Goal: Task Accomplishment & Management: Complete application form

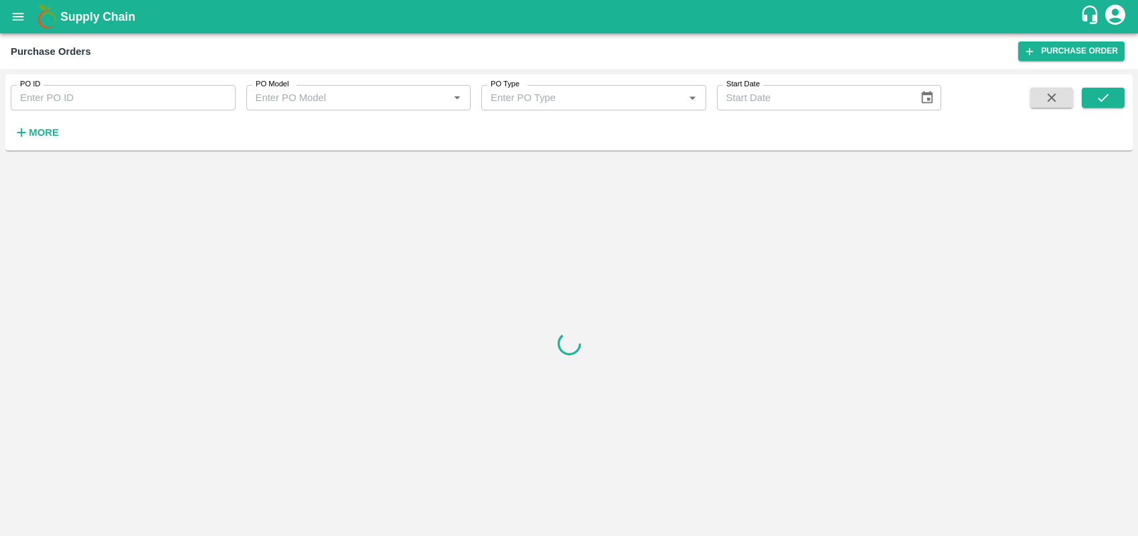
click at [19, 11] on icon "open drawer" at bounding box center [18, 16] width 15 height 15
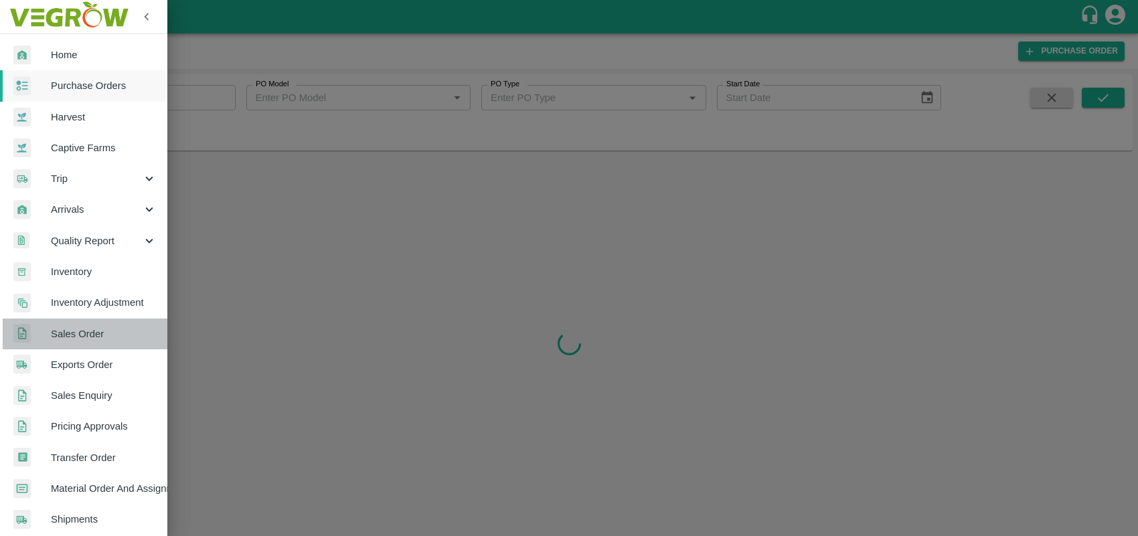
click at [118, 330] on span "Sales Order" at bounding box center [104, 334] width 106 height 15
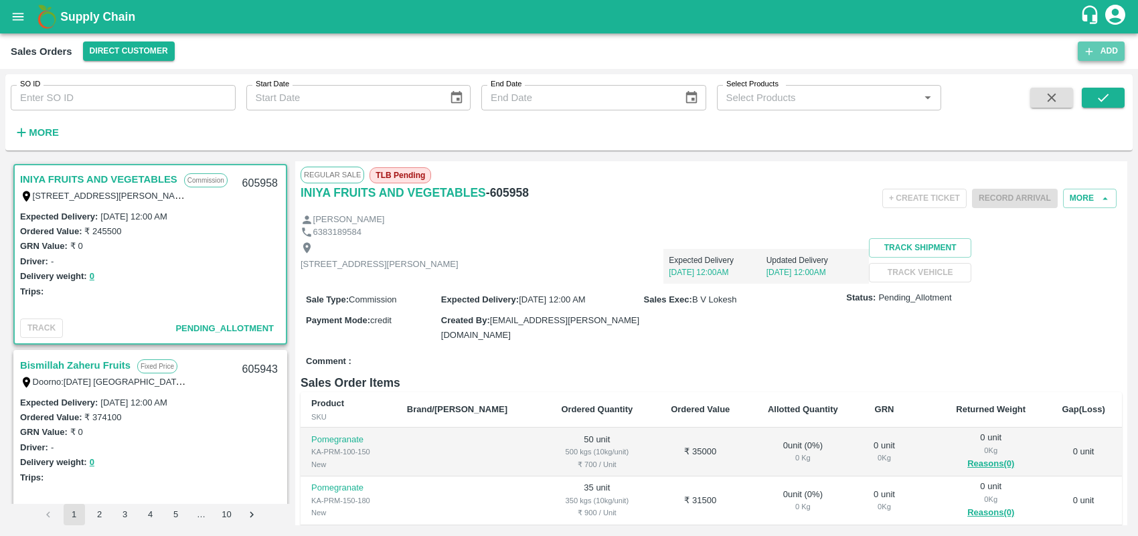
click at [1086, 55] on icon "button" at bounding box center [1089, 52] width 12 height 12
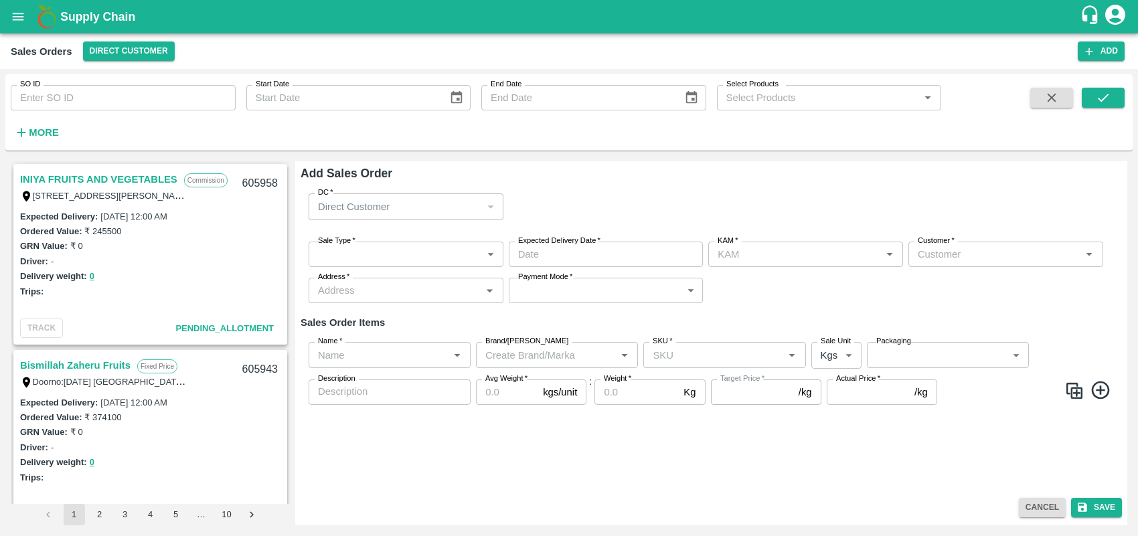
type input "Bharath M"
click at [376, 258] on body "Supply Chain Sales Orders Direct Customer Add SO ID SO ID Start Date Start Date…" at bounding box center [569, 268] width 1138 height 536
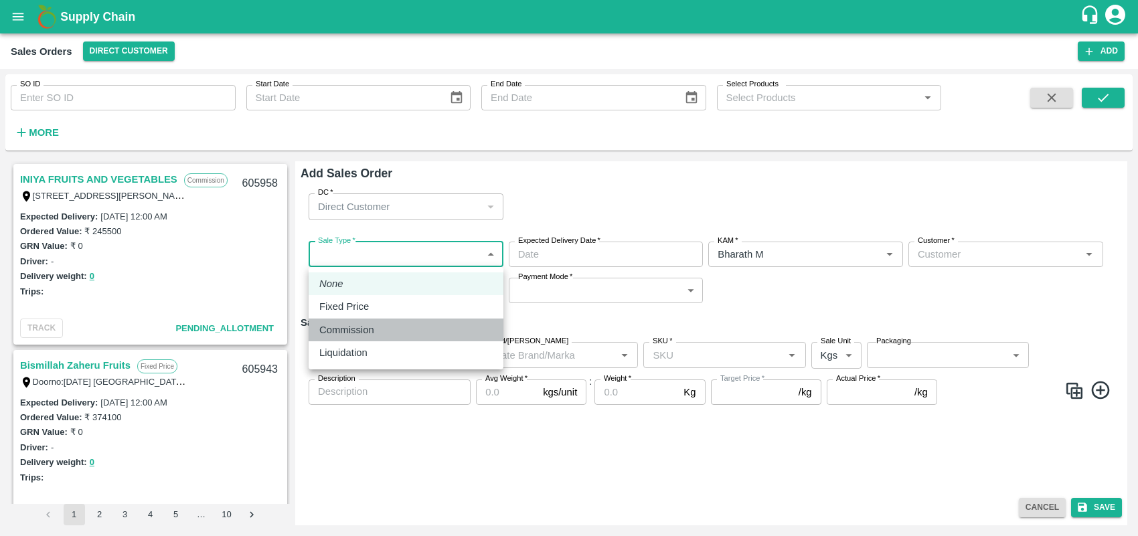
click at [371, 323] on p "Commission" at bounding box center [346, 330] width 55 height 15
type input "2"
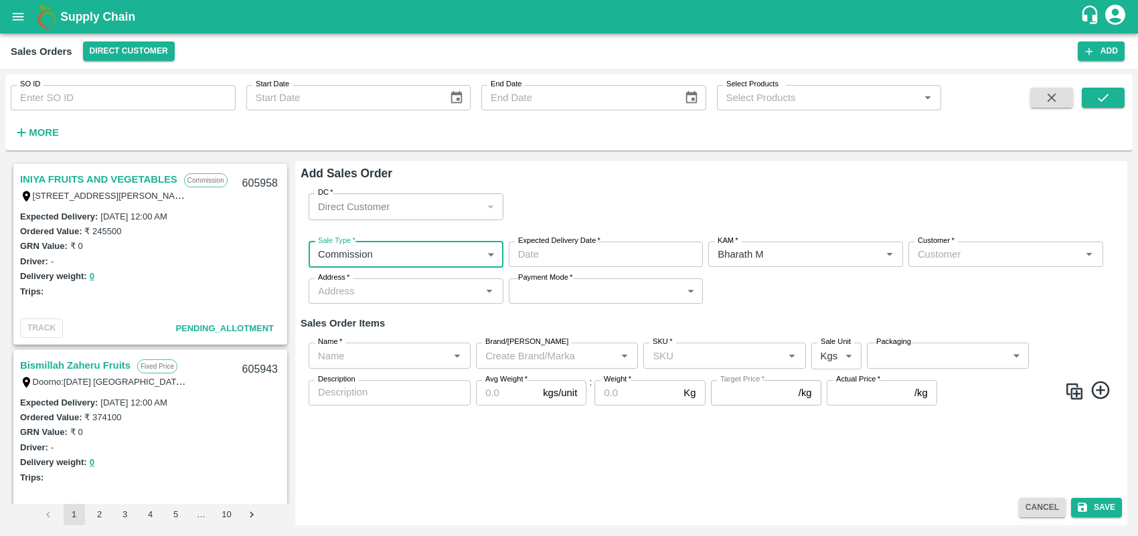
click at [596, 249] on input "Expected Delivery Date   *" at bounding box center [601, 254] width 185 height 25
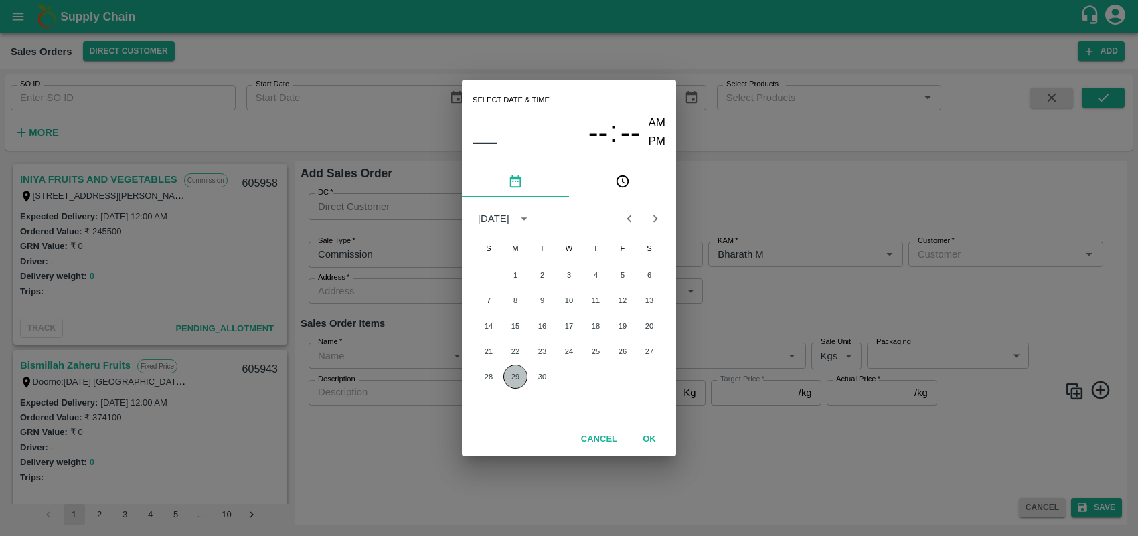
click at [519, 377] on button "29" at bounding box center [515, 377] width 24 height 24
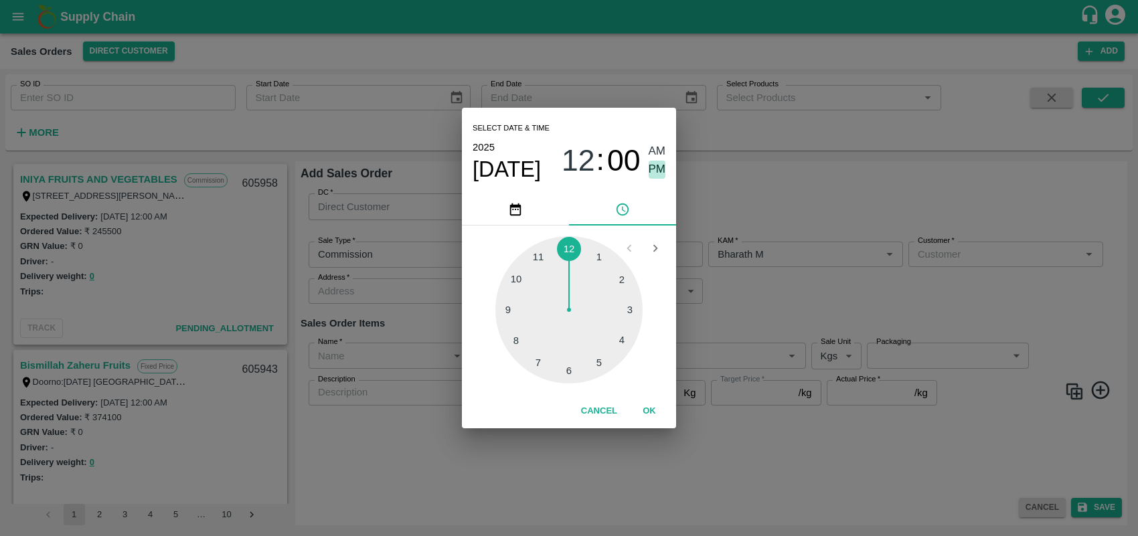
click at [655, 166] on span "PM" at bounding box center [657, 170] width 17 height 18
type input "[DATE] 12:00 PM"
click at [648, 408] on button "OK" at bounding box center [649, 411] width 43 height 23
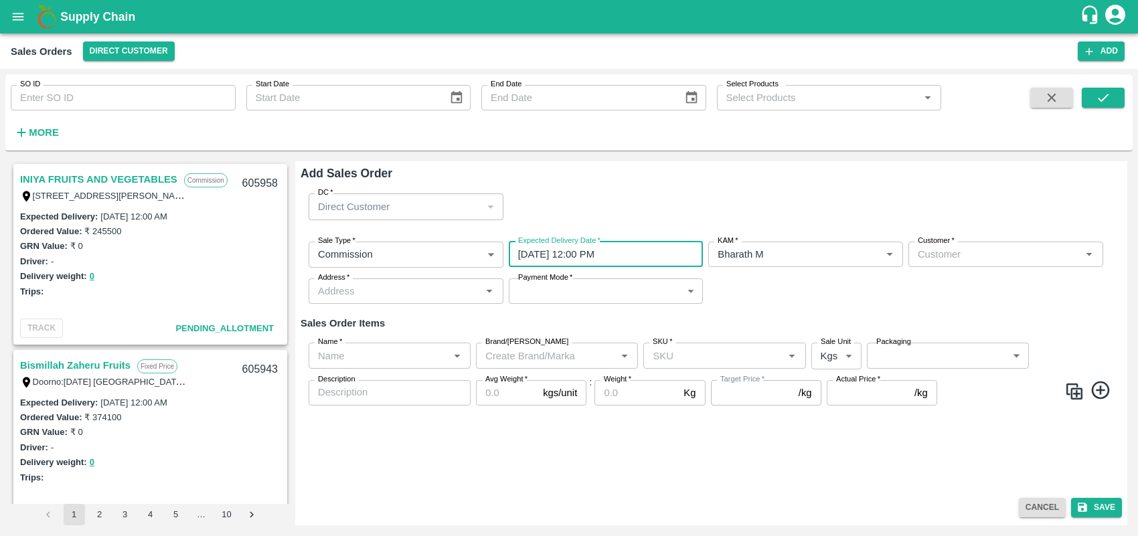
click at [938, 253] on input "Customer   *" at bounding box center [994, 254] width 165 height 17
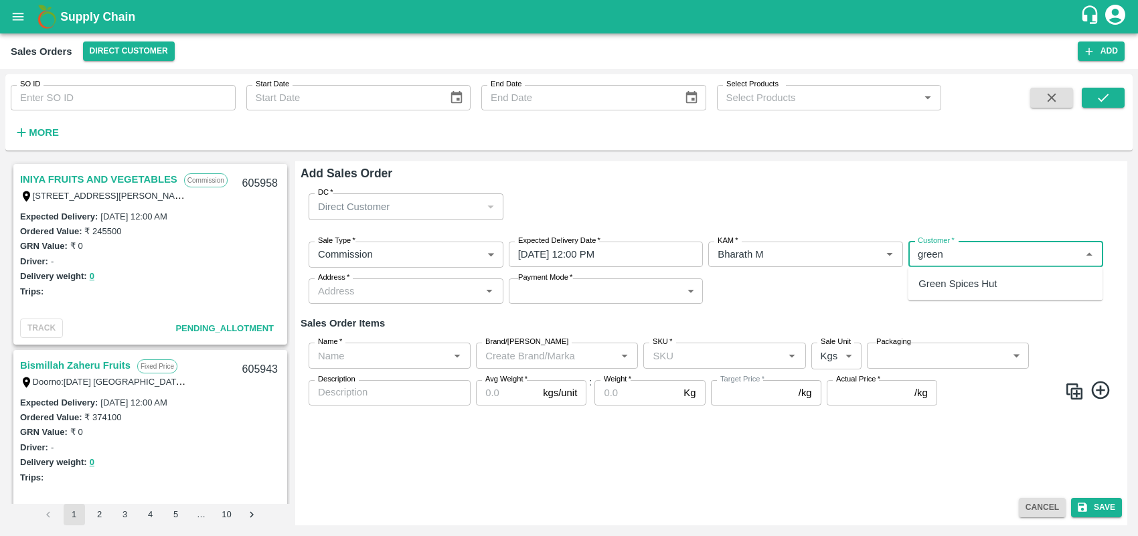
click at [963, 282] on p "Green Spices Hut" at bounding box center [957, 283] width 78 height 15
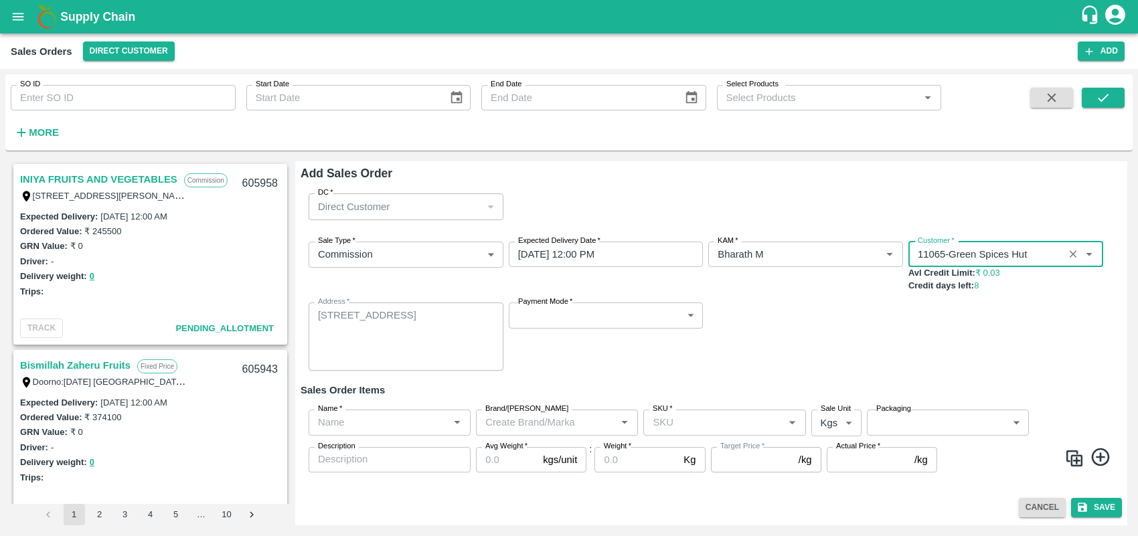
type input "11065-Green Spices Hut"
click at [645, 303] on body "Supply Chain Sales Orders Direct Customer Add SO ID SO ID Start Date Start Date…" at bounding box center [569, 268] width 1138 height 536
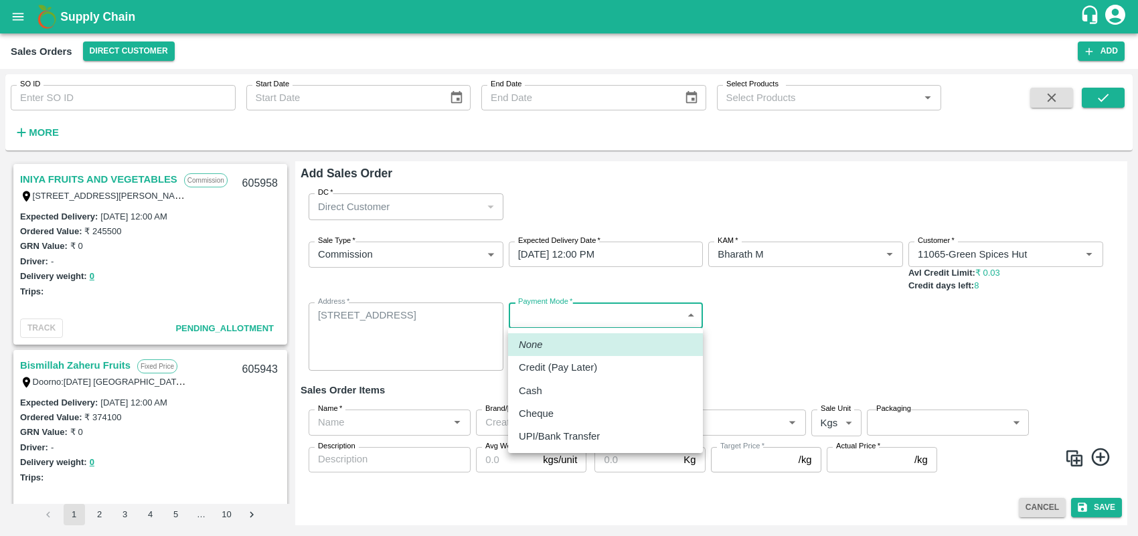
click at [603, 368] on div "Credit (Pay Later)" at bounding box center [561, 367] width 85 height 15
type input "credit"
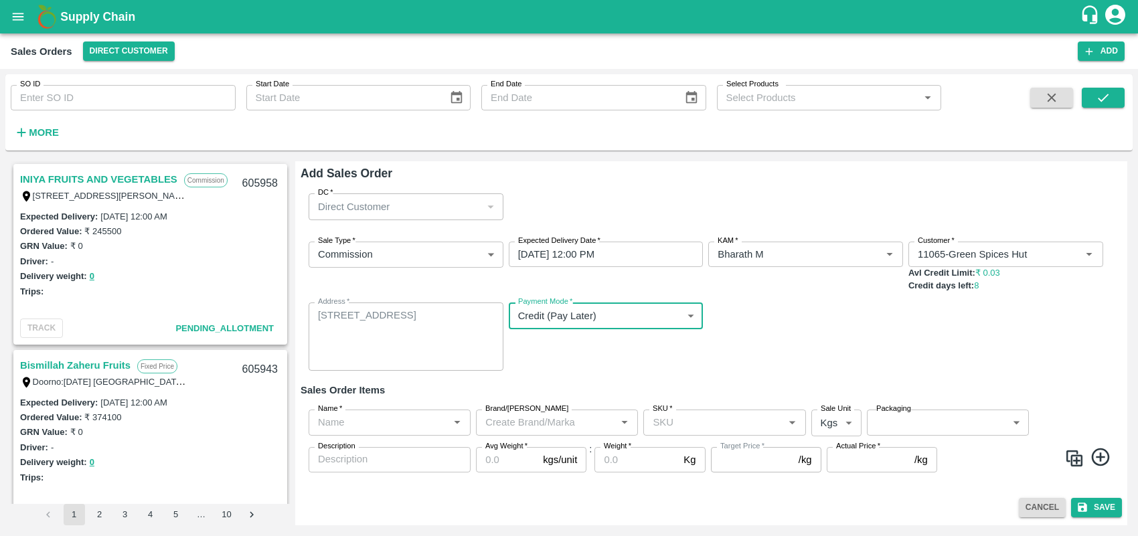
click at [420, 425] on input "Name   *" at bounding box center [379, 422] width 132 height 17
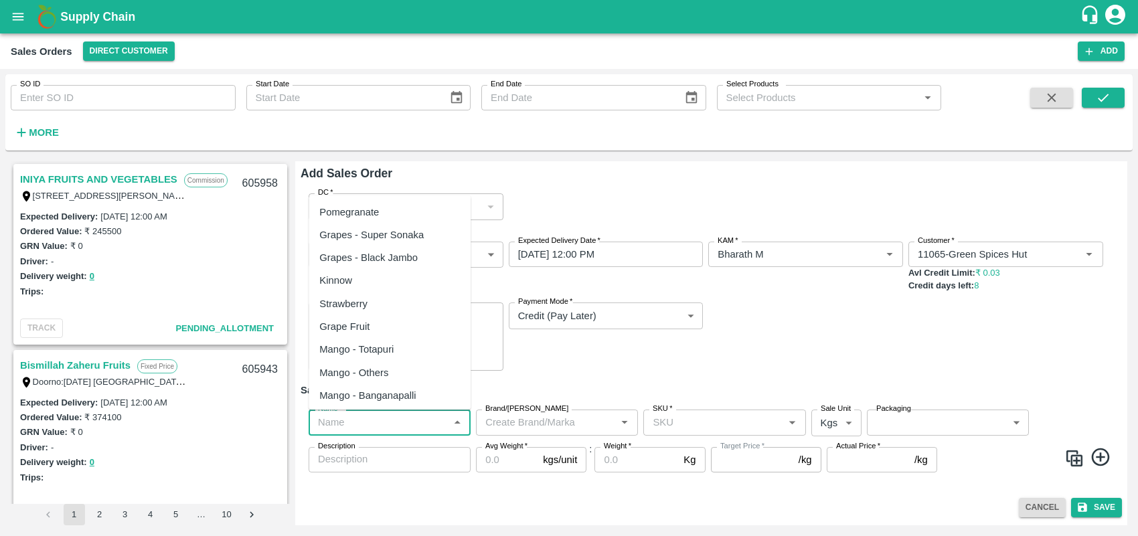
click at [371, 218] on div "Pomegranate" at bounding box center [349, 212] width 60 height 15
type input "Pomegranate"
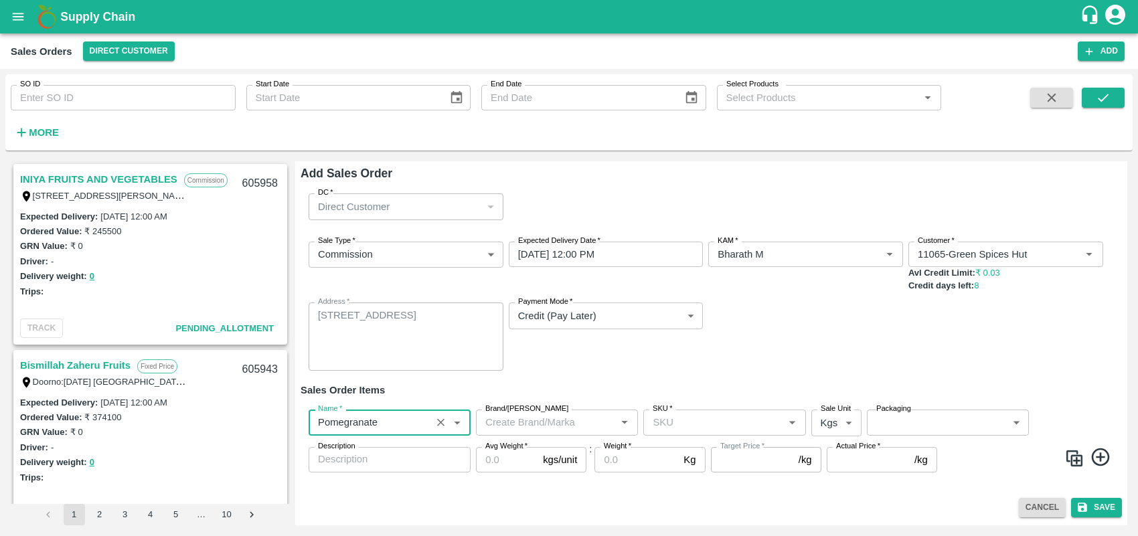
click at [568, 432] on div "Brand/[PERSON_NAME]" at bounding box center [557, 422] width 162 height 25
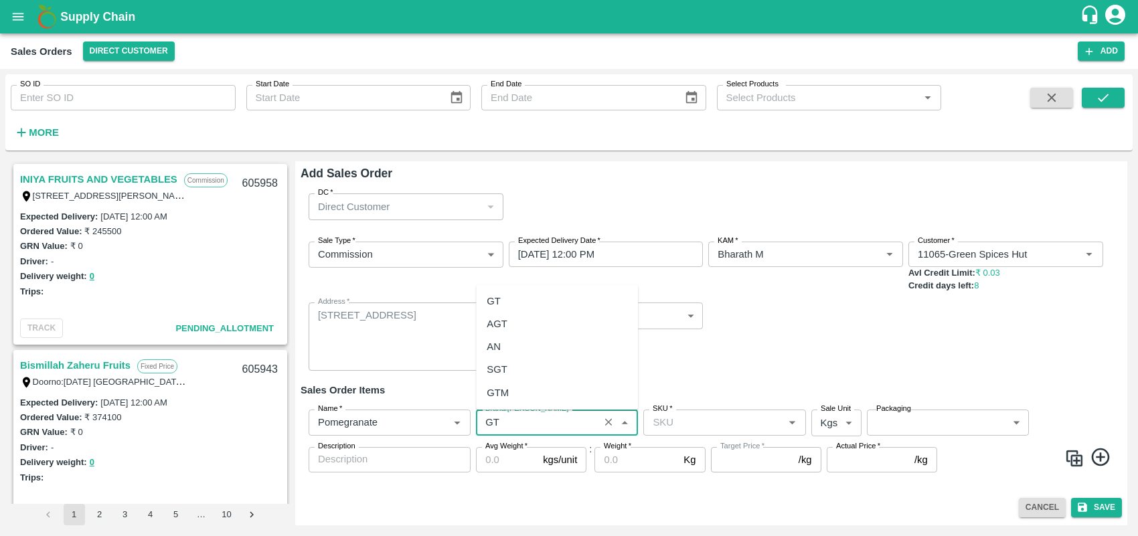
click at [499, 299] on div "GT" at bounding box center [494, 301] width 14 height 15
type input "GT"
click at [713, 422] on input "SKU   *" at bounding box center [713, 422] width 132 height 17
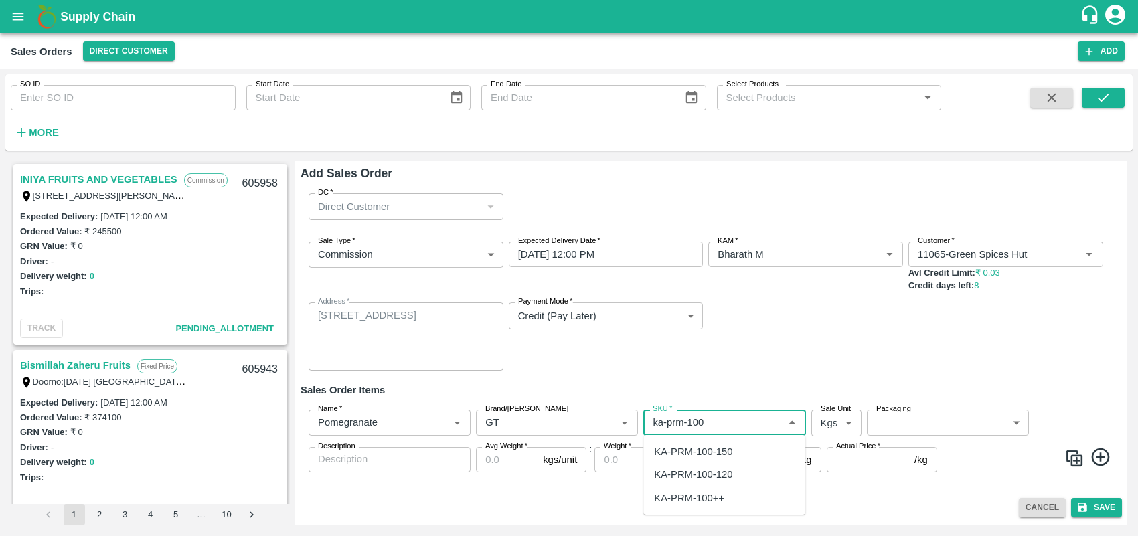
click at [721, 442] on div "KA-PRM-100-150" at bounding box center [724, 451] width 162 height 23
type input "KA-PRM-100-150"
click at [831, 410] on label "Sale Unit" at bounding box center [836, 409] width 30 height 11
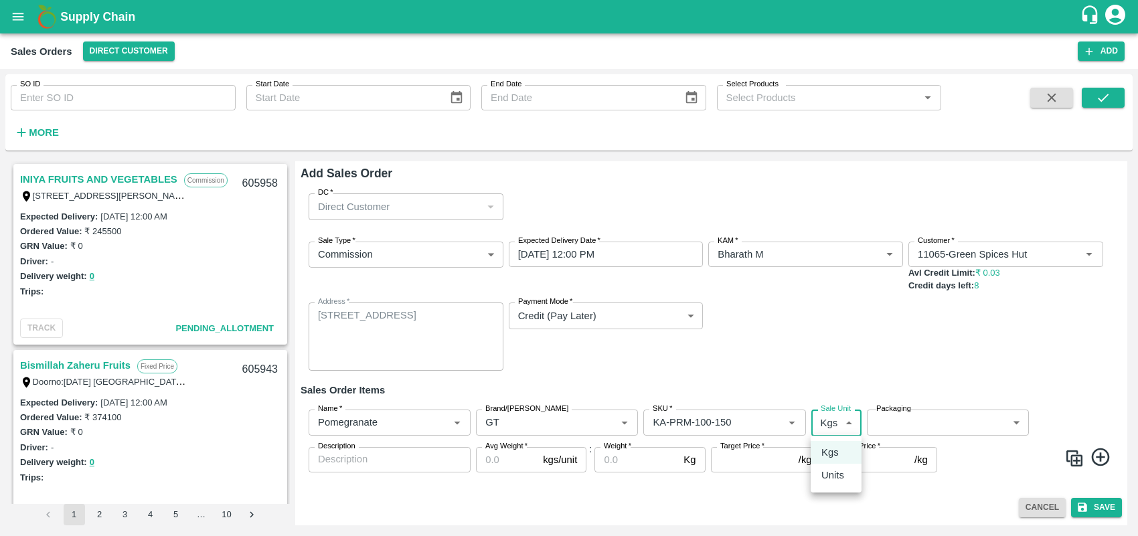
click at [831, 425] on body "Supply Chain Sales Orders Direct Customer Add SO ID SO ID Start Date Start Date…" at bounding box center [569, 268] width 1138 height 536
click at [837, 480] on p "Units" at bounding box center [832, 475] width 23 height 15
type input "2"
click at [914, 423] on body "Supply Chain Sales Orders Direct Customer Add SO ID SO ID Start Date Start Date…" at bounding box center [569, 268] width 1138 height 536
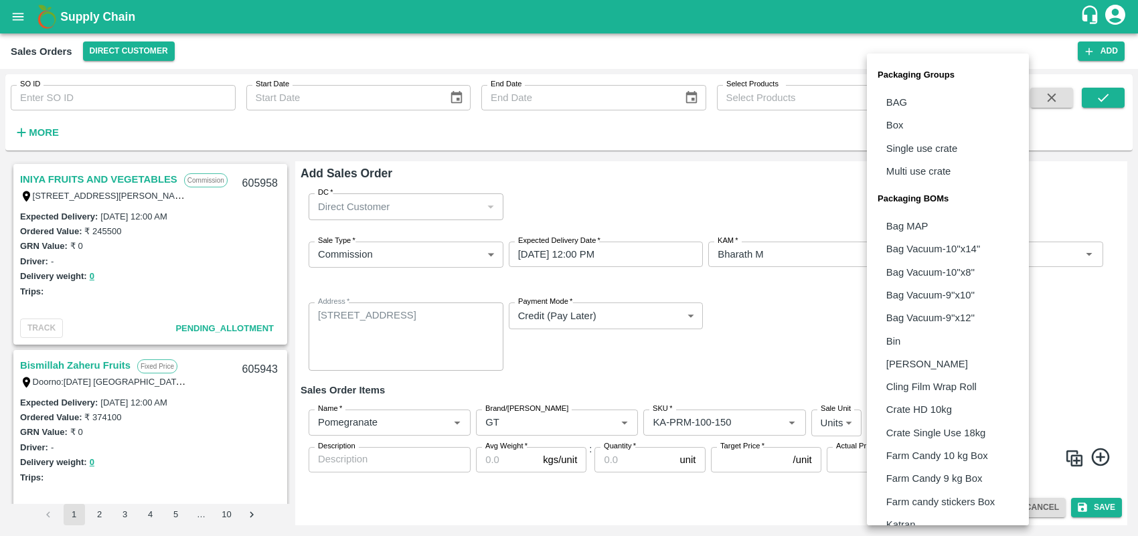
scroll to position [268, 0]
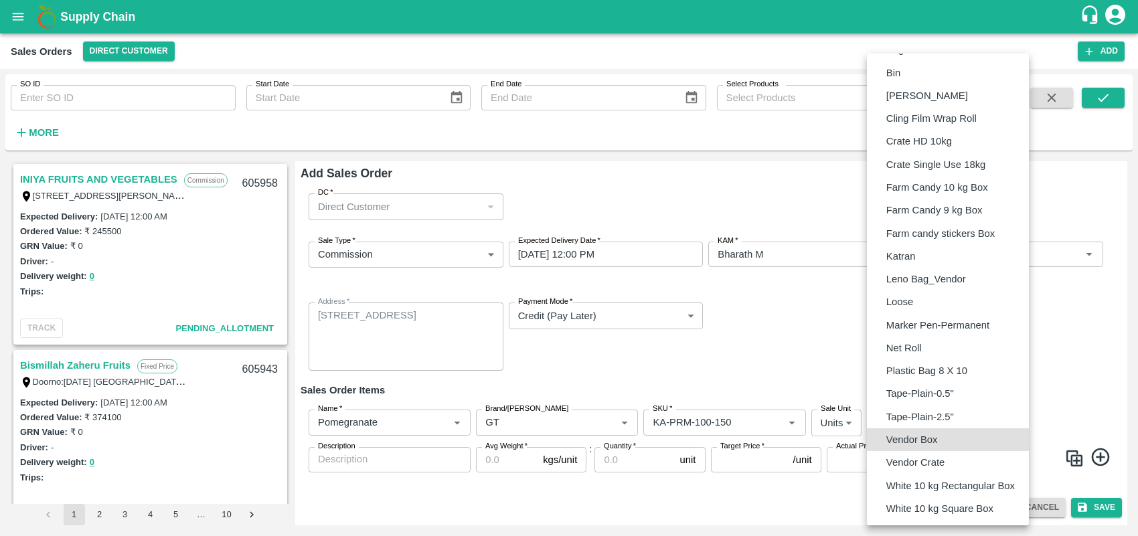
type input "BOM/276"
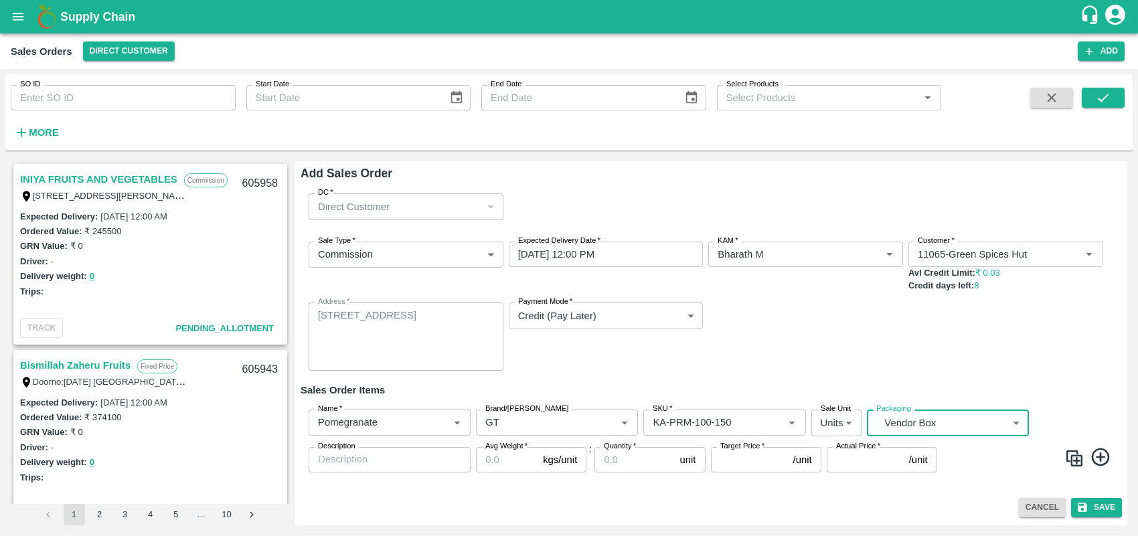
click at [424, 457] on textarea "Description" at bounding box center [389, 459] width 143 height 14
type textarea "g"
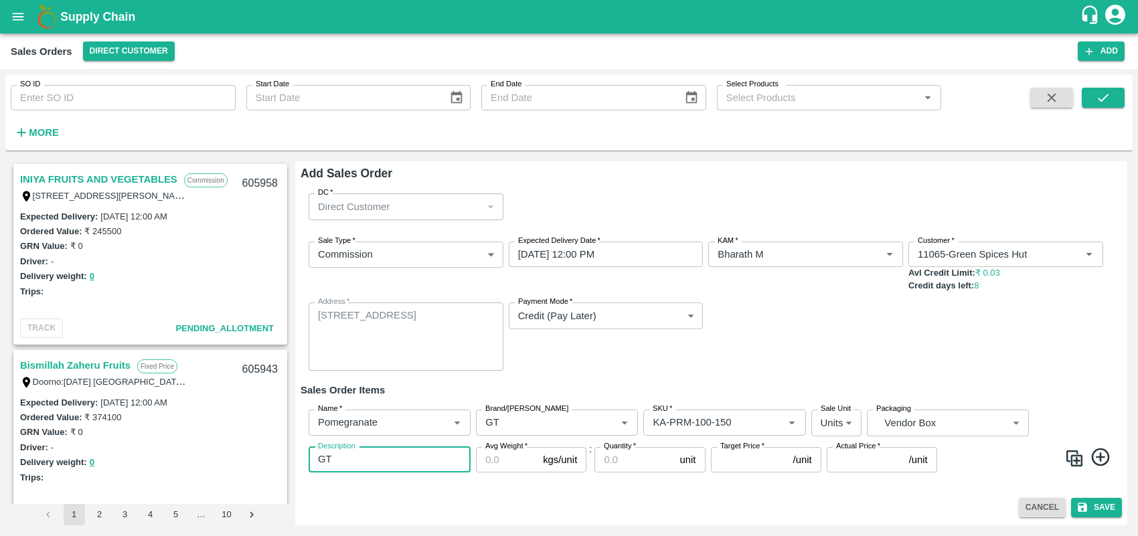
type textarea "GT"
click at [486, 462] on input "Avg Weight   *" at bounding box center [507, 459] width 62 height 25
type input "9.5"
click at [620, 461] on input "Quantity   *" at bounding box center [634, 459] width 80 height 25
click at [1101, 452] on div "Name   * Name   * Brand/[PERSON_NAME]/[PERSON_NAME]   * SKU   * Sale Unit Units…" at bounding box center [711, 441] width 821 height 84
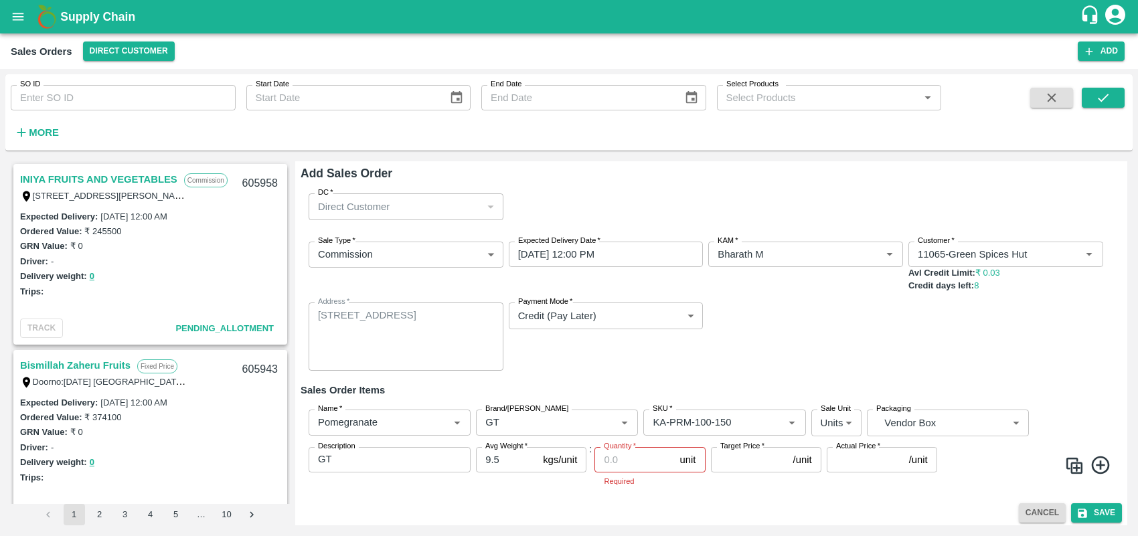
click at [1078, 461] on img at bounding box center [1074, 466] width 20 height 20
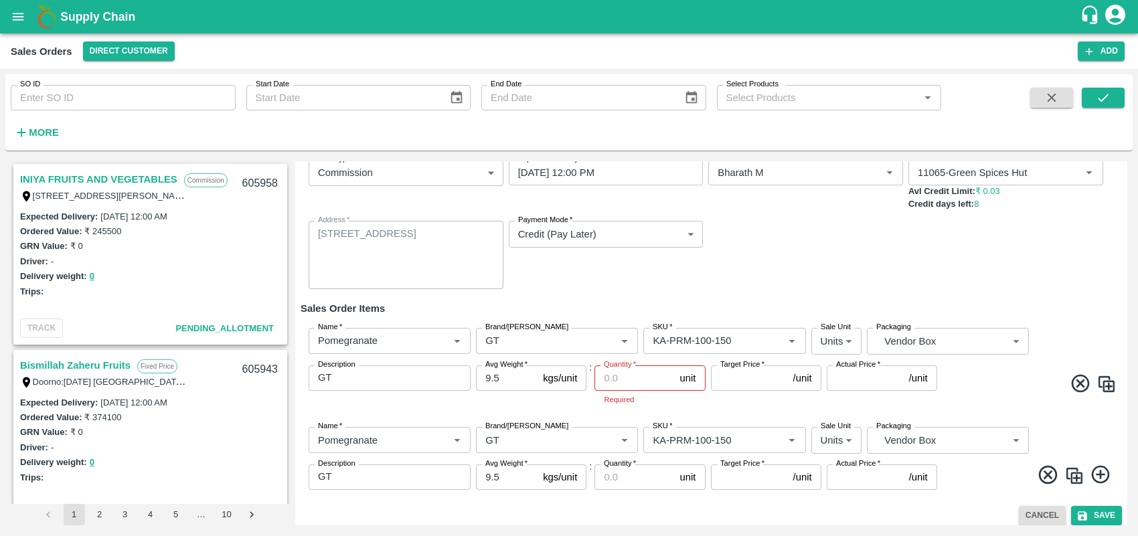
scroll to position [84, 0]
click at [687, 438] on input "SKU   *" at bounding box center [704, 436] width 114 height 17
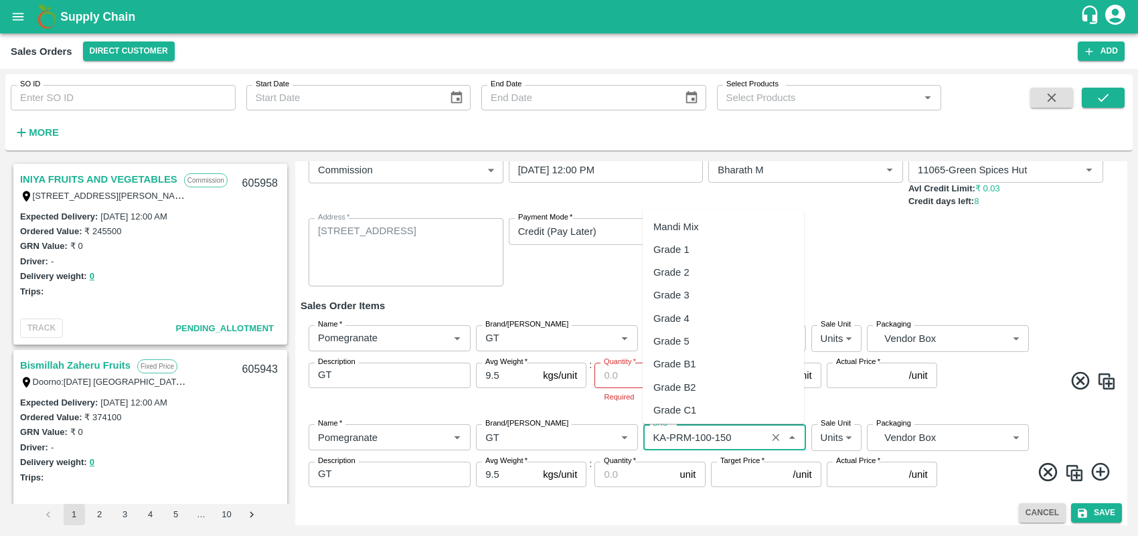
scroll to position [3255, 0]
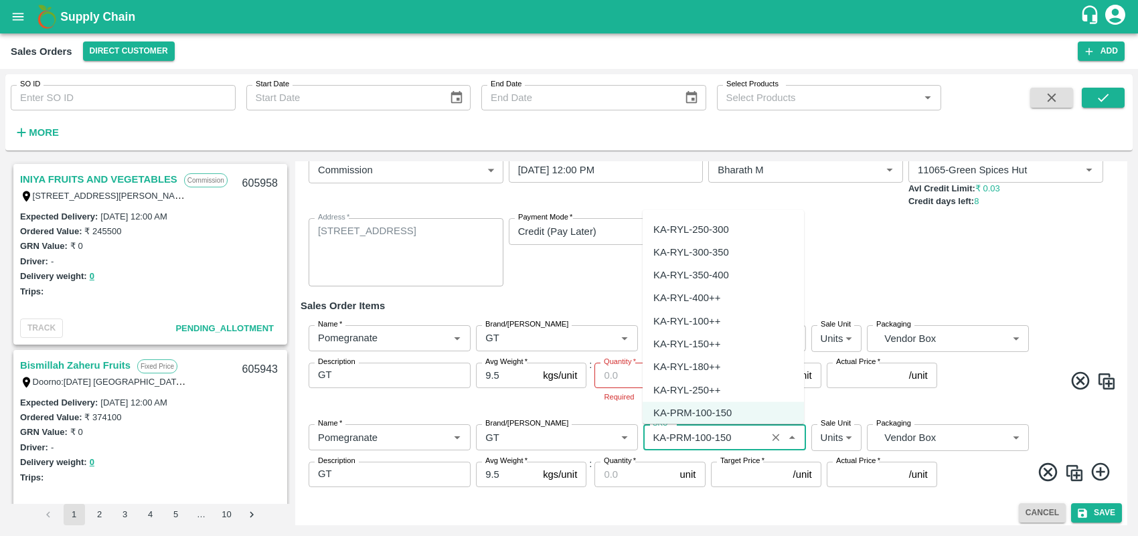
drag, startPoint x: 772, startPoint y: 305, endPoint x: 792, endPoint y: 312, distance: 21.2
click at [792, 312] on ul "Mandi Mix Grade 1 Grade 2 Grade 3 Grade 4 Grade 5 Grade B1 Grade B2 Grade C1 Gr…" at bounding box center [723, 317] width 161 height 214
click at [733, 448] on div "SKU   *" at bounding box center [724, 436] width 162 height 25
click at [735, 440] on input "SKU   *" at bounding box center [704, 436] width 114 height 17
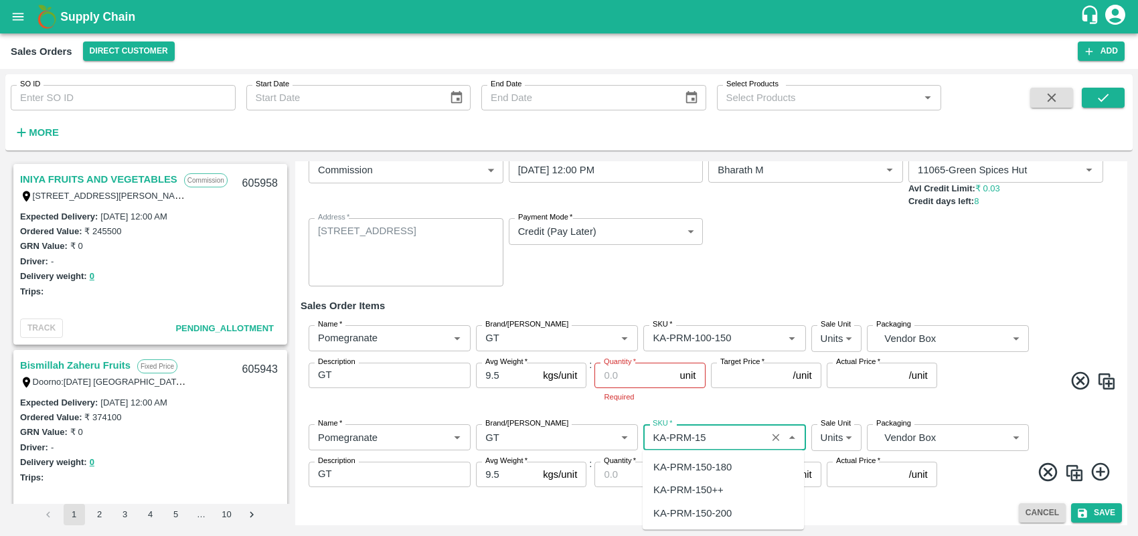
click at [734, 460] on div "KA-PRM-150-180" at bounding box center [723, 467] width 161 height 23
type input "KA-PRM-150-180"
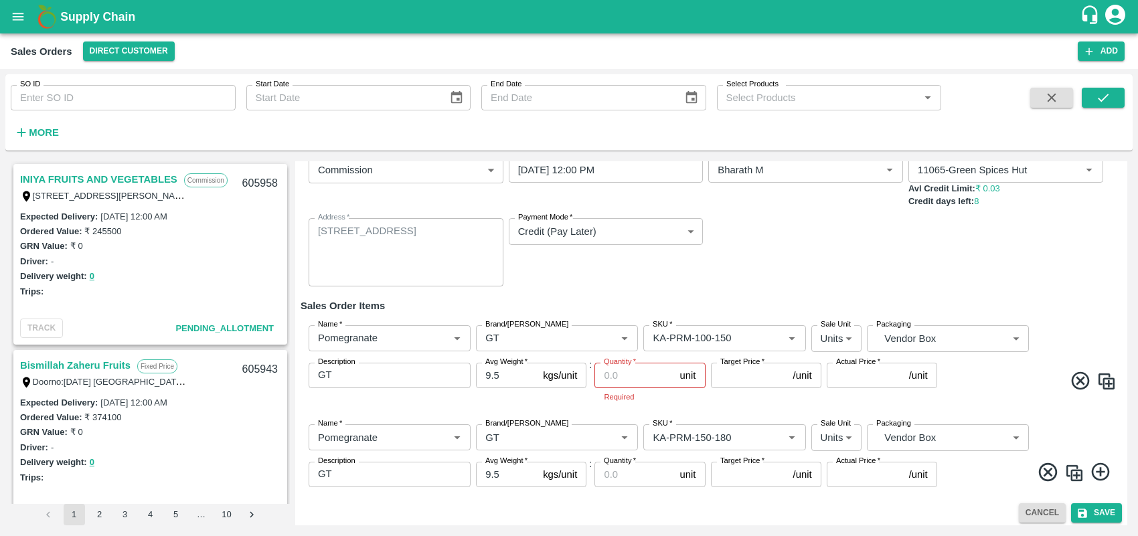
click at [974, 493] on div "Name   * Name   * Brand/[PERSON_NAME]/[PERSON_NAME]   * SKU   * Sale Unit Units…" at bounding box center [711, 456] width 821 height 84
click at [1072, 470] on img at bounding box center [1074, 473] width 20 height 20
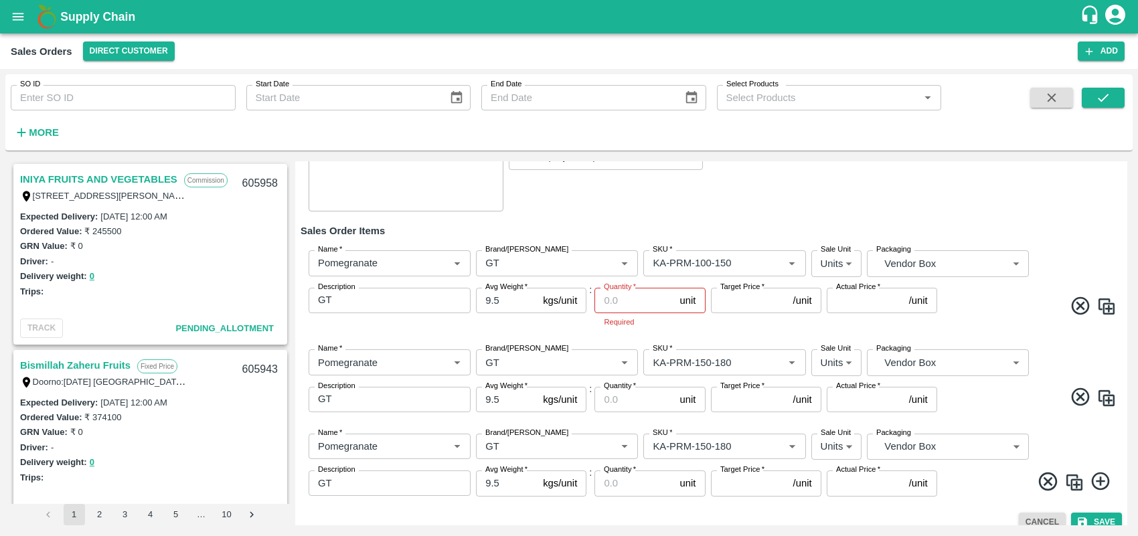
scroll to position [162, 0]
click at [732, 444] on input "SKU   *" at bounding box center [704, 443] width 114 height 17
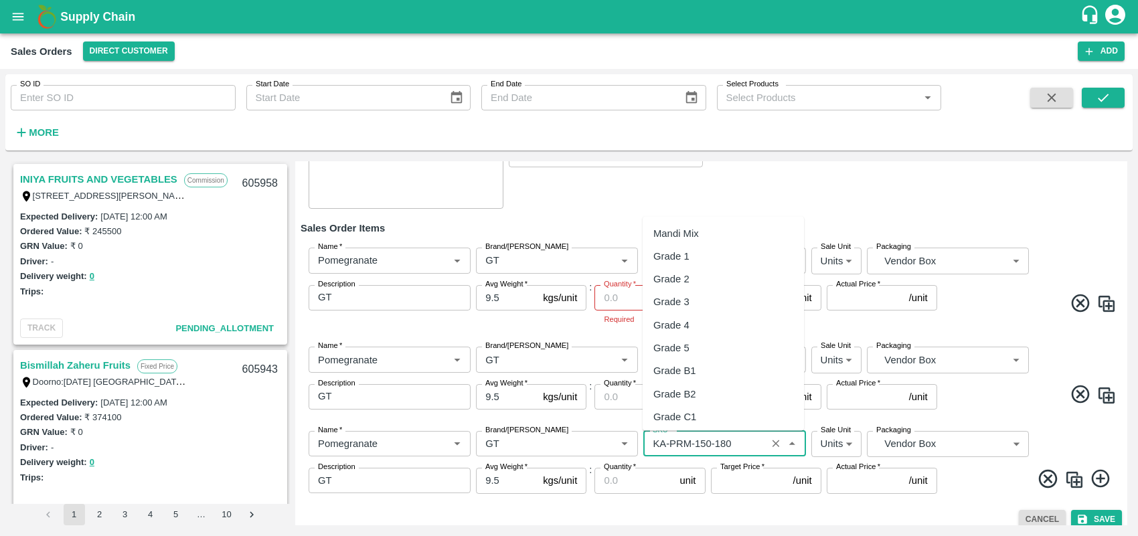
scroll to position [3324, 0]
click at [737, 443] on input "SKU   *" at bounding box center [704, 443] width 114 height 17
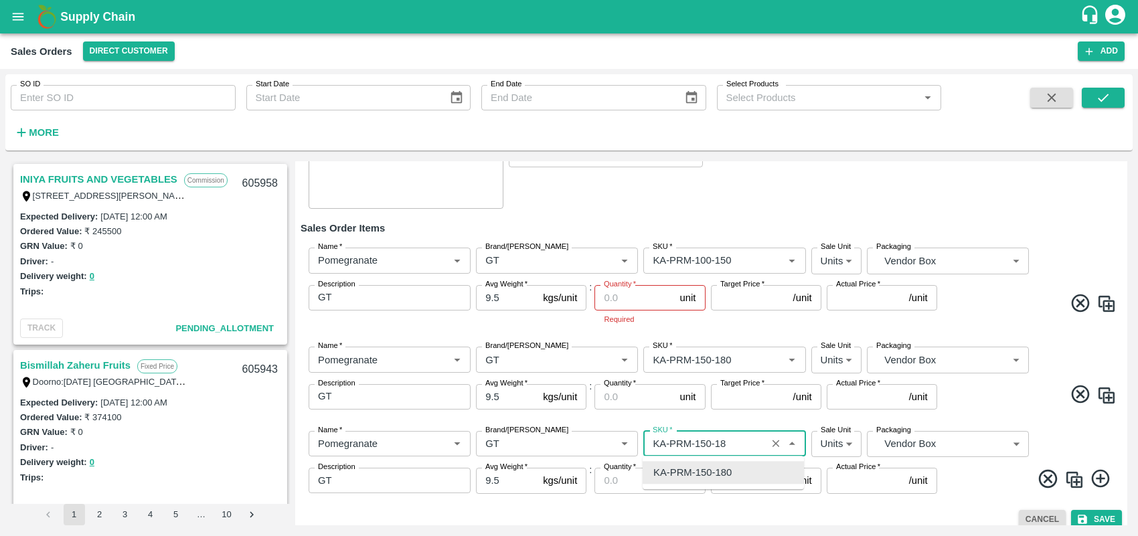
scroll to position [0, 0]
click at [724, 343] on div "KA-PRM-180-220" at bounding box center [692, 344] width 78 height 15
type input "KA-PRM-180-220"
click at [972, 499] on div "Name   * Name   * Brand/[PERSON_NAME]/[PERSON_NAME]   * SKU   * Sale Unit Units…" at bounding box center [711, 462] width 821 height 84
click at [1073, 480] on img at bounding box center [1074, 480] width 20 height 20
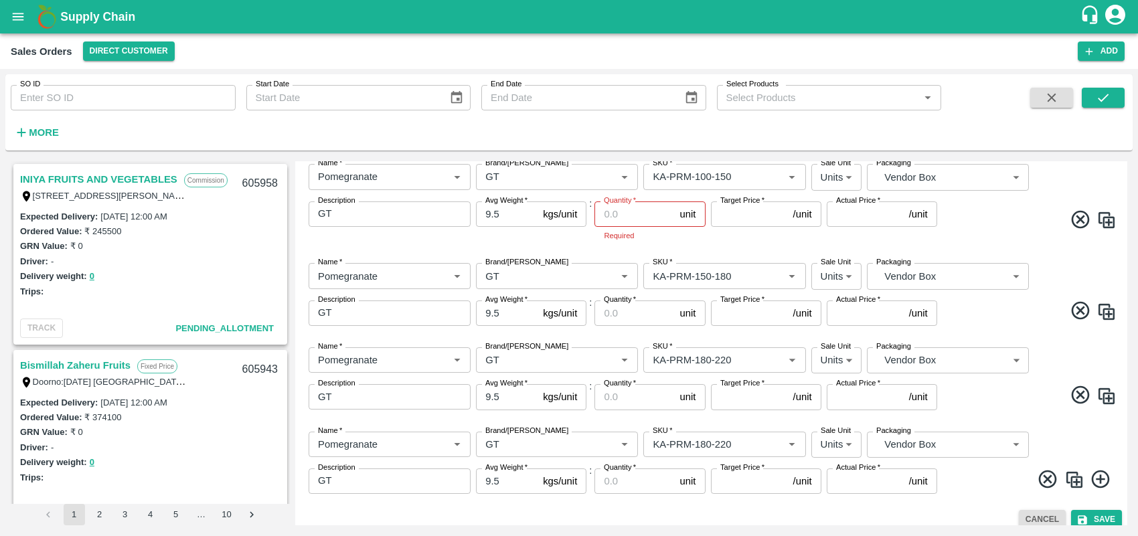
scroll to position [249, 0]
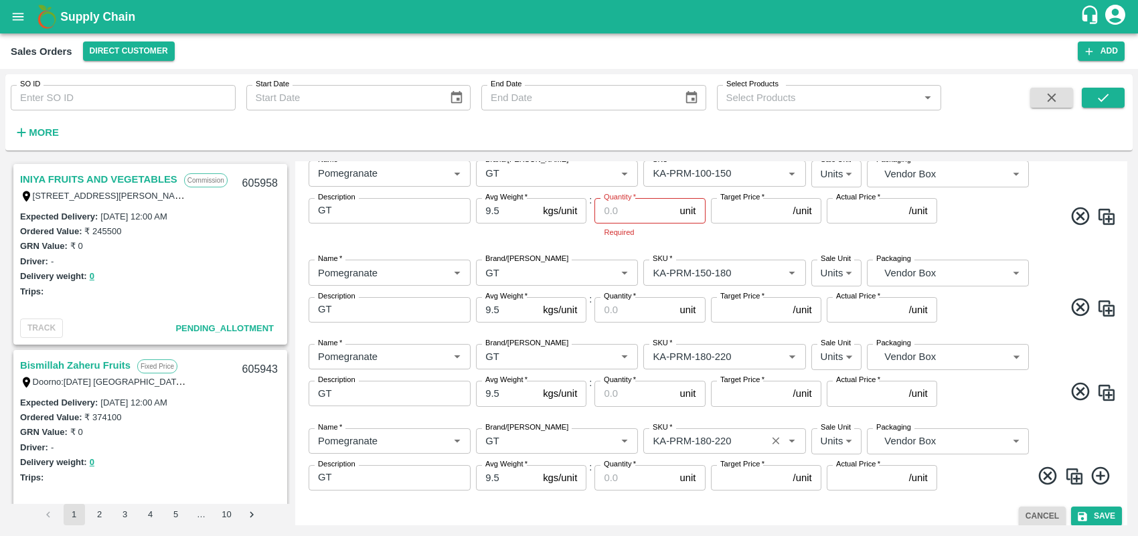
click at [724, 435] on input "SKU   *" at bounding box center [704, 440] width 114 height 17
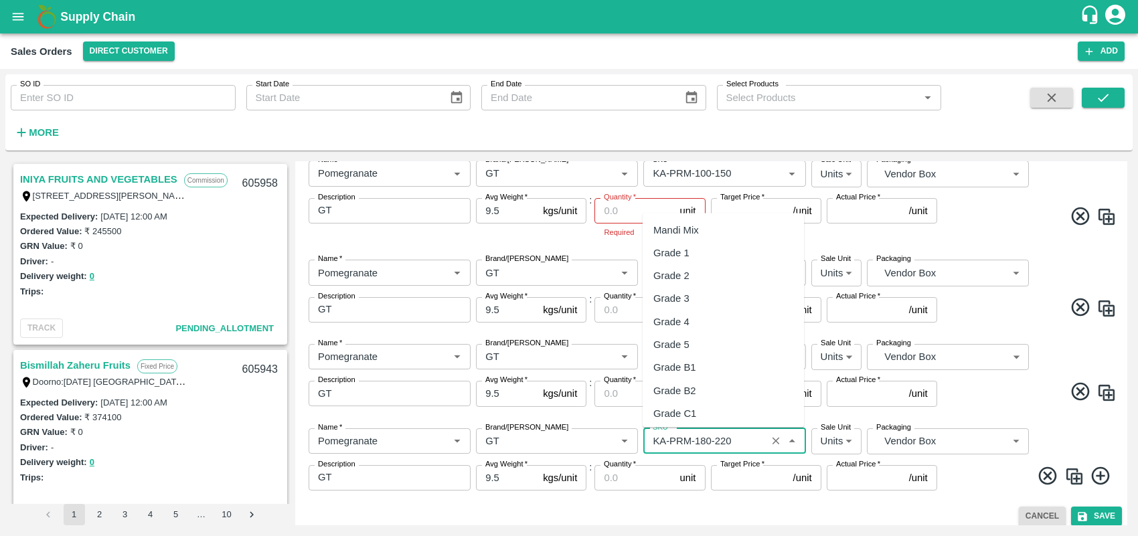
scroll to position [3347, 0]
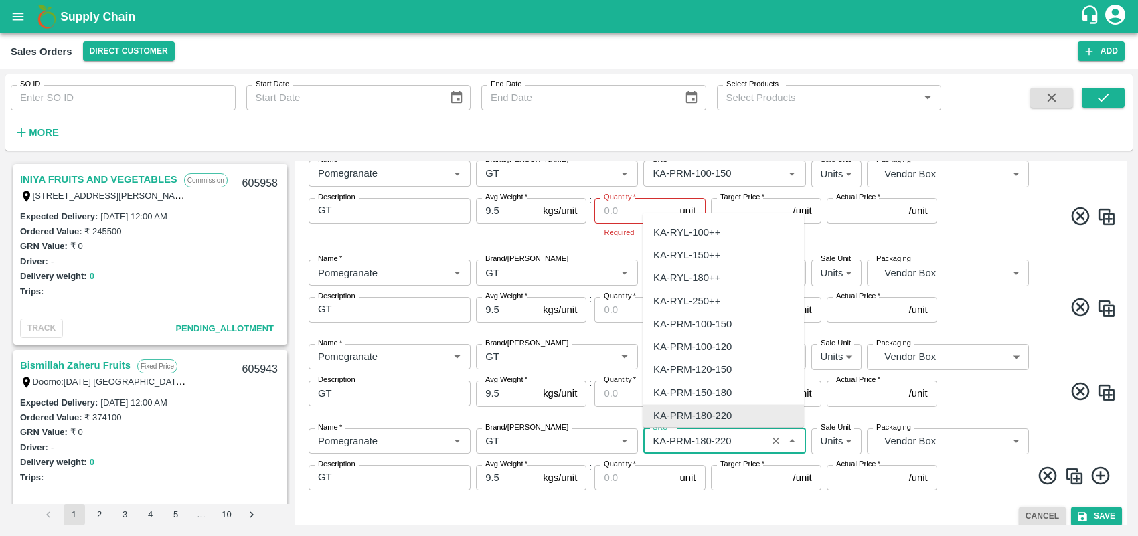
click at [737, 440] on input "SKU   *" at bounding box center [704, 440] width 114 height 17
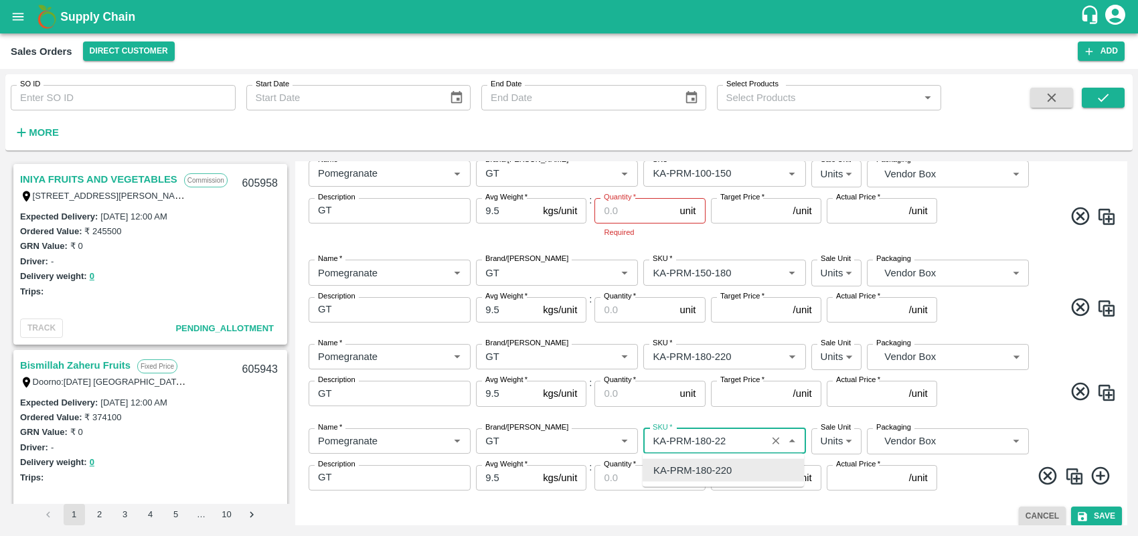
scroll to position [0, 0]
click at [735, 465] on div "KA-PRM-220-250" at bounding box center [723, 470] width 161 height 23
type input "KA-PRM-220-250"
click at [976, 520] on div "Cancel Save" at bounding box center [711, 516] width 821 height 19
click at [1079, 473] on img at bounding box center [1074, 477] width 20 height 20
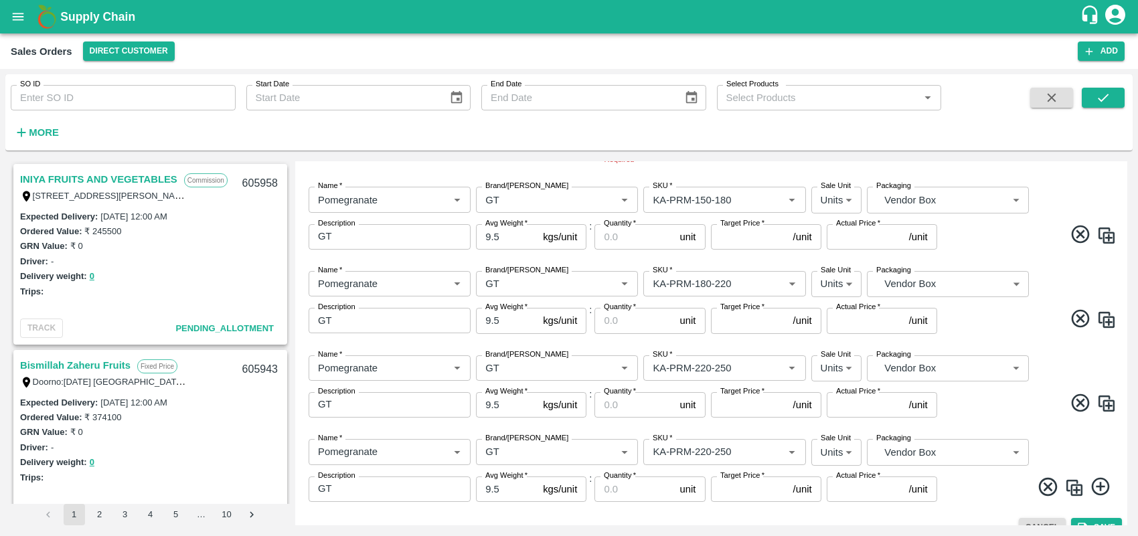
scroll to position [335, 0]
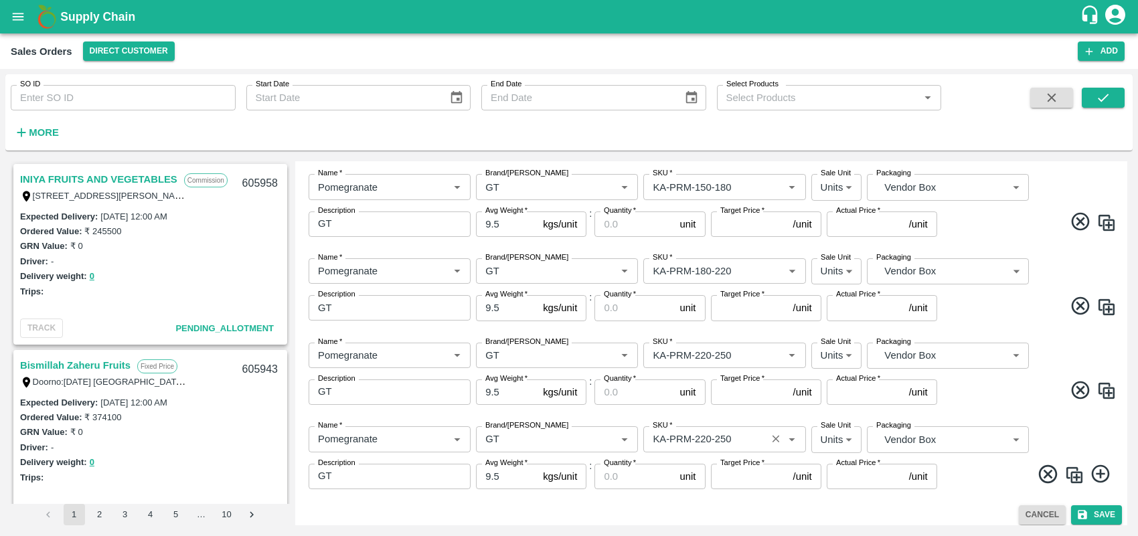
click at [738, 440] on input "SKU   *" at bounding box center [704, 438] width 114 height 17
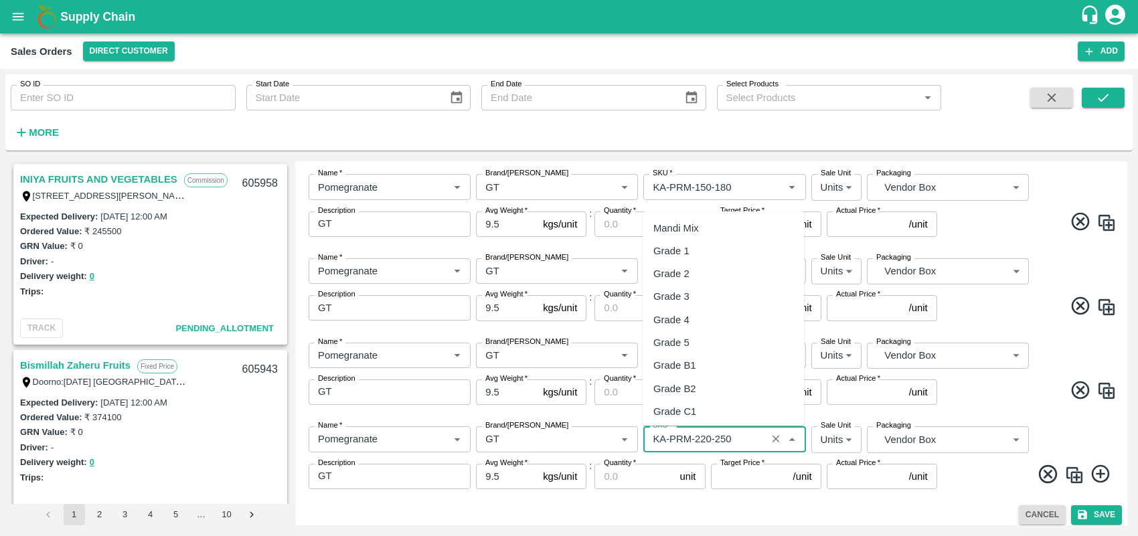
scroll to position [3392, 0]
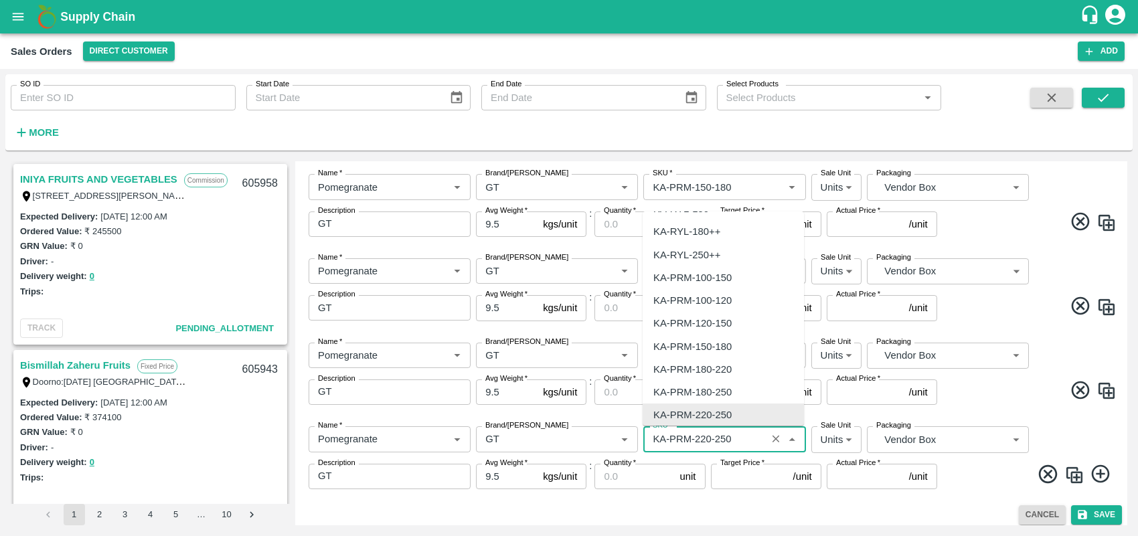
click at [738, 440] on input "SKU   *" at bounding box center [704, 438] width 114 height 17
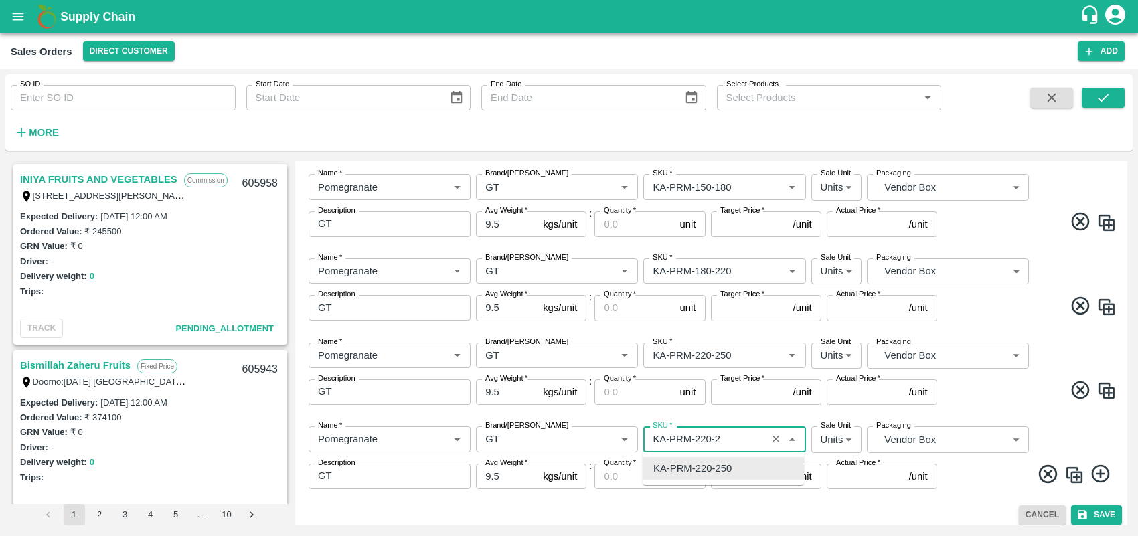
scroll to position [0, 0]
click at [732, 469] on div "KA-PRM-250-300" at bounding box center [723, 468] width 161 height 23
type input "KA-PRM-250-300"
click at [1069, 476] on img at bounding box center [1074, 475] width 20 height 20
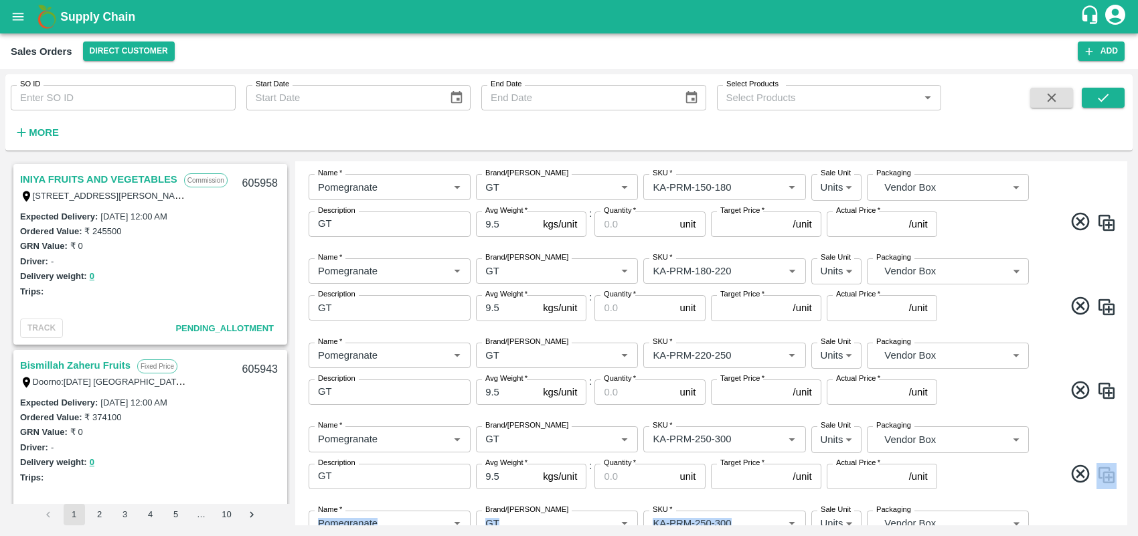
drag, startPoint x: 1123, startPoint y: 461, endPoint x: 1125, endPoint y: 500, distance: 39.5
click at [1125, 500] on div "Add Sales Order DC   * Direct Customer 6 DC Sale Type   * Commission 2 Sale Typ…" at bounding box center [711, 343] width 832 height 364
click at [1092, 500] on div "Name   * Name   * Brand/[PERSON_NAME]/[PERSON_NAME]   * SKU   * Sale Unit Units…" at bounding box center [711, 542] width 821 height 84
drag, startPoint x: 1127, startPoint y: 471, endPoint x: 1127, endPoint y: 500, distance: 29.5
click at [1127, 500] on div "Add Sales Order DC   * Direct Customer 6 DC Sale Type   * Commission 2 Sale Typ…" at bounding box center [711, 343] width 832 height 364
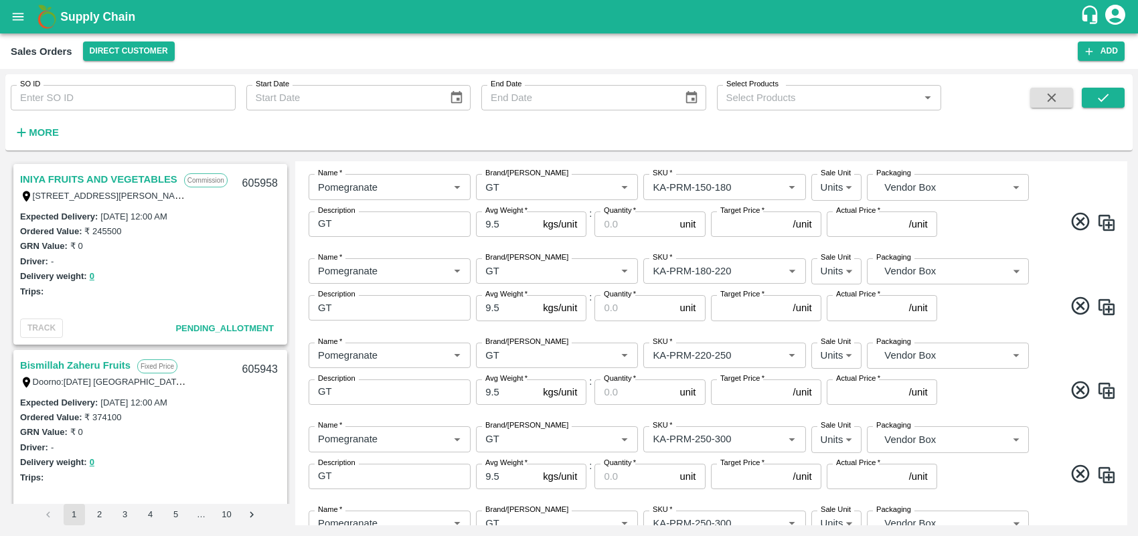
click at [1098, 448] on div "Name   * Name   * Brand/[PERSON_NAME]/[PERSON_NAME]   * SKU   * Sale Unit Units…" at bounding box center [711, 458] width 821 height 84
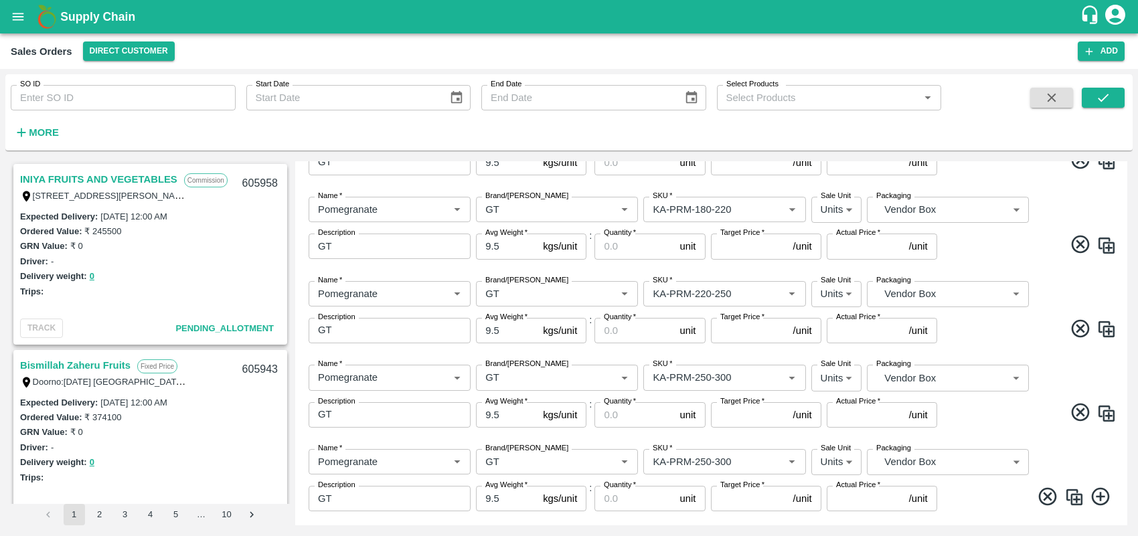
scroll to position [426, 0]
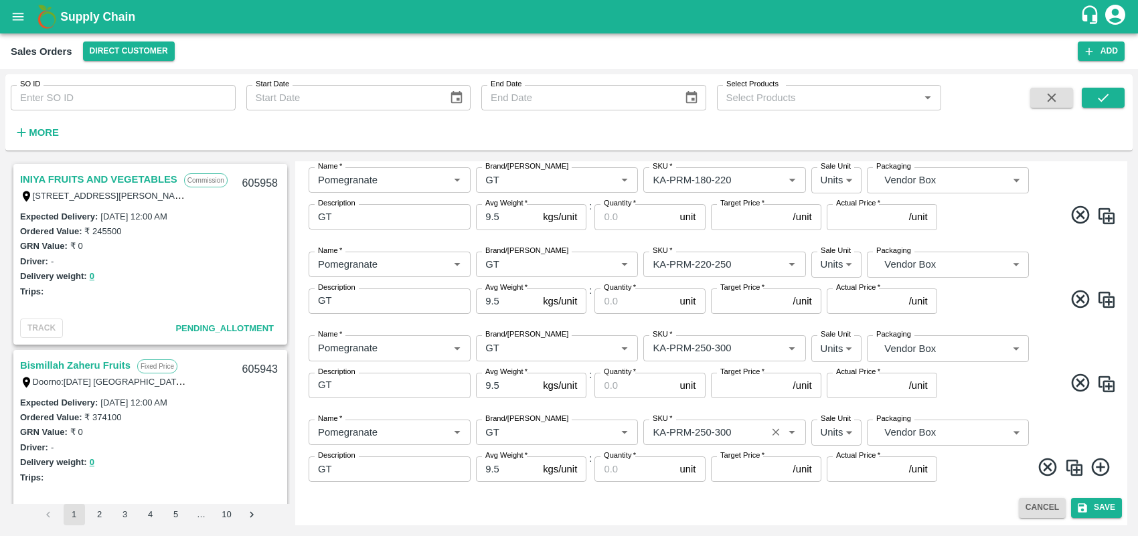
click at [755, 429] on input "SKU   *" at bounding box center [704, 432] width 114 height 17
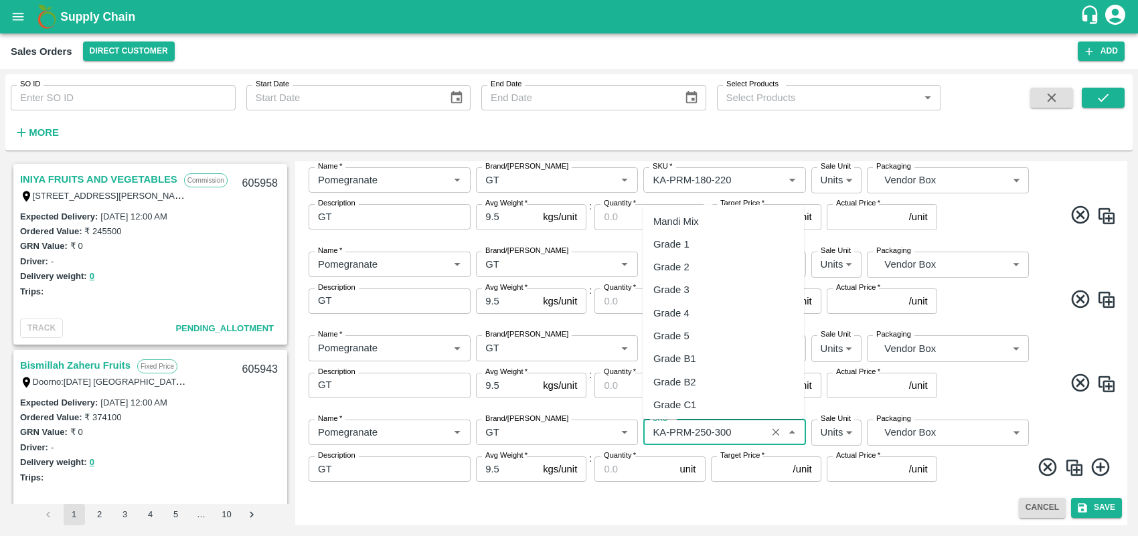
scroll to position [3416, 0]
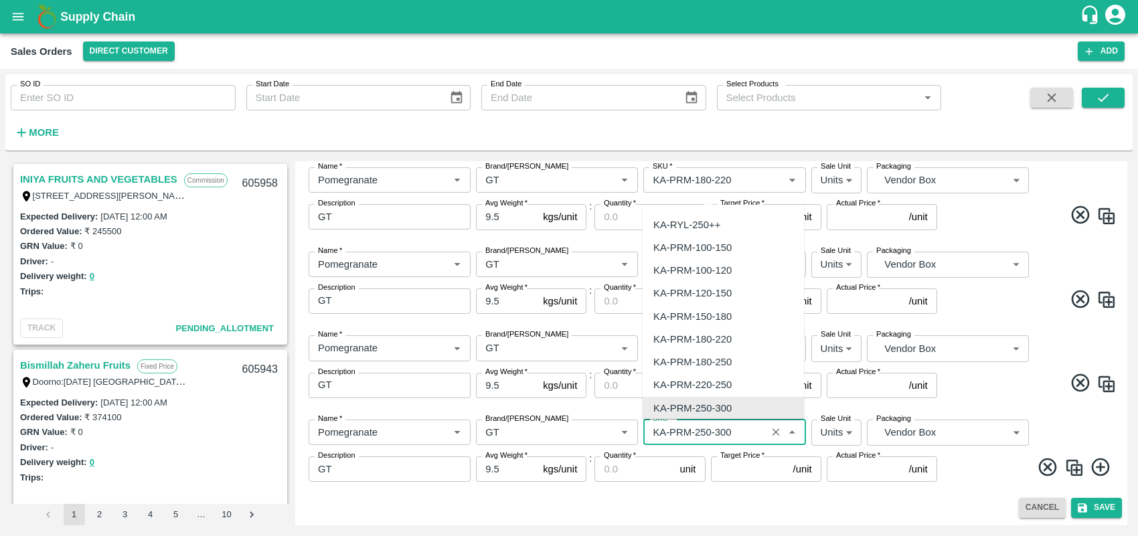
click at [755, 429] on input "SKU   *" at bounding box center [704, 432] width 114 height 17
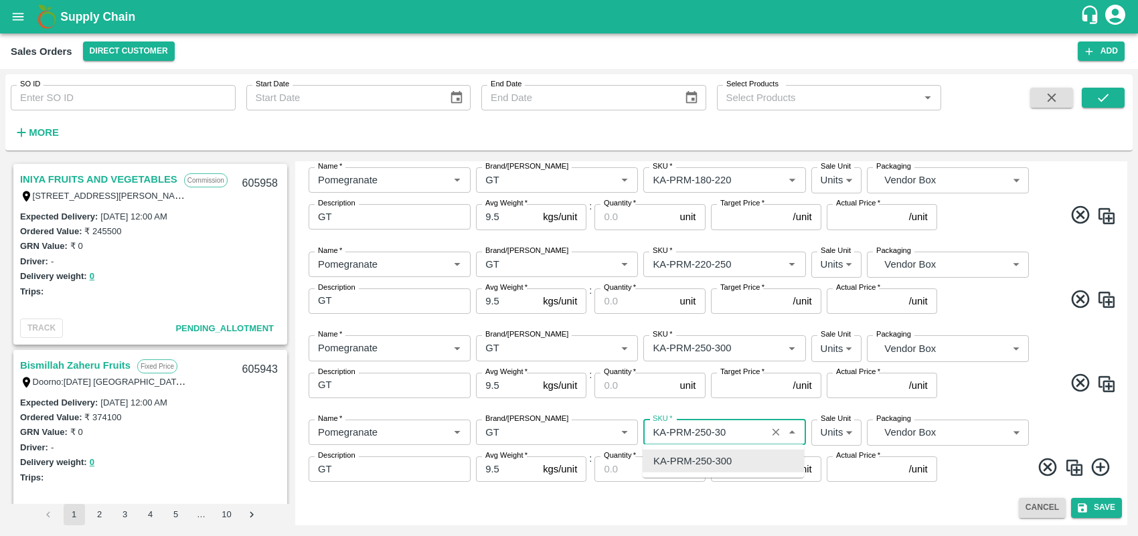
scroll to position [0, 0]
click at [730, 459] on div "KA-PRM-300-350" at bounding box center [692, 461] width 78 height 15
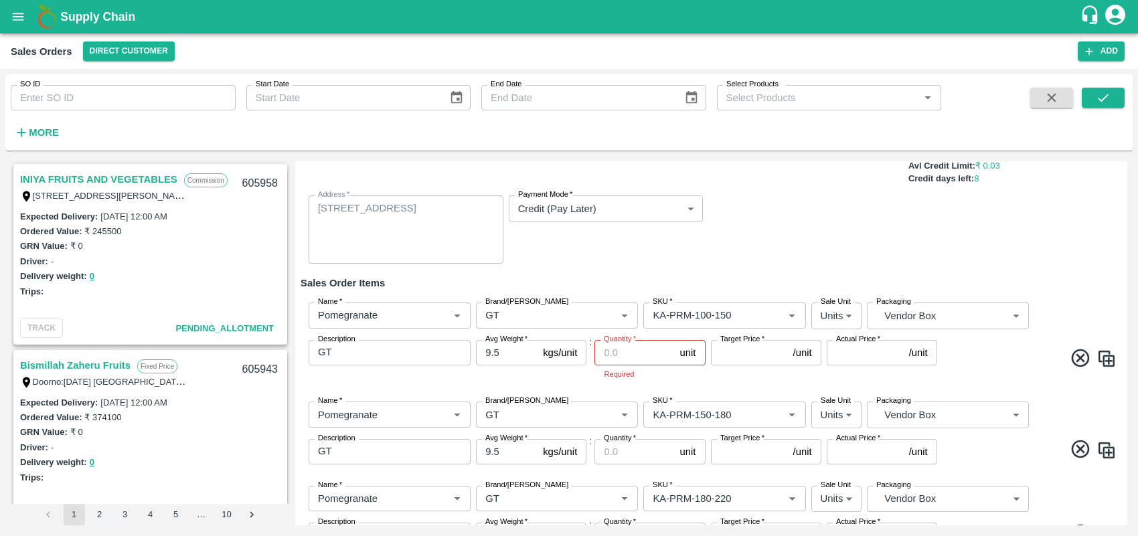
type input "KA-PRM-300-350"
click at [633, 353] on input "Quantity   *" at bounding box center [634, 352] width 80 height 25
type input "25"
click at [637, 445] on input "Quantity   *" at bounding box center [634, 448] width 80 height 25
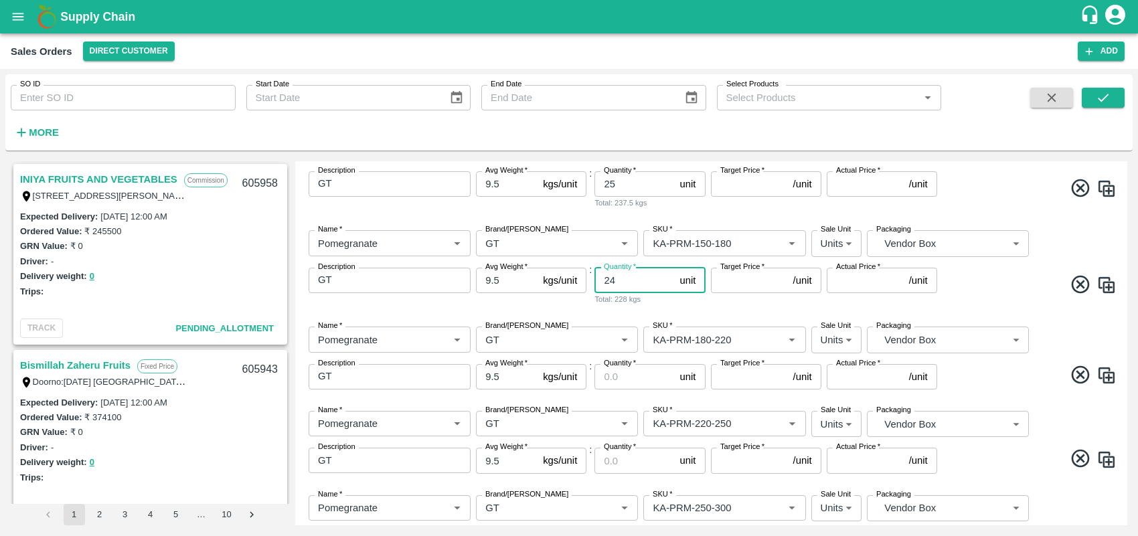
scroll to position [281, 0]
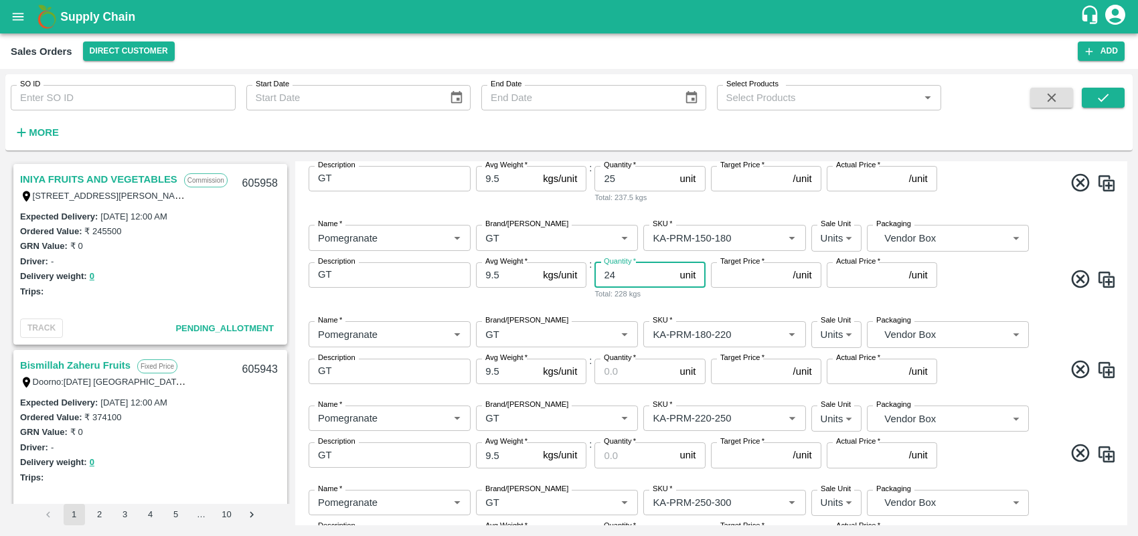
type input "24"
click at [621, 370] on input "Quantity   *" at bounding box center [634, 371] width 80 height 25
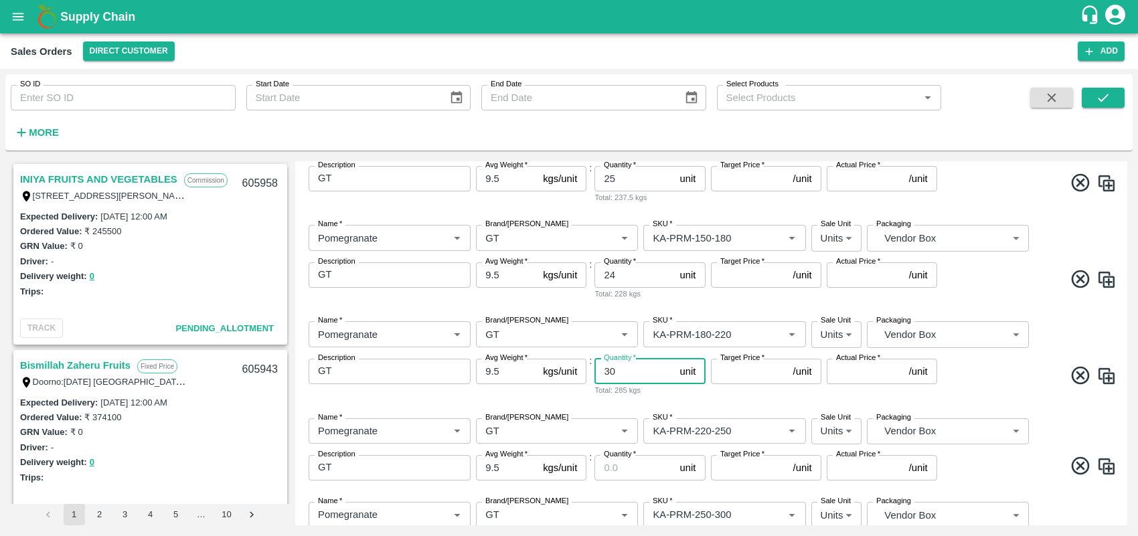
type input "30"
click at [641, 465] on input "Quantity   *" at bounding box center [634, 467] width 80 height 25
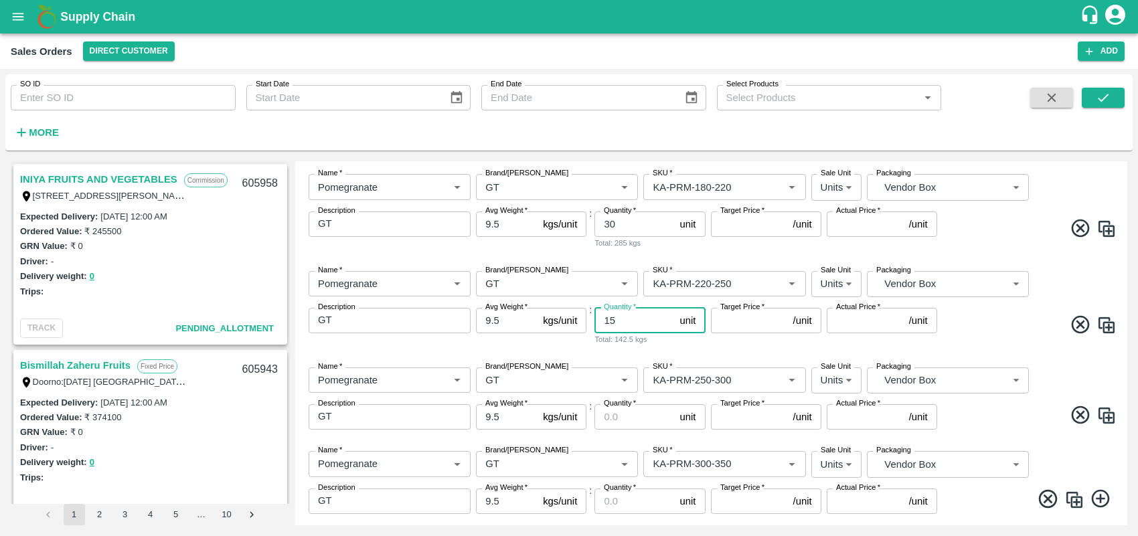
scroll to position [439, 0]
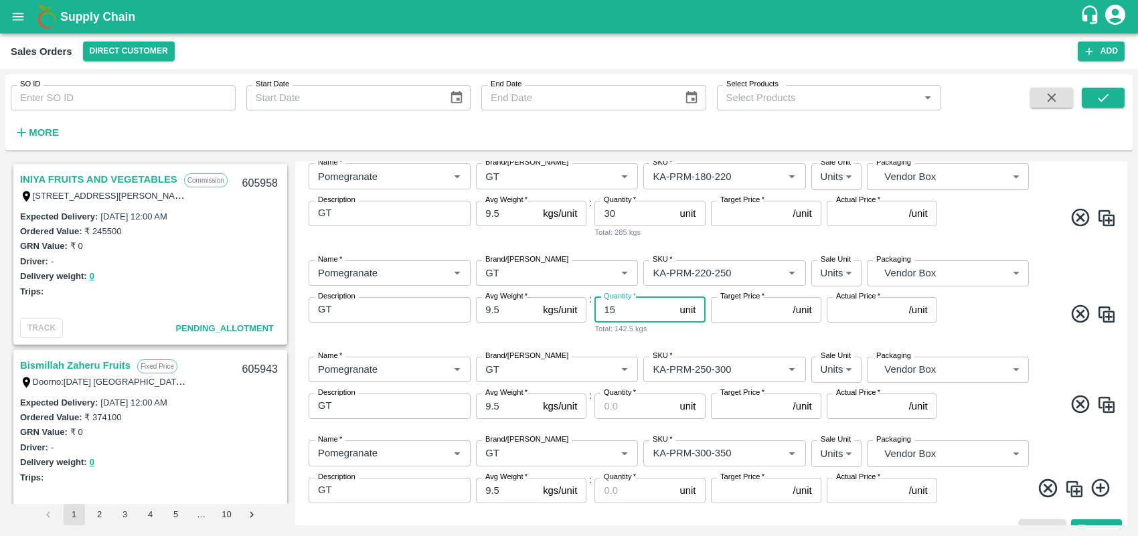
type input "15"
click at [613, 406] on input "Quantity   *" at bounding box center [634, 406] width 80 height 25
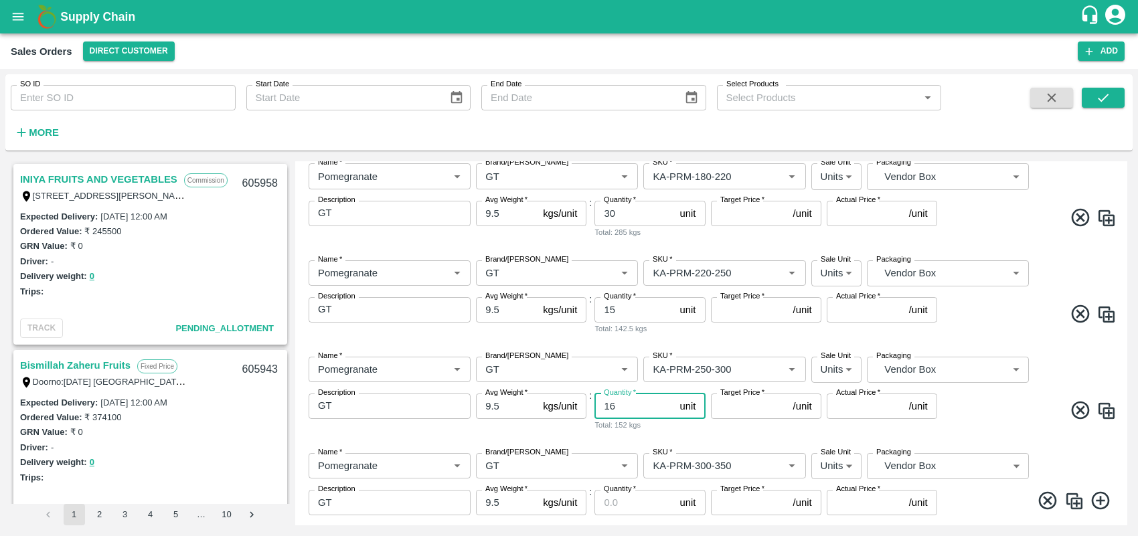
scroll to position [473, 0]
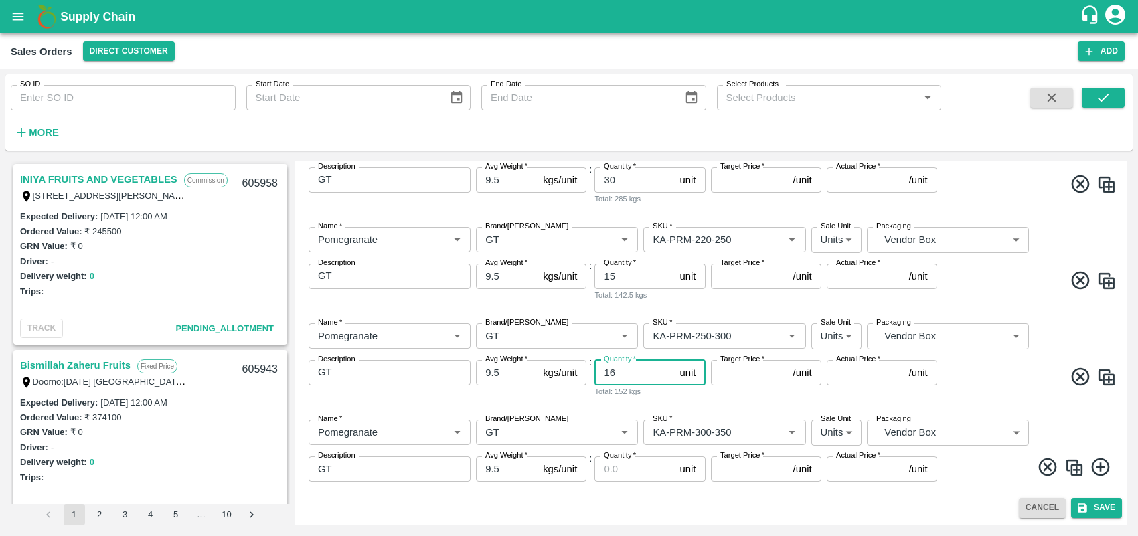
type input "16"
click at [622, 472] on input "Quantity   *" at bounding box center [634, 468] width 80 height 25
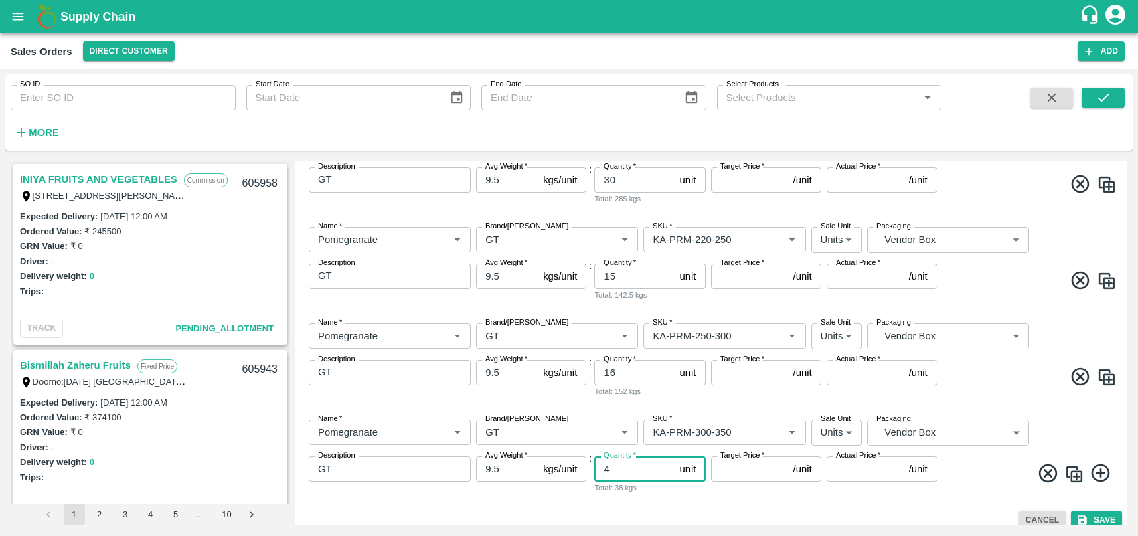
type input "4"
click at [978, 487] on span at bounding box center [1028, 476] width 177 height 26
click at [1066, 471] on img at bounding box center [1074, 475] width 20 height 20
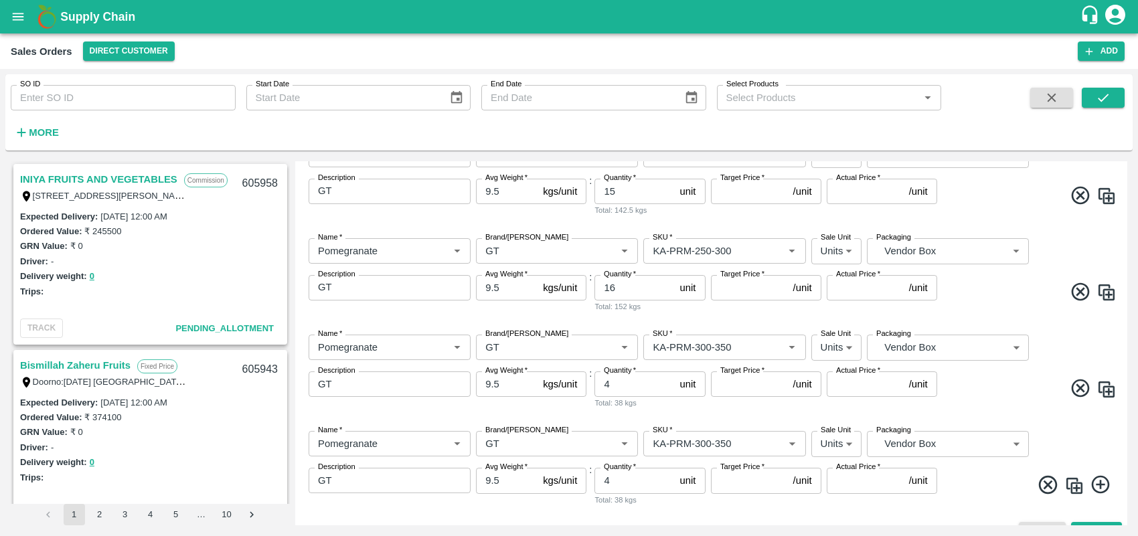
scroll to position [581, 0]
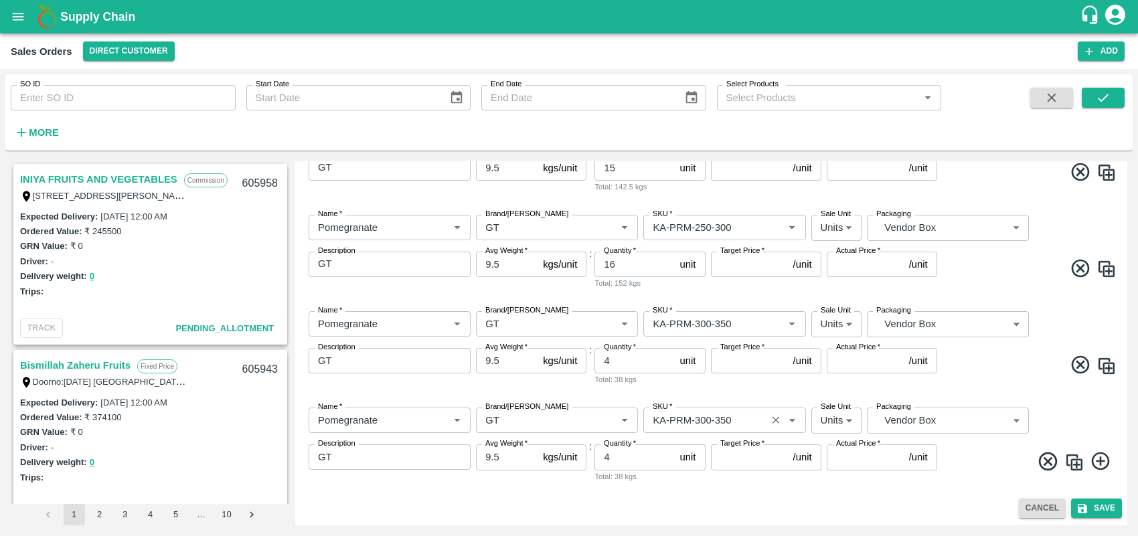
click at [734, 426] on input "SKU   *" at bounding box center [704, 420] width 114 height 17
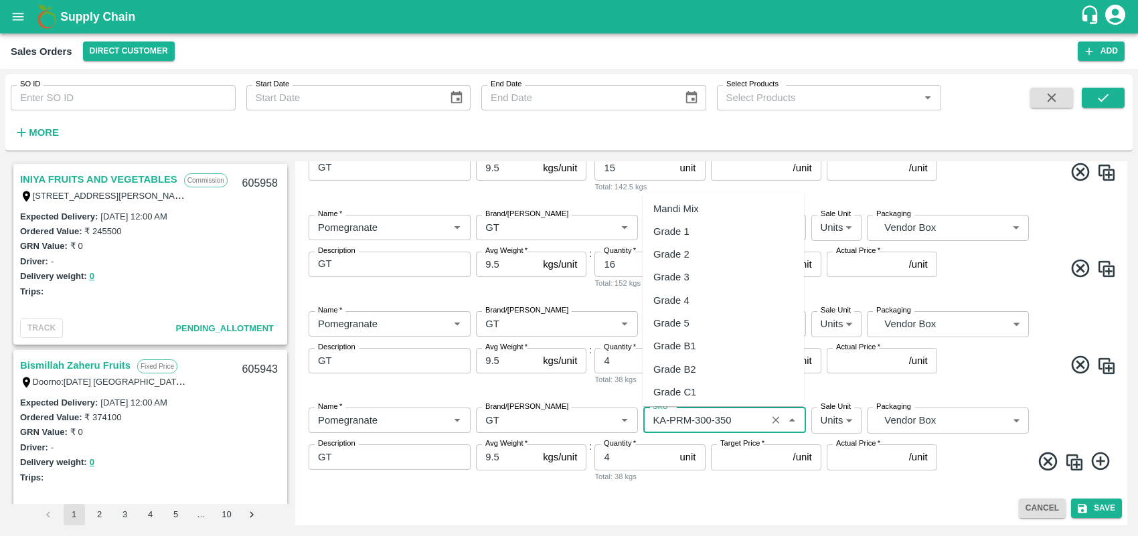
scroll to position [3438, 0]
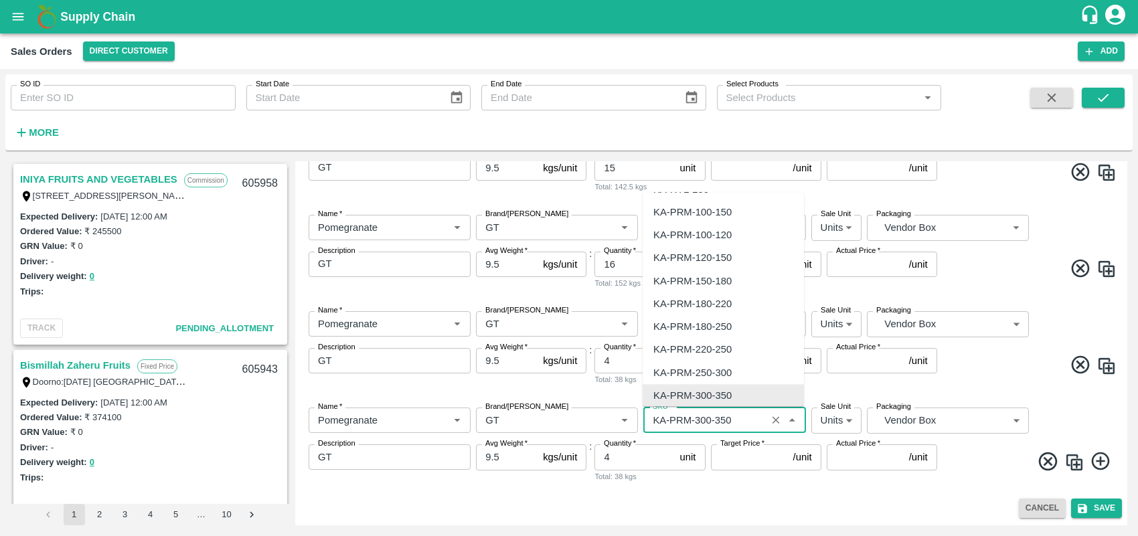
click at [734, 426] on input "SKU   *" at bounding box center [704, 420] width 114 height 17
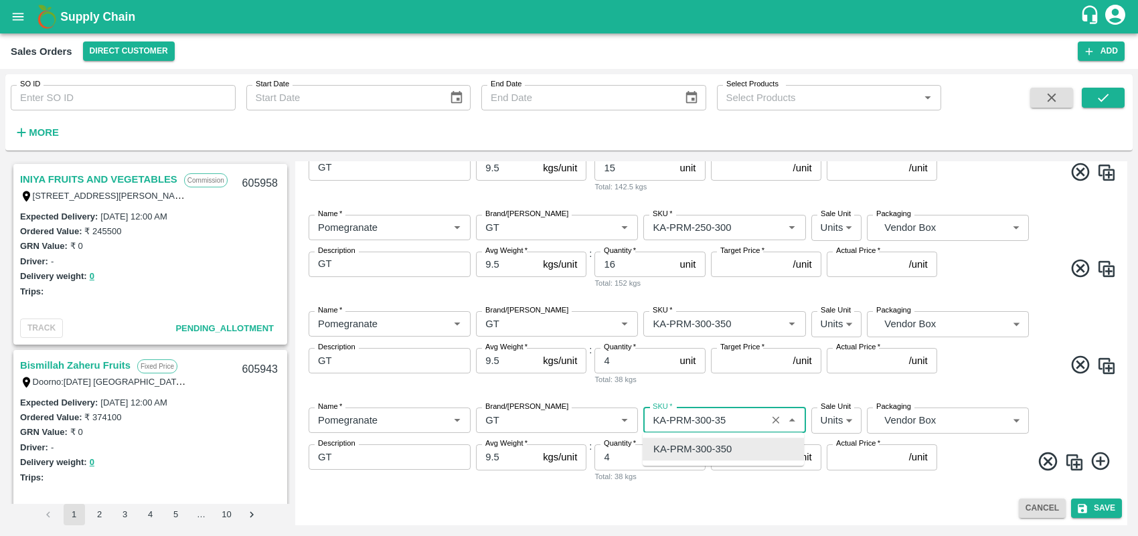
scroll to position [0, 0]
click at [711, 450] on div "KA-PRM-350-400" at bounding box center [692, 449] width 78 height 15
type input "KA-PRM-350-400"
click at [630, 467] on input "4" at bounding box center [634, 456] width 80 height 25
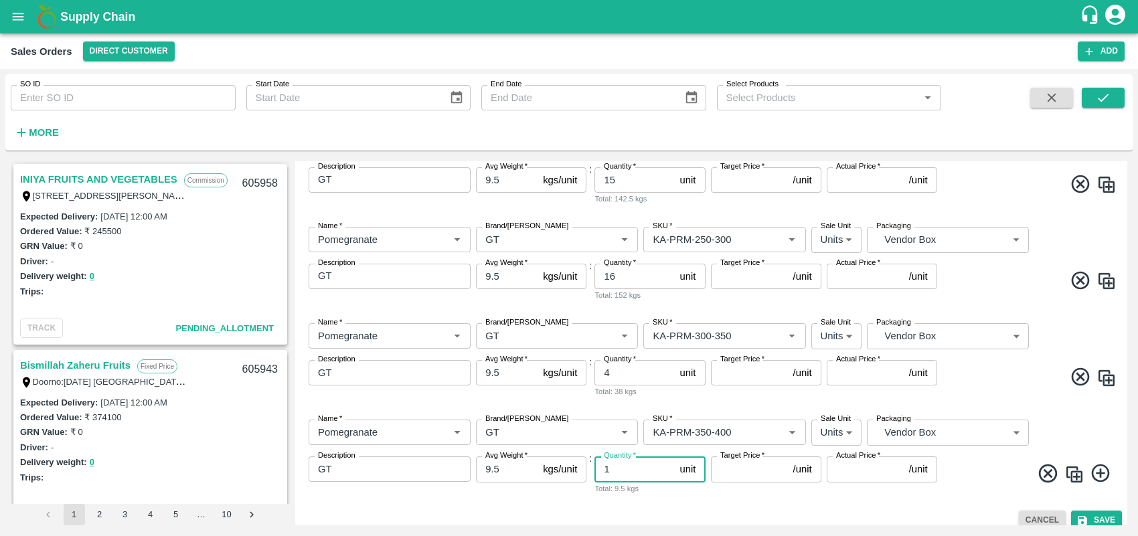
scroll to position [581, 0]
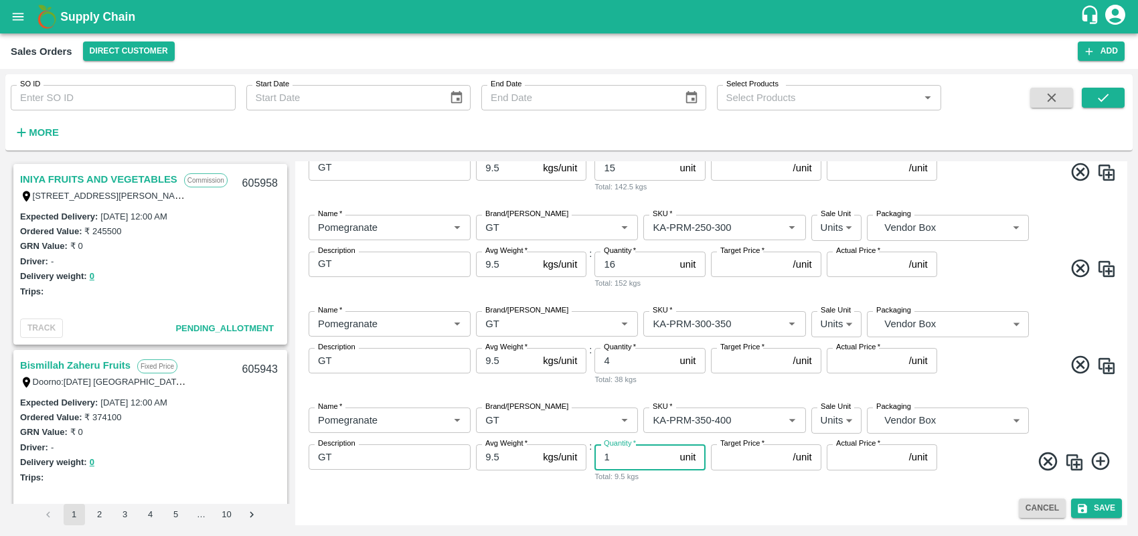
type input "1"
click at [781, 487] on div "Name   * Name   * Brand/[PERSON_NAME]/[PERSON_NAME]   * SKU   * Sale Unit Units…" at bounding box center [711, 445] width 821 height 96
click at [1076, 465] on img at bounding box center [1074, 462] width 20 height 20
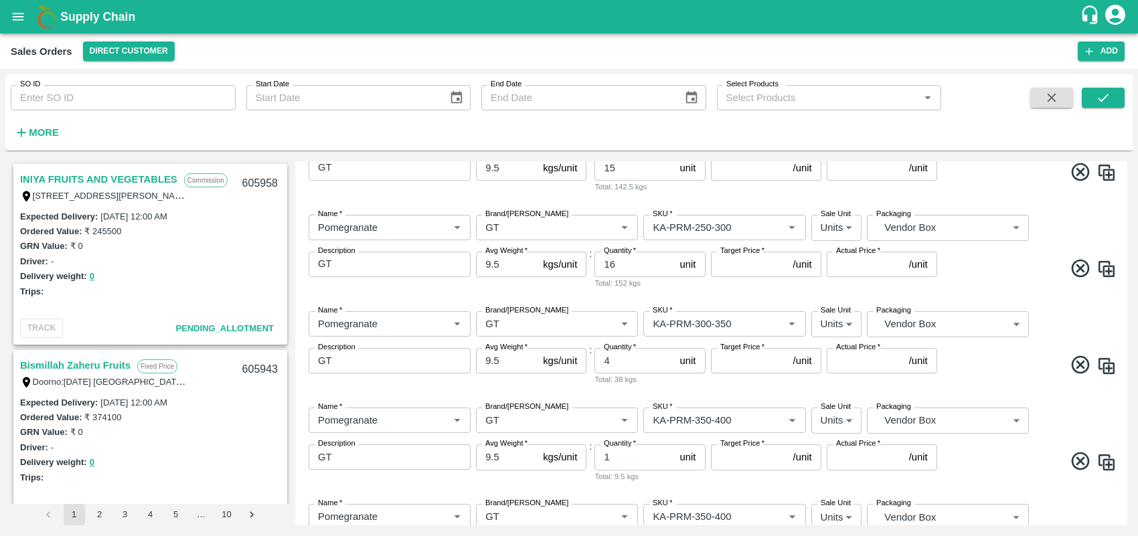
click at [1076, 465] on icon at bounding box center [1081, 461] width 22 height 22
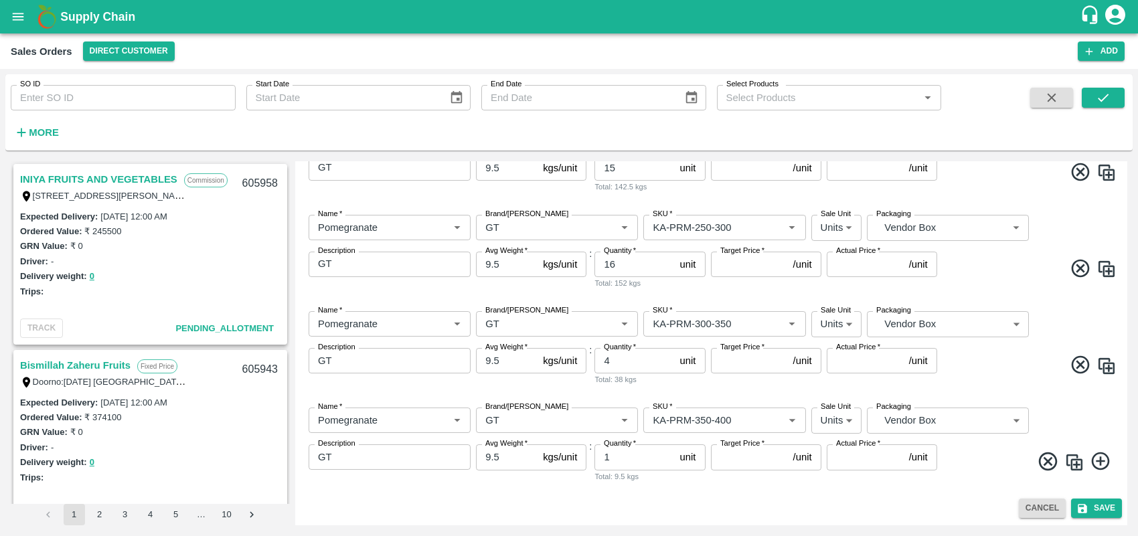
click at [1072, 460] on img at bounding box center [1074, 462] width 20 height 20
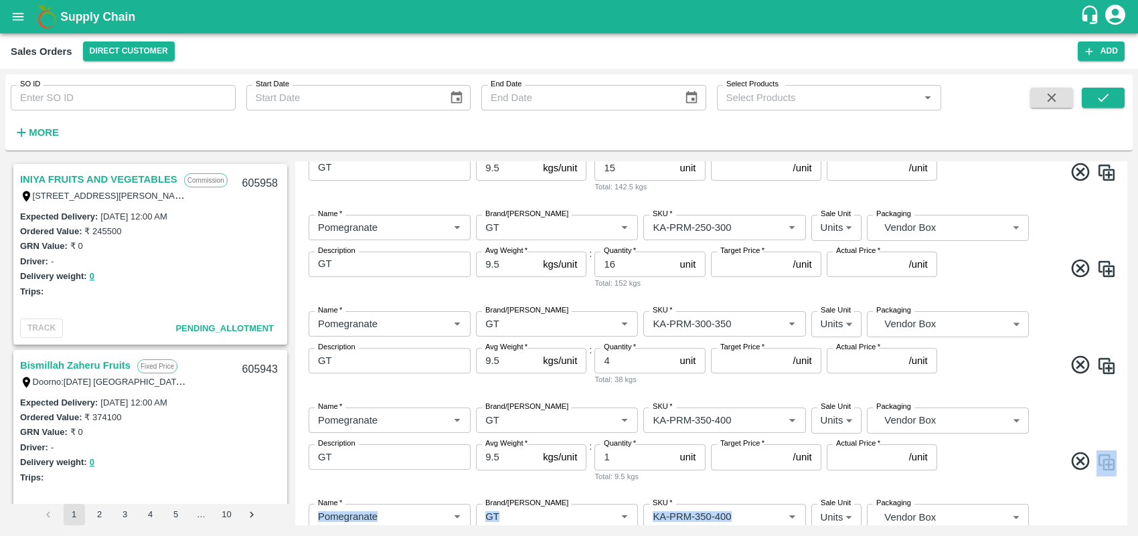
drag, startPoint x: 1127, startPoint y: 469, endPoint x: 1127, endPoint y: 509, distance: 40.8
click at [1127, 509] on div "Add Sales Order DC   * Direct Customer 6 DC Sale Type   * Commission 2 Sale Typ…" at bounding box center [711, 343] width 832 height 364
click at [1033, 450] on span at bounding box center [1028, 463] width 177 height 26
click at [1127, 502] on div "Add Sales Order DC   * Direct Customer 6 DC Sale Type   * Commission 2 Sale Typ…" at bounding box center [711, 343] width 832 height 364
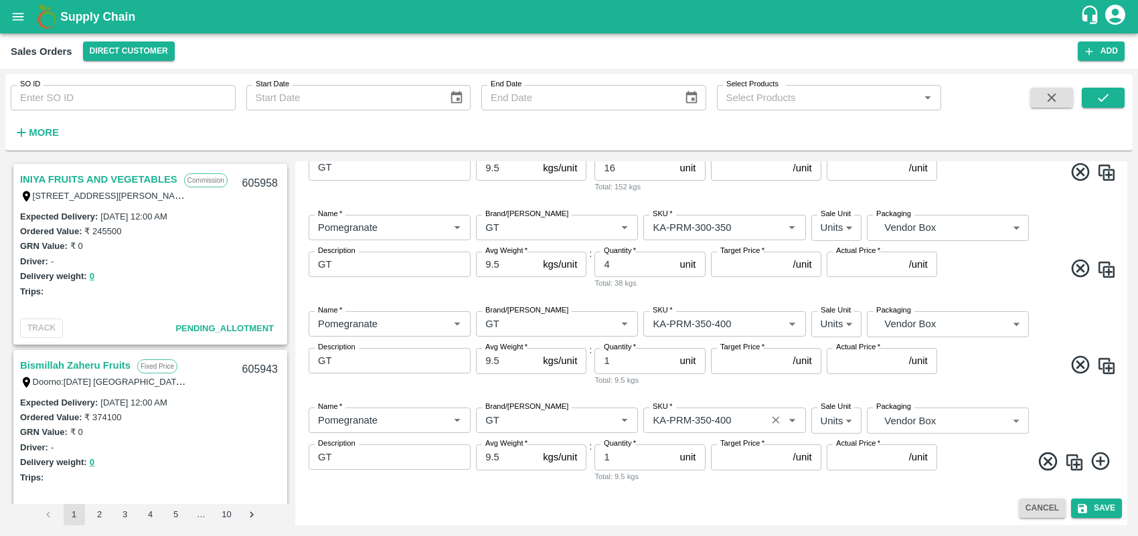
click at [747, 422] on input "SKU   *" at bounding box center [704, 420] width 114 height 17
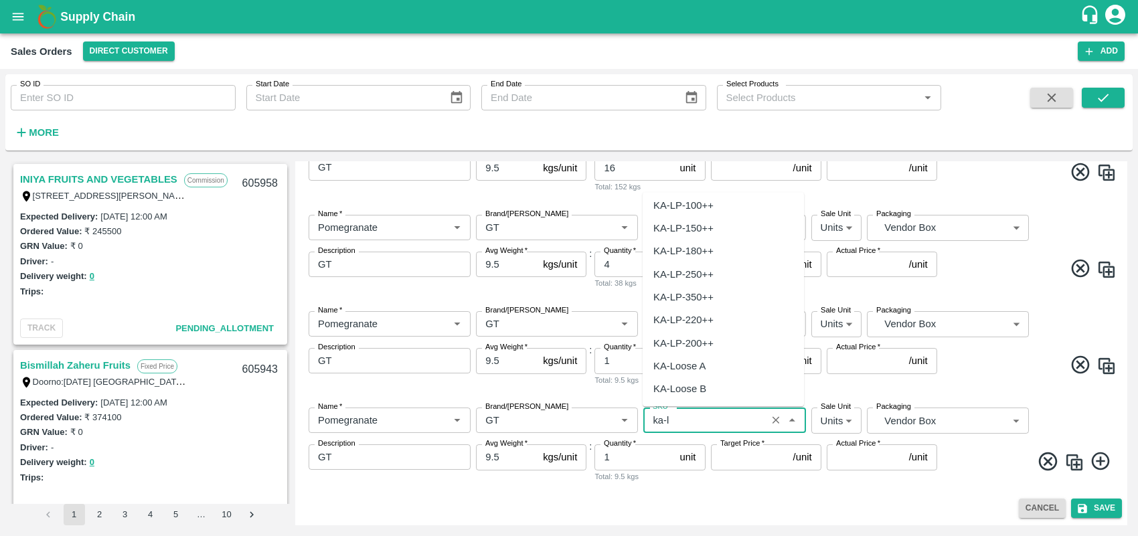
scroll to position [0, 0]
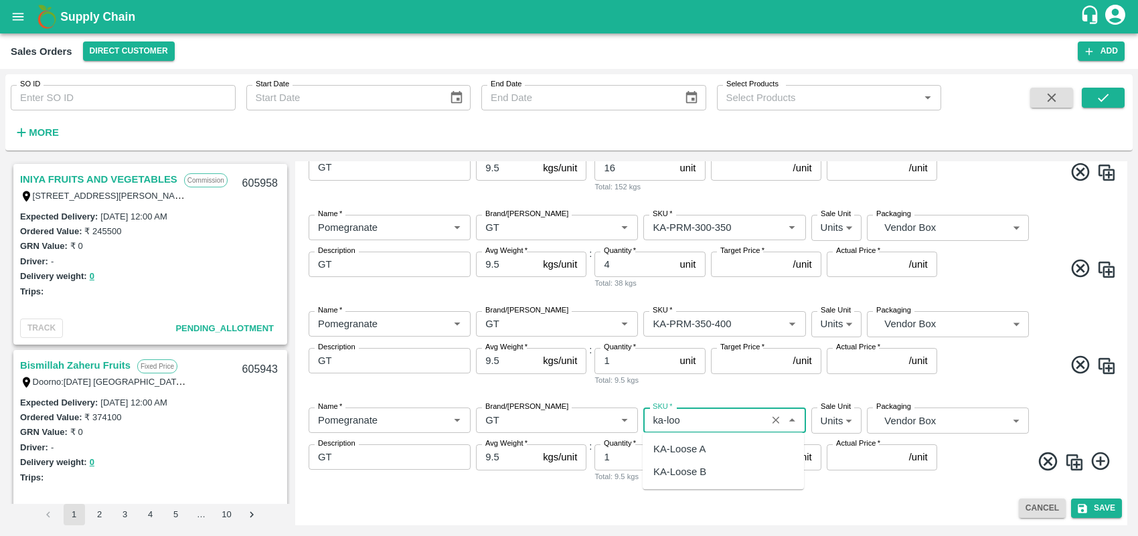
click at [707, 446] on div "KA-Loose A" at bounding box center [723, 449] width 161 height 23
type input "KA-Loose A"
click at [631, 460] on input "1" at bounding box center [634, 456] width 80 height 25
type input "17"
click at [1078, 465] on img at bounding box center [1074, 462] width 20 height 20
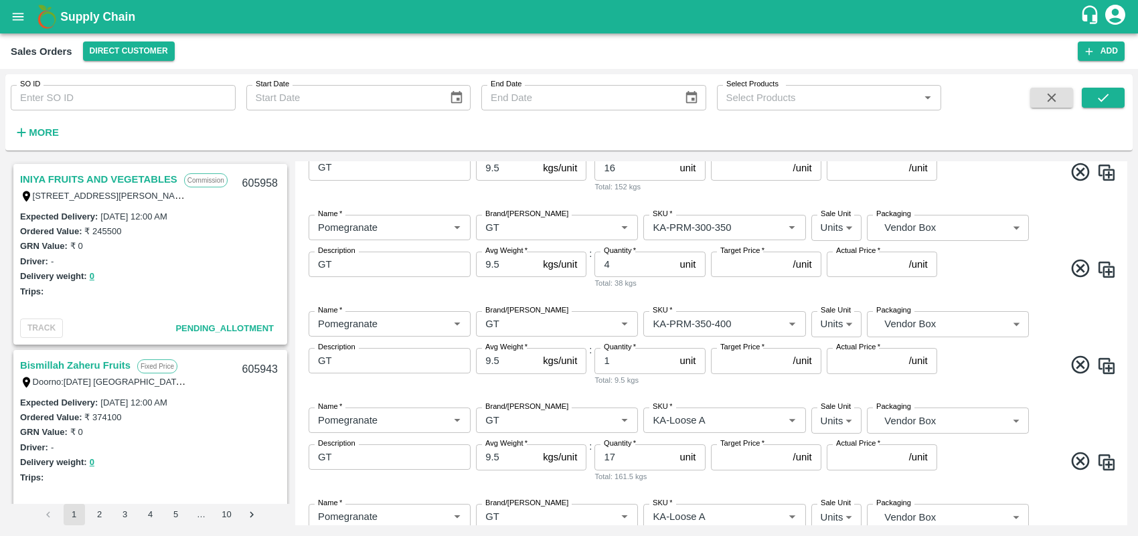
scroll to position [774, 0]
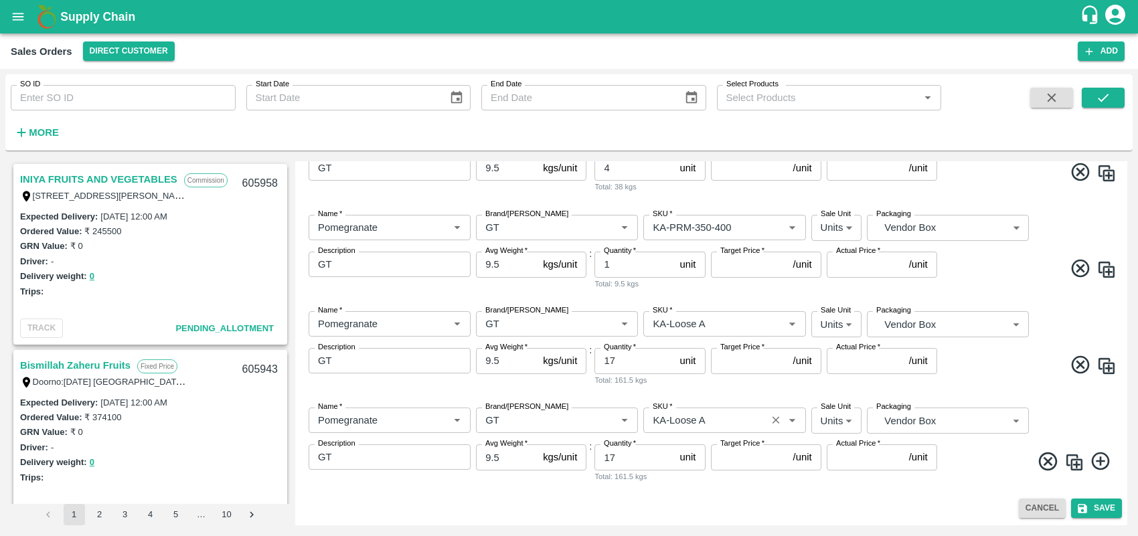
click at [714, 419] on input "SKU   *" at bounding box center [704, 420] width 114 height 17
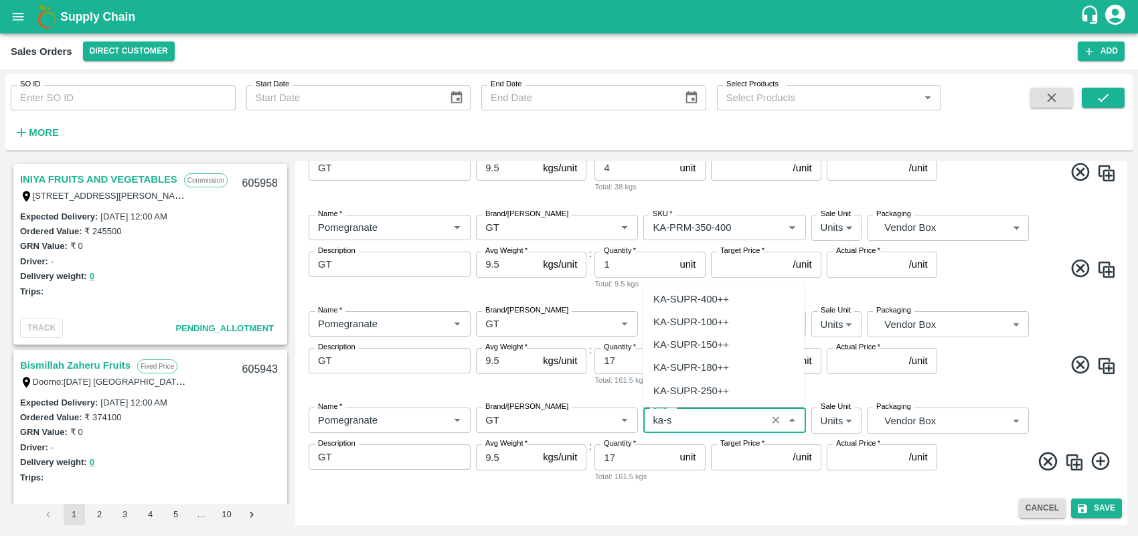
scroll to position [0, 0]
click at [704, 360] on div "KA-SUPR-180++" at bounding box center [691, 367] width 76 height 15
type input "KA-SUPR-180++"
click at [641, 455] on input "17" at bounding box center [634, 456] width 80 height 25
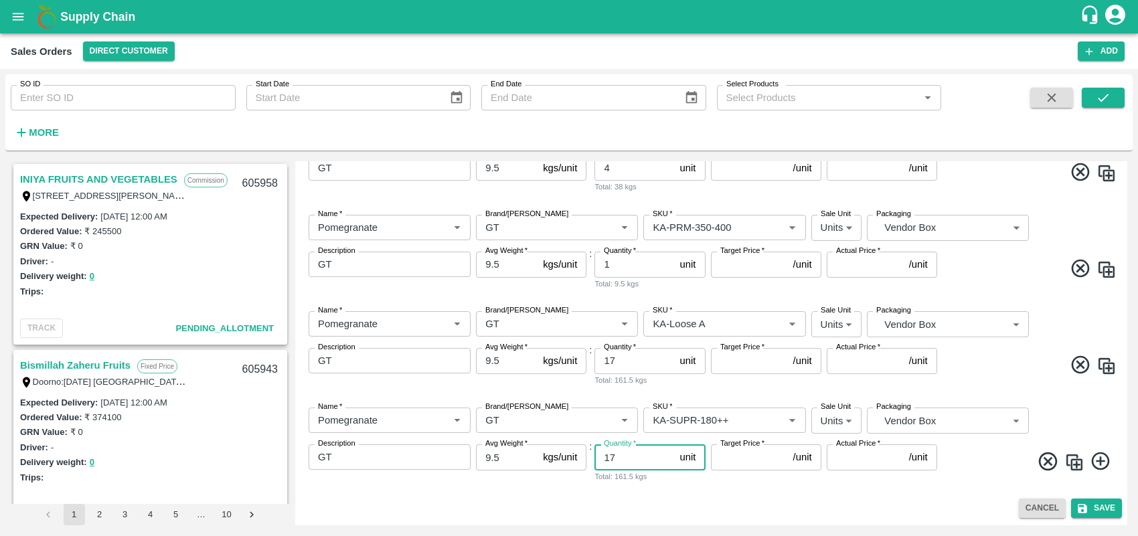
type input "1"
type input "9"
click at [768, 499] on div "Cancel Save" at bounding box center [711, 508] width 821 height 19
click at [1072, 462] on img at bounding box center [1074, 462] width 20 height 20
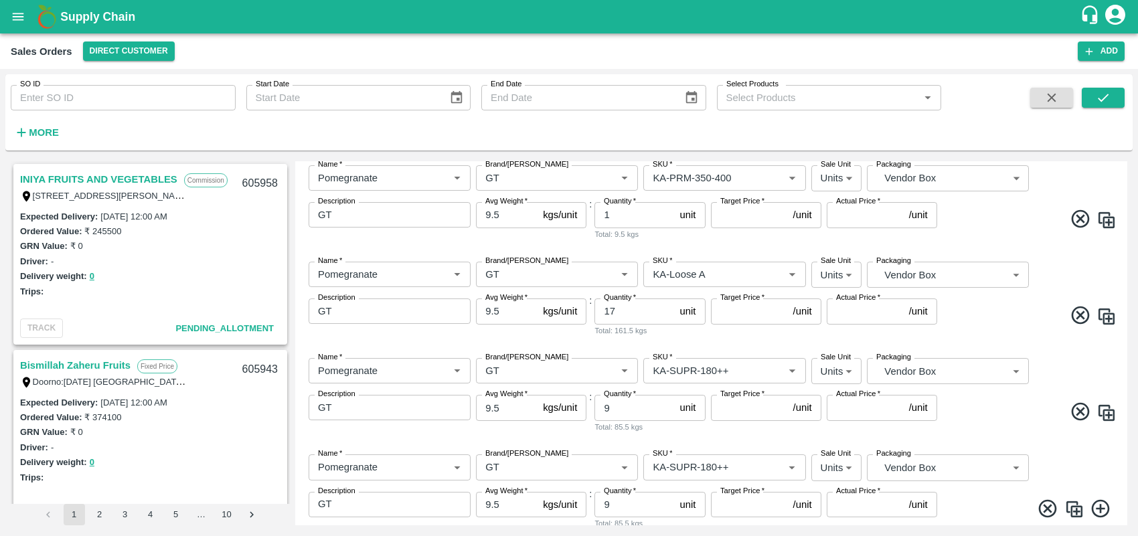
scroll to position [870, 0]
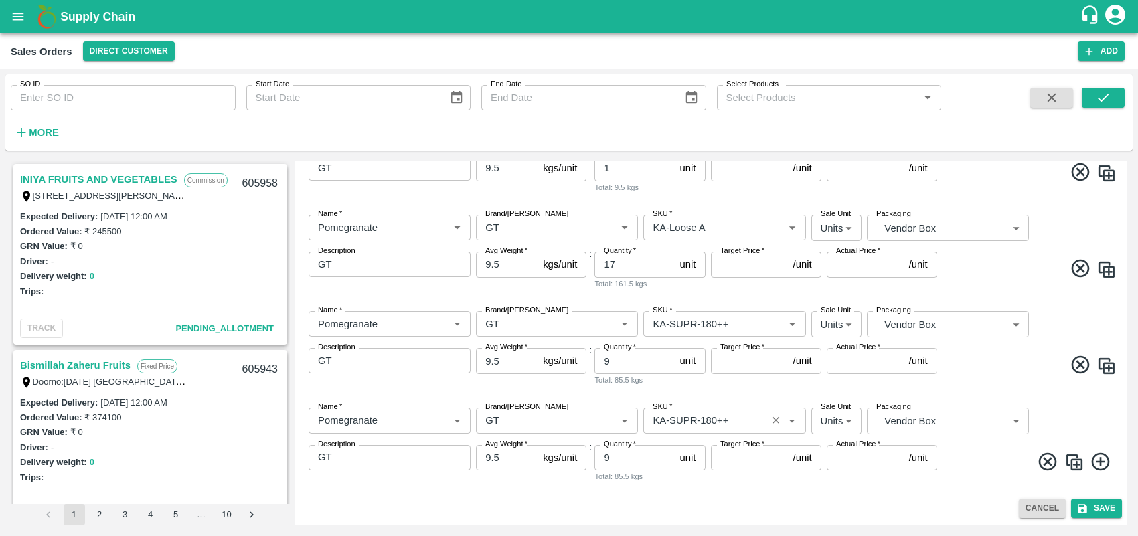
click at [720, 426] on input "SKU   *" at bounding box center [704, 420] width 114 height 17
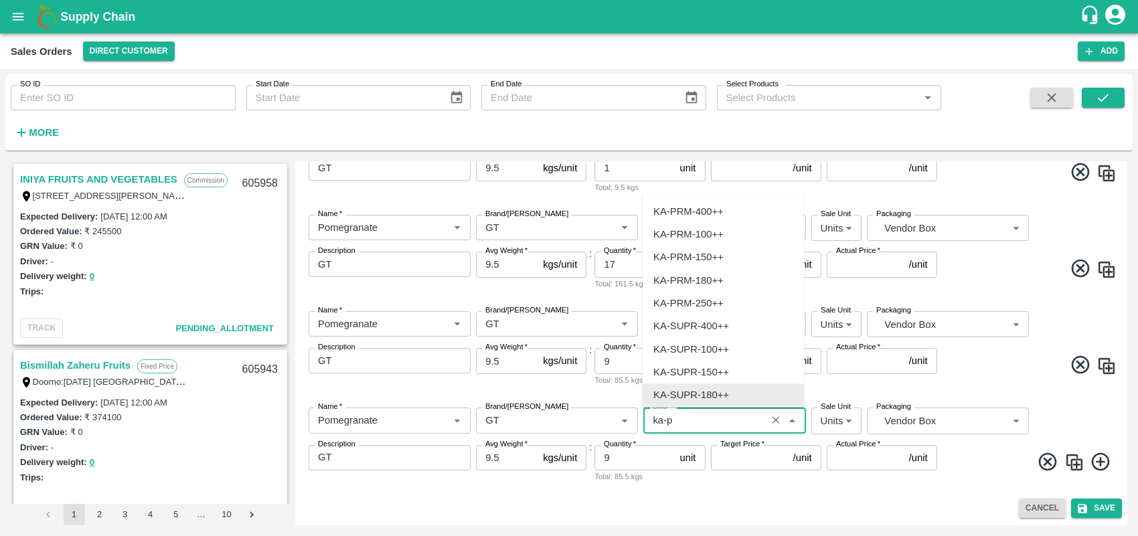
scroll to position [0, 0]
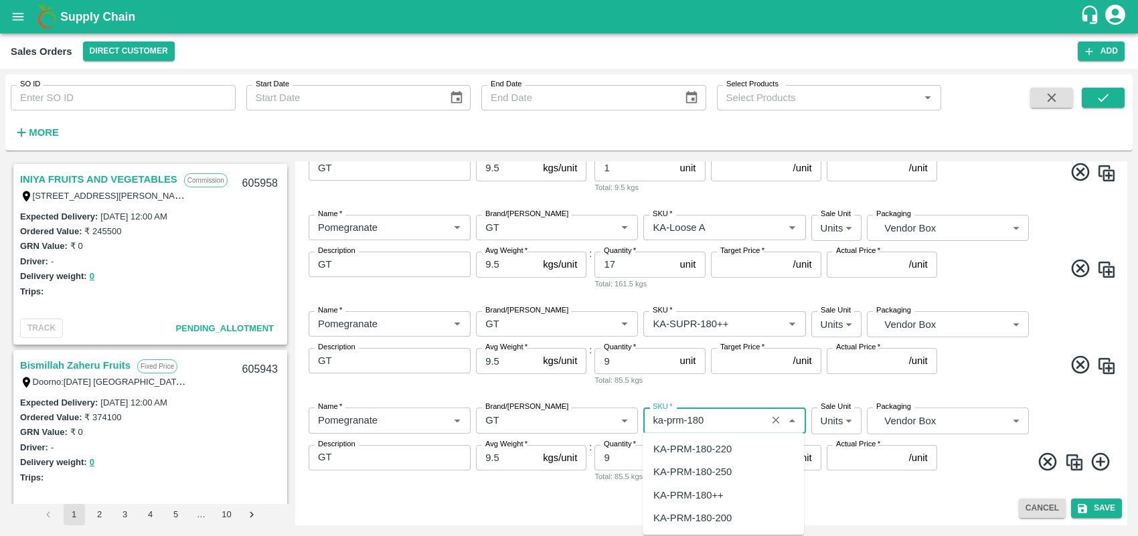
click at [703, 502] on div "KA-PRM-180++" at bounding box center [688, 495] width 70 height 15
type input "KA-PRM-180++"
click at [637, 466] on input "9" at bounding box center [634, 457] width 80 height 25
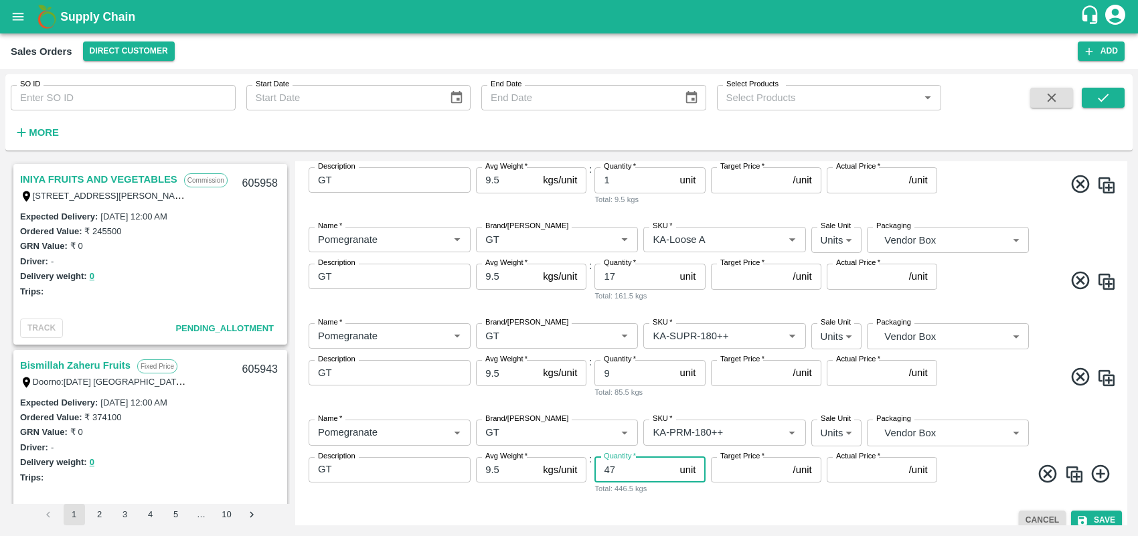
scroll to position [870, 0]
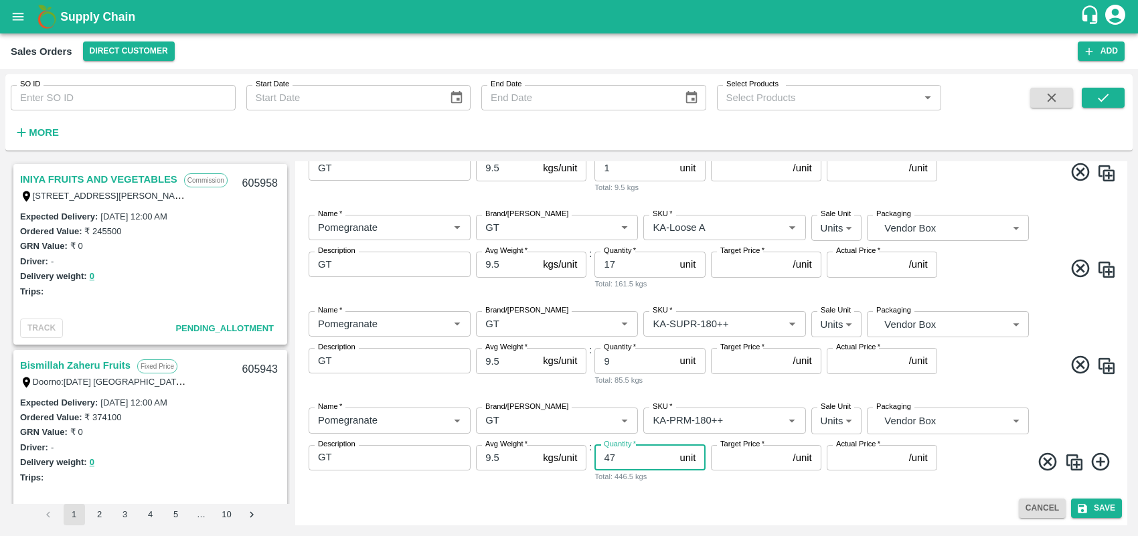
type input "47"
click at [1070, 462] on img at bounding box center [1074, 462] width 20 height 20
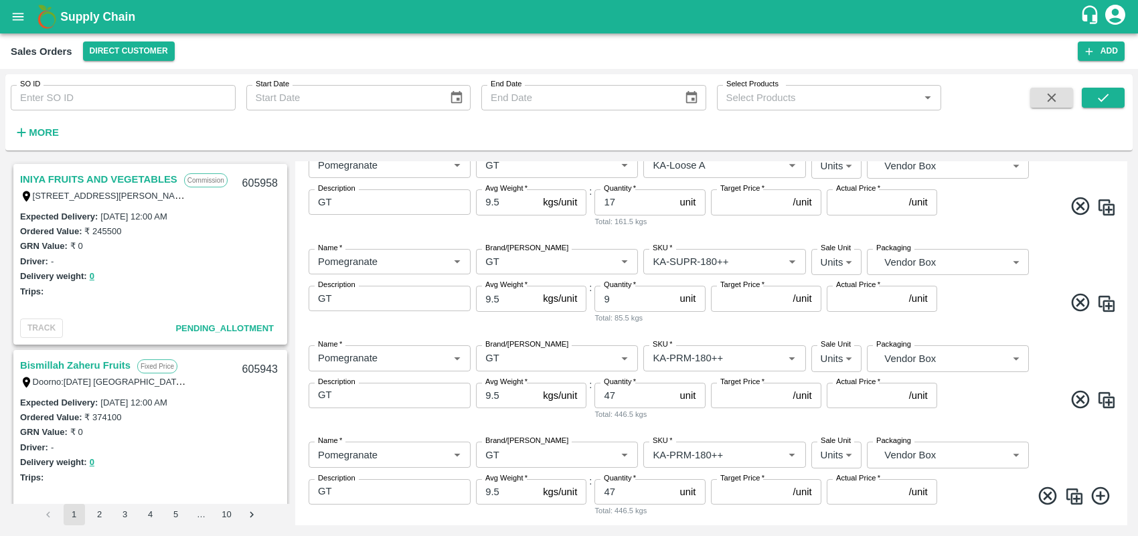
scroll to position [967, 0]
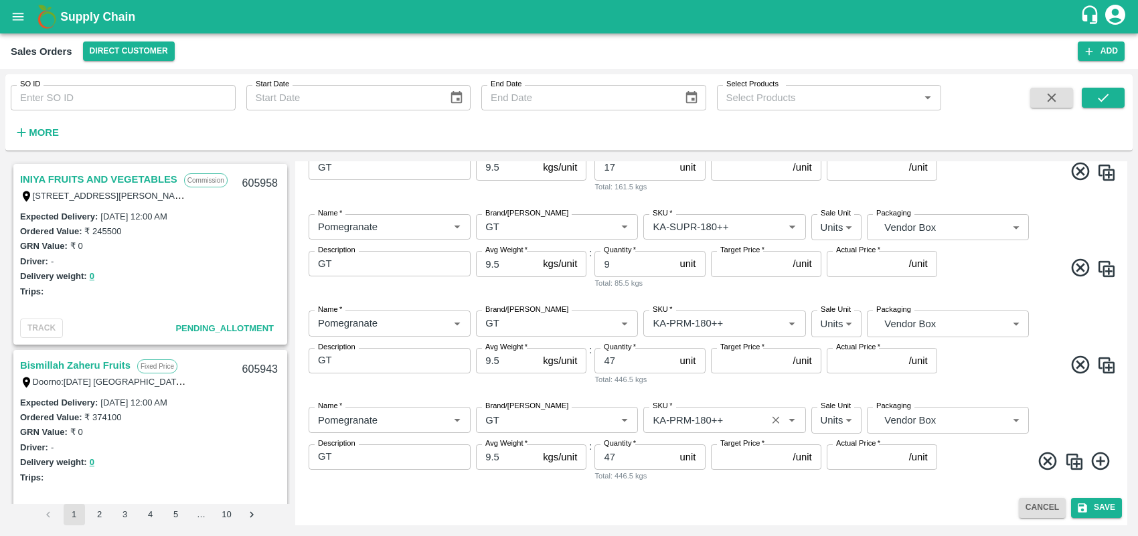
click at [732, 422] on input "SKU   *" at bounding box center [704, 419] width 114 height 17
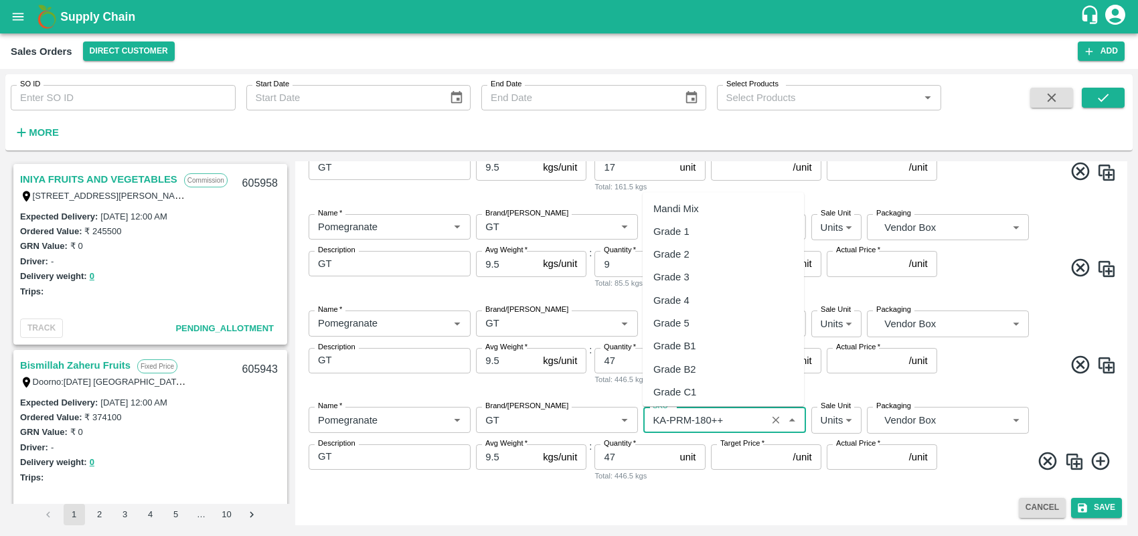
scroll to position [3553, 0]
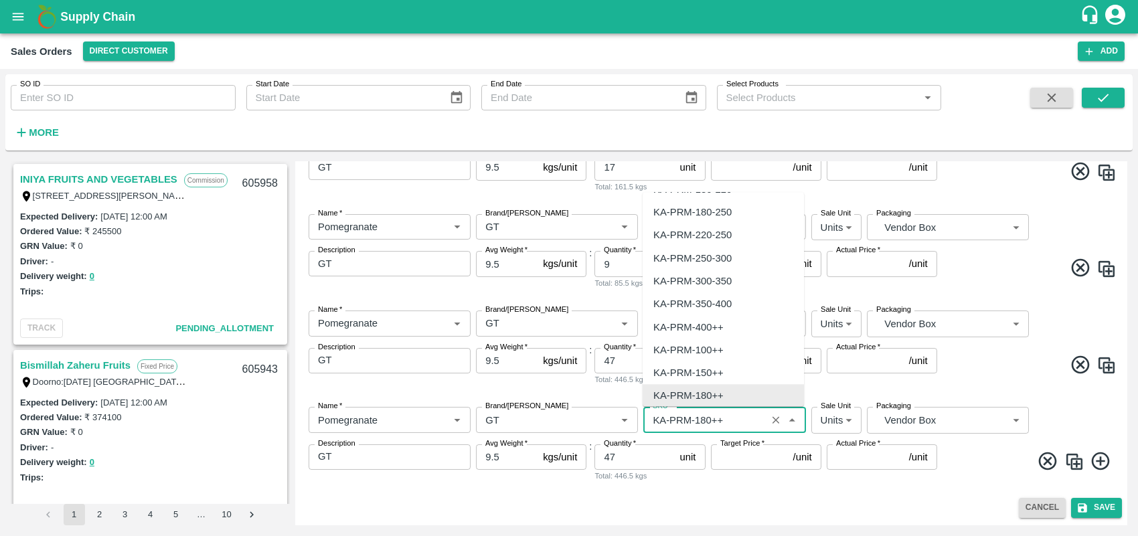
click at [732, 422] on input "SKU   *" at bounding box center [704, 419] width 114 height 17
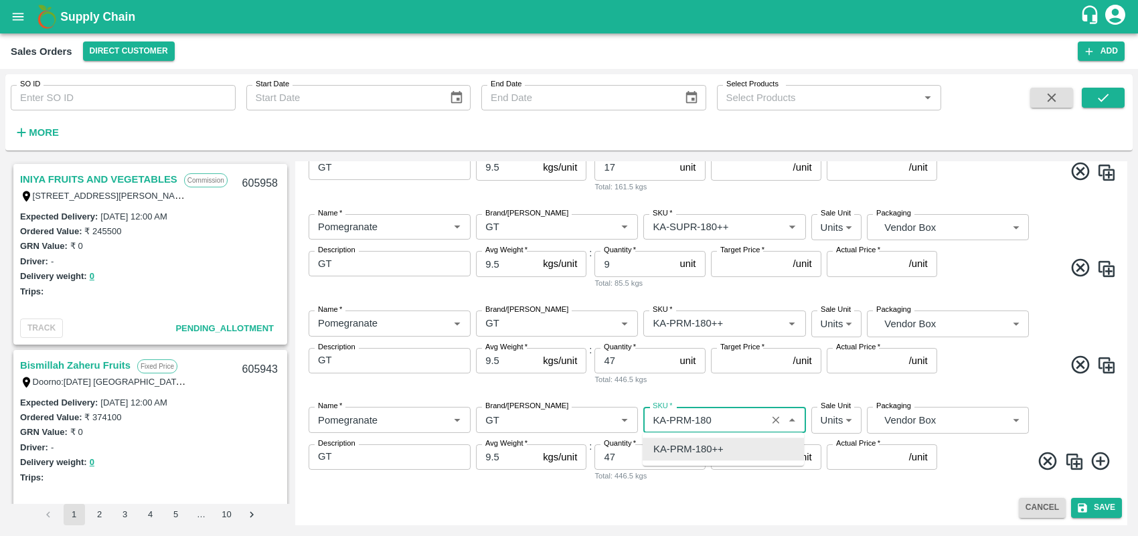
scroll to position [0, 0]
click at [705, 462] on div "KA-PRM-150++" at bounding box center [723, 472] width 161 height 23
type input "KA-PRM-150++"
click at [644, 461] on input "47" at bounding box center [634, 456] width 80 height 25
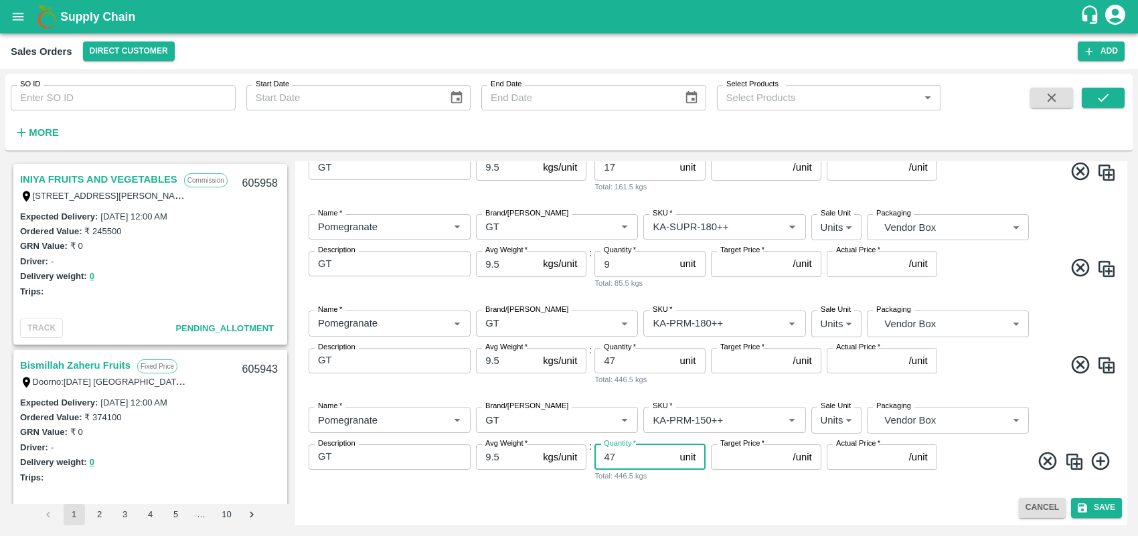
type input "4"
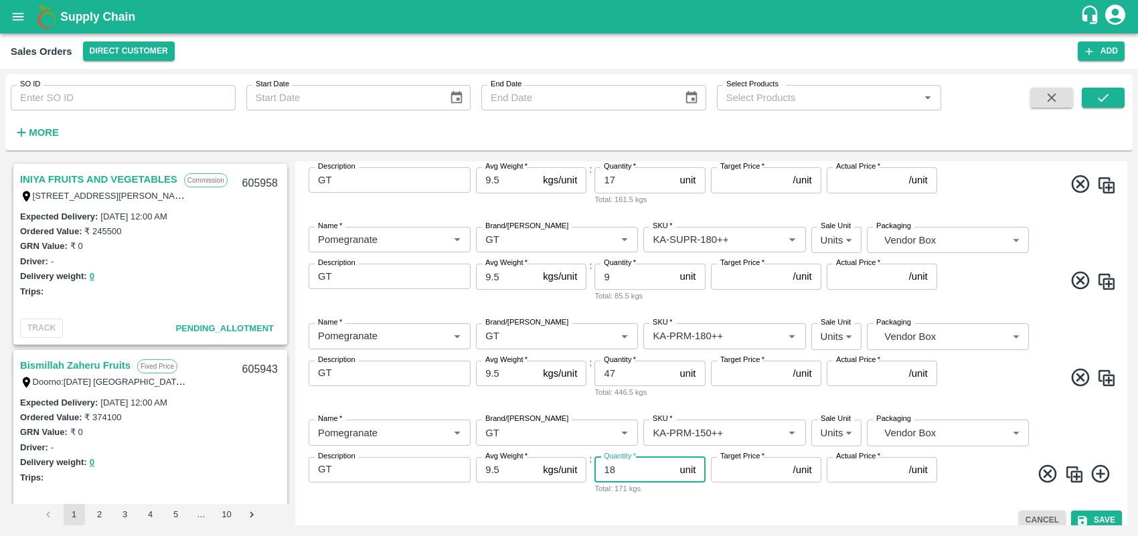
scroll to position [967, 0]
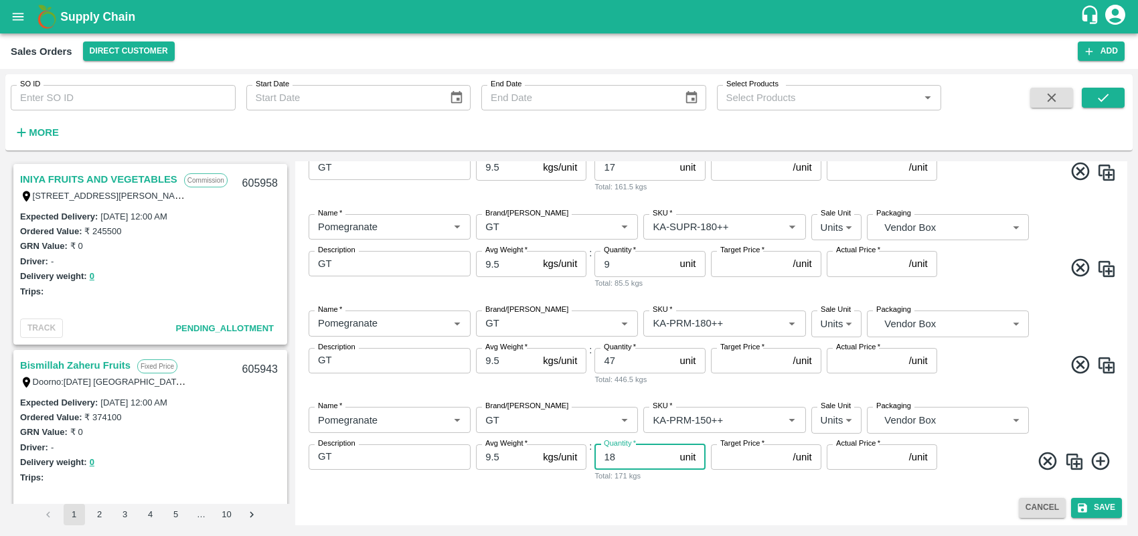
type input "18"
click at [811, 523] on div "Add Sales Order DC   * Direct Customer 6 DC Sale Type   * Commission 2 Sale Typ…" at bounding box center [711, 343] width 832 height 364
click at [1074, 462] on img at bounding box center [1074, 462] width 20 height 20
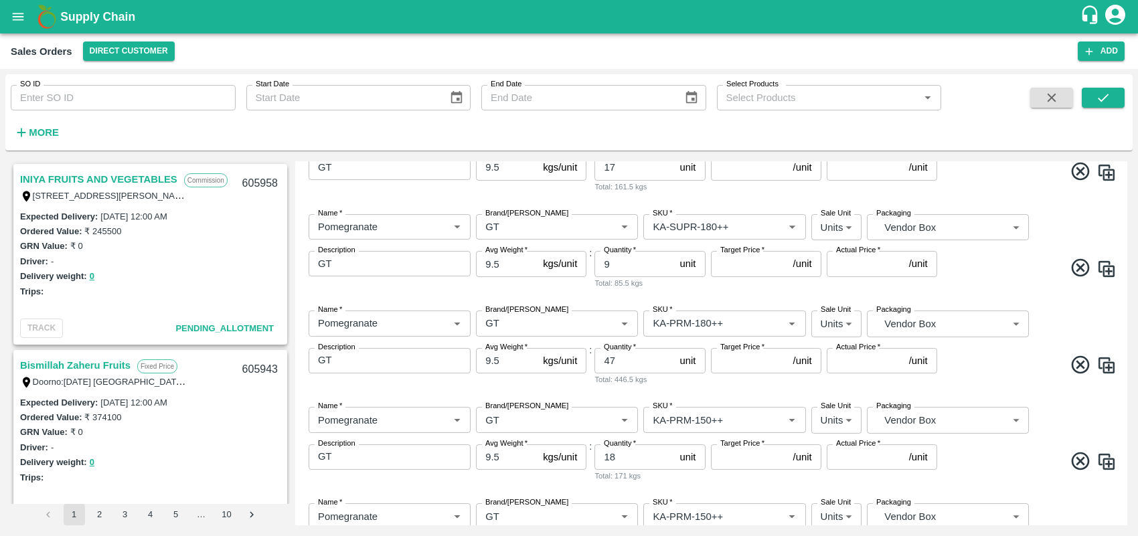
click at [1127, 512] on div "Add Sales Order DC   * Direct Customer 6 DC Sale Type   * Commission 2 Sale Typ…" at bounding box center [711, 343] width 832 height 364
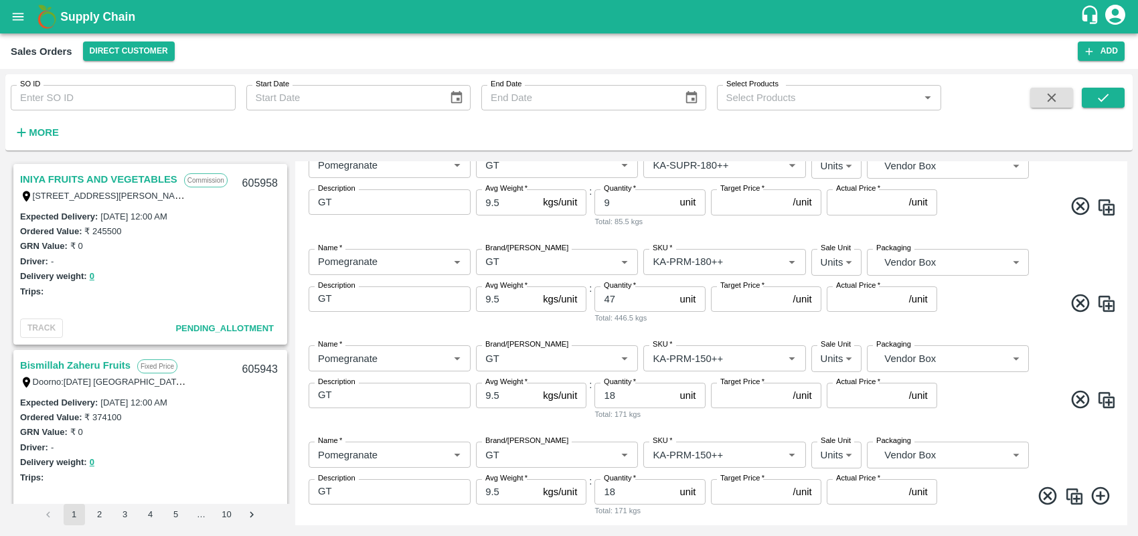
scroll to position [1063, 0]
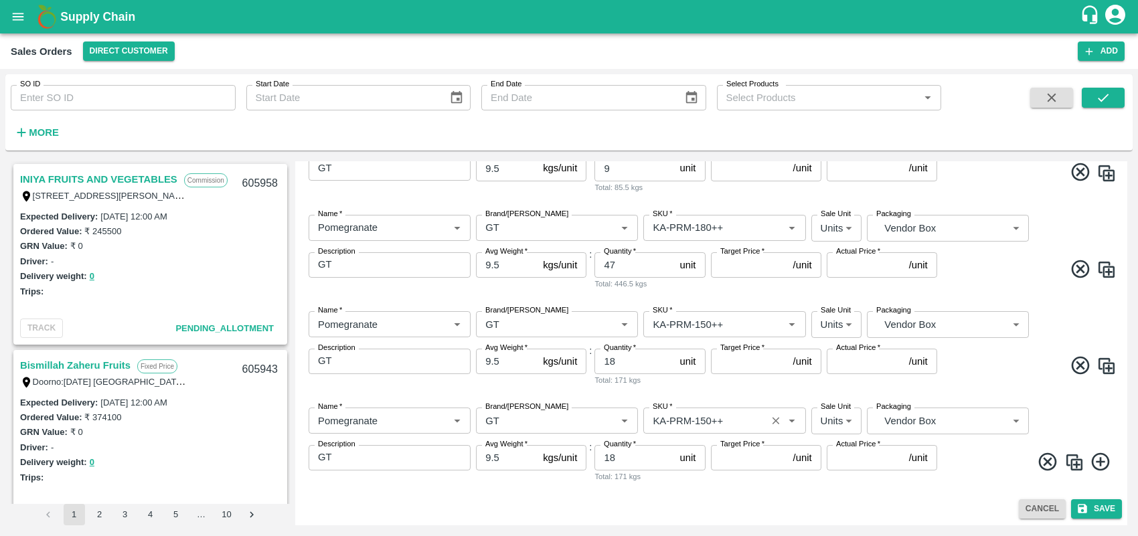
click at [724, 422] on input "SKU   *" at bounding box center [704, 420] width 114 height 17
click at [691, 445] on div "KA-Green" at bounding box center [675, 449] width 44 height 15
type input "KA-Green"
click at [645, 463] on input "18" at bounding box center [634, 457] width 80 height 25
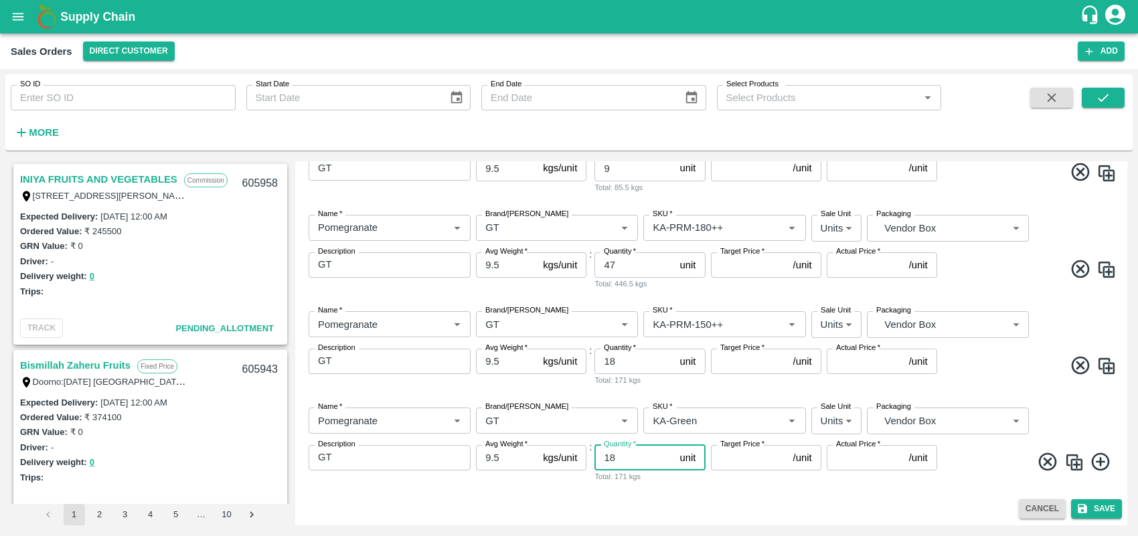
type input "1"
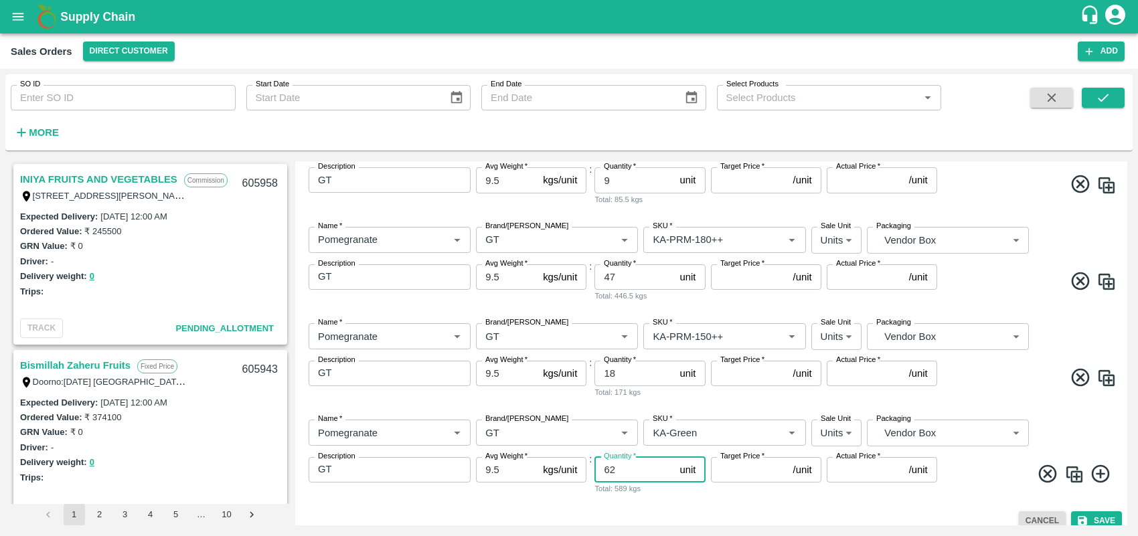
scroll to position [1063, 0]
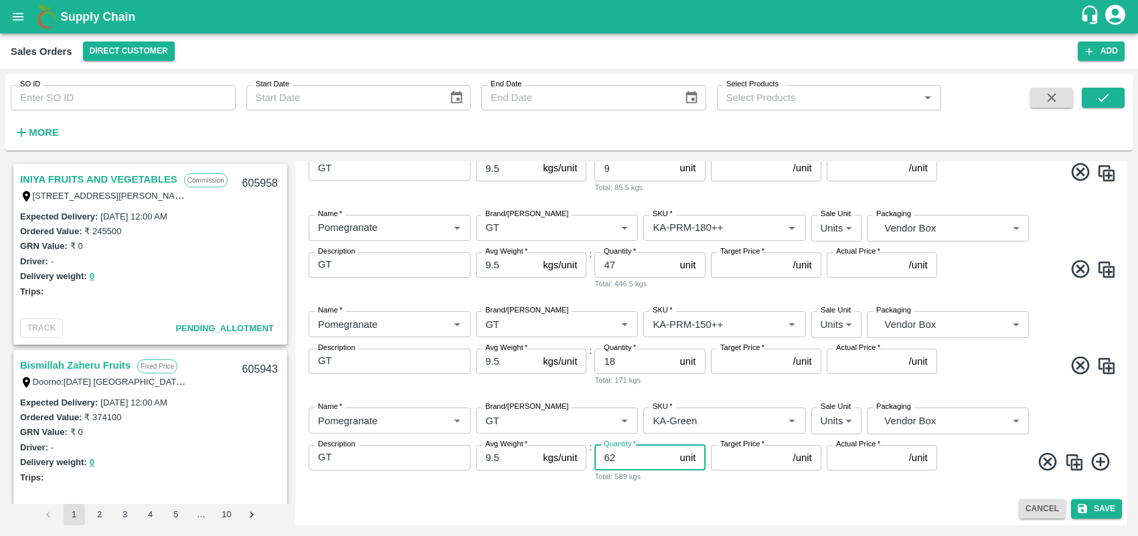
type input "62"
click at [747, 505] on div "Cancel Save" at bounding box center [711, 508] width 821 height 19
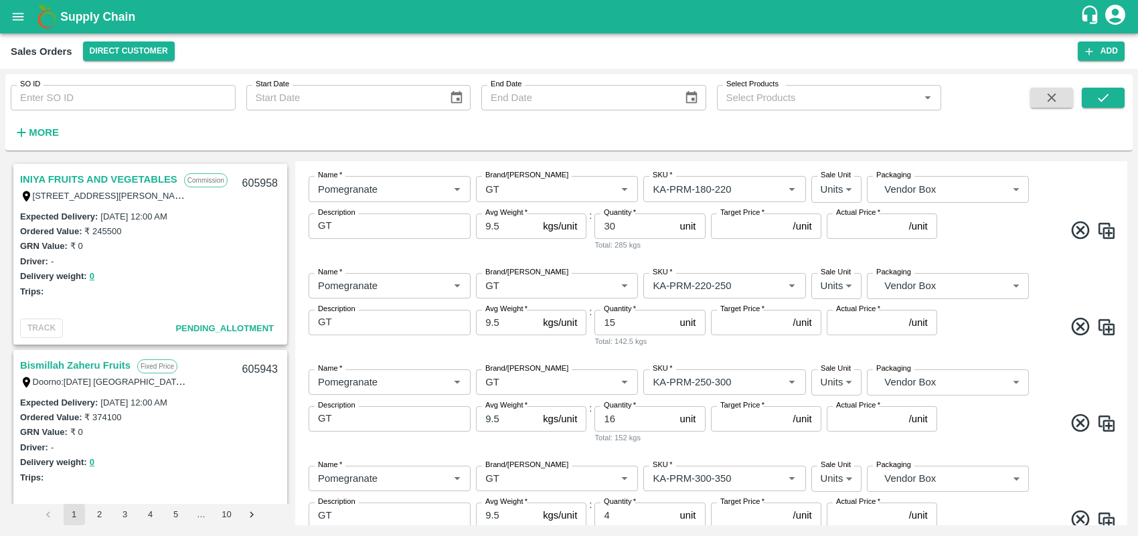
scroll to position [108, 0]
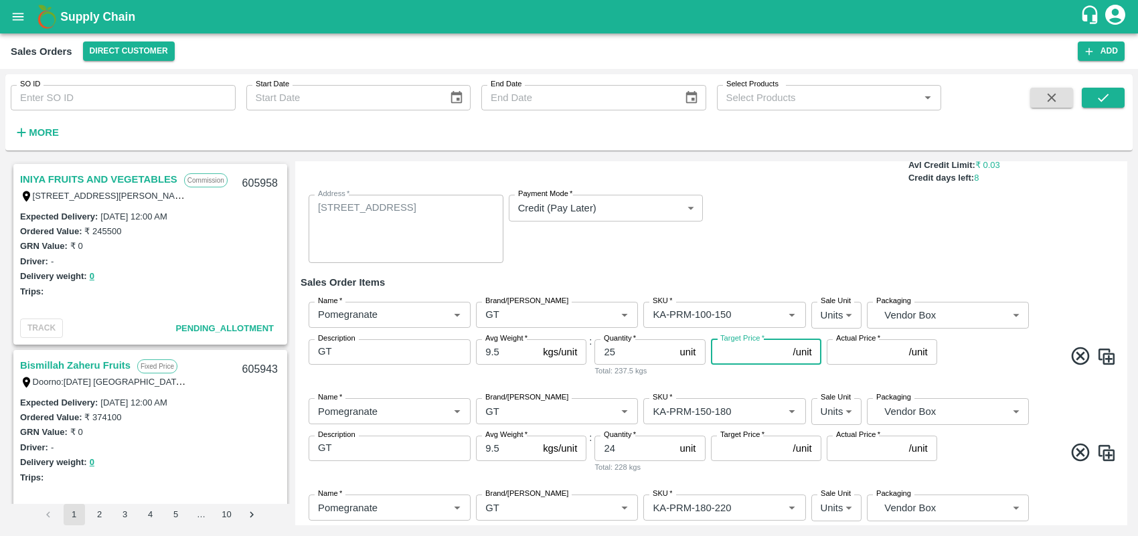
click at [743, 360] on input "Target Price   *" at bounding box center [749, 351] width 77 height 25
type input "700"
click at [741, 445] on input "Target Price   *" at bounding box center [749, 448] width 77 height 25
type input "825"
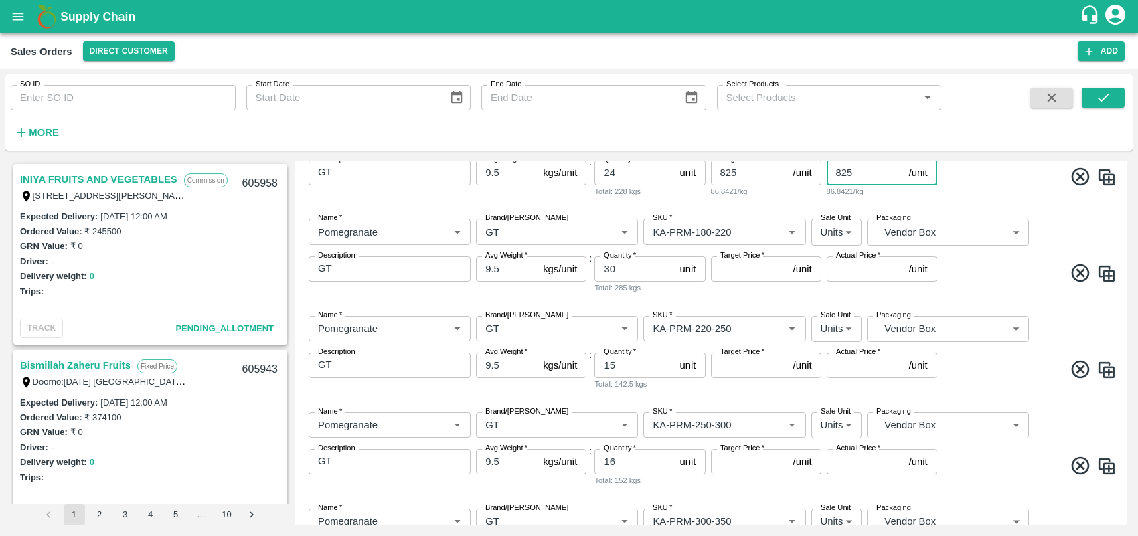
scroll to position [387, 0]
type input "825"
click at [754, 268] on input "Target Price   *" at bounding box center [749, 265] width 77 height 25
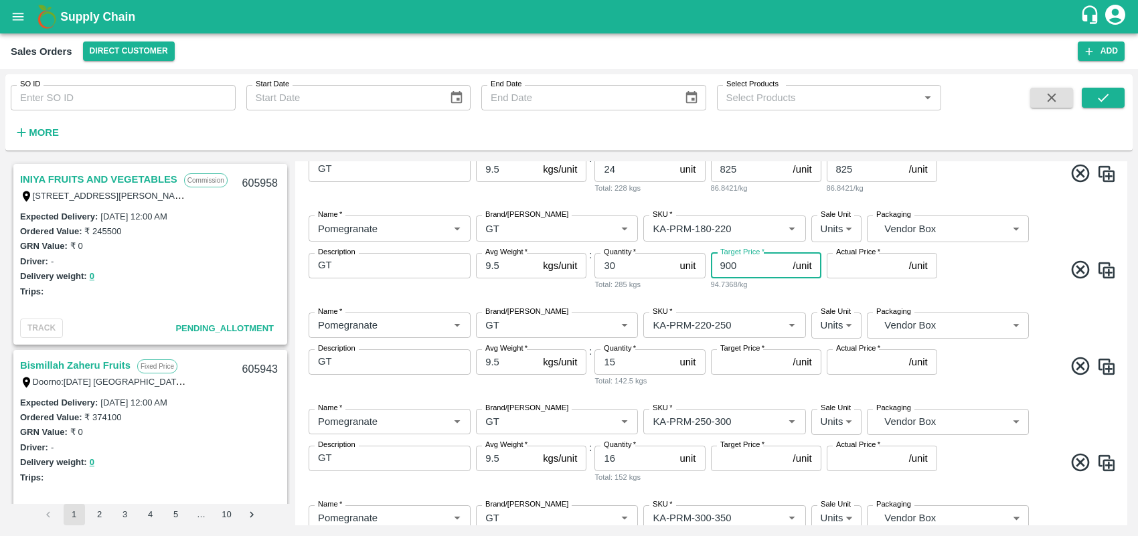
type input "900"
click at [745, 361] on input "Target Price   *" at bounding box center [749, 361] width 77 height 25
type input "1000"
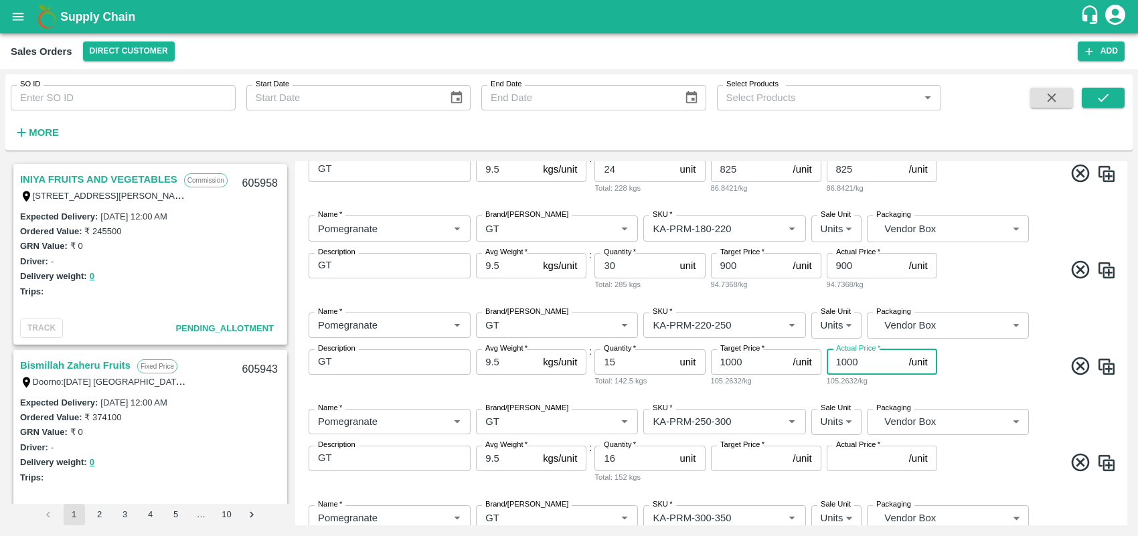
click at [751, 467] on input "Target Price   *" at bounding box center [749, 458] width 77 height 25
type input "1100"
drag, startPoint x: 1127, startPoint y: 341, endPoint x: 1128, endPoint y: 375, distance: 33.5
click at [1128, 375] on div "INIYA FRUITS AND VEGETABLES Commission TC/73, [PERSON_NAME] FRUITS MARKET KOYAM…" at bounding box center [568, 343] width 1127 height 375
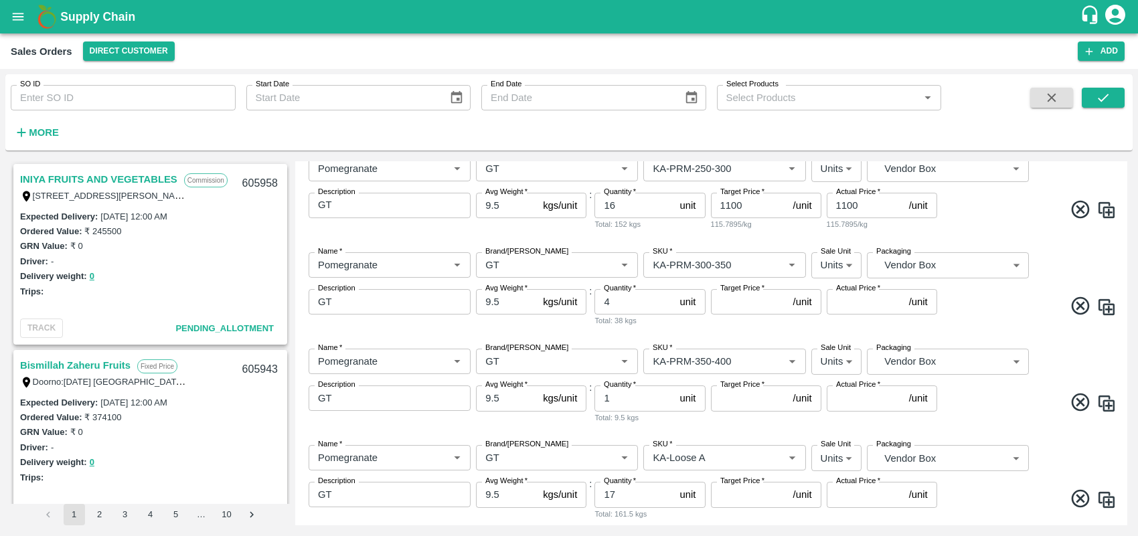
scroll to position [643, 0]
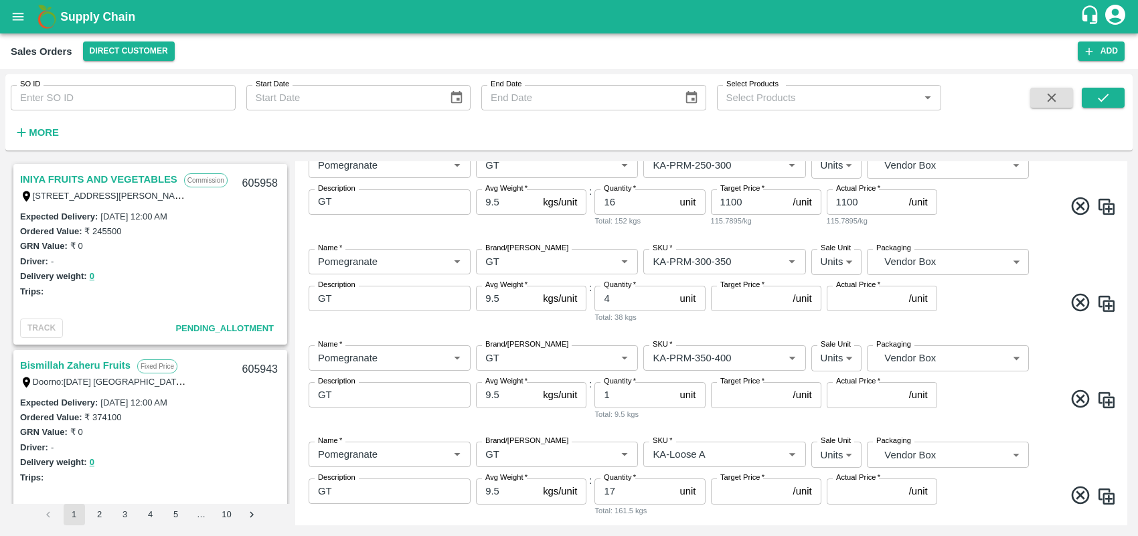
click at [727, 307] on input "Target Price   *" at bounding box center [749, 298] width 77 height 25
type input "1200"
click at [735, 400] on input "Target Price   *" at bounding box center [749, 394] width 77 height 25
type input "1250"
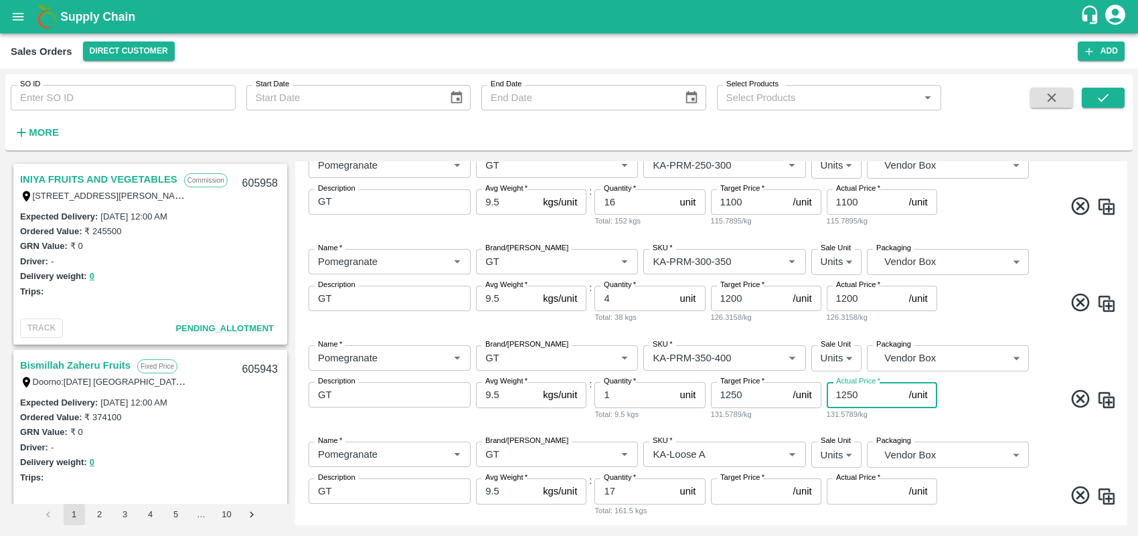
type input "1250"
click at [736, 500] on input "Target Price   *" at bounding box center [749, 491] width 77 height 25
type input "500"
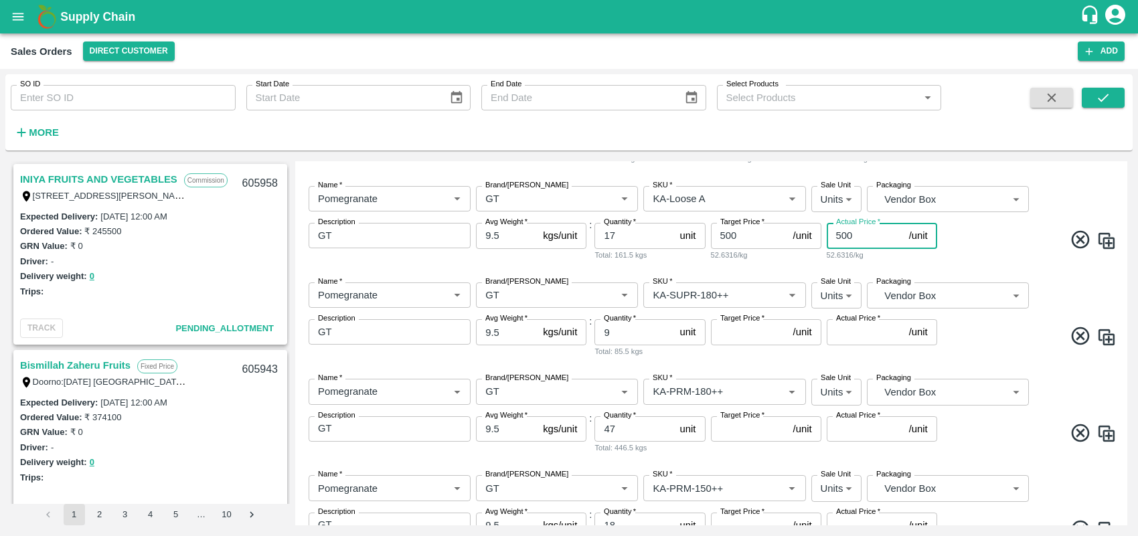
scroll to position [902, 0]
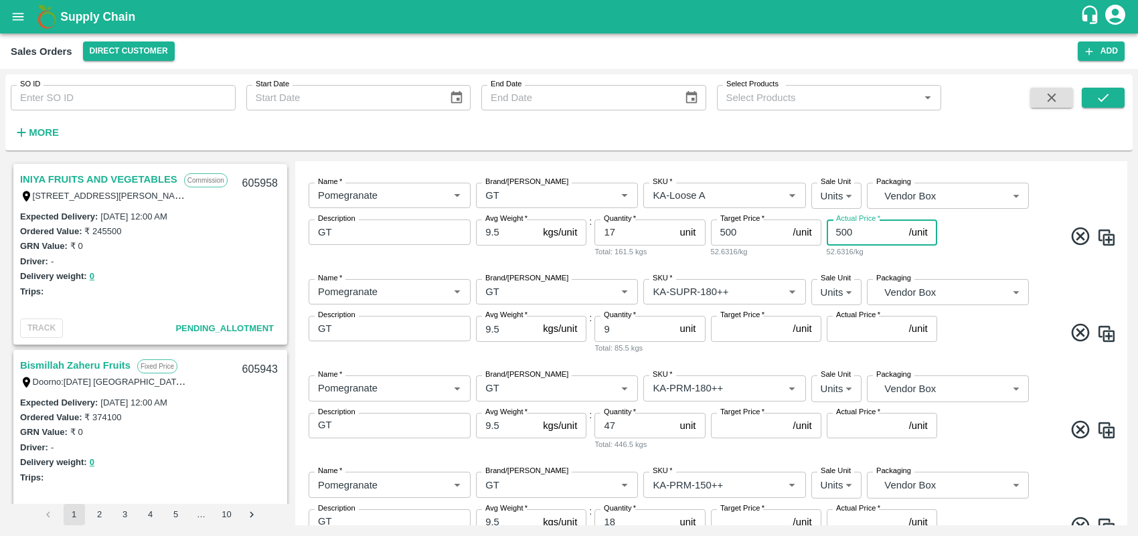
type input "500"
click at [752, 337] on input "Target Price   *" at bounding box center [749, 328] width 77 height 25
type input "600"
click at [745, 423] on input "Target Price   *" at bounding box center [749, 425] width 77 height 25
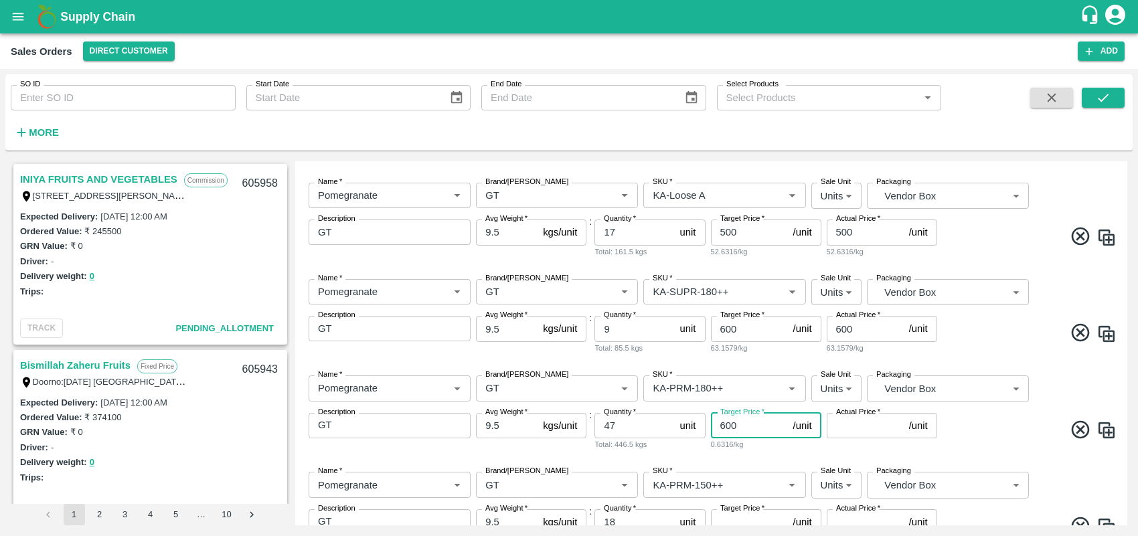
type input "600"
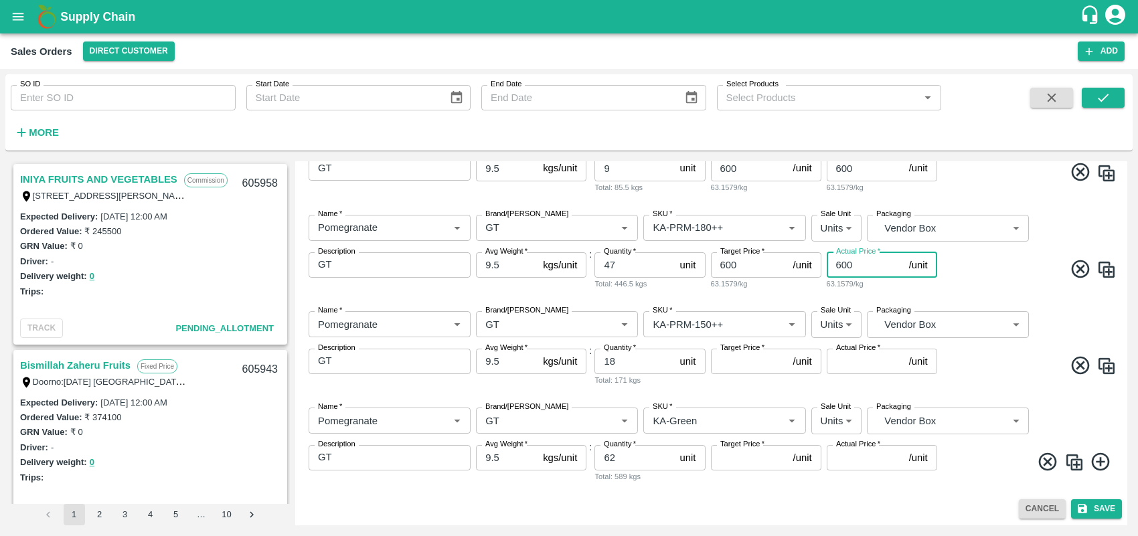
type input "600"
click at [738, 363] on input "Target Price   *" at bounding box center [749, 361] width 77 height 25
type input "500"
click at [736, 463] on input "Target Price   *" at bounding box center [749, 457] width 77 height 25
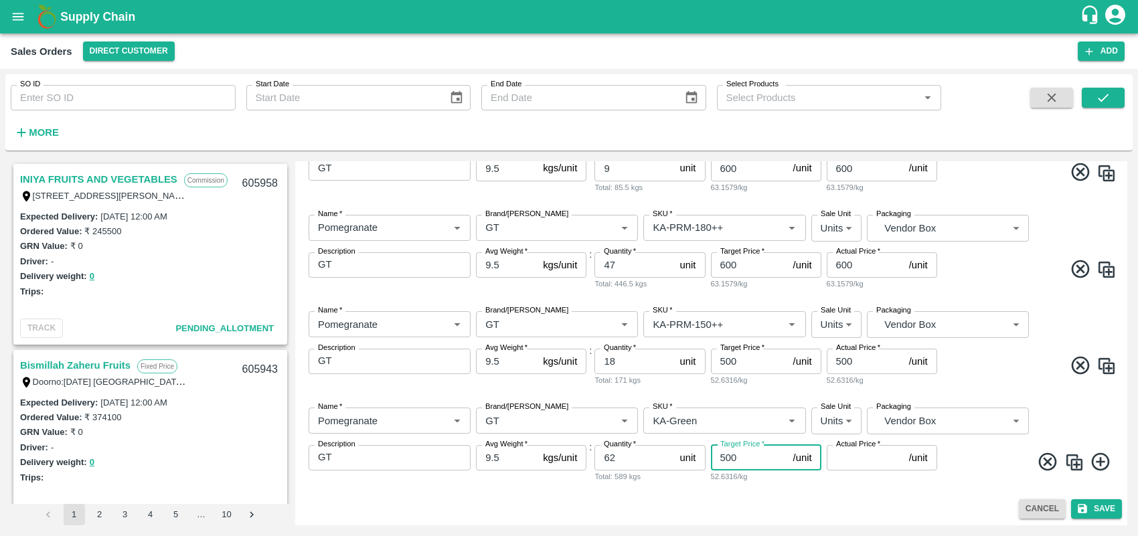
type input "500"
click at [948, 507] on div "Cancel Save" at bounding box center [711, 508] width 821 height 19
click at [1127, 394] on div "Add Sales Order DC   * Direct Customer 6 DC Sale Type   * Commission 2 Sale Typ…" at bounding box center [711, 343] width 832 height 364
click at [1123, 390] on div "Add Sales Order DC   * Direct Customer 6 DC Sale Type   * Commission 2 Sale Typ…" at bounding box center [711, 343] width 832 height 364
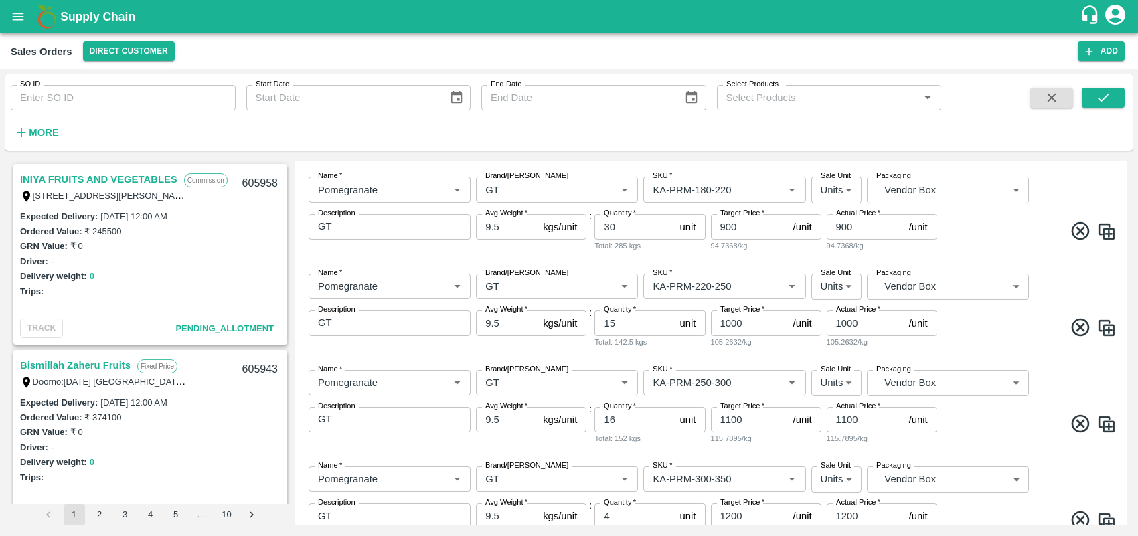
scroll to position [744, 0]
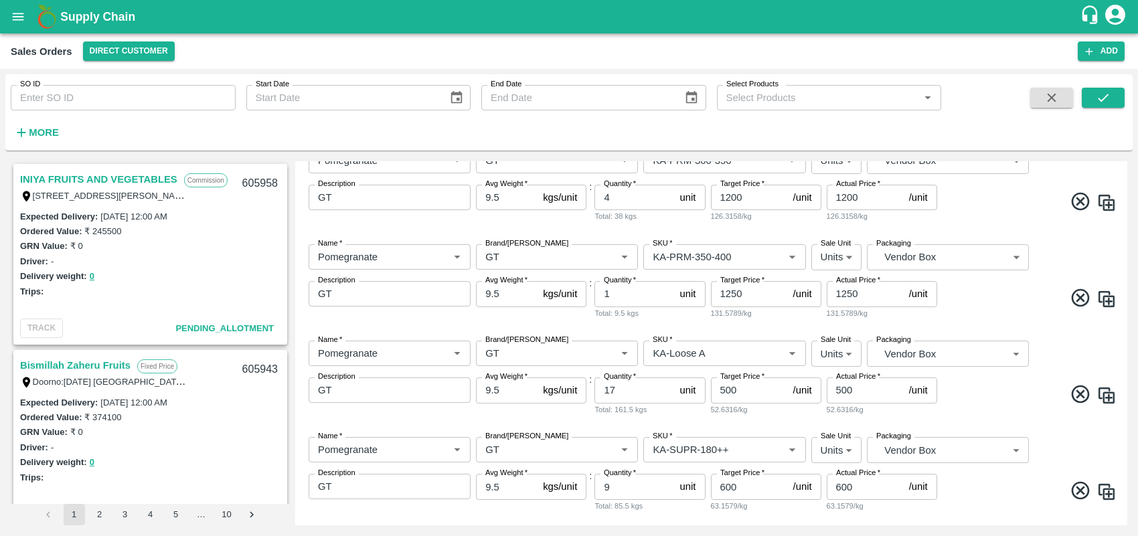
click at [1127, 502] on div "Add Sales Order DC   * Direct Customer 6 DC Sale Type   * Commission 2 Sale Typ…" at bounding box center [711, 343] width 832 height 364
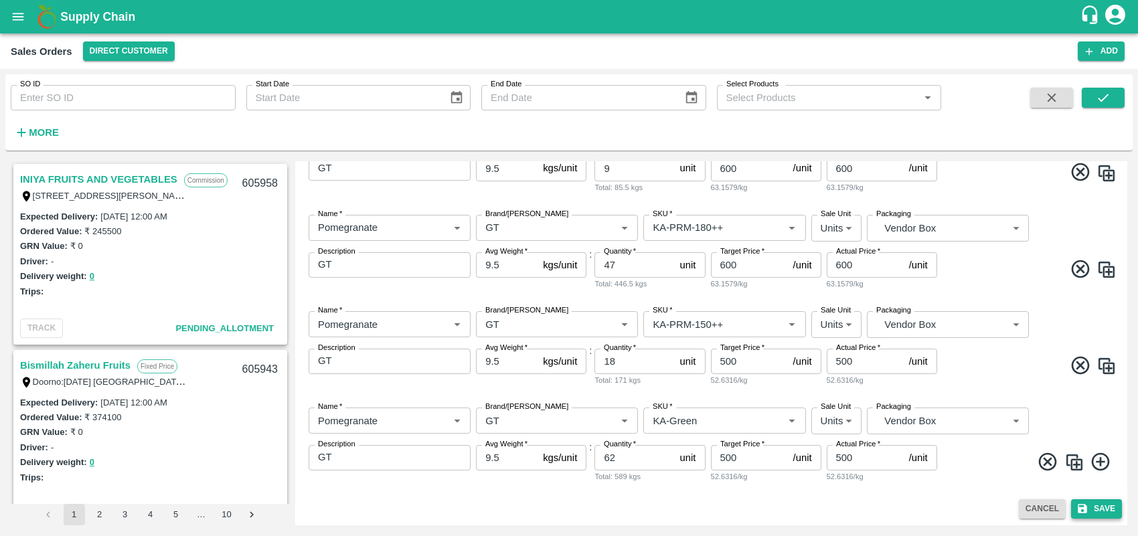
click at [1108, 503] on button "Save" at bounding box center [1096, 508] width 51 height 19
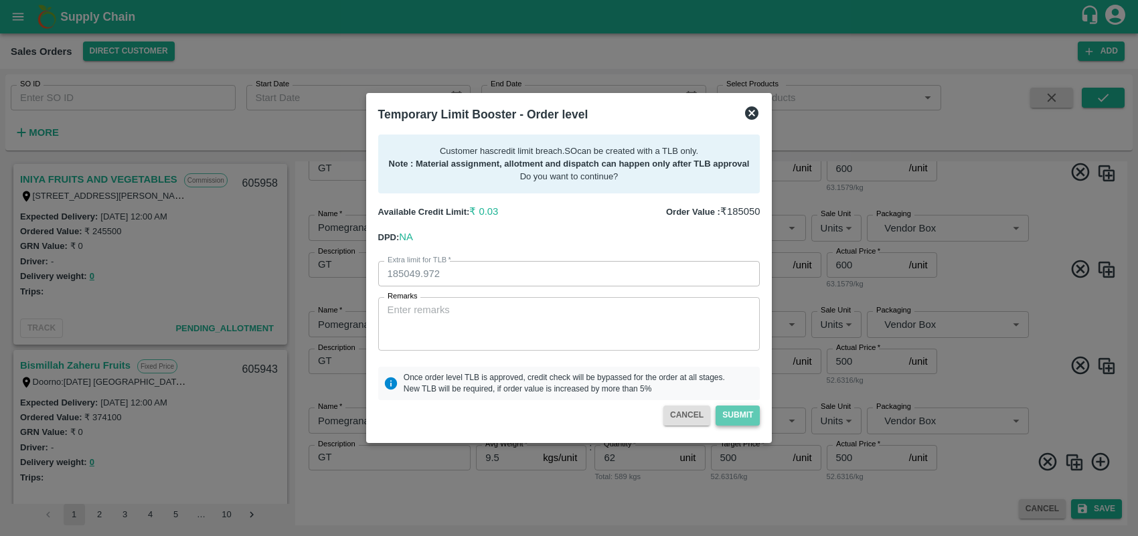
click at [732, 412] on button "Submit" at bounding box center [738, 415] width 44 height 19
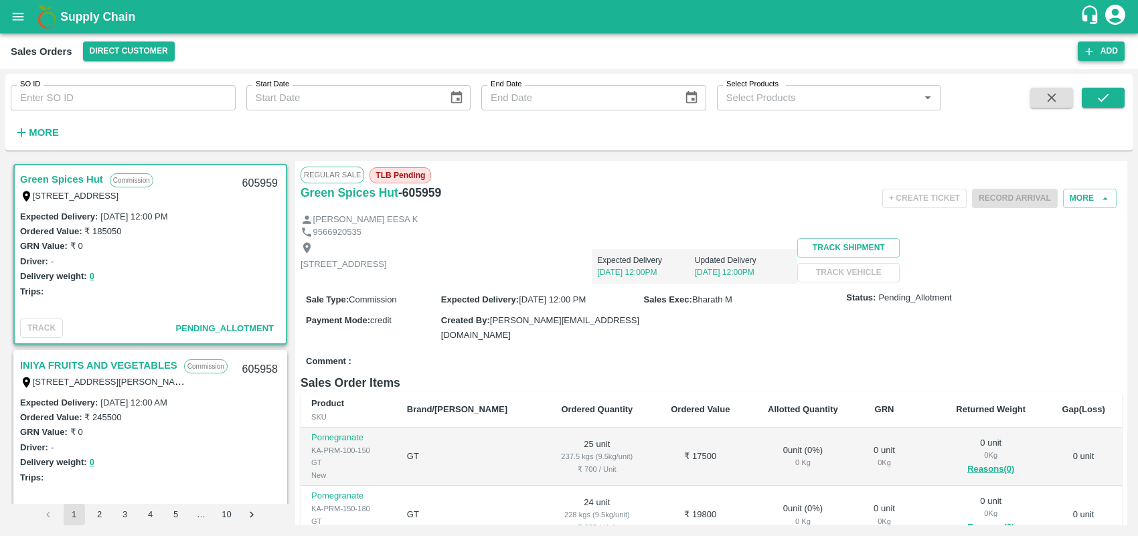
click at [1112, 46] on button "Add" at bounding box center [1101, 50] width 47 height 19
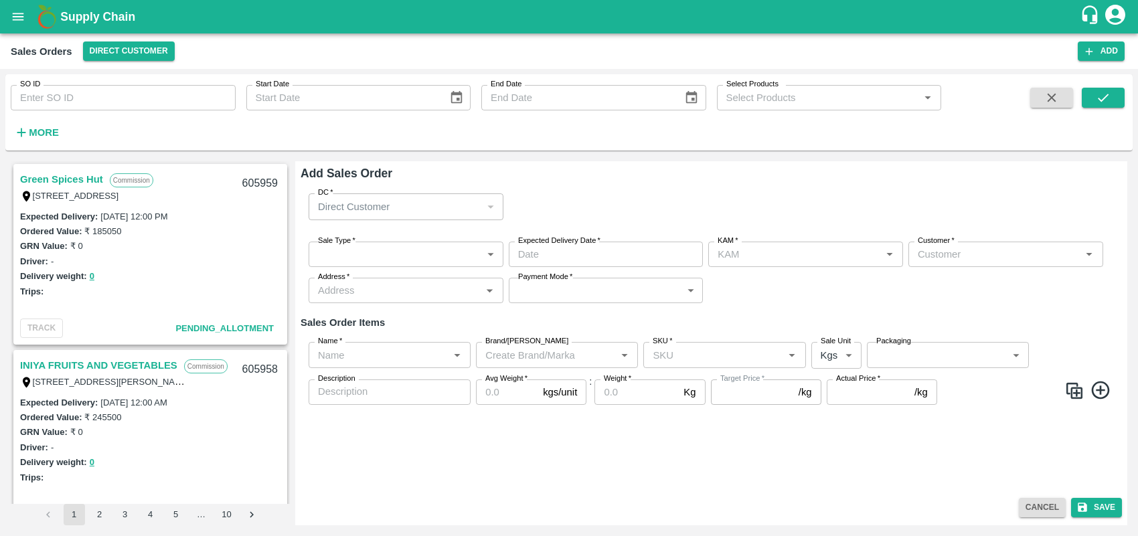
type input "Bharath M"
click at [424, 261] on body "Supply Chain Sales Orders Direct Customer Add SO ID SO ID Start Date Start Date…" at bounding box center [569, 268] width 1138 height 536
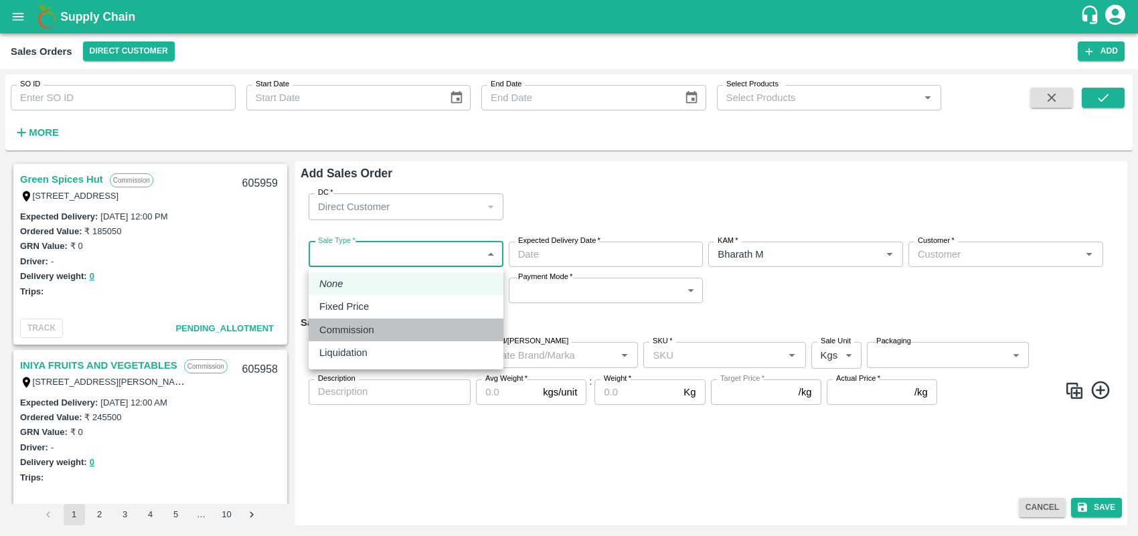
click at [353, 332] on p "Commission" at bounding box center [346, 330] width 55 height 15
type input "2"
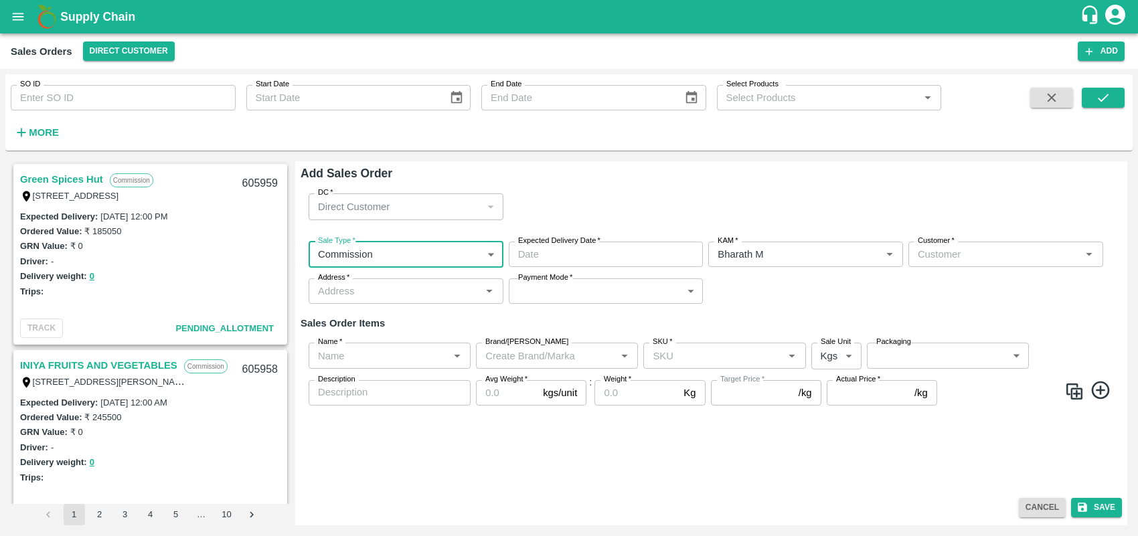
click at [622, 250] on input "Expected Delivery Date   *" at bounding box center [601, 254] width 185 height 25
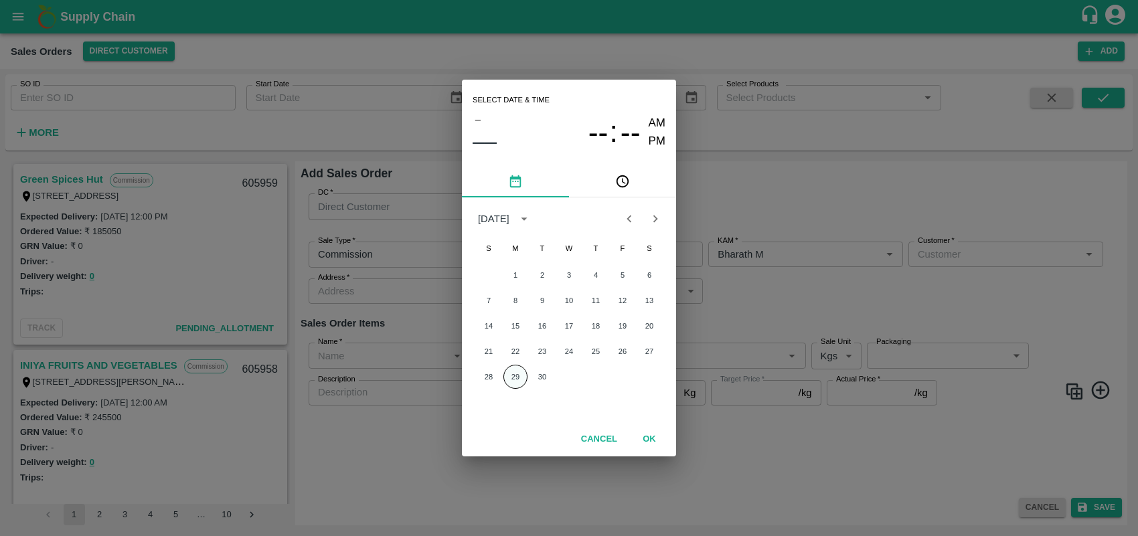
click at [512, 377] on button "29" at bounding box center [515, 377] width 24 height 24
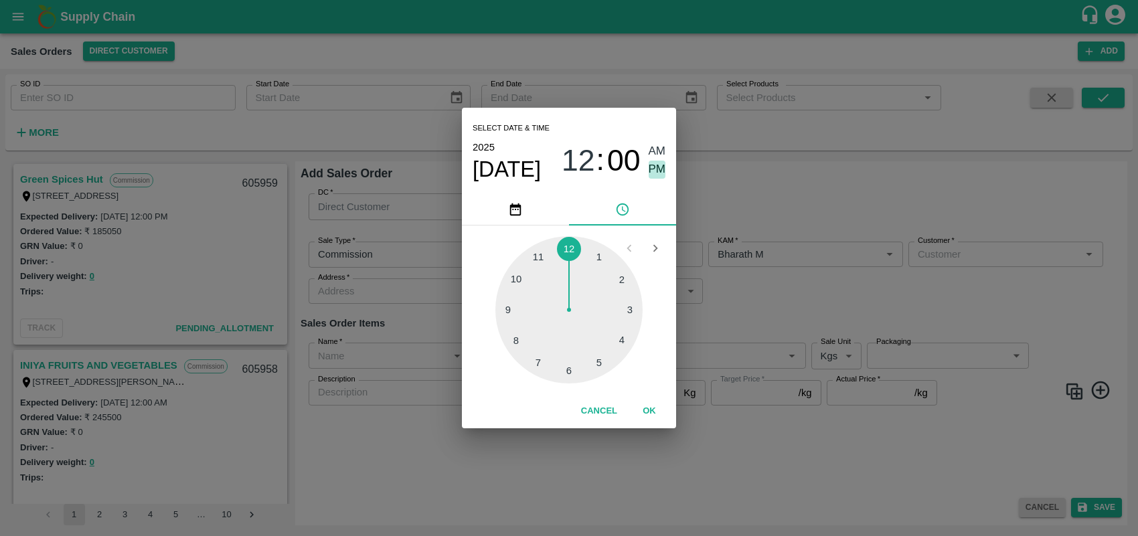
click at [658, 168] on span "PM" at bounding box center [657, 170] width 17 height 18
type input "[DATE] 12:00 PM"
click at [657, 416] on button "OK" at bounding box center [649, 411] width 43 height 23
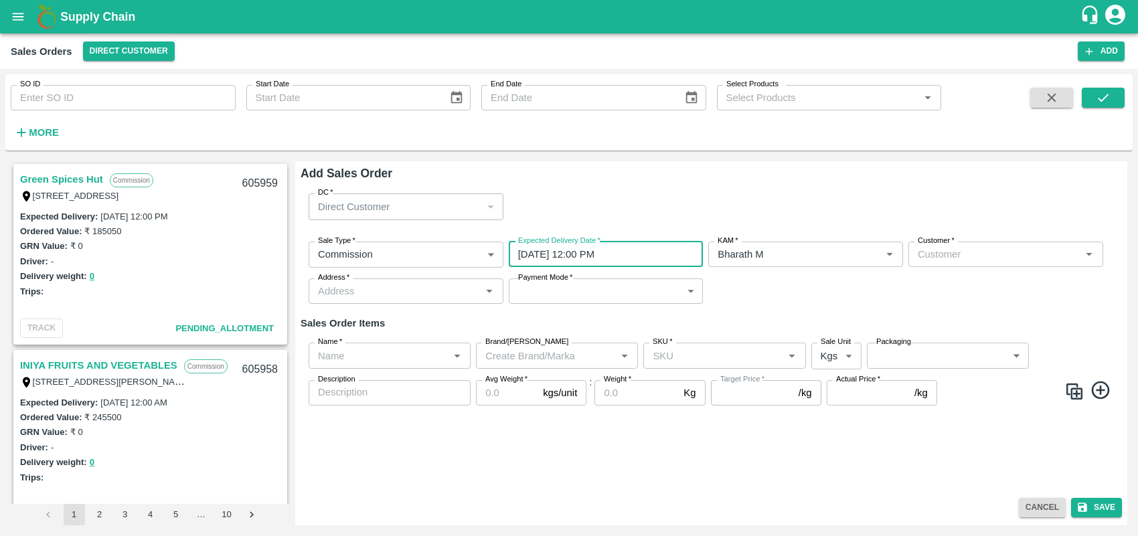
click at [985, 254] on input "Customer   *" at bounding box center [994, 254] width 165 height 17
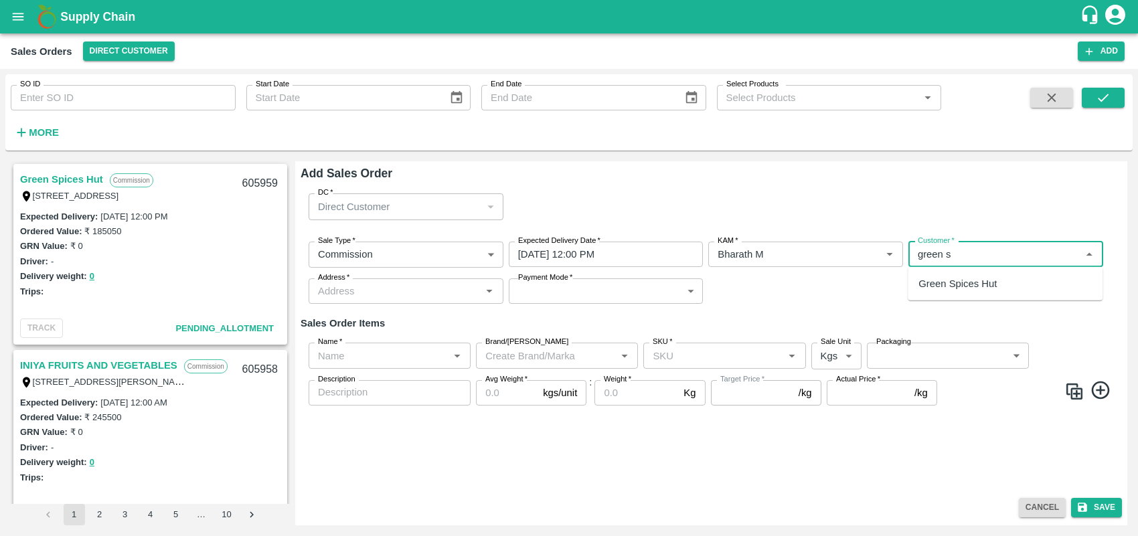
click at [985, 278] on p "Green Spices Hut" at bounding box center [957, 283] width 78 height 15
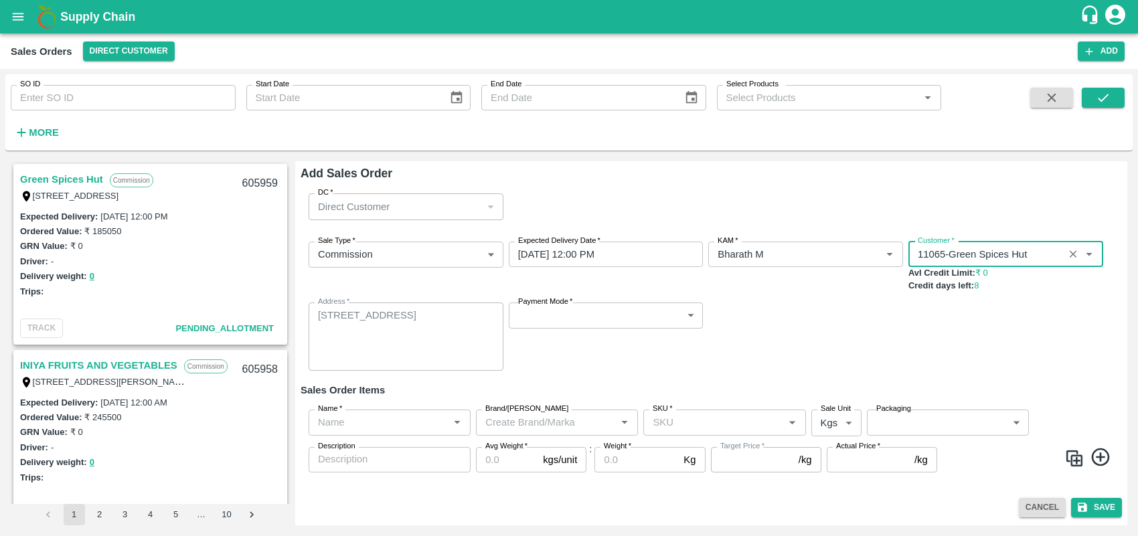
type input "11065-Green Spices Hut"
click at [681, 316] on body "Supply Chain Sales Orders Direct Customer Add SO ID SO ID Start Date Start Date…" at bounding box center [569, 268] width 1138 height 536
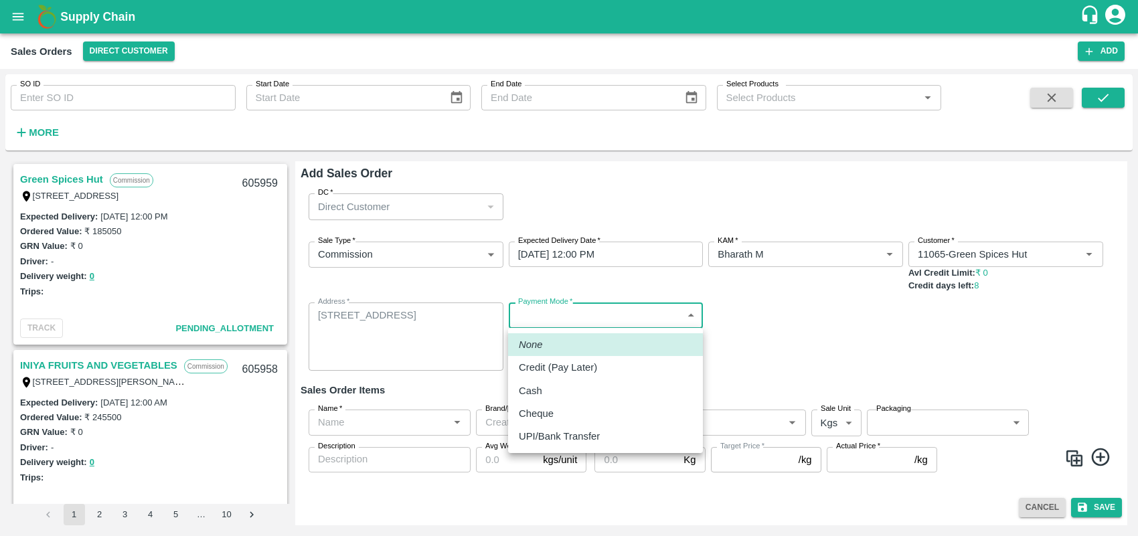
click at [617, 369] on div "Credit (Pay Later)" at bounding box center [605, 367] width 173 height 15
type input "credit"
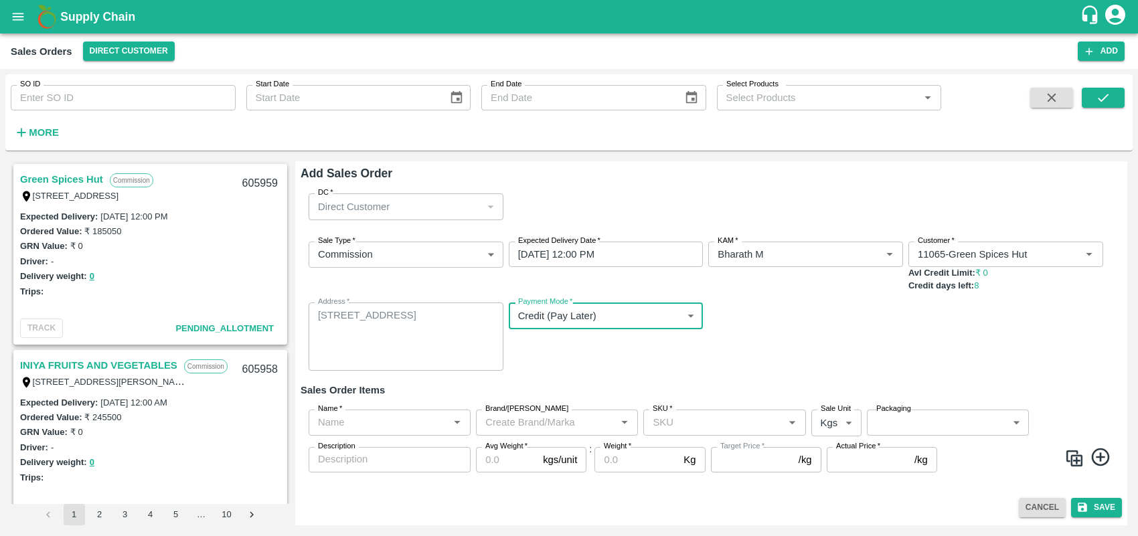
click at [392, 422] on input "Name   *" at bounding box center [379, 422] width 132 height 17
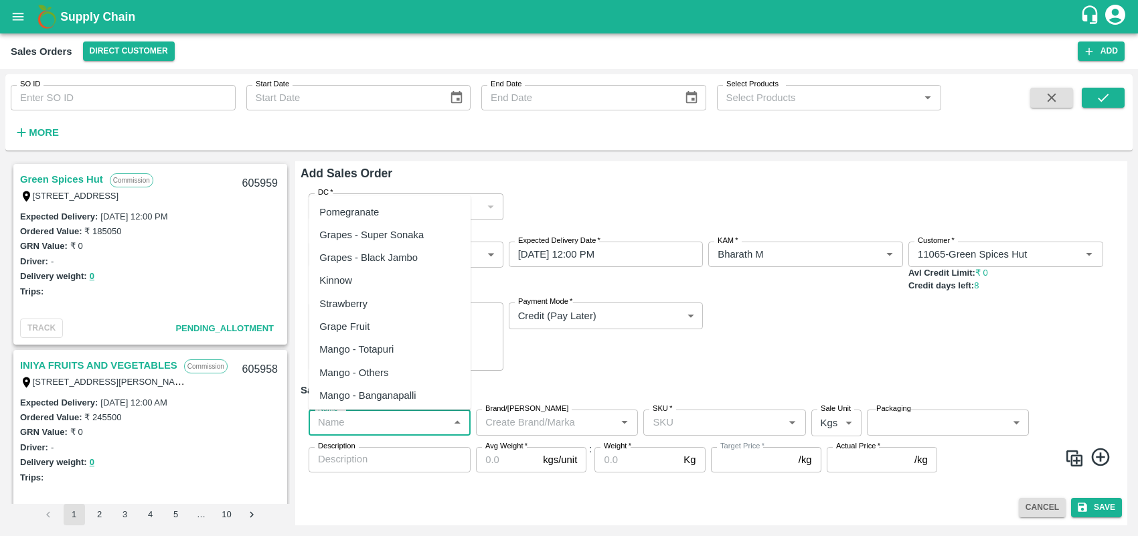
click at [350, 205] on div "Pomegranate" at bounding box center [349, 212] width 60 height 15
type input "Pomegranate"
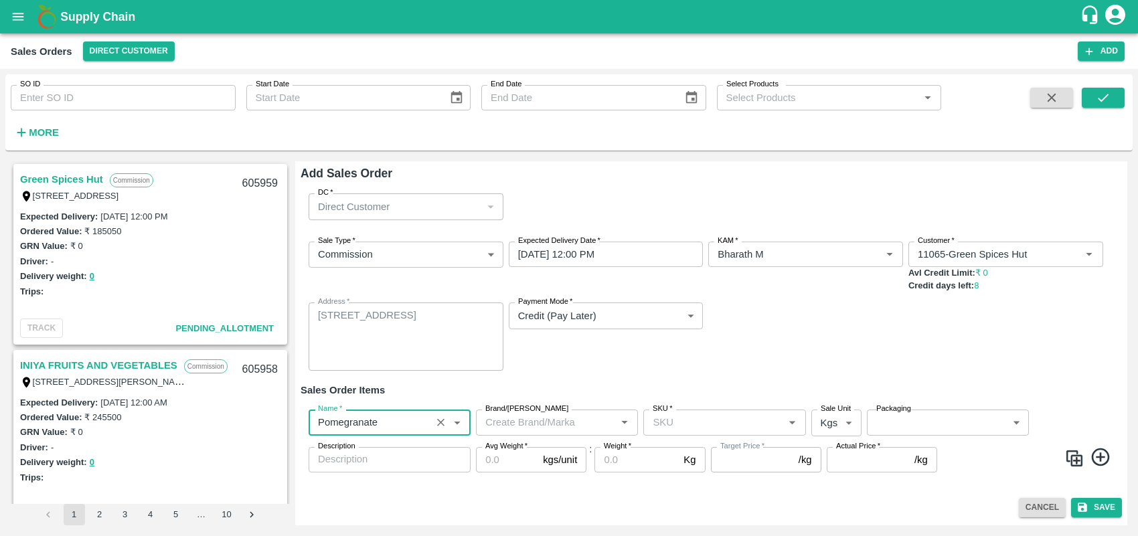
click at [558, 420] on input "Brand/[PERSON_NAME]" at bounding box center [546, 422] width 132 height 17
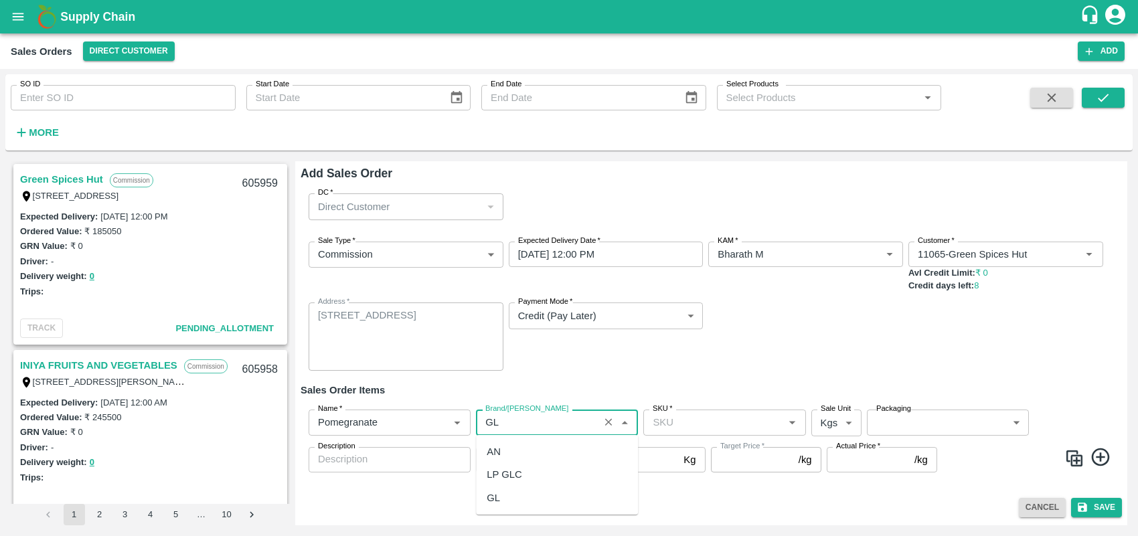
click at [504, 507] on div "GL" at bounding box center [557, 498] width 162 height 23
type input "GL"
click at [675, 423] on input "SKU   *" at bounding box center [713, 422] width 132 height 17
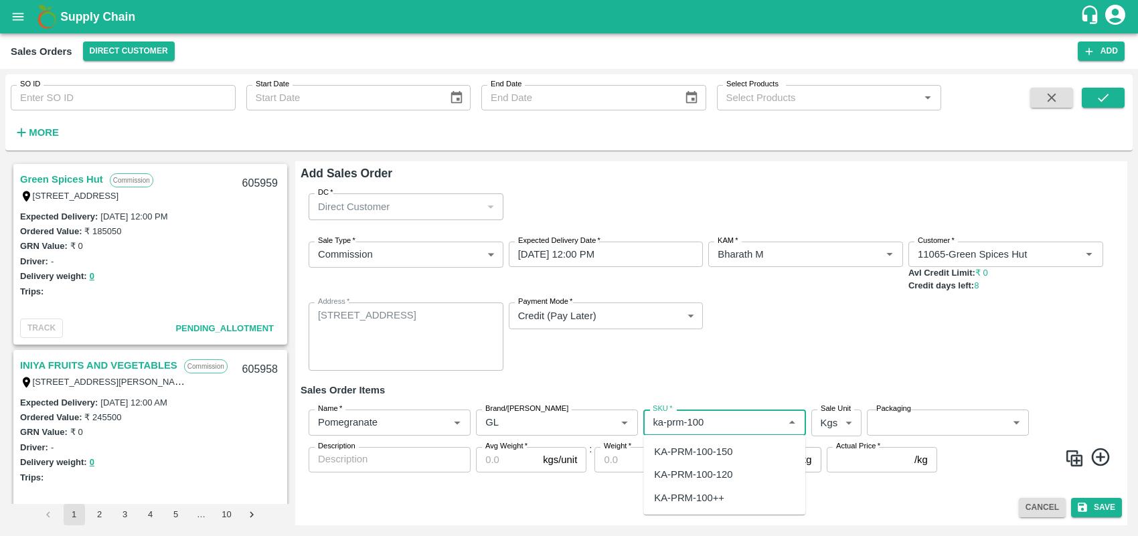
click at [693, 443] on div "KA-PRM-100-150" at bounding box center [724, 451] width 162 height 23
type input "KA-PRM-100-150"
click at [827, 426] on body "Supply Chain Sales Orders Direct Customer Add SO ID SO ID Start Date Start Date…" at bounding box center [569, 268] width 1138 height 536
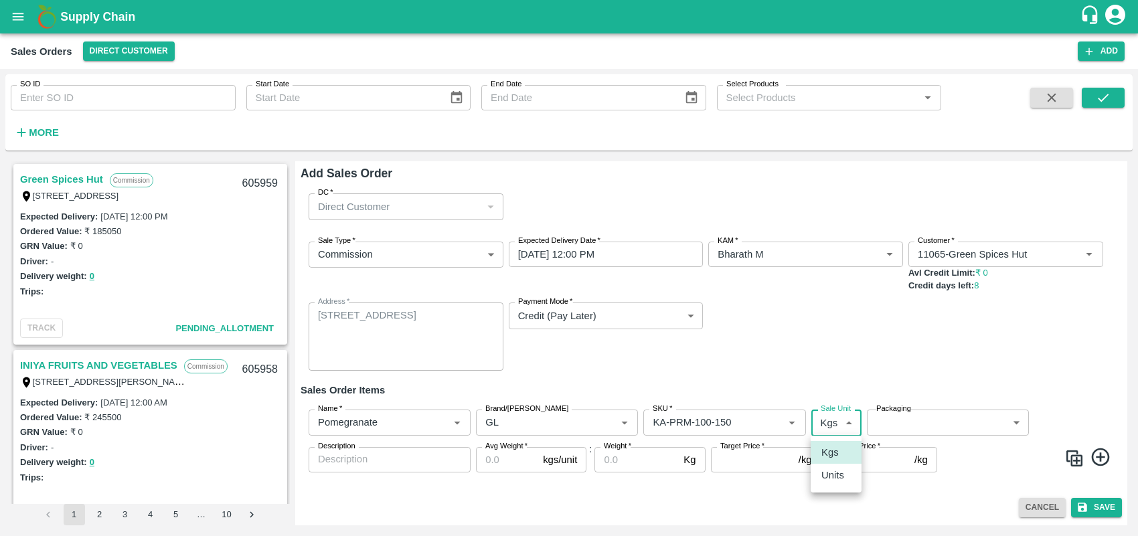
click at [842, 465] on li "Units" at bounding box center [836, 475] width 51 height 23
type input "2"
click at [904, 426] on body "Supply Chain Sales Orders Direct Customer Add SO ID SO ID Start Date Start Date…" at bounding box center [569, 268] width 1138 height 536
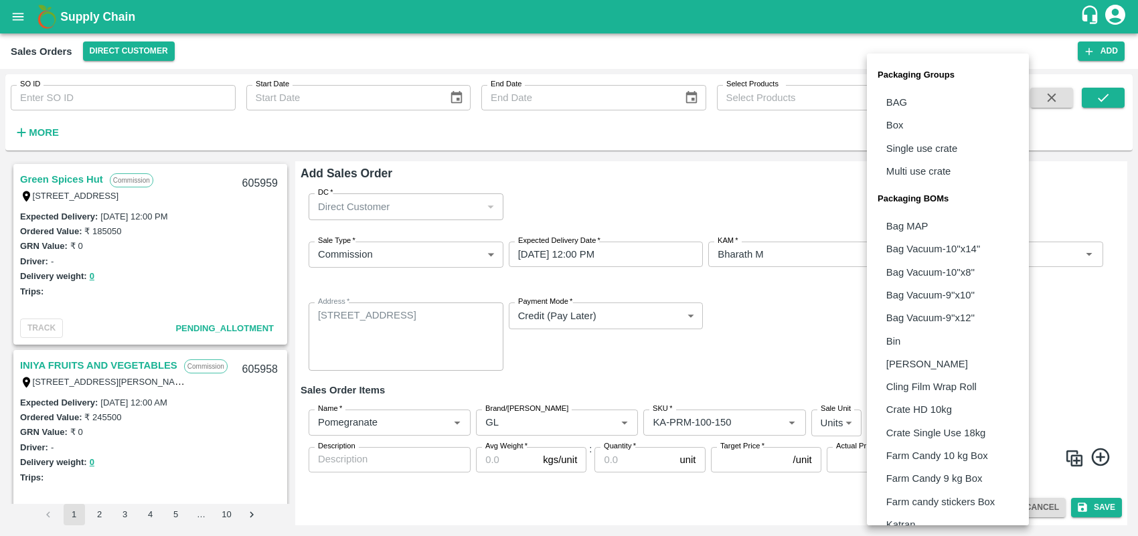
scroll to position [268, 0]
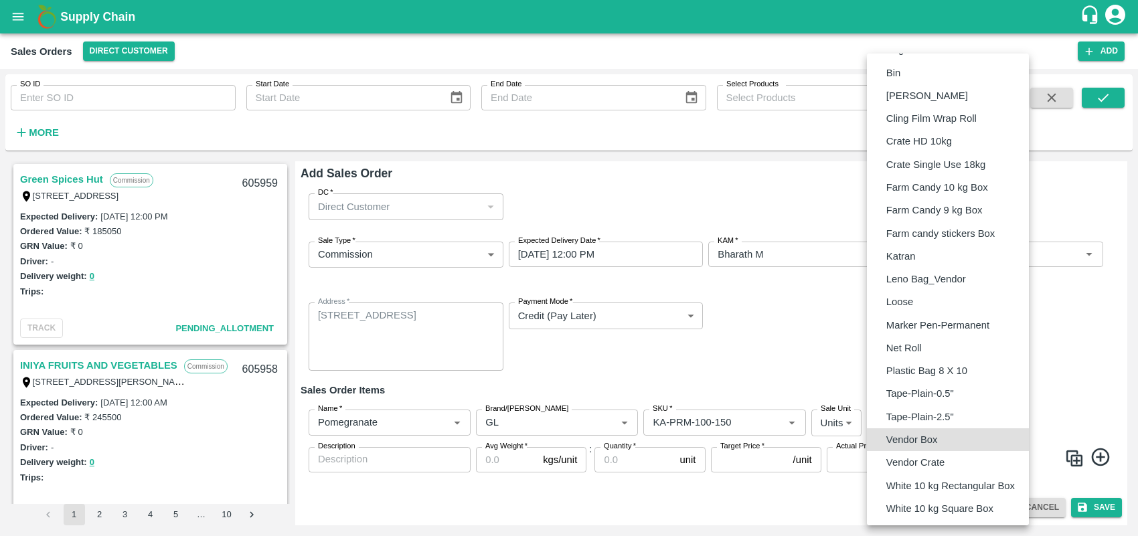
type input "BOM/276"
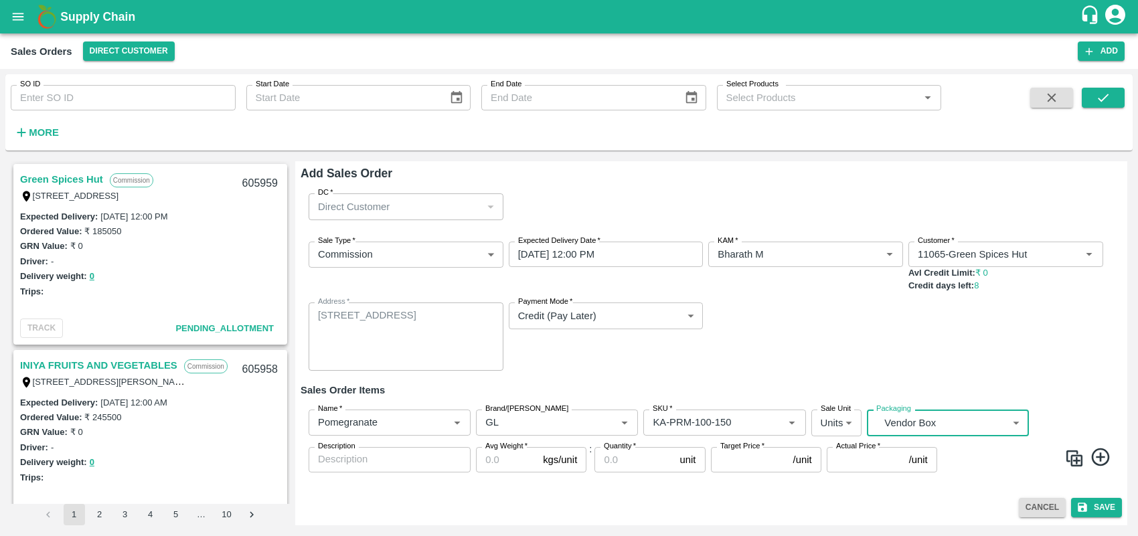
click at [402, 463] on textarea "Description" at bounding box center [389, 459] width 143 height 14
type textarea "GL"
type input "9.5"
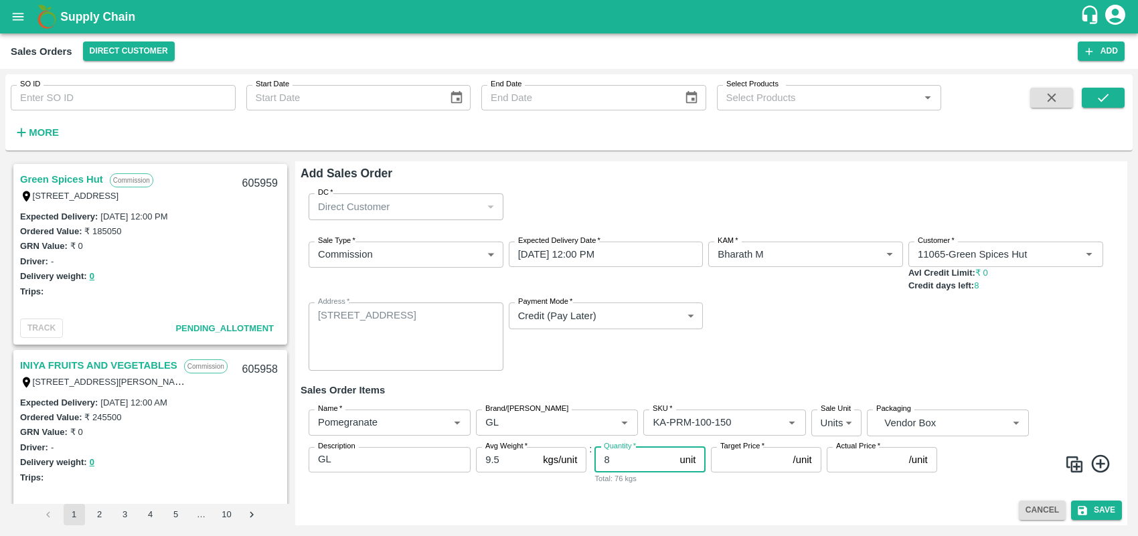
type input "8"
click at [777, 497] on div "Add Sales Order DC   * Direct Customer 6 DC Sale Type   * Commission 2 Sale Typ…" at bounding box center [711, 343] width 832 height 364
click at [1066, 459] on img at bounding box center [1074, 464] width 20 height 20
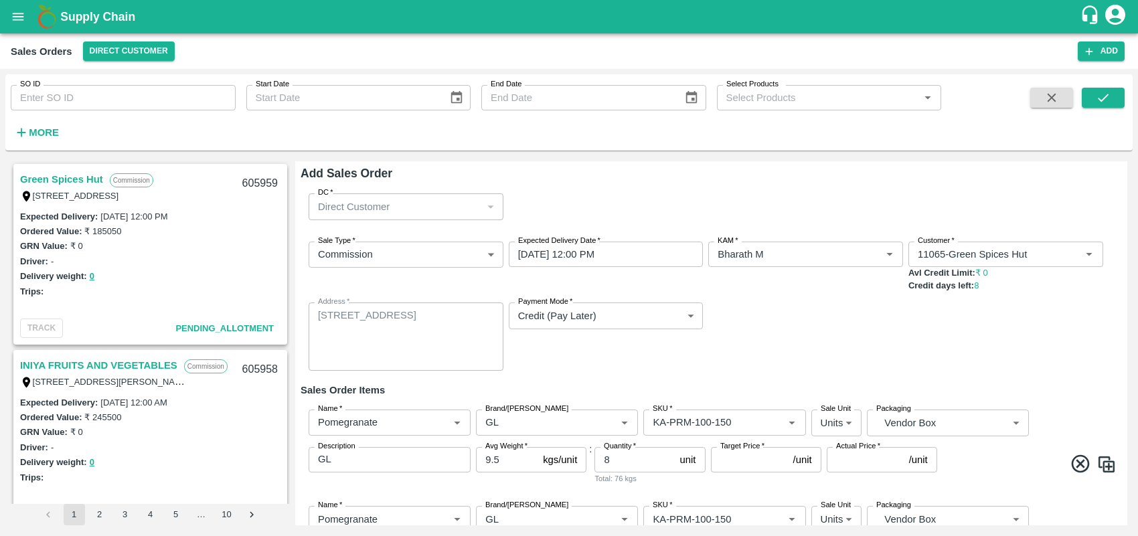
scroll to position [98, 0]
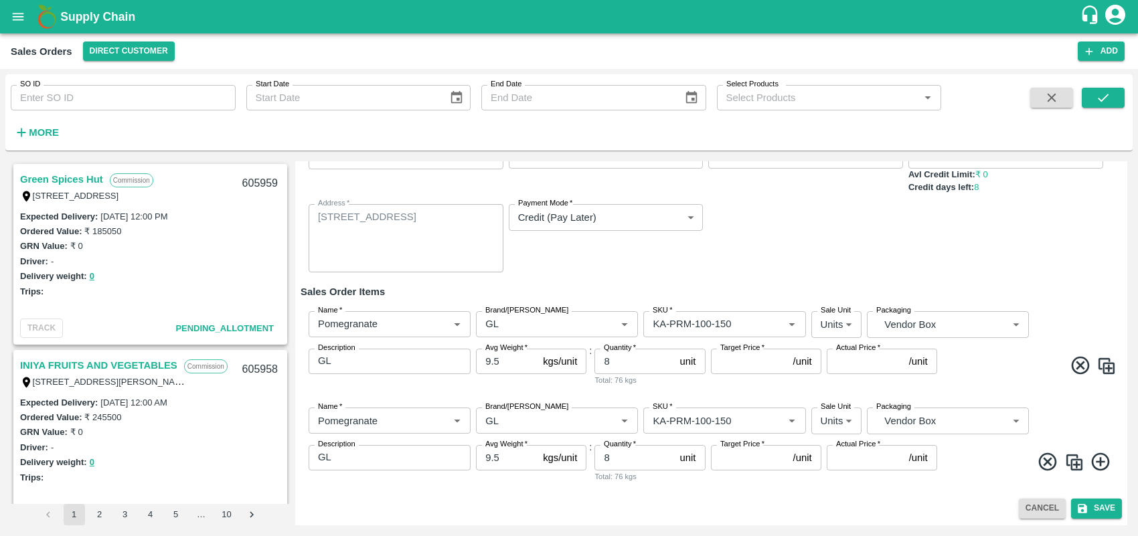
click at [1078, 461] on img at bounding box center [1074, 462] width 20 height 20
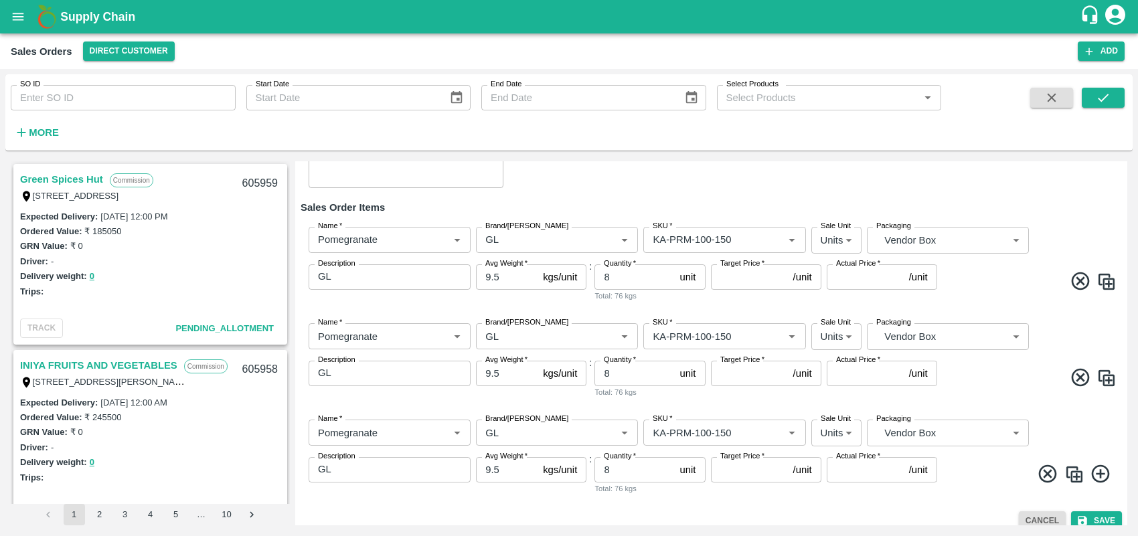
scroll to position [195, 0]
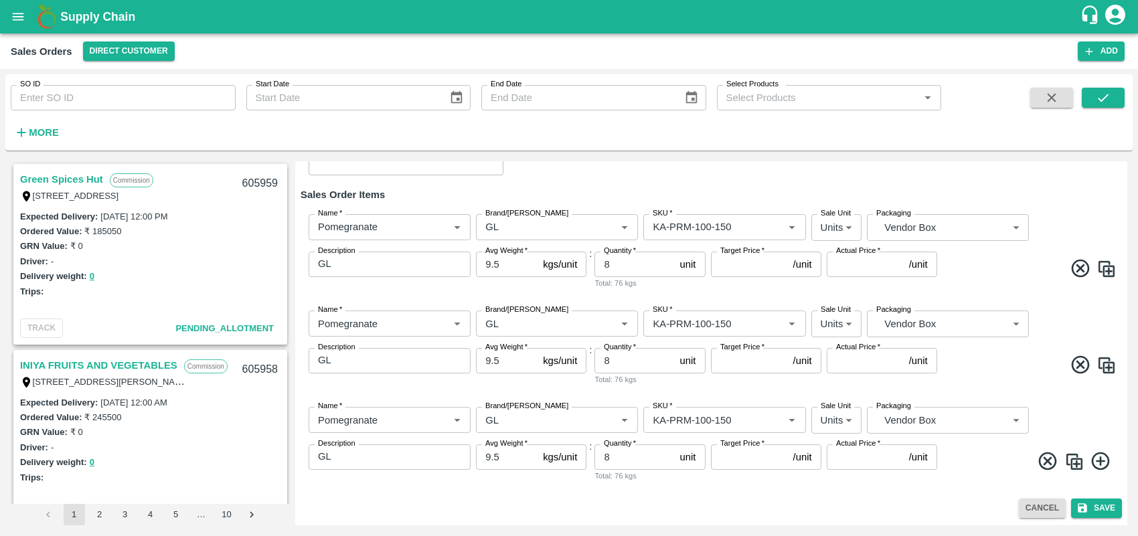
click at [1076, 459] on img at bounding box center [1074, 462] width 20 height 20
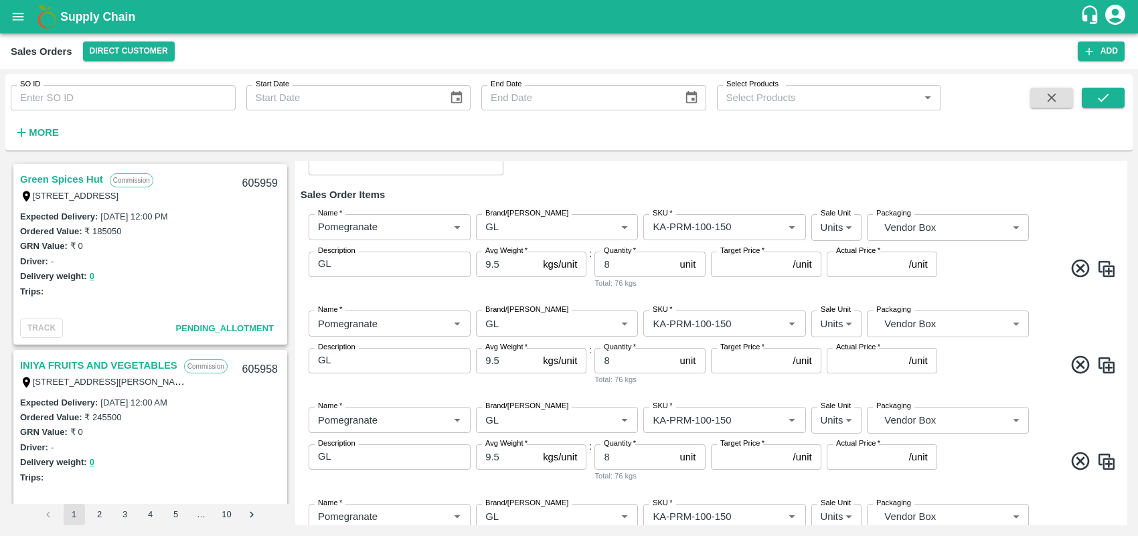
click at [1123, 491] on div "Add Sales Order DC   * Direct Customer 6 DC Sale Type   * Commission 2 Sale Typ…" at bounding box center [711, 343] width 832 height 364
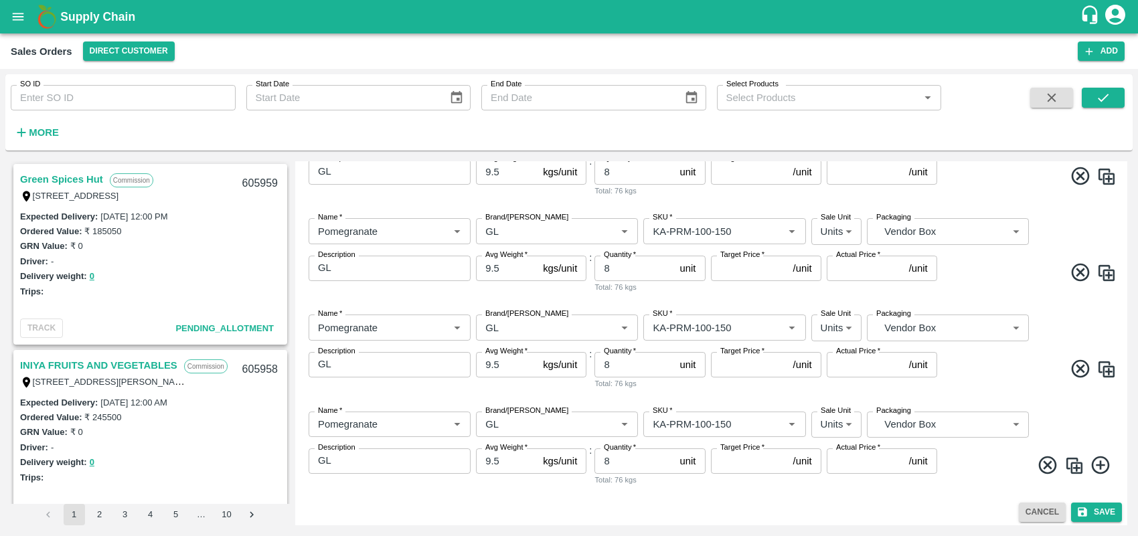
scroll to position [292, 0]
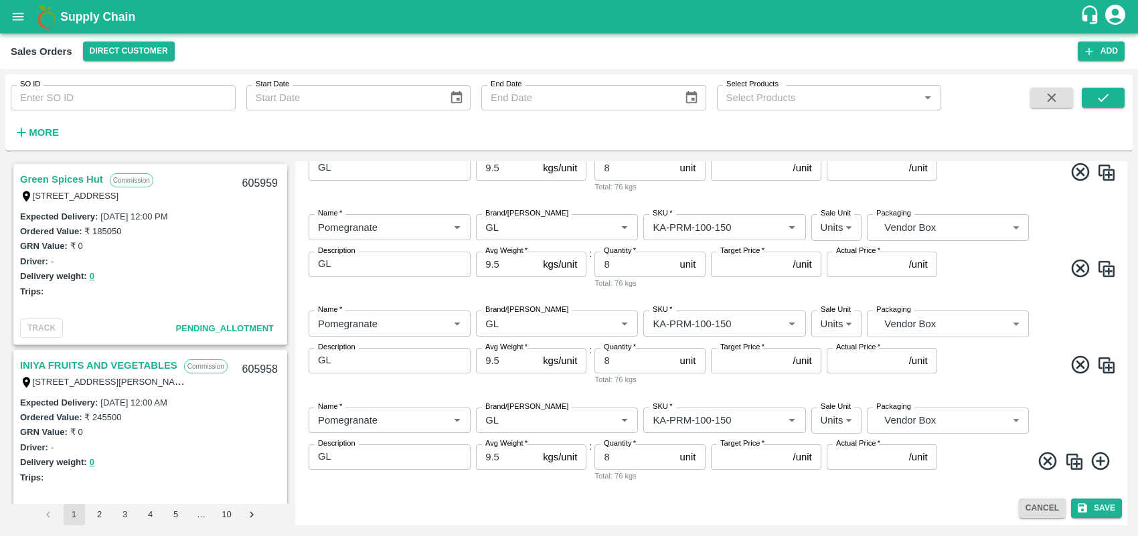
click at [1076, 462] on img at bounding box center [1074, 462] width 20 height 20
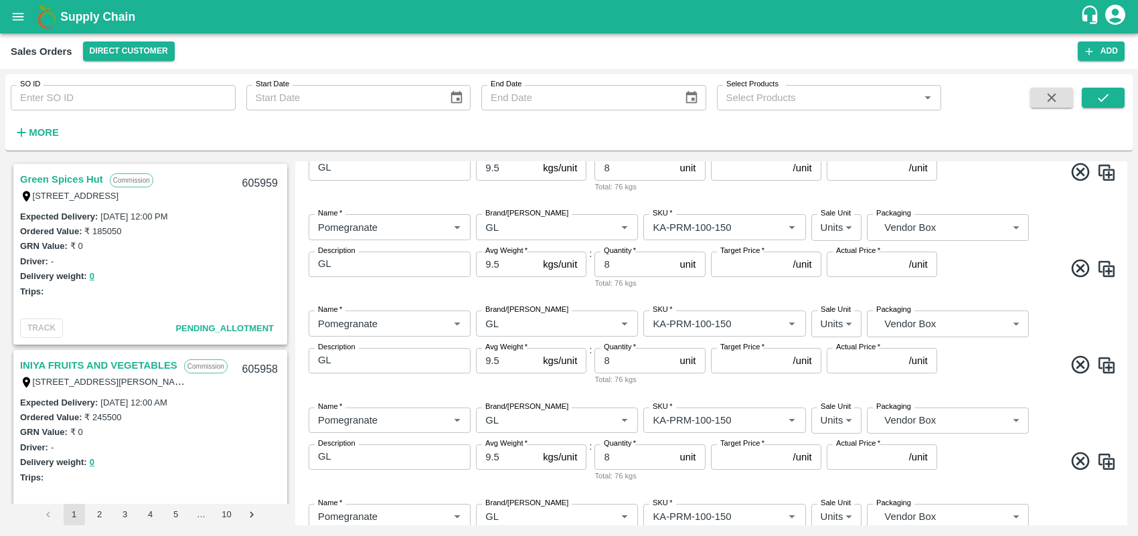
click at [1123, 497] on div "Add Sales Order DC   * Direct Customer 6 DC Sale Type   * Commission 2 Sale Typ…" at bounding box center [711, 343] width 832 height 364
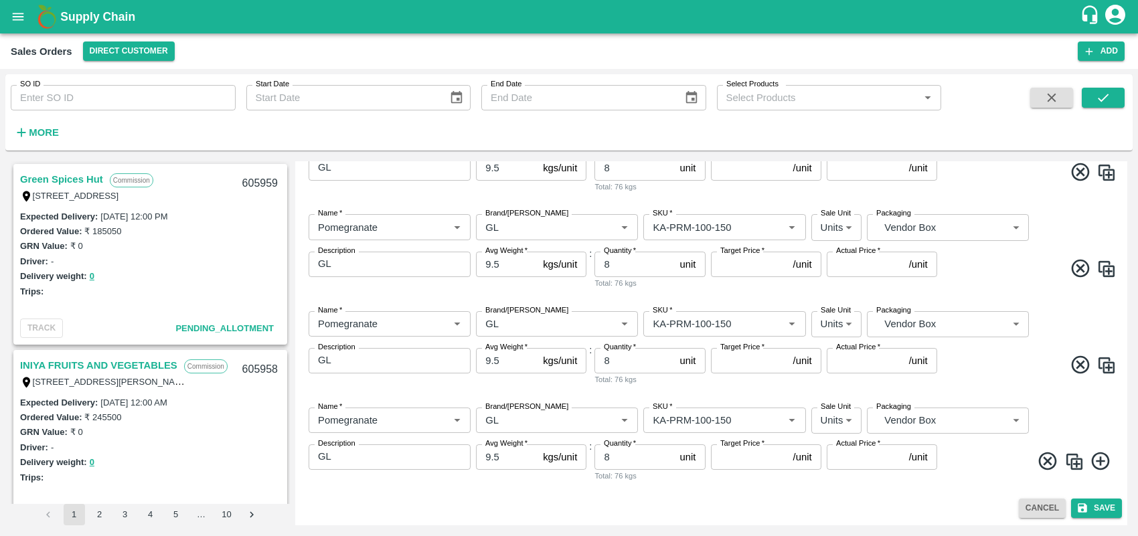
click at [1076, 461] on img at bounding box center [1074, 462] width 20 height 20
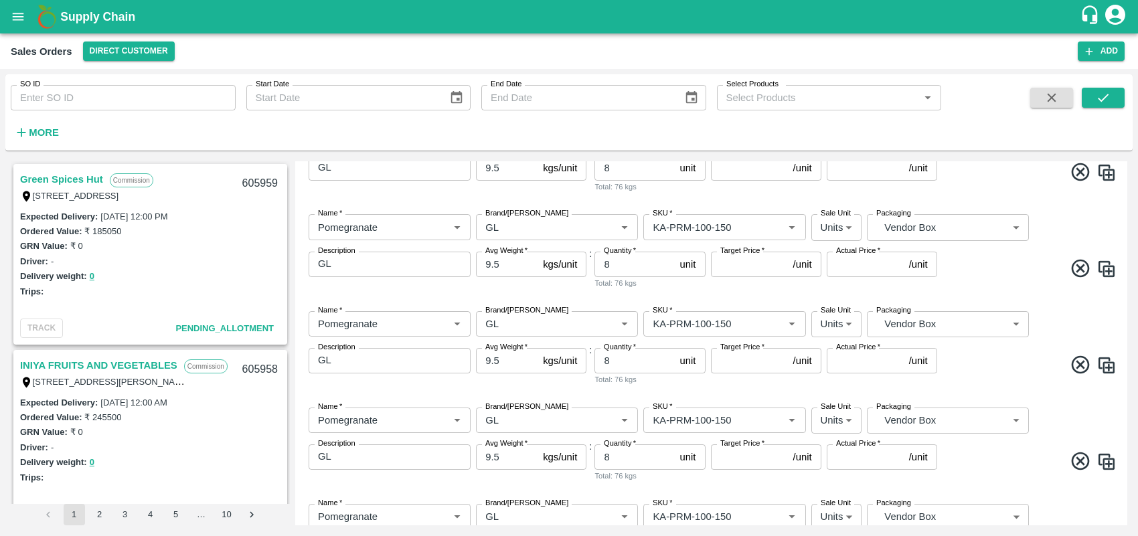
scroll to position [484, 0]
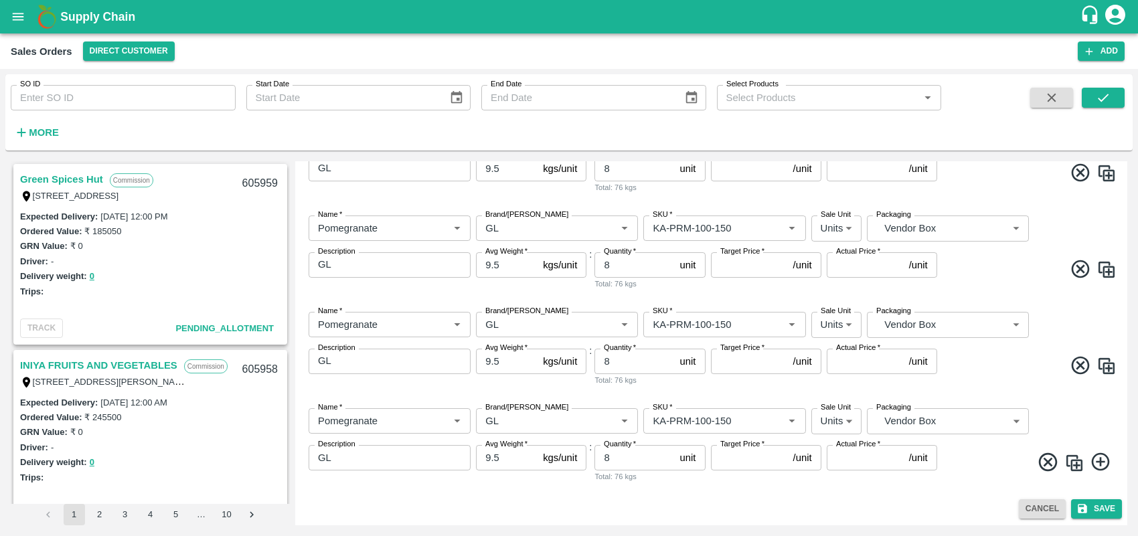
click at [1072, 465] on img at bounding box center [1074, 463] width 20 height 20
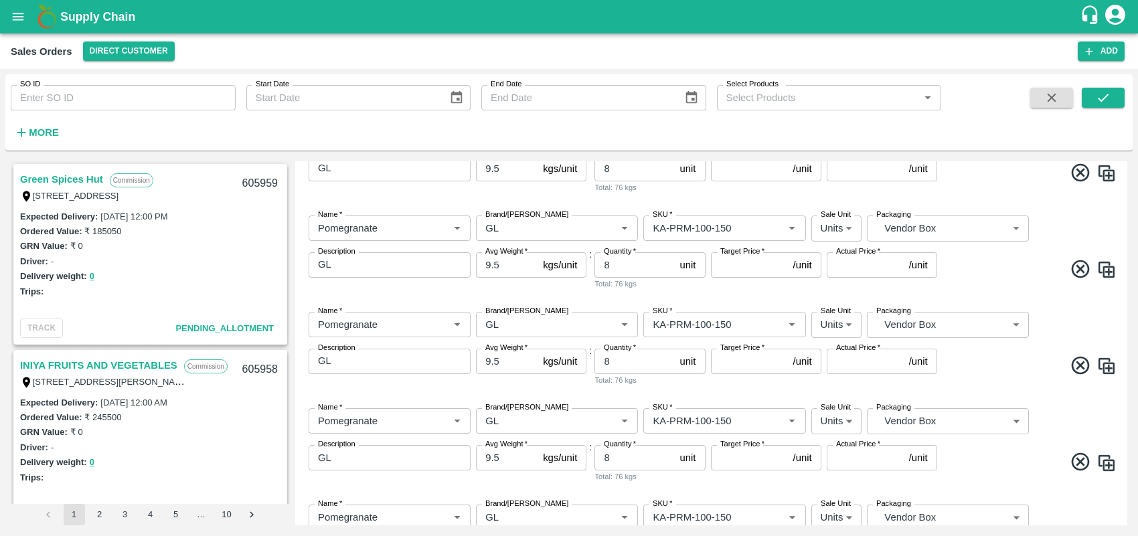
scroll to position [165, 0]
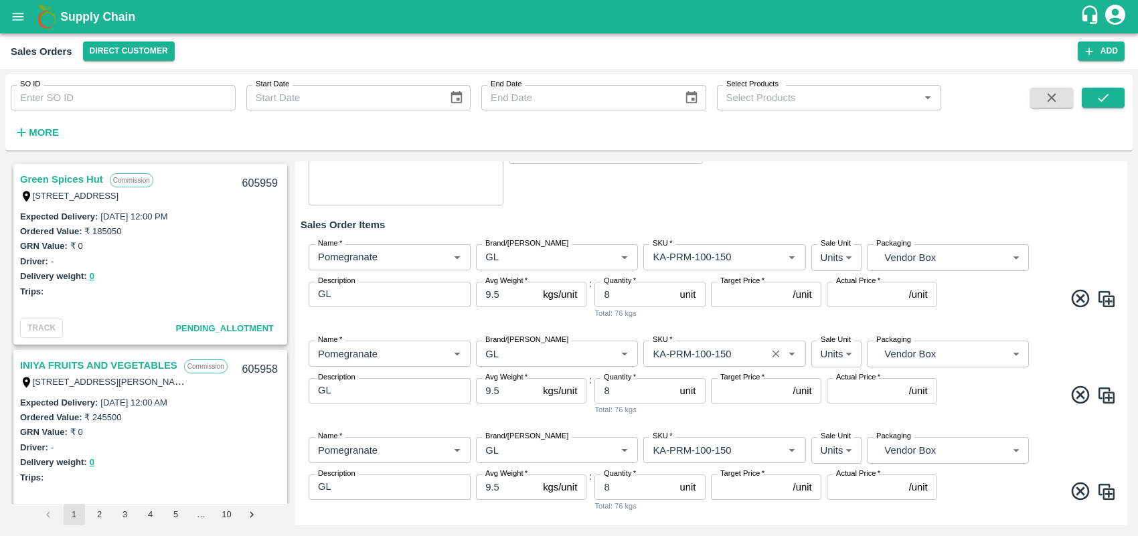
click at [738, 356] on input "SKU   *" at bounding box center [704, 353] width 114 height 17
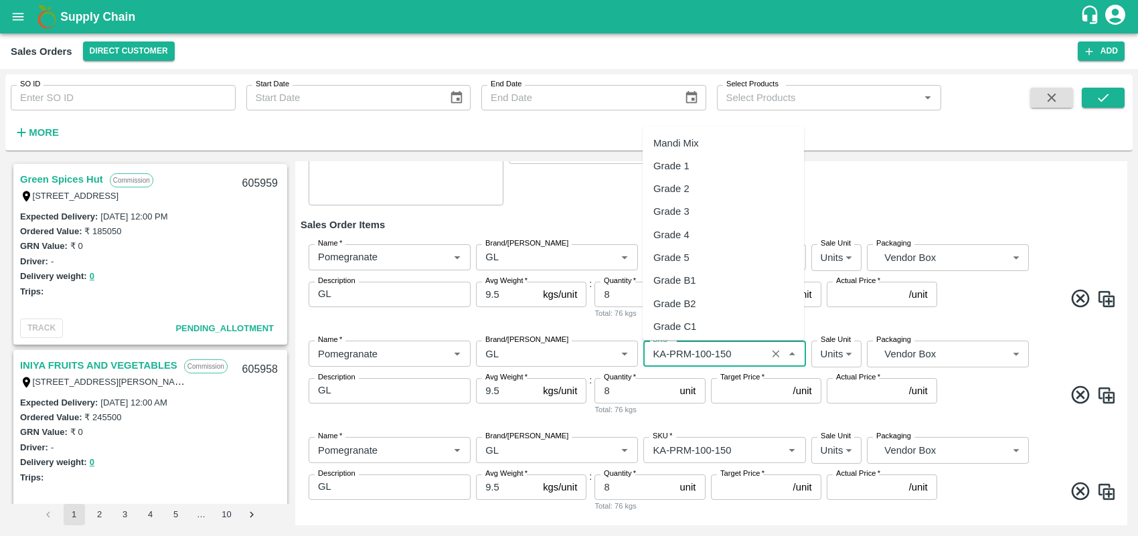
scroll to position [3255, 0]
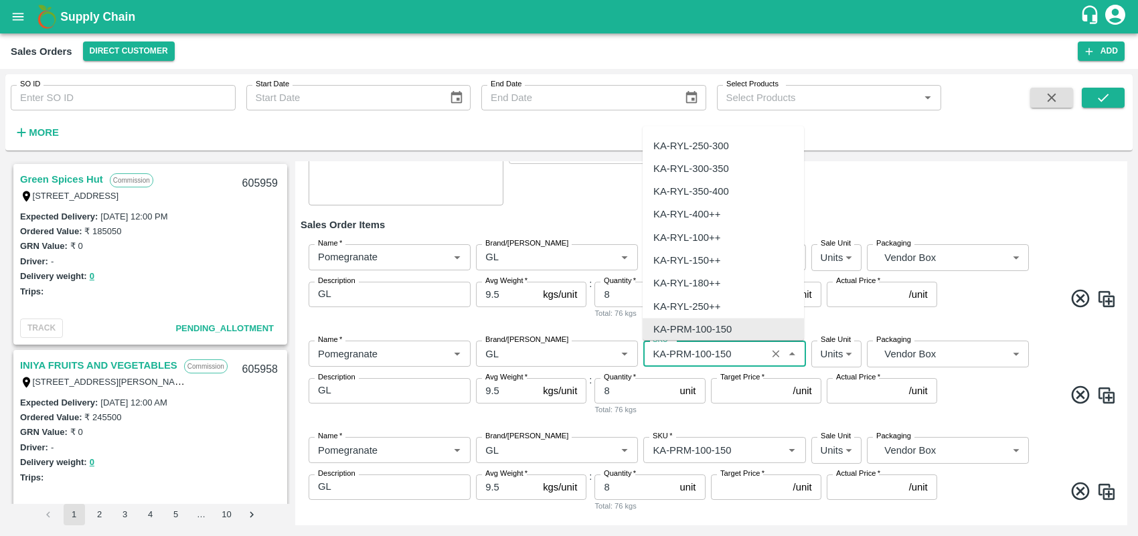
click at [738, 356] on input "SKU   *" at bounding box center [704, 353] width 114 height 17
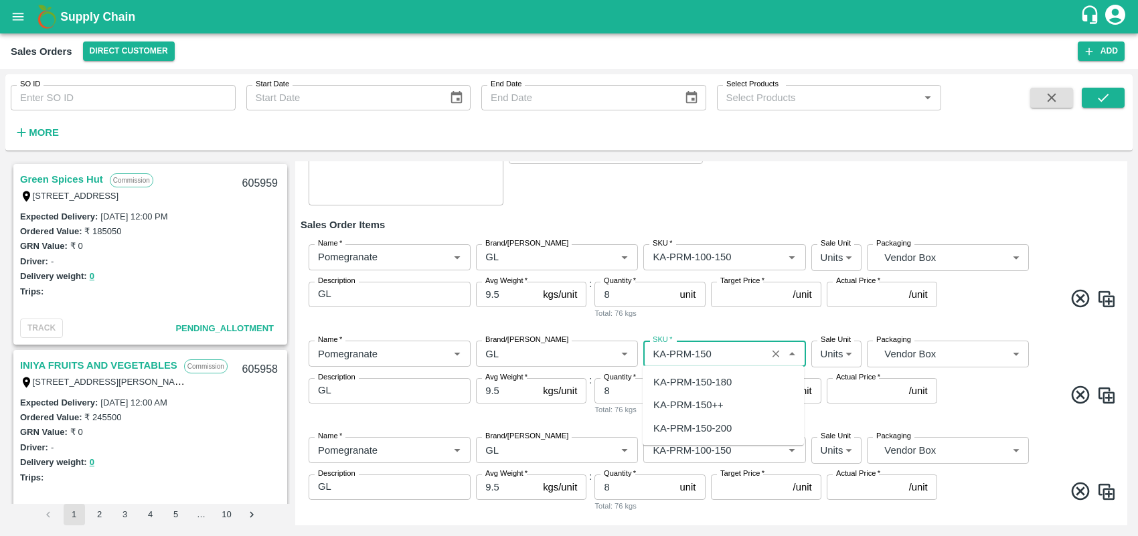
click at [728, 382] on div "KA-PRM-150-180" at bounding box center [692, 382] width 78 height 15
type input "KA-PRM-150-180"
click at [741, 445] on input "SKU   *" at bounding box center [704, 449] width 114 height 17
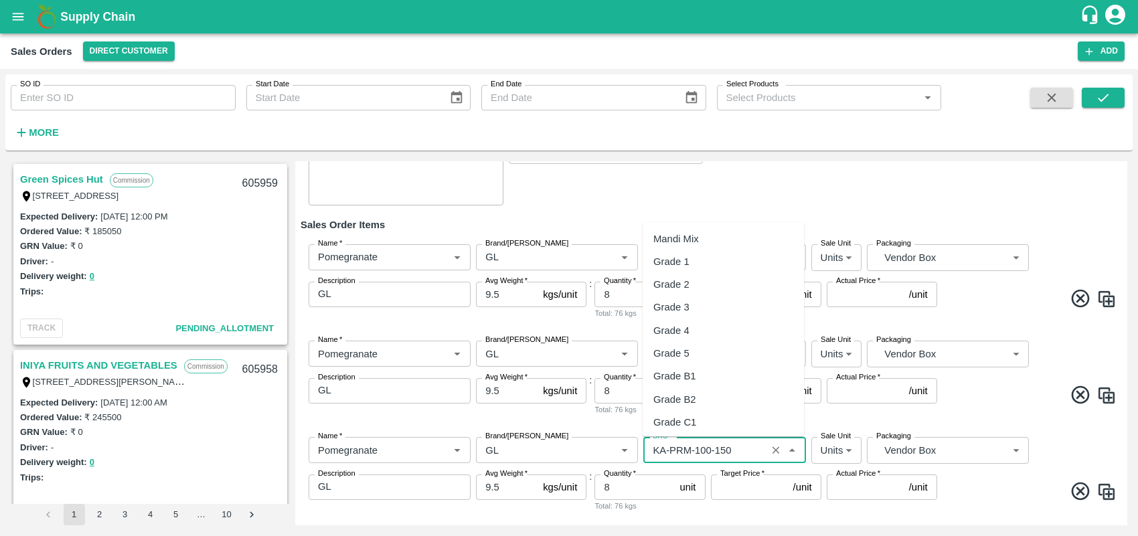
scroll to position [3255, 0]
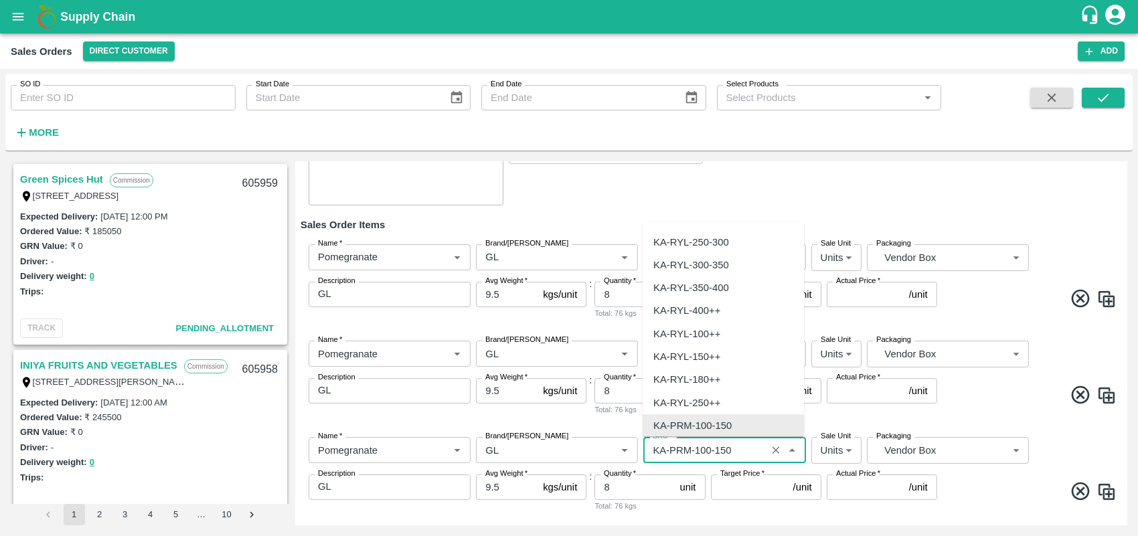
click at [742, 446] on input "SKU   *" at bounding box center [704, 449] width 114 height 17
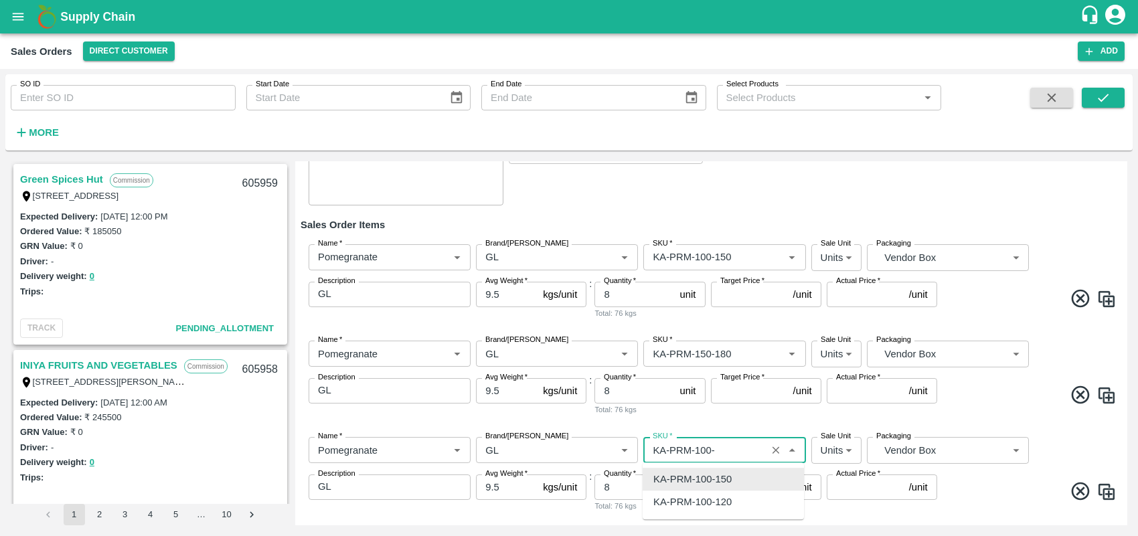
scroll to position [0, 0]
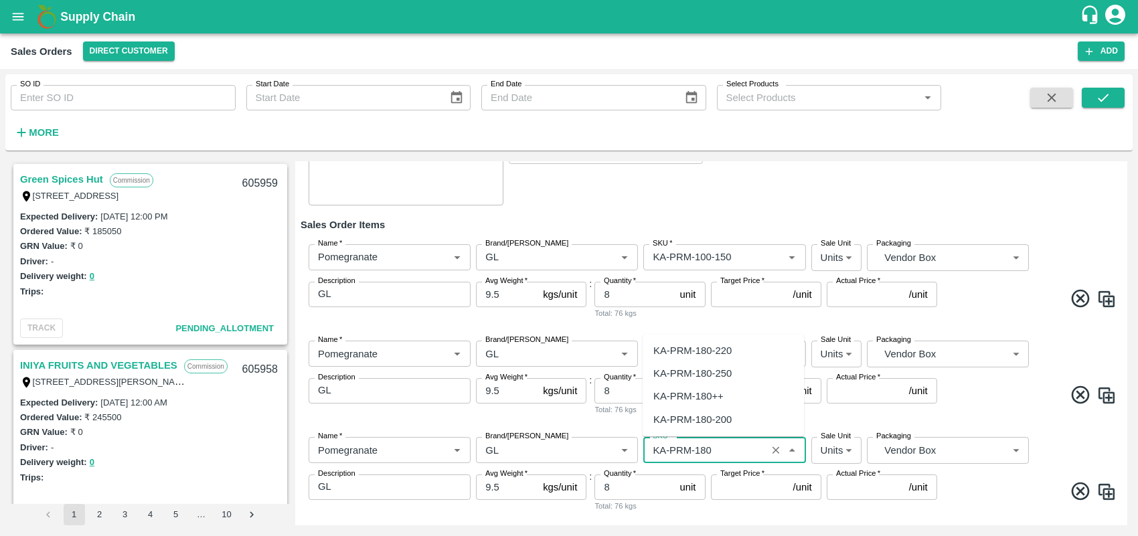
click at [713, 345] on div "KA-PRM-180-220" at bounding box center [692, 350] width 78 height 15
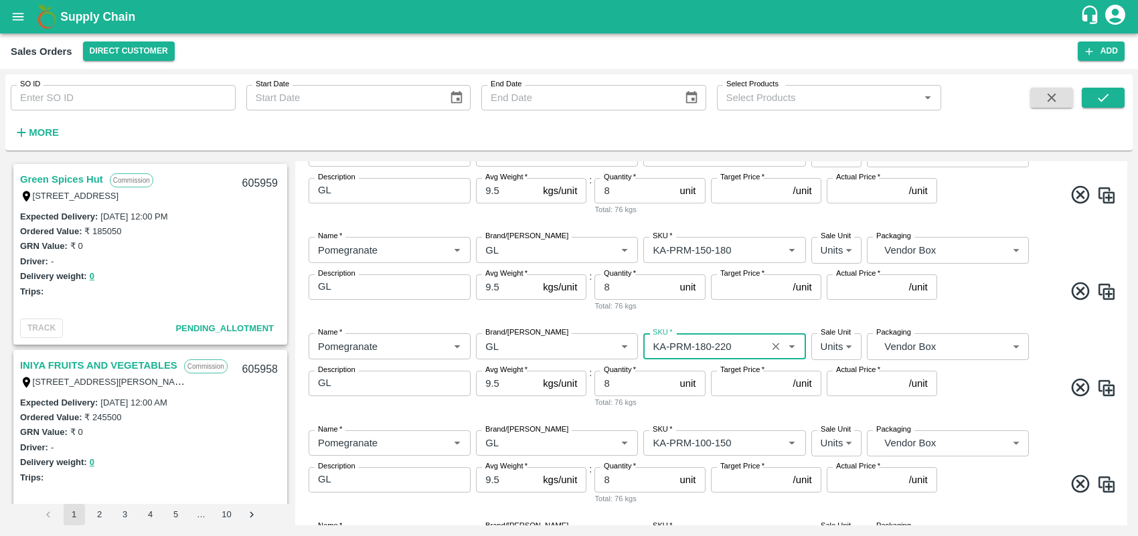
scroll to position [319, 0]
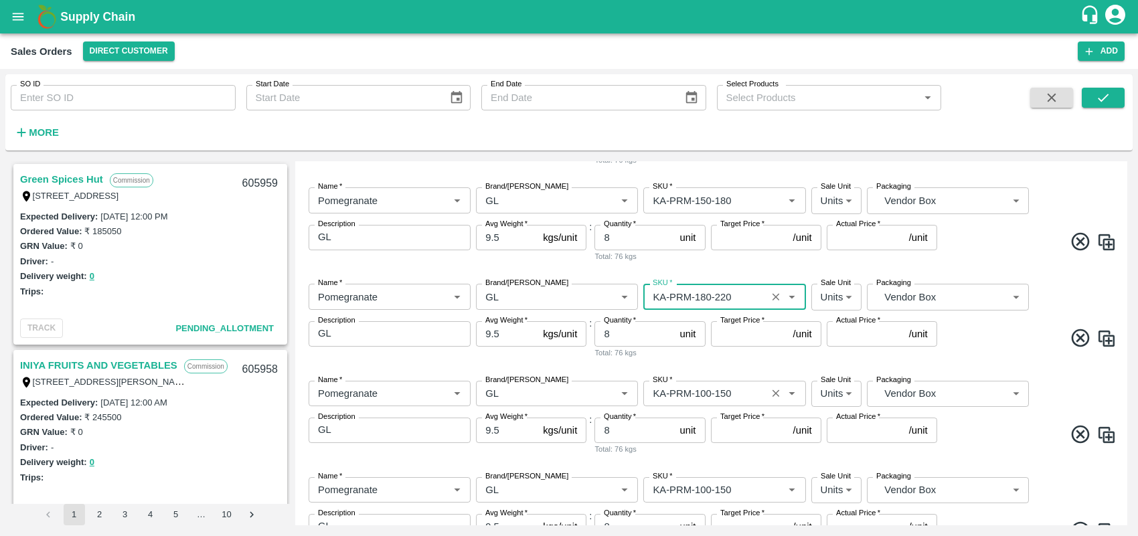
type input "KA-PRM-180-220"
click at [737, 397] on input "SKU   *" at bounding box center [704, 393] width 114 height 17
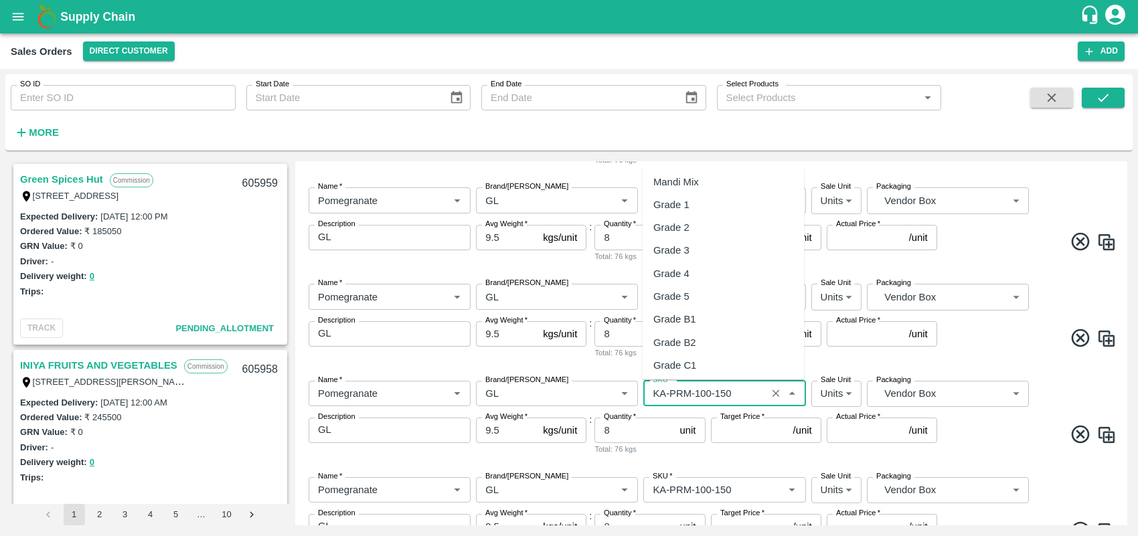
scroll to position [3255, 0]
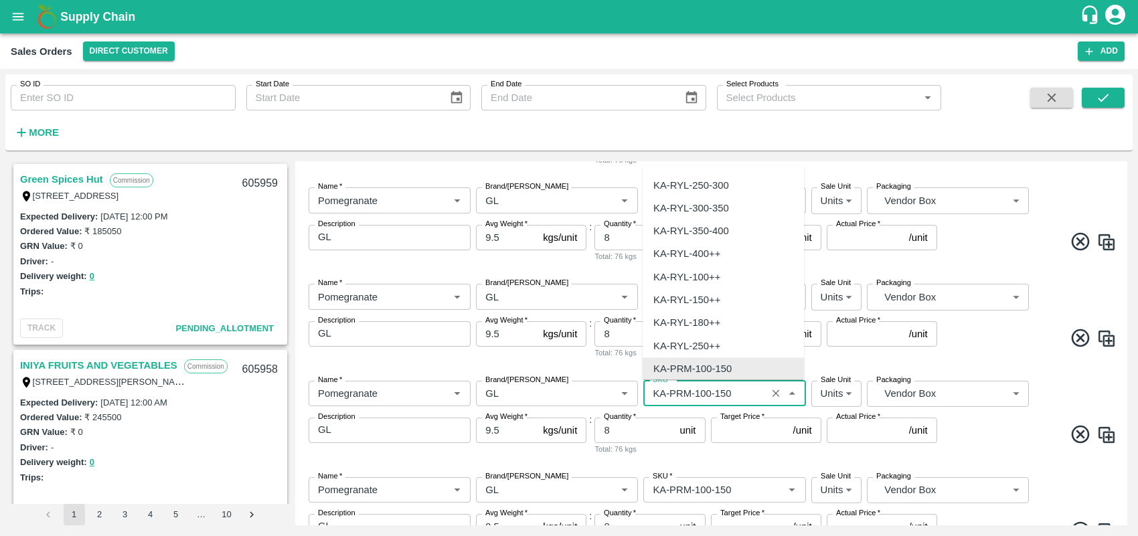
click at [737, 397] on input "SKU   *" at bounding box center [704, 393] width 114 height 17
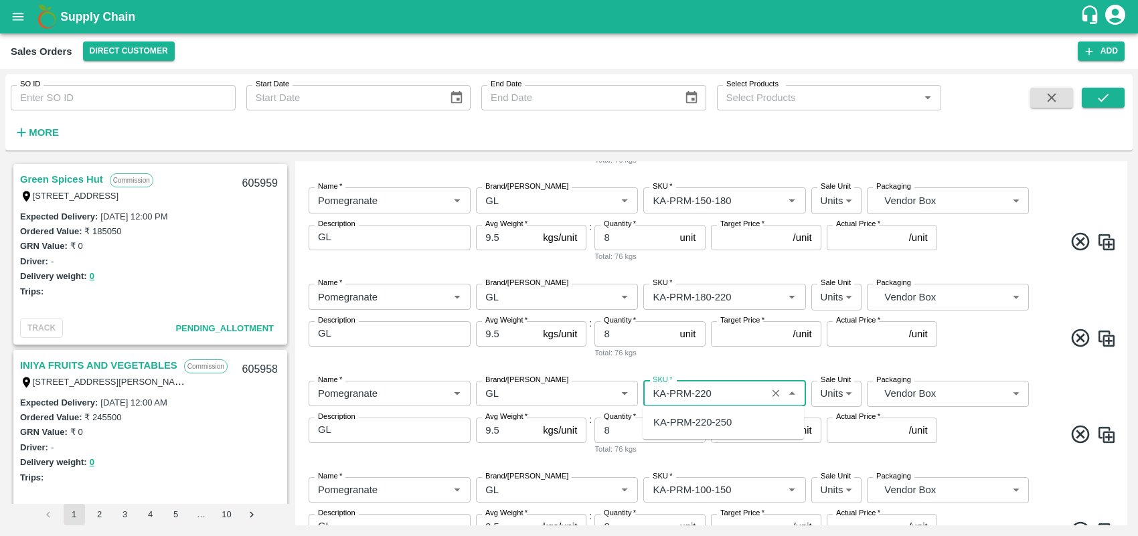
click at [730, 422] on div "KA-PRM-220-250" at bounding box center [692, 422] width 78 height 15
type input "KA-PRM-220-250"
click at [742, 482] on input "SKU   *" at bounding box center [704, 489] width 114 height 17
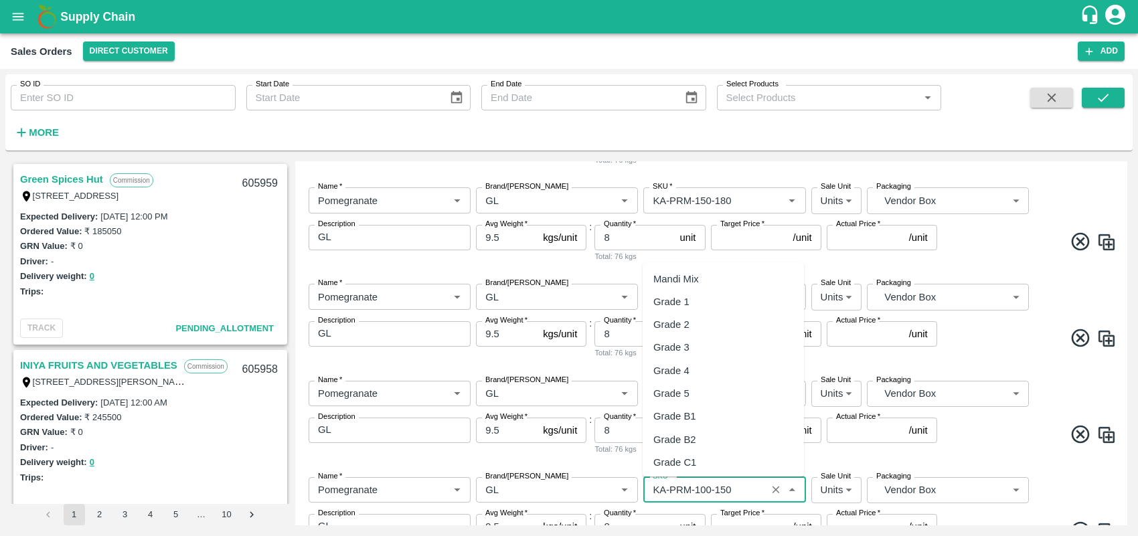
scroll to position [3255, 0]
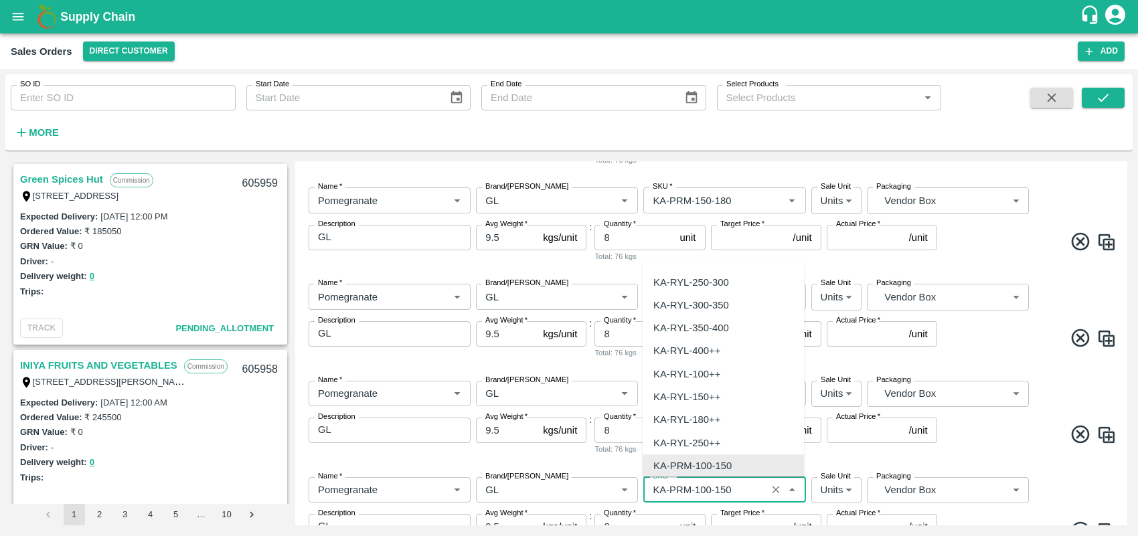
click at [742, 482] on input "SKU   *" at bounding box center [704, 489] width 114 height 17
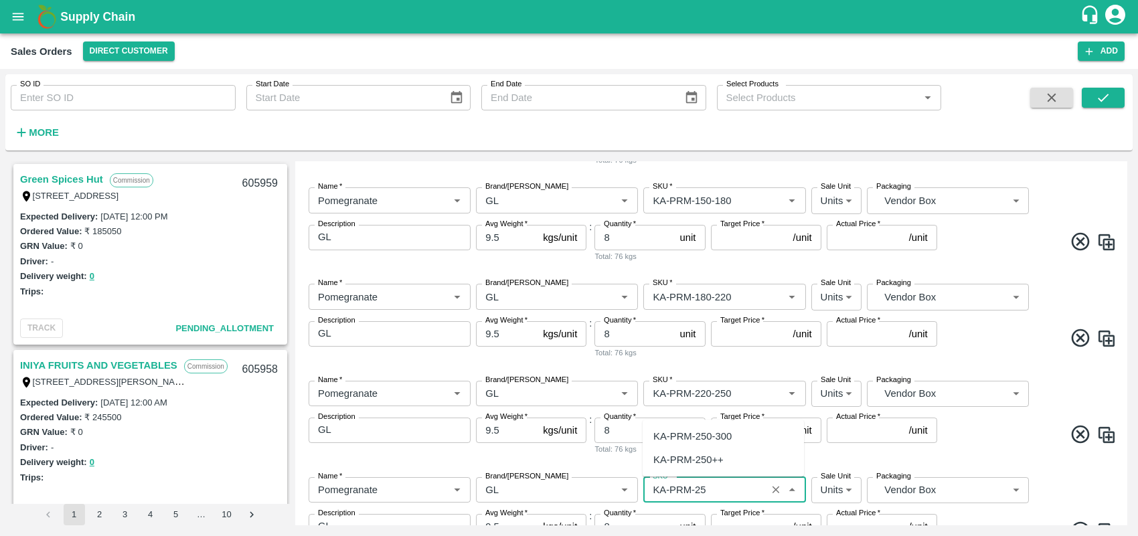
click at [725, 435] on div "KA-PRM-250-300" at bounding box center [692, 437] width 78 height 15
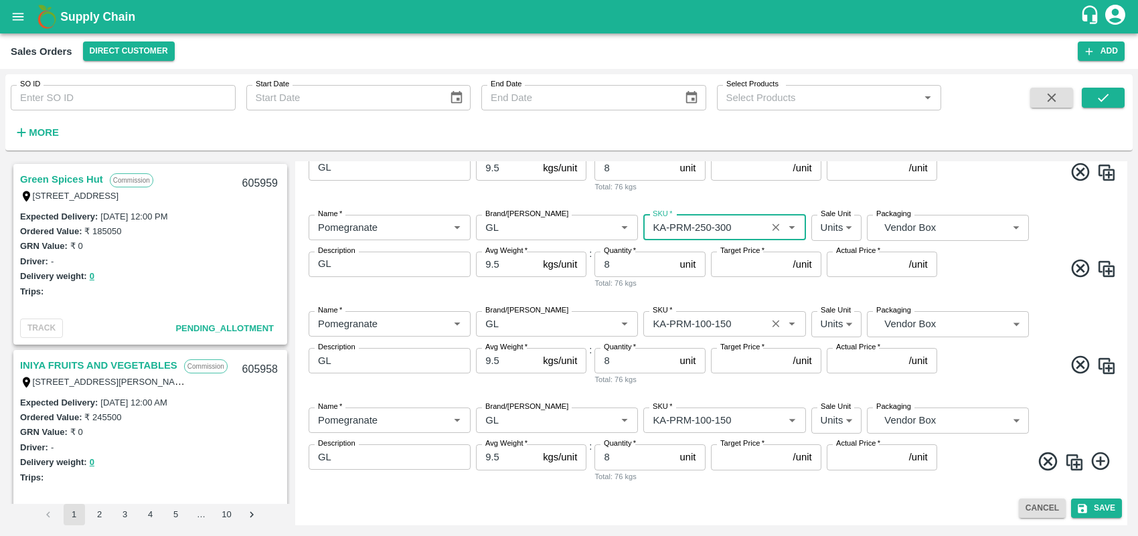
type input "KA-PRM-250-300"
click at [723, 322] on input "SKU   *" at bounding box center [704, 323] width 114 height 17
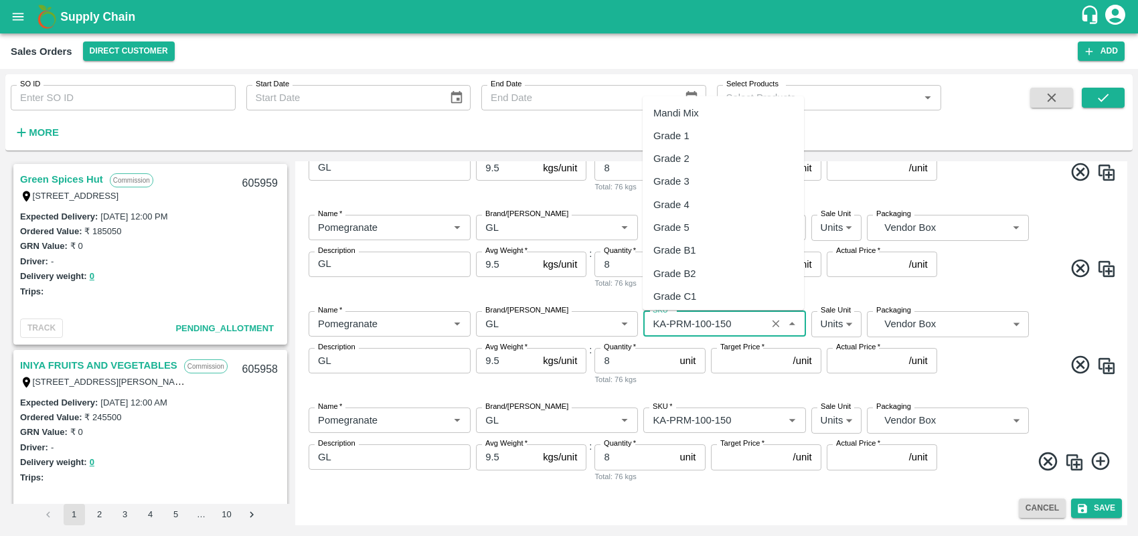
scroll to position [3255, 0]
click at [735, 323] on input "SKU   *" at bounding box center [704, 323] width 114 height 17
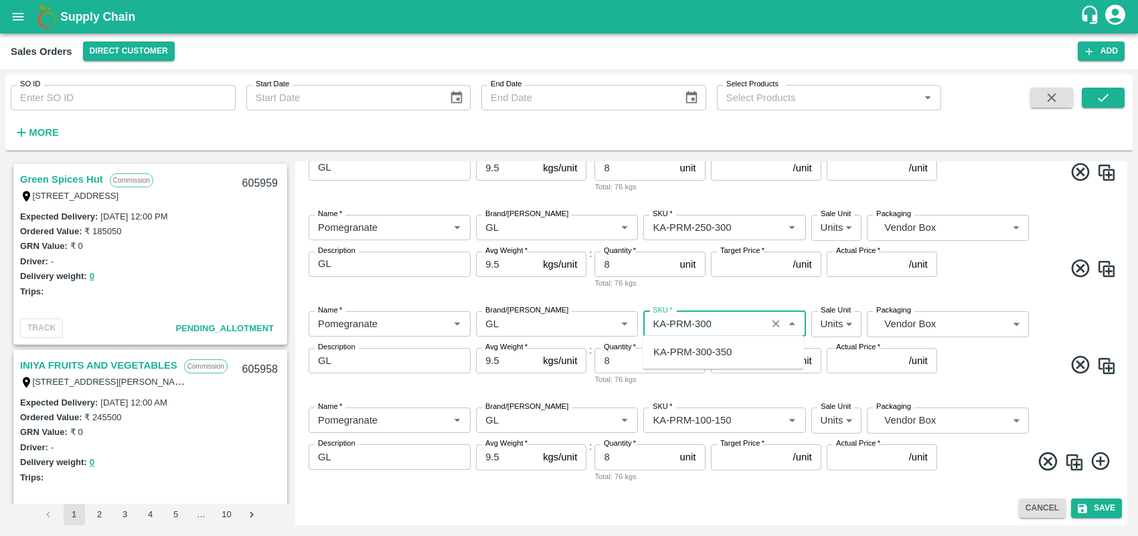
click at [720, 346] on div "KA-PRM-300-350" at bounding box center [692, 352] width 78 height 15
type input "KA-PRM-300-350"
click at [733, 419] on input "SKU   *" at bounding box center [704, 420] width 114 height 17
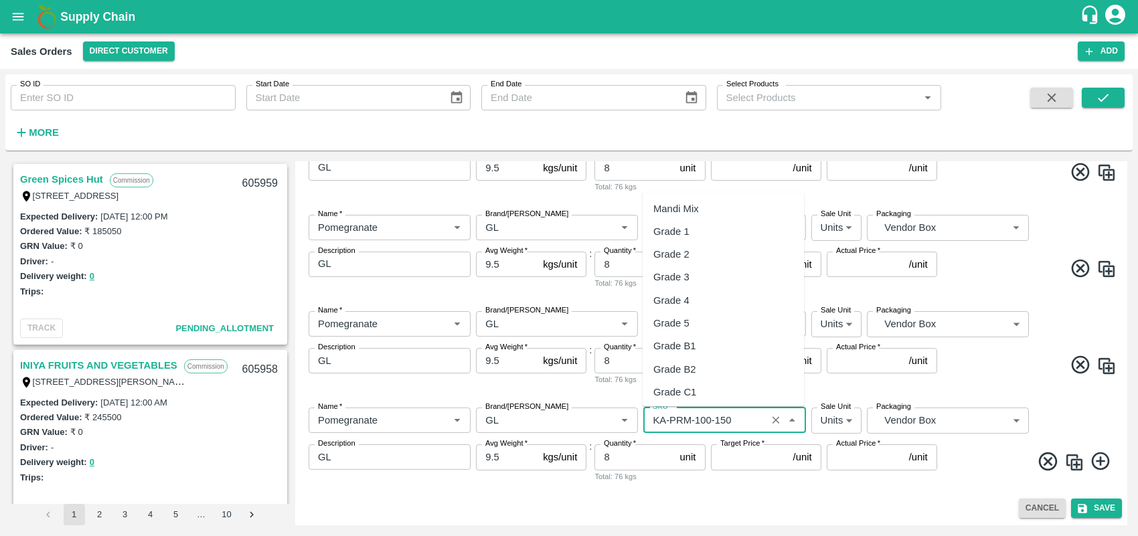
scroll to position [3255, 0]
click at [733, 419] on input "SKU   *" at bounding box center [704, 420] width 114 height 17
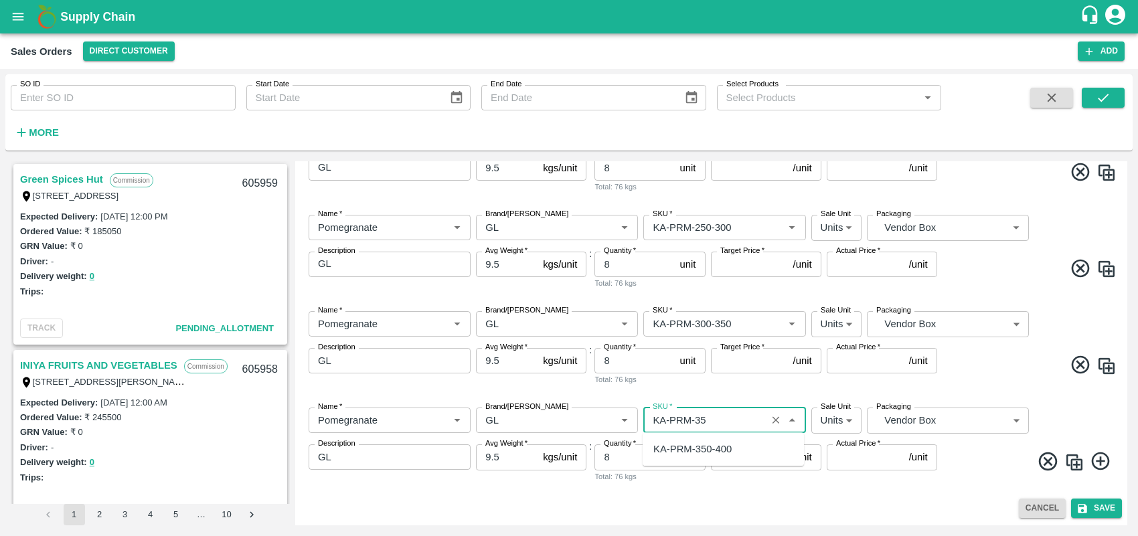
click at [725, 454] on div "KA-PRM-350-400" at bounding box center [692, 449] width 78 height 15
type input "KA-PRM-350-400"
click at [1015, 328] on body "Supply Chain Sales Orders Direct Customer Add SO ID SO ID Start Date Start Date…" at bounding box center [569, 268] width 1138 height 536
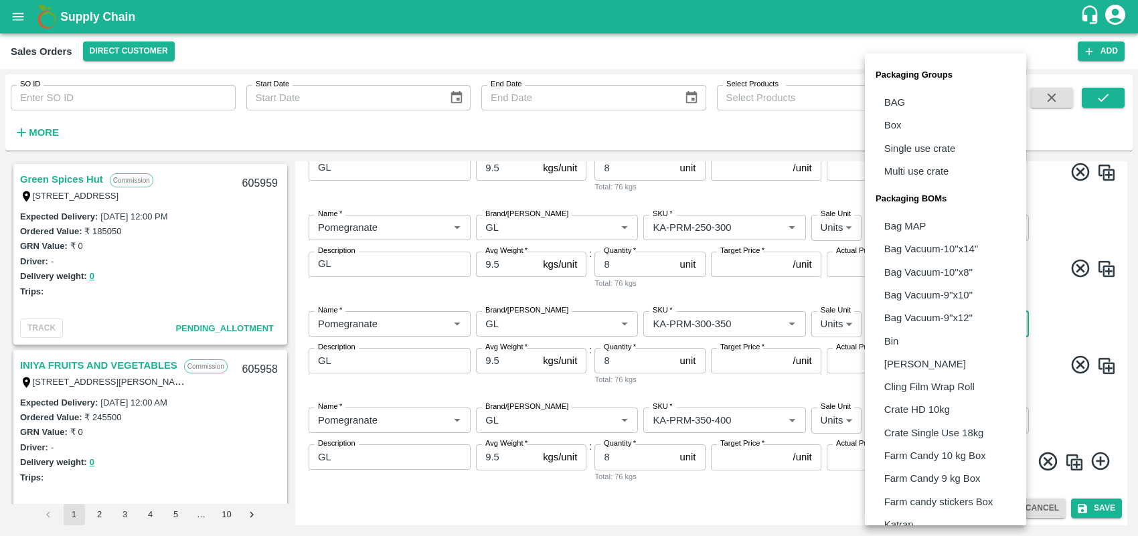
scroll to position [268, 0]
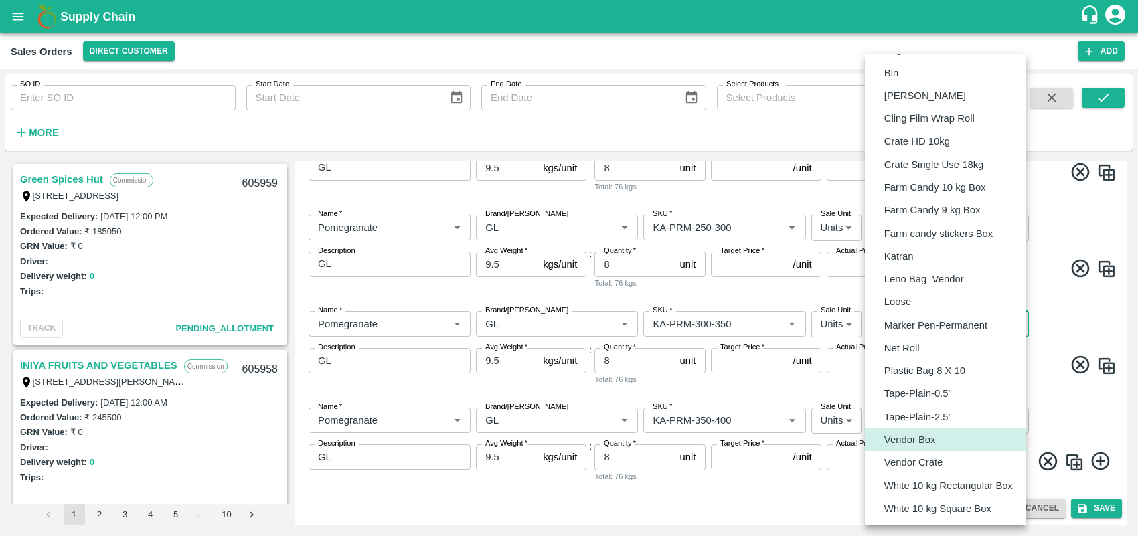
click at [1054, 325] on div at bounding box center [569, 268] width 1138 height 536
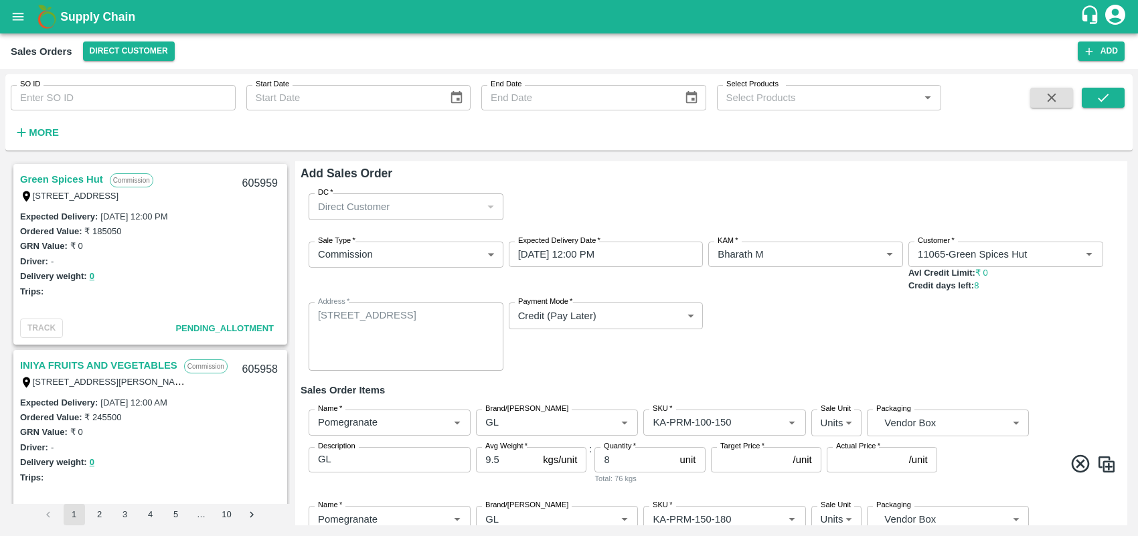
scroll to position [319, 0]
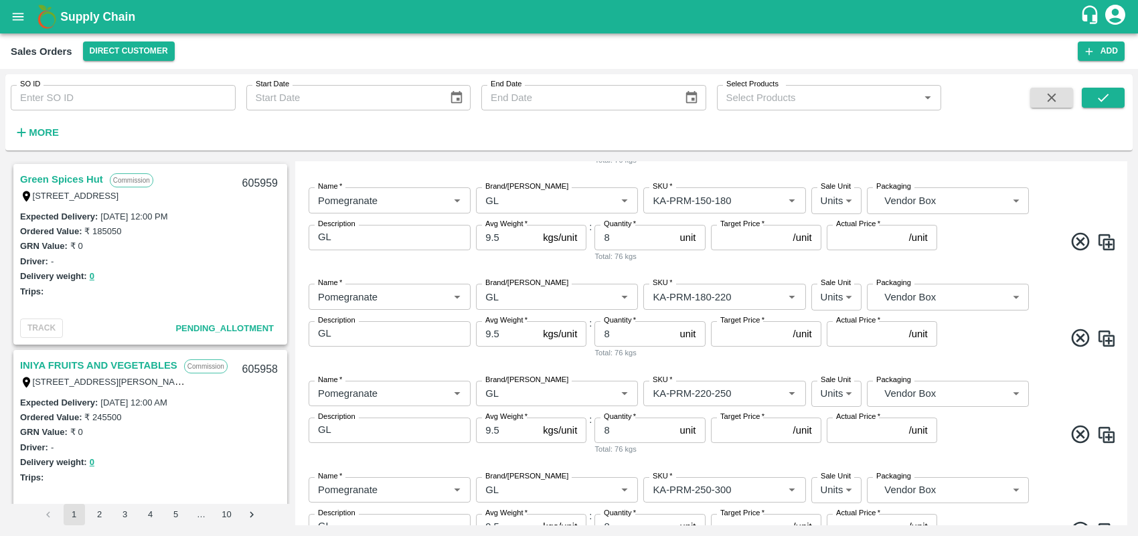
click at [633, 242] on input "8" at bounding box center [634, 237] width 80 height 25
type input "13"
click at [633, 337] on input "8" at bounding box center [634, 333] width 80 height 25
type input "14"
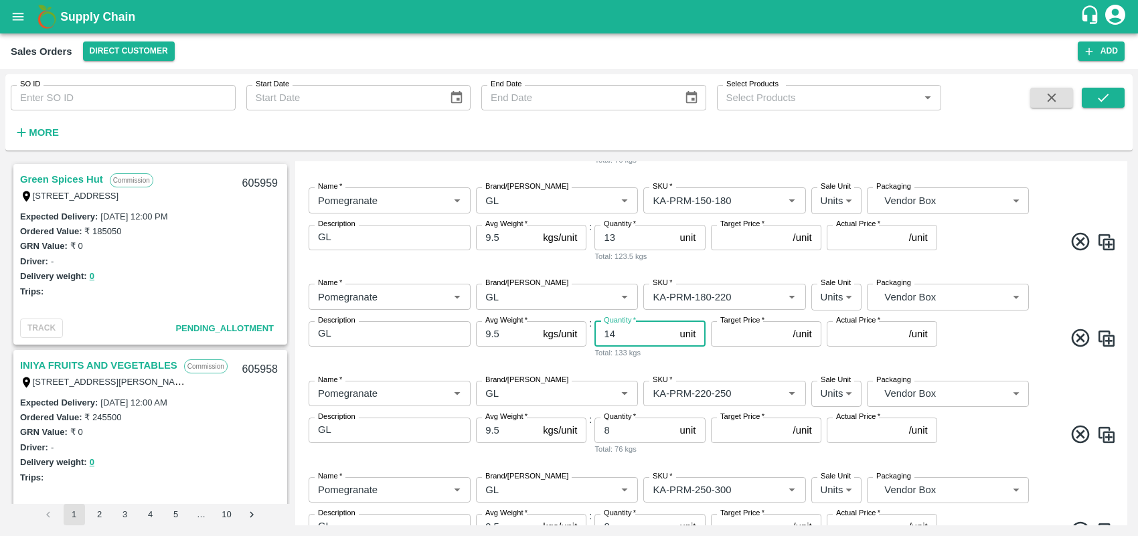
click at [635, 436] on input "8" at bounding box center [634, 430] width 80 height 25
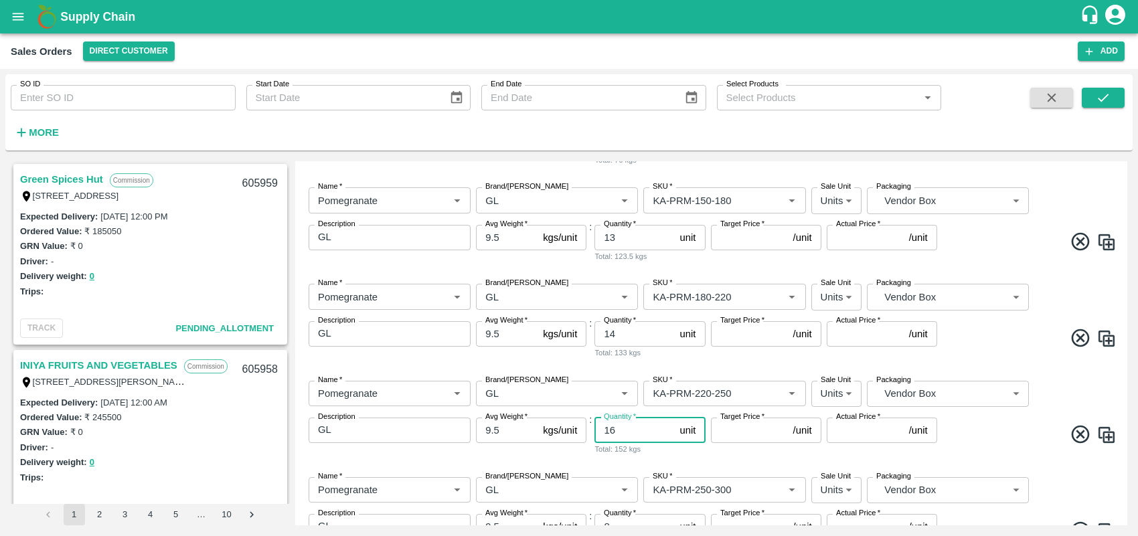
type input "16"
click at [1096, 463] on div "Name   * Name   * Brand/[PERSON_NAME]/[PERSON_NAME]   * SKU   * Sale Unit Units…" at bounding box center [711, 418] width 821 height 96
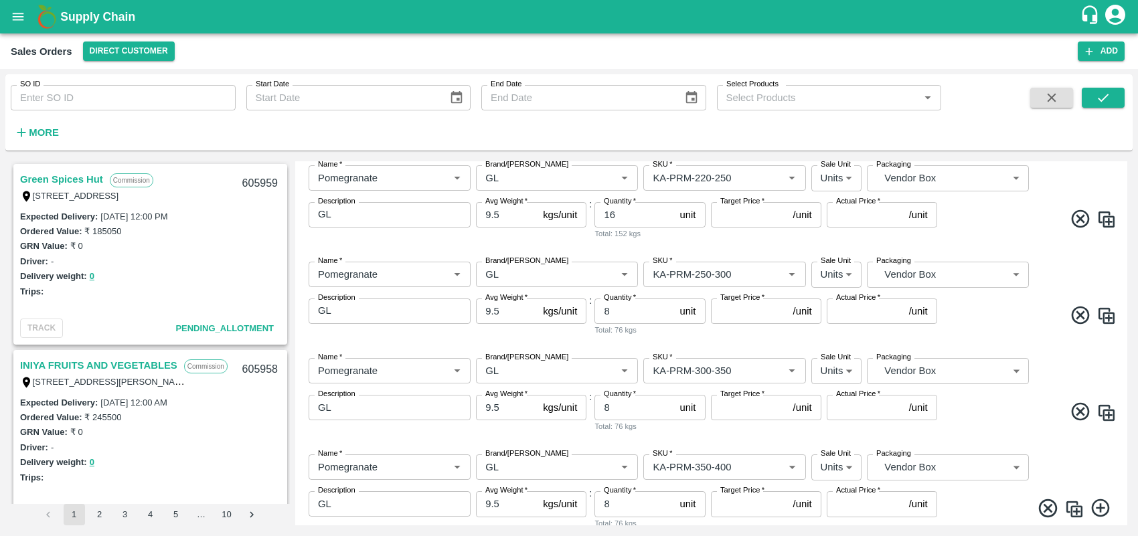
scroll to position [581, 0]
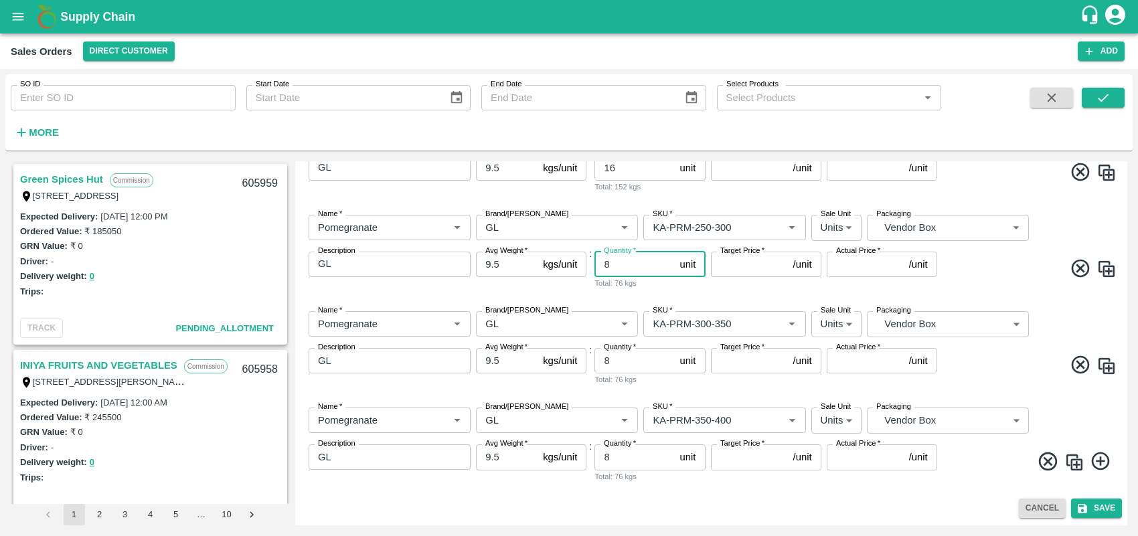
click at [638, 272] on input "8" at bounding box center [634, 264] width 80 height 25
type input "14"
click at [617, 351] on label "Quantity   *" at bounding box center [620, 347] width 32 height 11
click at [617, 351] on input "8" at bounding box center [634, 360] width 80 height 25
type input "10"
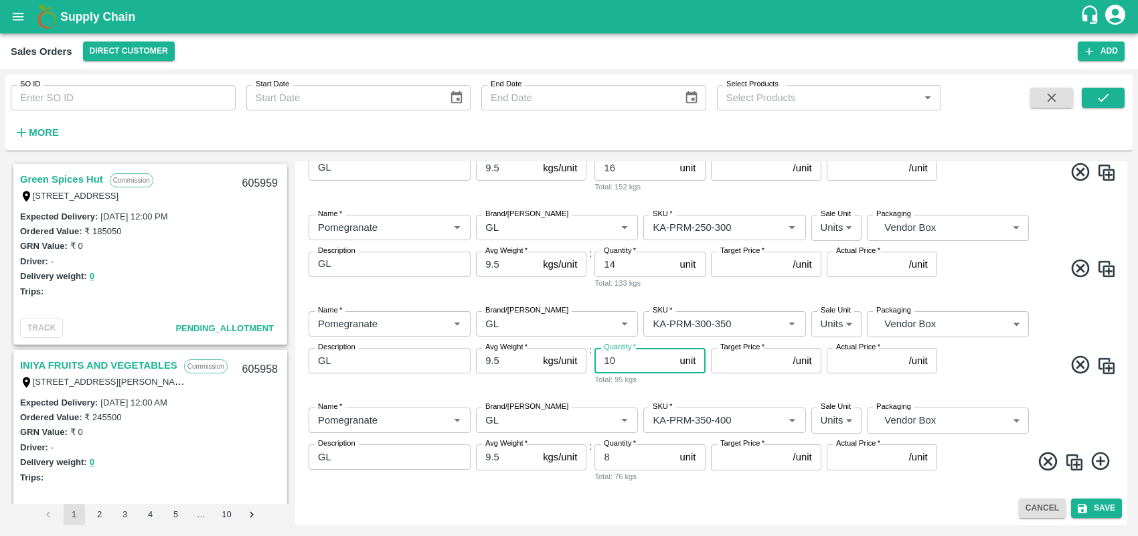
click at [622, 449] on input "8" at bounding box center [634, 456] width 80 height 25
type input "1"
click at [807, 510] on div "Cancel Save" at bounding box center [711, 508] width 821 height 19
click at [1078, 462] on img at bounding box center [1074, 462] width 20 height 20
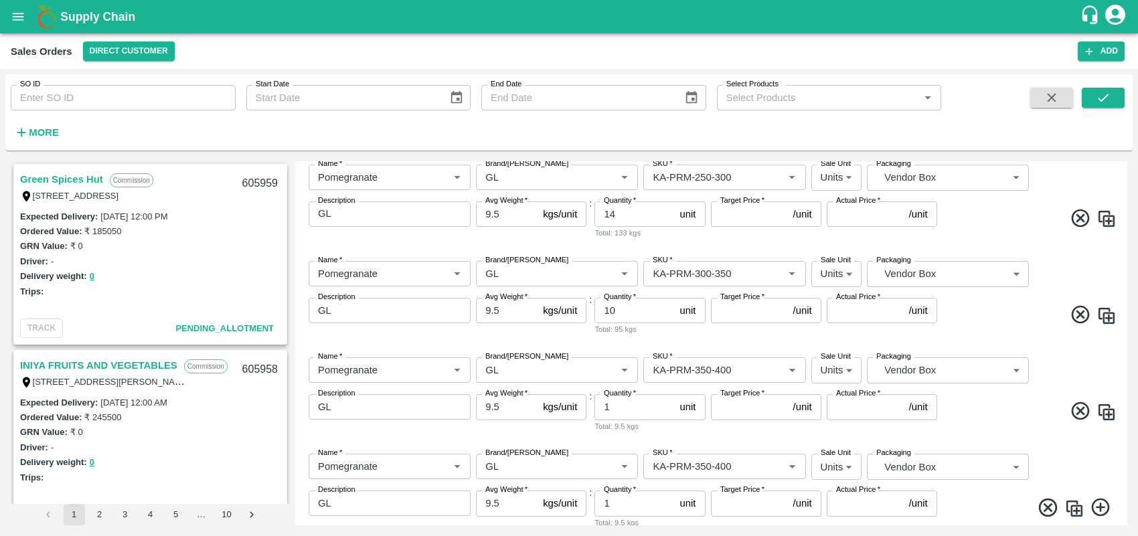
scroll to position [677, 0]
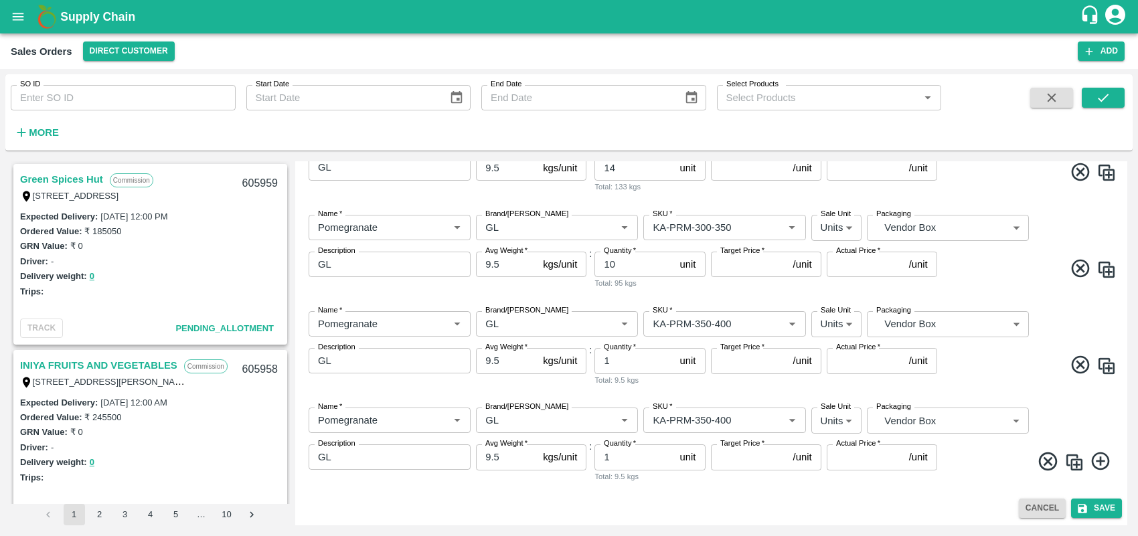
click at [1076, 461] on img at bounding box center [1074, 462] width 20 height 20
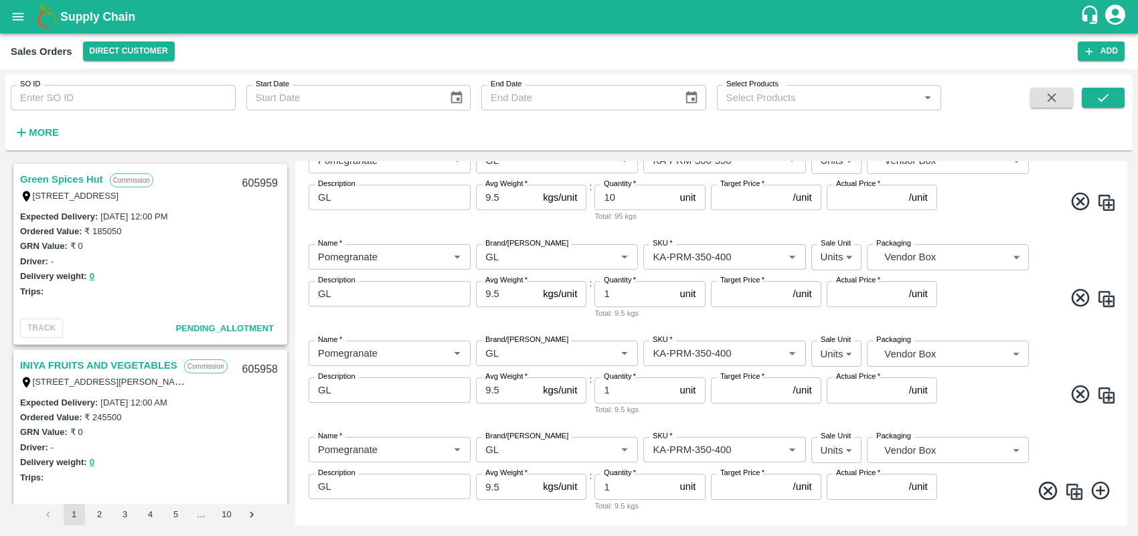
scroll to position [774, 0]
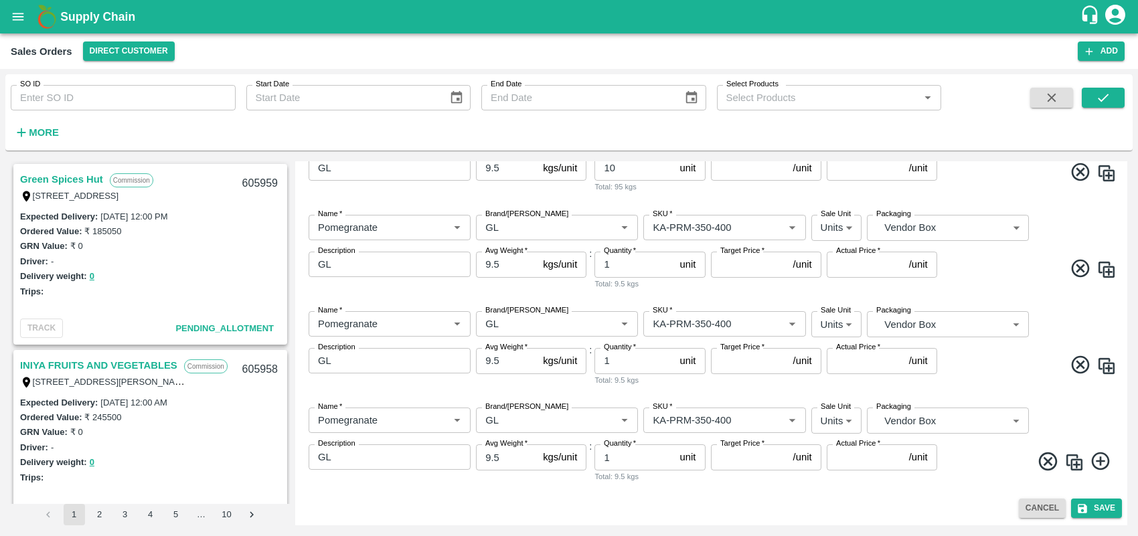
click at [1070, 454] on img at bounding box center [1074, 462] width 20 height 20
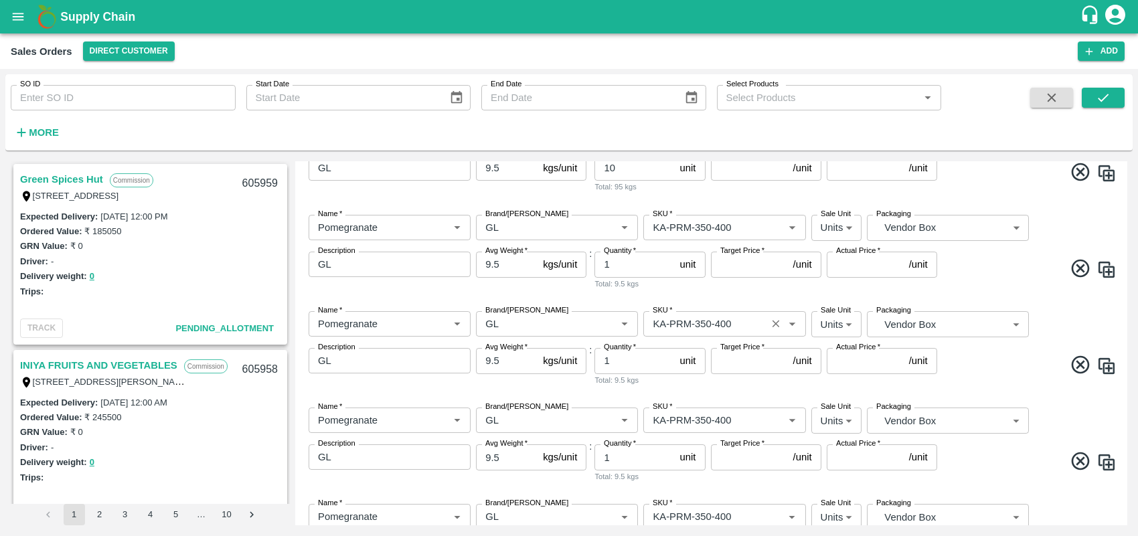
click at [717, 332] on input "SKU   *" at bounding box center [704, 323] width 114 height 17
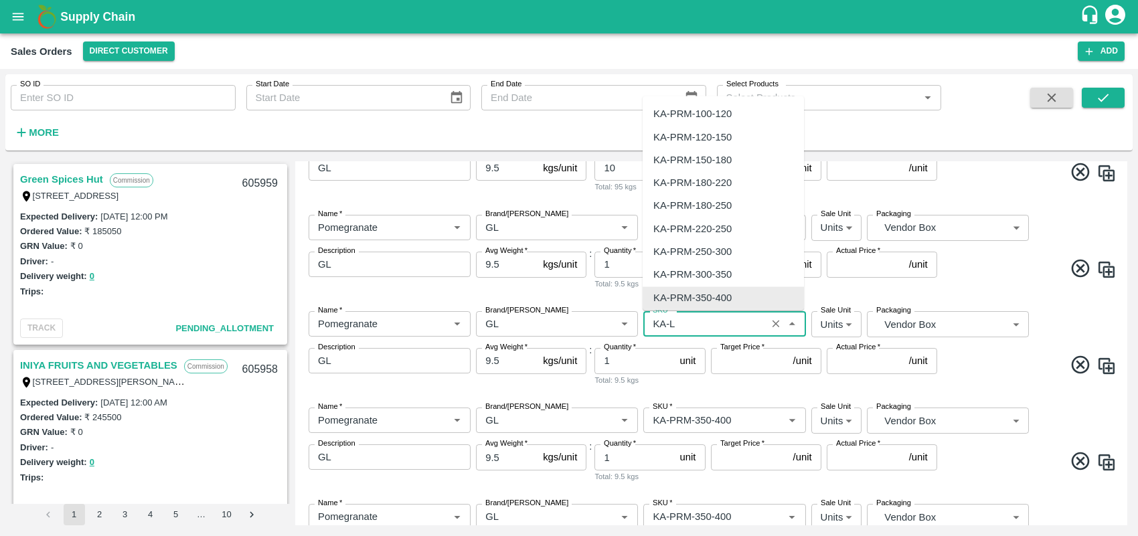
scroll to position [0, 0]
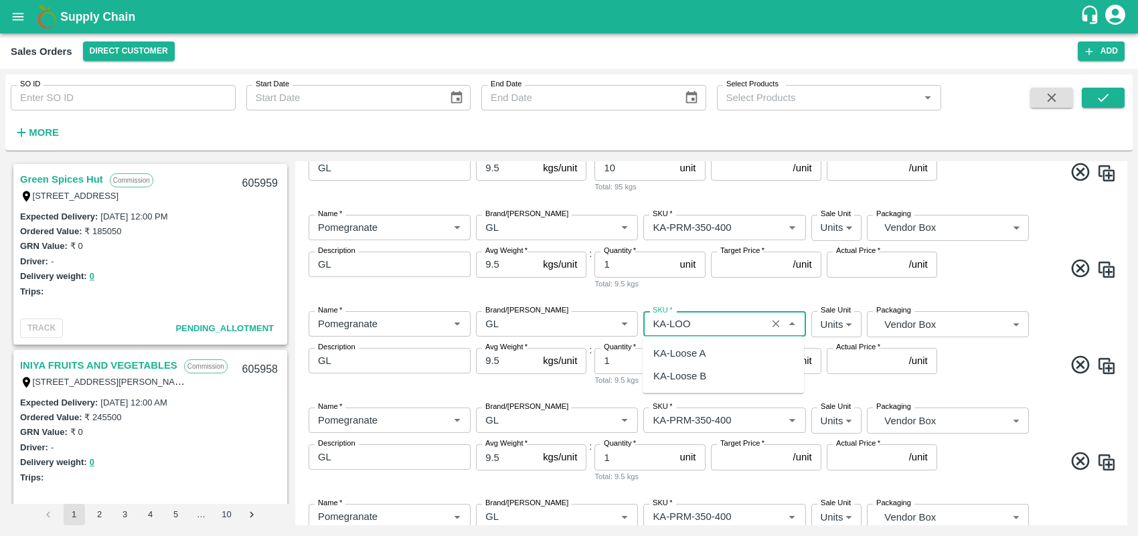
click at [700, 357] on div "KA-Loose A" at bounding box center [679, 353] width 52 height 15
type input "KA-Loose A"
click at [725, 422] on input "SKU   *" at bounding box center [704, 420] width 114 height 17
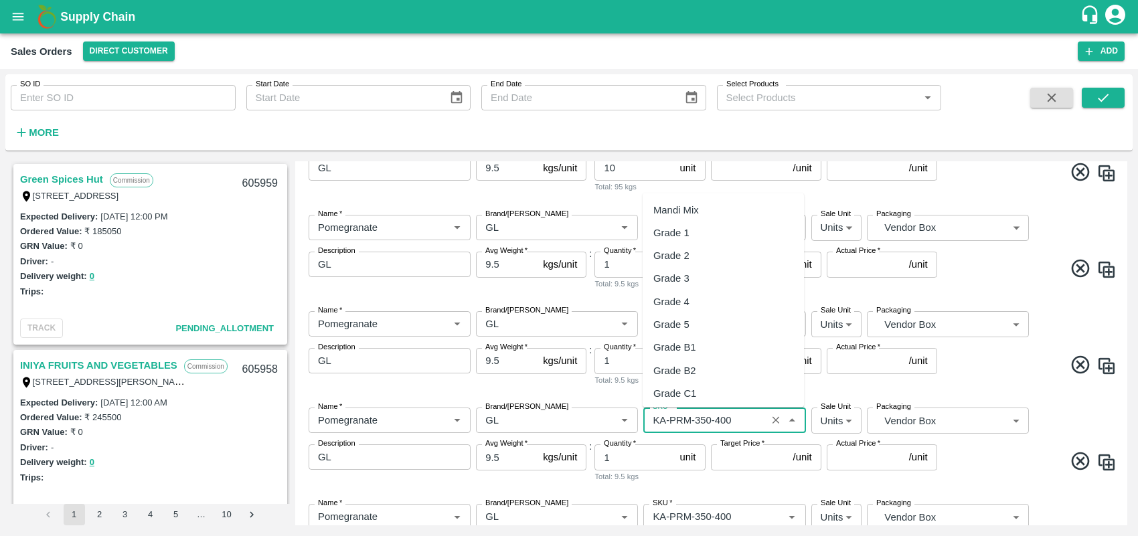
scroll to position [3462, 0]
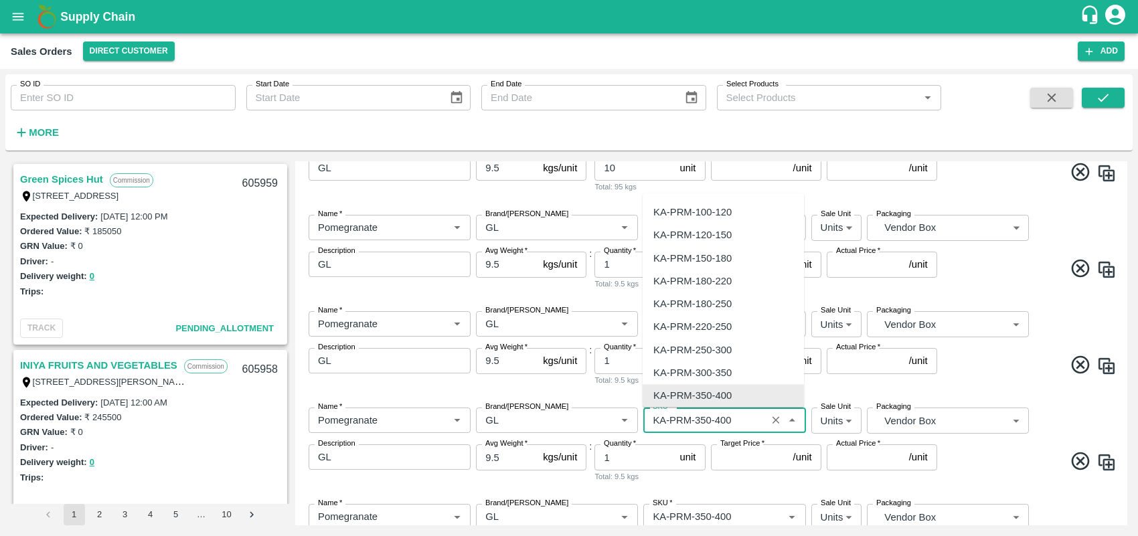
click at [733, 422] on input "SKU   *" at bounding box center [704, 420] width 114 height 17
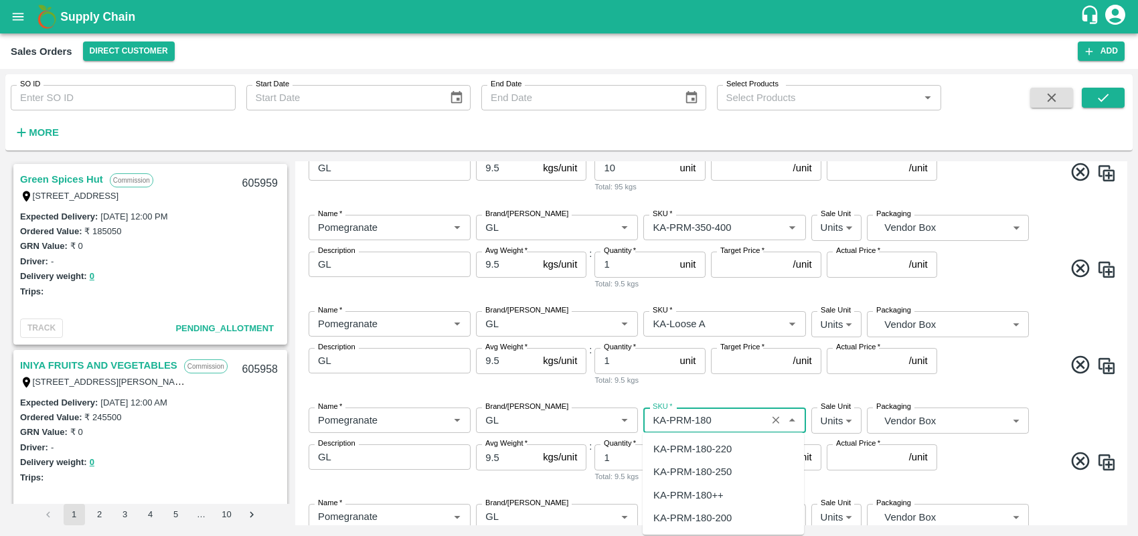
click at [703, 495] on div "KA-PRM-180++" at bounding box center [688, 495] width 70 height 15
type input "KA-PRM-180++"
click at [1001, 473] on span at bounding box center [1028, 463] width 177 height 26
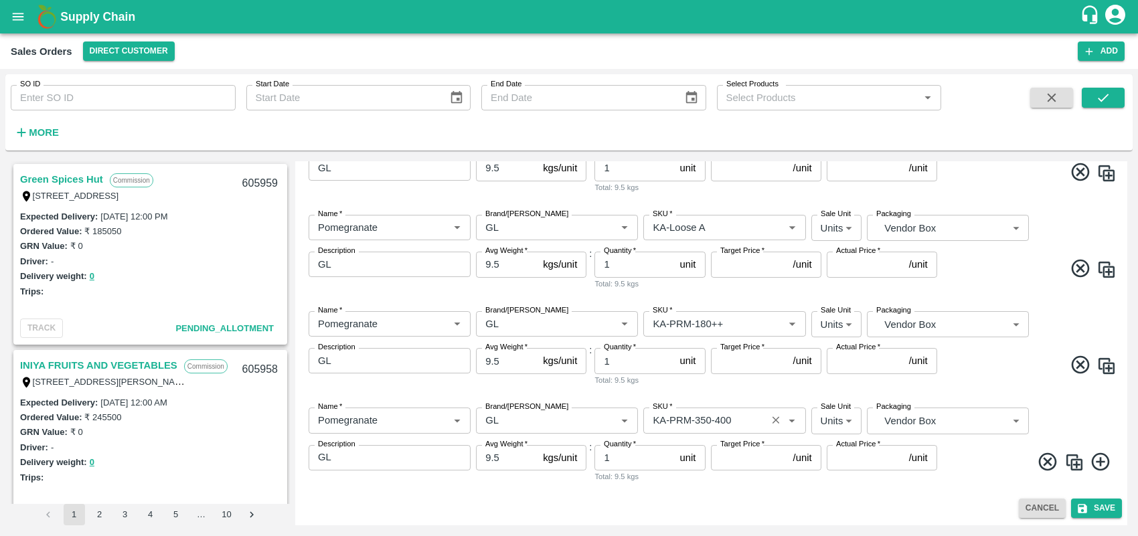
click at [708, 420] on input "SKU   *" at bounding box center [704, 420] width 114 height 17
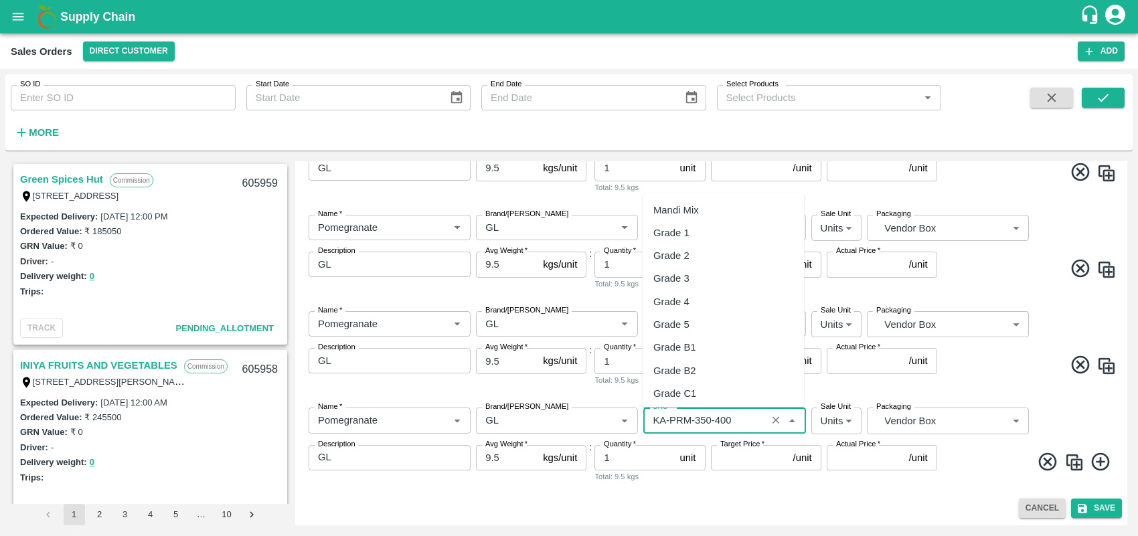
scroll to position [3462, 0]
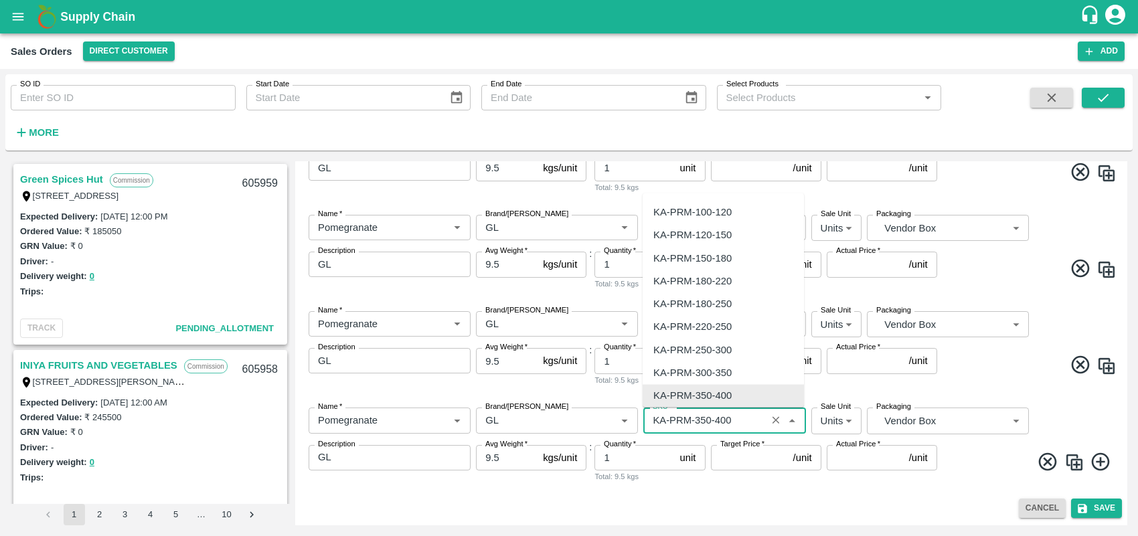
click at [728, 420] on input "SKU   *" at bounding box center [704, 420] width 114 height 17
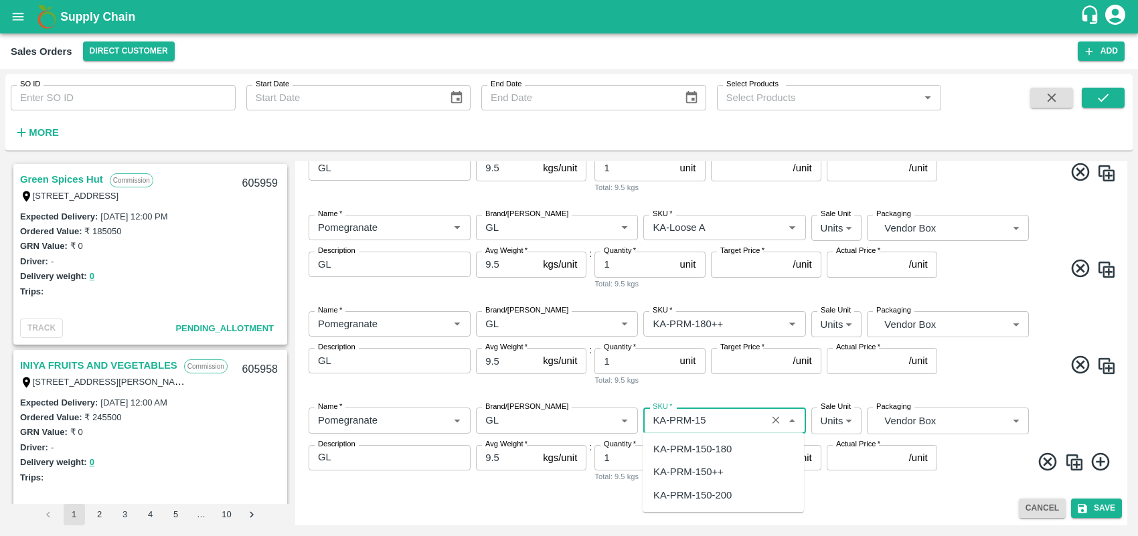
click at [699, 477] on div "KA-PRM-150++" at bounding box center [688, 472] width 70 height 15
type input "KA-PRM-150++"
click at [616, 266] on input "1" at bounding box center [634, 264] width 80 height 25
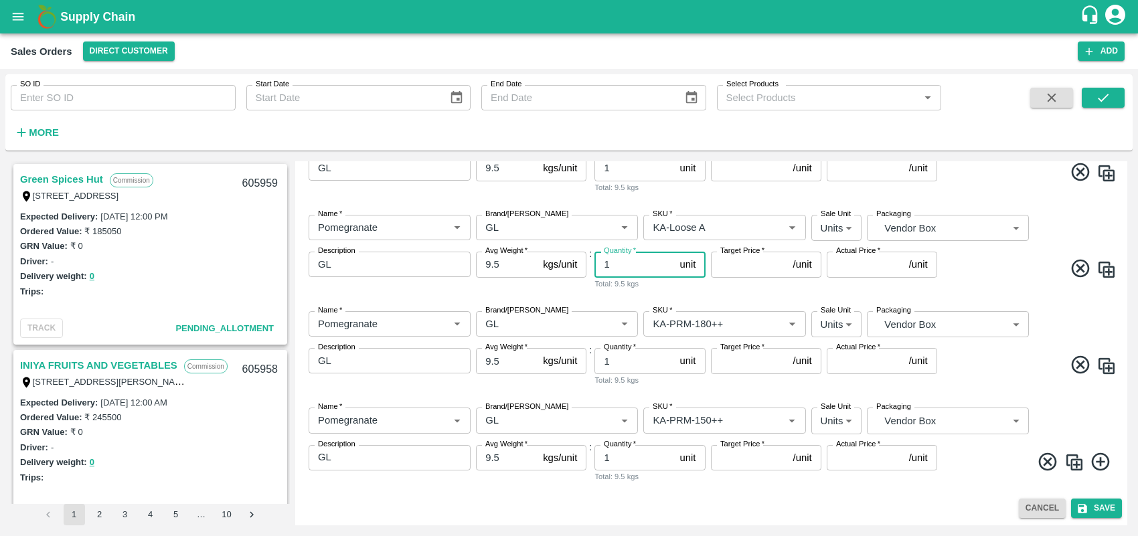
click at [624, 367] on input "1" at bounding box center [634, 360] width 80 height 25
type input "13"
click at [623, 450] on input "1" at bounding box center [634, 457] width 80 height 25
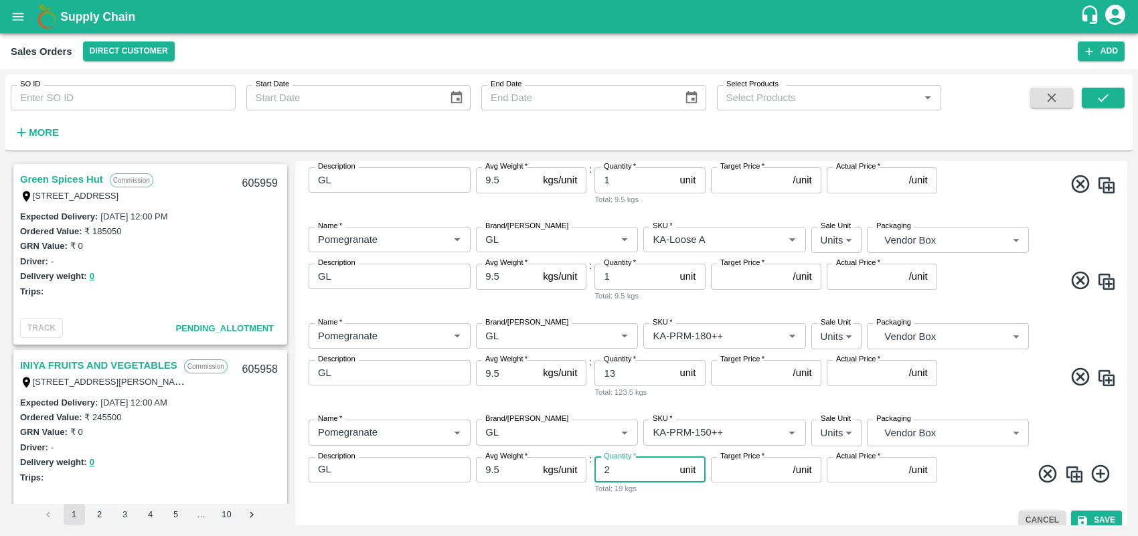
scroll to position [870, 0]
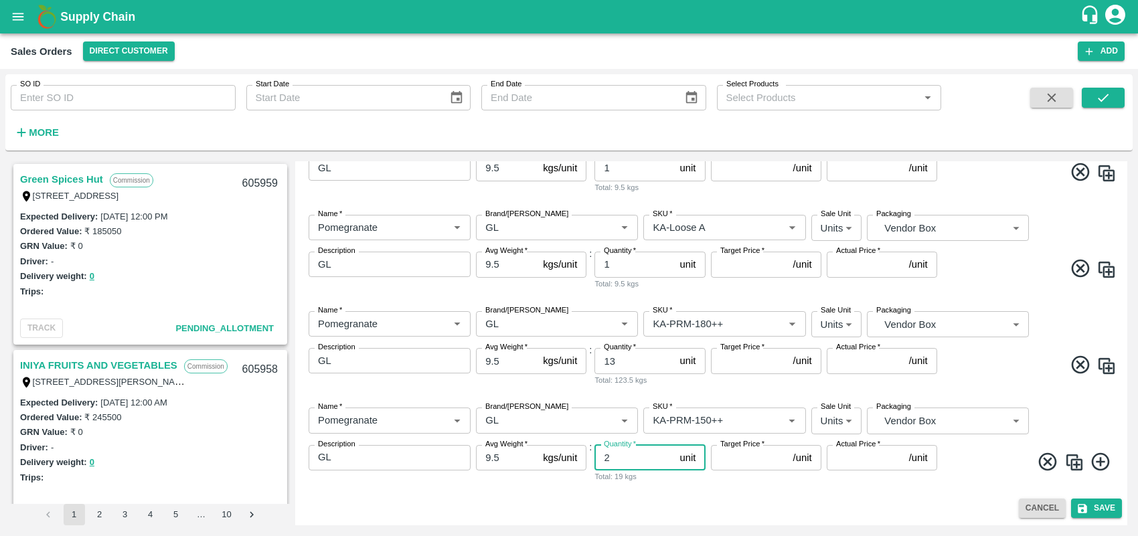
type input "2"
click at [815, 491] on div "Name   * Name   * Brand/[PERSON_NAME]/[PERSON_NAME]   * SKU   * Sale Unit Units…" at bounding box center [711, 445] width 821 height 96
click at [1123, 288] on div "Add Sales Order DC   * Direct Customer 6 DC Sale Type   * Commission 2 Sale Typ…" at bounding box center [711, 343] width 832 height 364
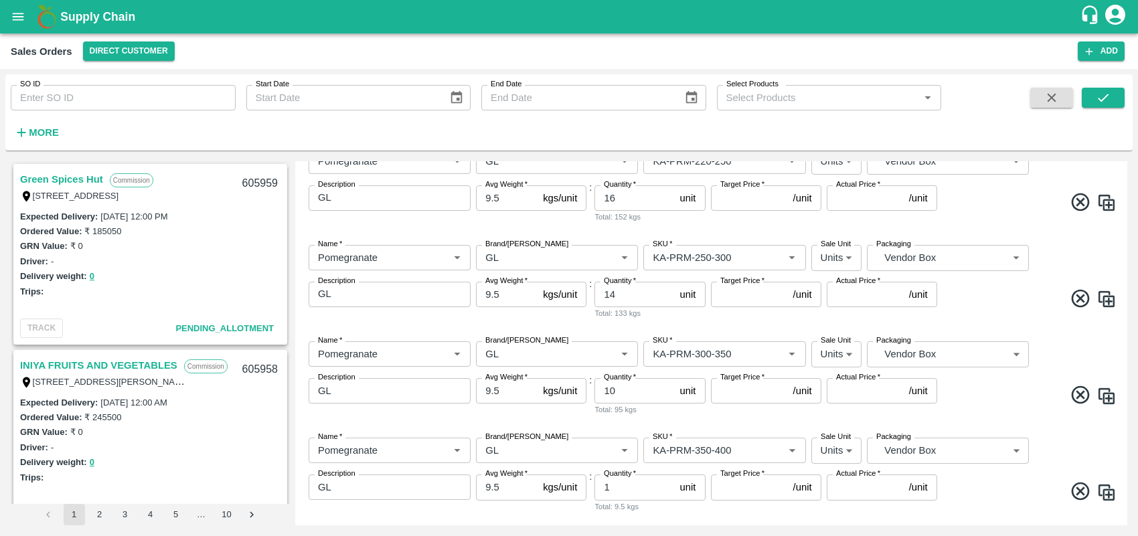
scroll to position [233, 0]
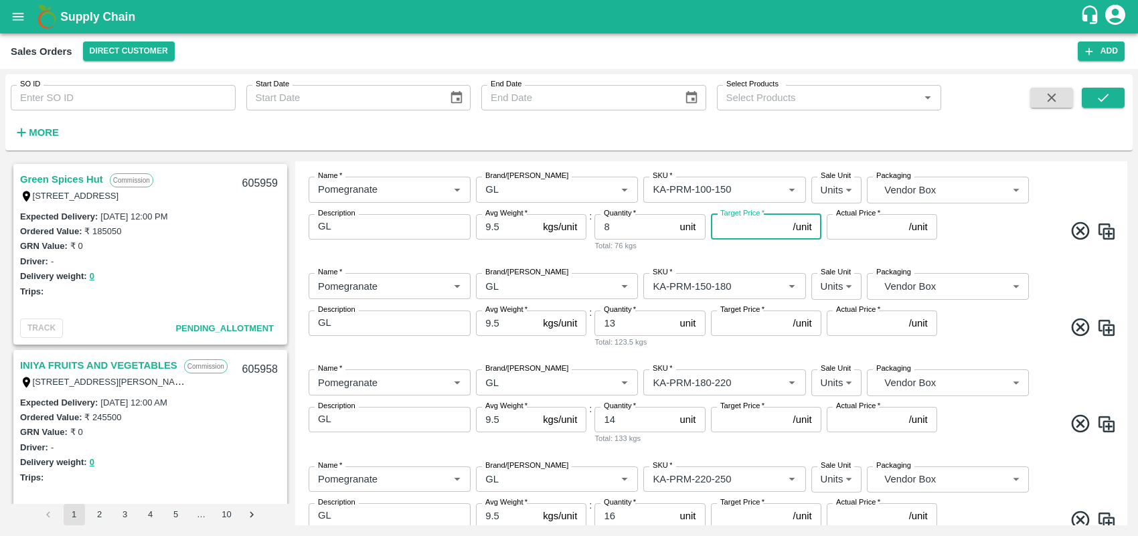
click at [745, 230] on input "Target Price   *" at bounding box center [749, 226] width 77 height 25
type input "700"
click at [760, 326] on input "Target Price   *" at bounding box center [749, 323] width 77 height 25
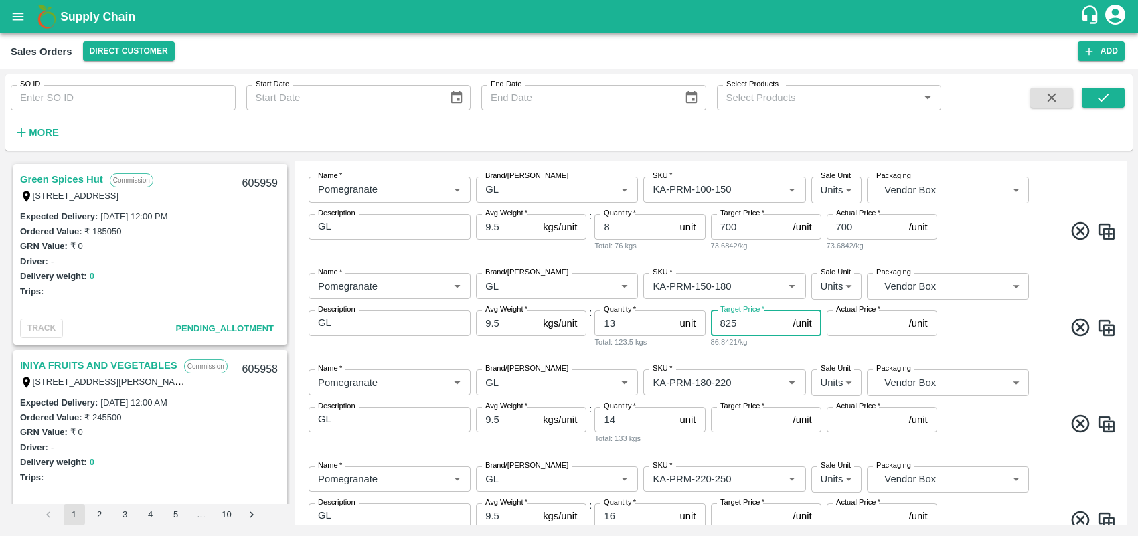
type input "825"
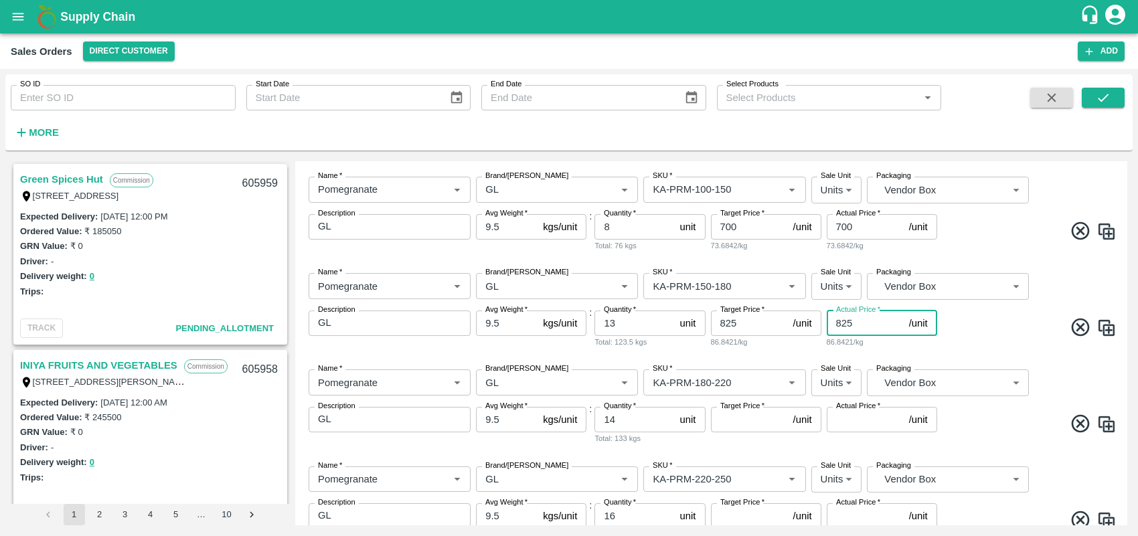
type input "825"
click at [742, 428] on input "Target Price   *" at bounding box center [749, 419] width 77 height 25
type input "900"
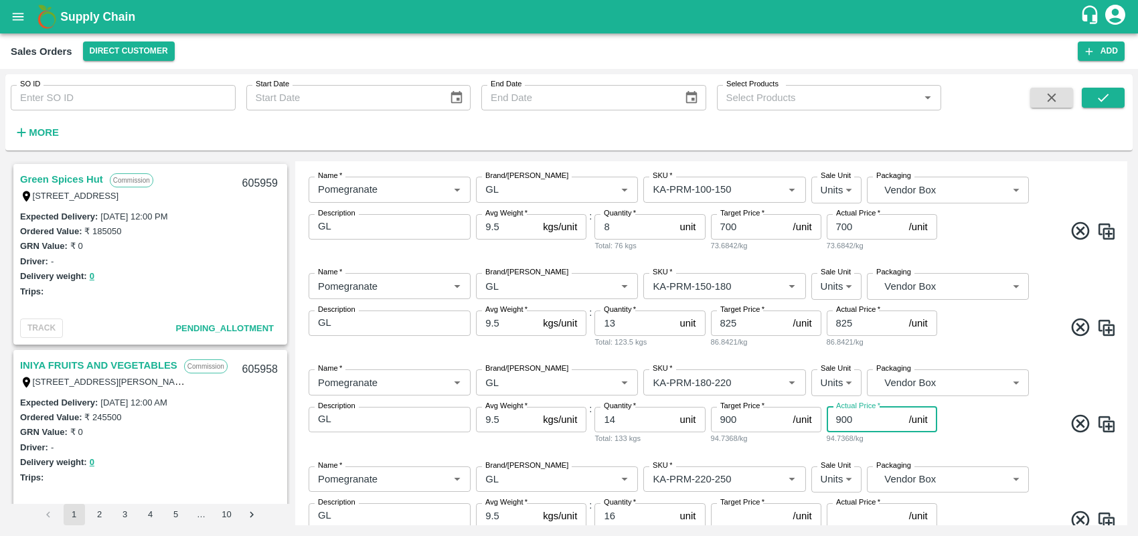
type input "900"
click at [968, 424] on span at bounding box center [1028, 426] width 177 height 26
click at [762, 519] on input "Target Price   *" at bounding box center [749, 515] width 77 height 25
type input "1000"
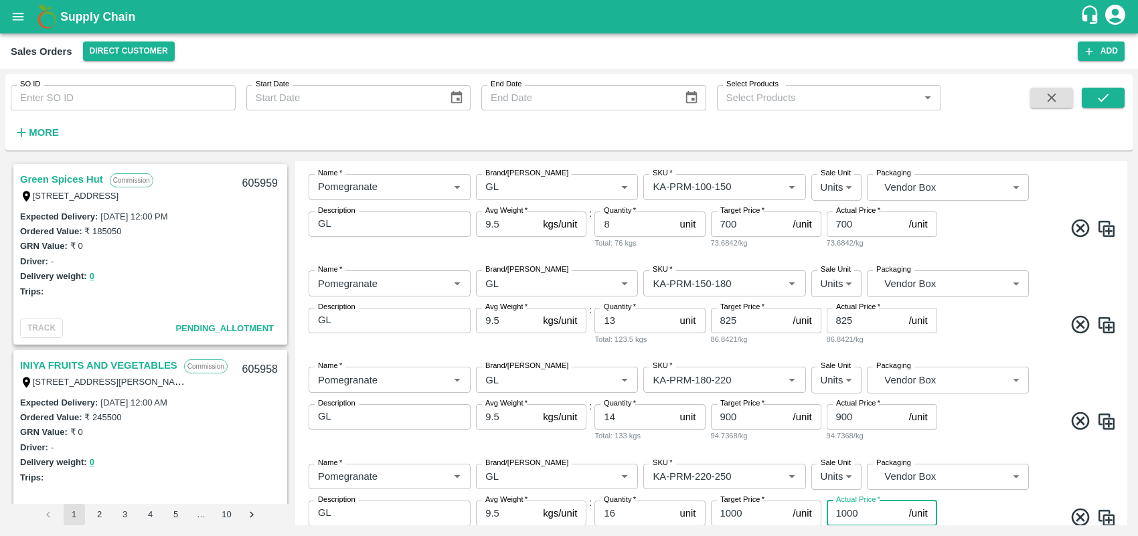
type input "1000"
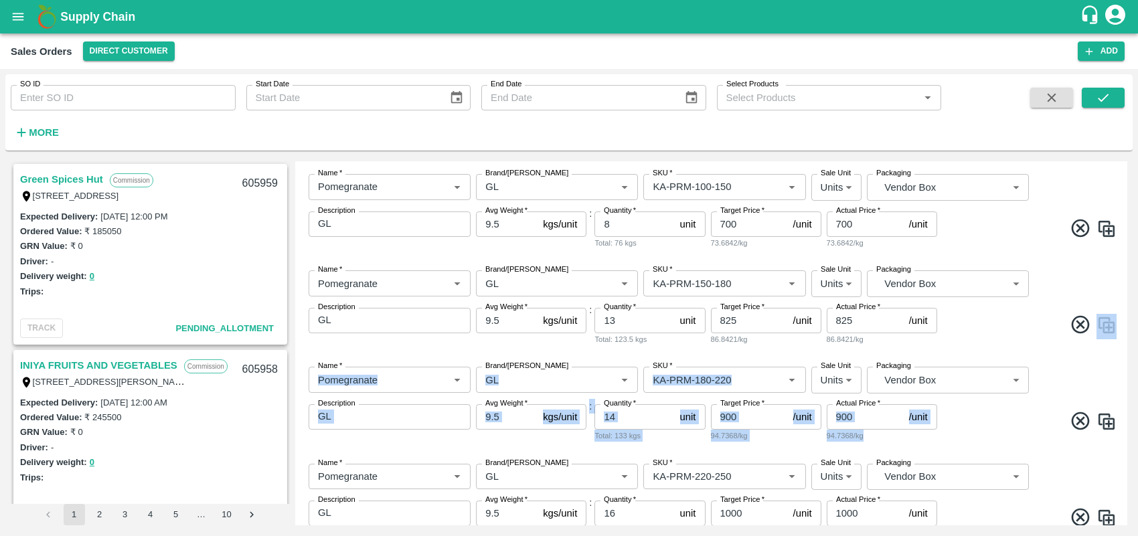
drag, startPoint x: 1127, startPoint y: 318, endPoint x: 1133, endPoint y: 358, distance: 40.7
click at [1133, 358] on div "SO ID SO ID Start Date Start Date End Date End Date Select Products Select Prod…" at bounding box center [569, 302] width 1138 height 467
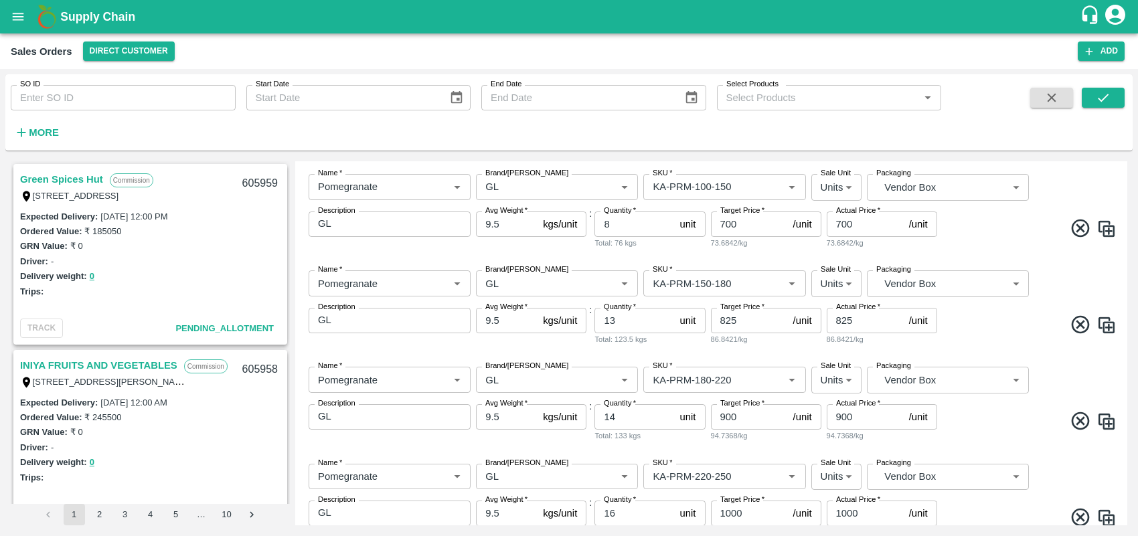
click at [1129, 353] on div "Green Spices Hut Commission [STREET_ADDRESS] 605959 Expected Delivery : [DATE] …" at bounding box center [568, 343] width 1127 height 375
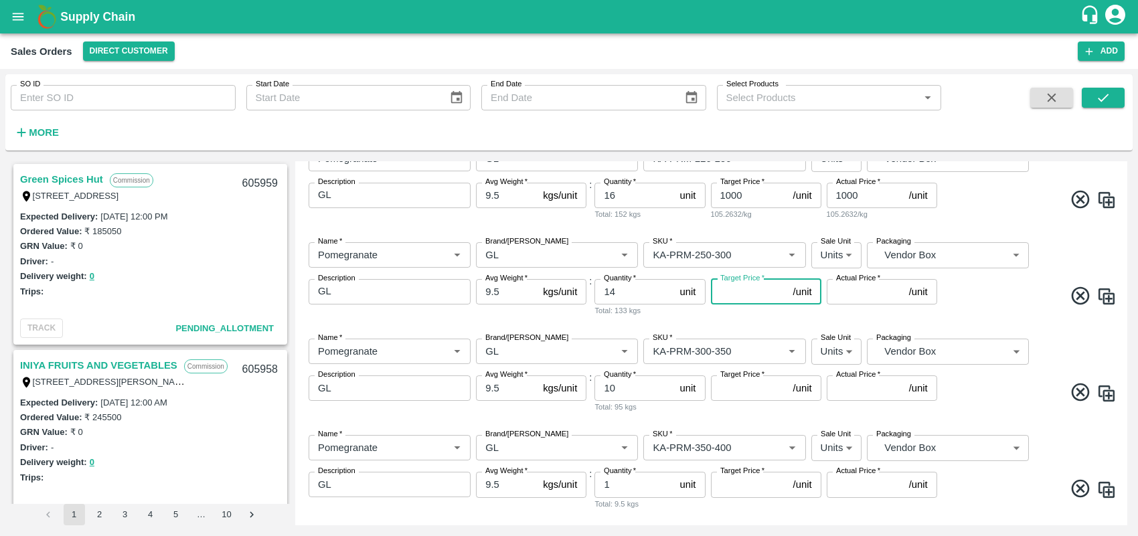
click at [736, 296] on input "Target Price   *" at bounding box center [749, 291] width 77 height 25
type input "1100"
click at [738, 382] on input "Target Price   *" at bounding box center [749, 388] width 77 height 25
type input "1200"
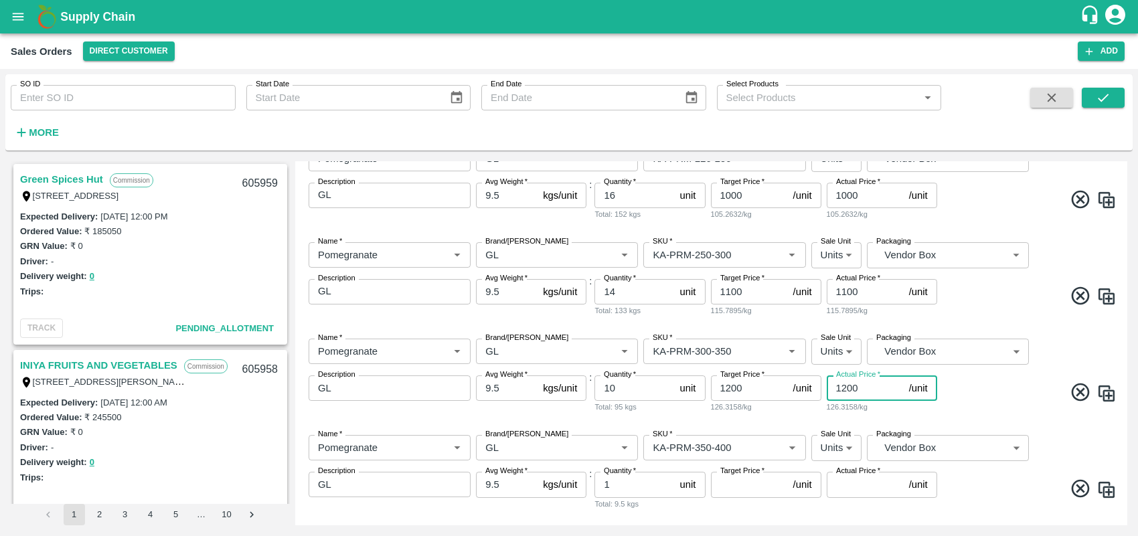
type input "1200"
click at [750, 485] on input "Target Price   *" at bounding box center [749, 484] width 77 height 25
type input "1250"
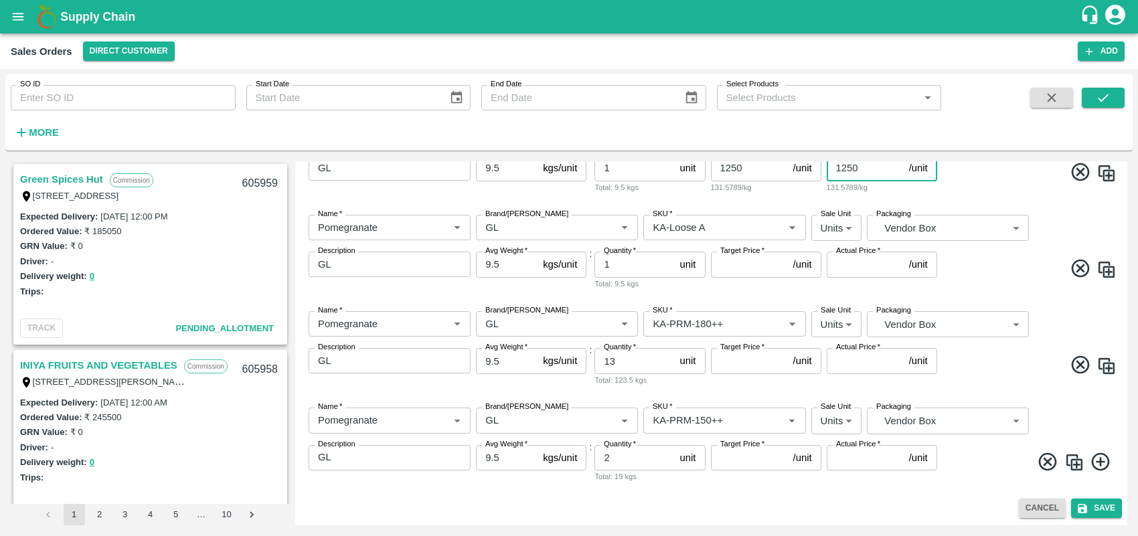
type input "1250"
click at [738, 256] on input "Target Price   *" at bounding box center [749, 264] width 77 height 25
type input "500"
click at [743, 360] on input "Target Price   *" at bounding box center [749, 360] width 77 height 25
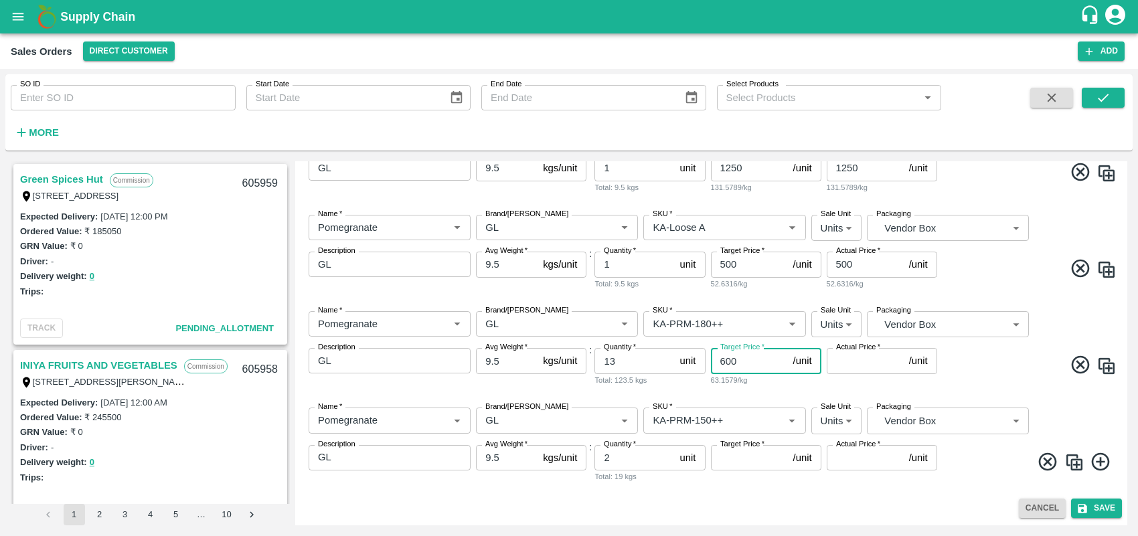
type input "600"
click at [756, 457] on input "Target Price   *" at bounding box center [749, 457] width 77 height 25
type input "500"
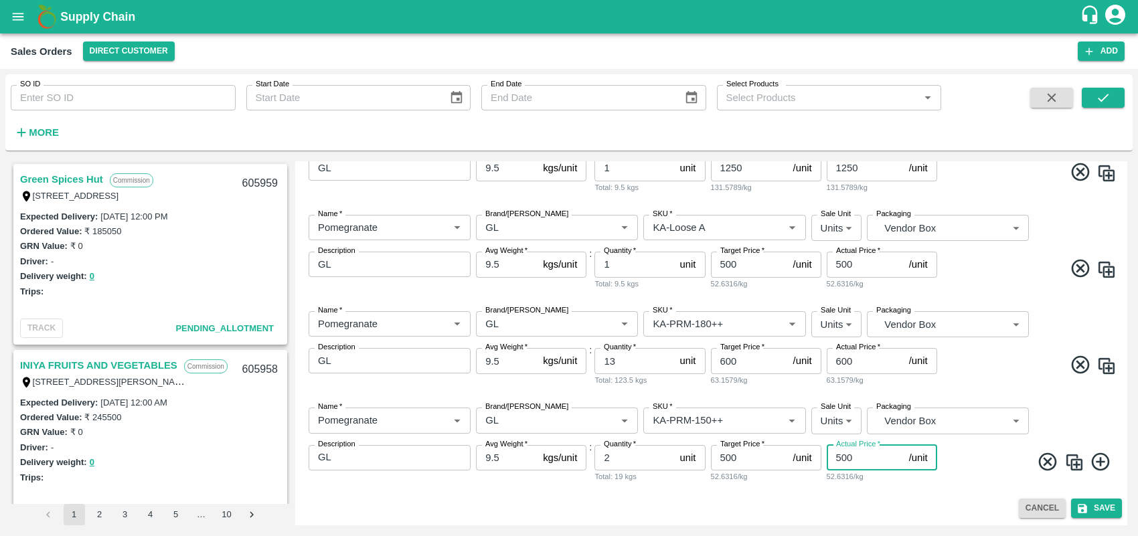
click at [900, 497] on div "Add Sales Order DC   * Direct Customer 6 DC Sale Type   * Commission 2 Sale Typ…" at bounding box center [711, 343] width 832 height 364
click at [1101, 503] on button "Save" at bounding box center [1096, 508] width 51 height 19
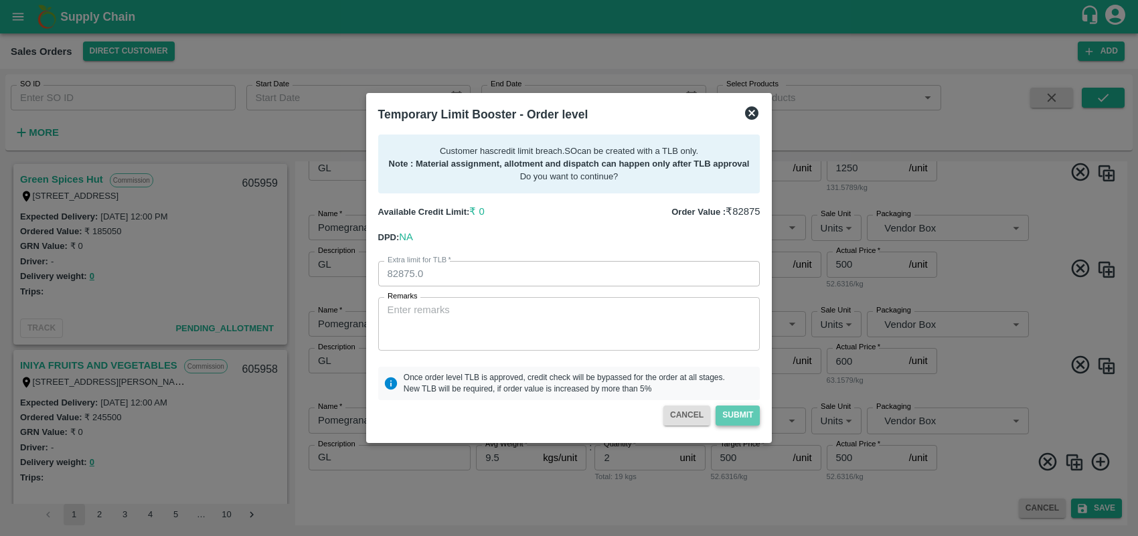
click at [738, 415] on button "Submit" at bounding box center [738, 415] width 44 height 19
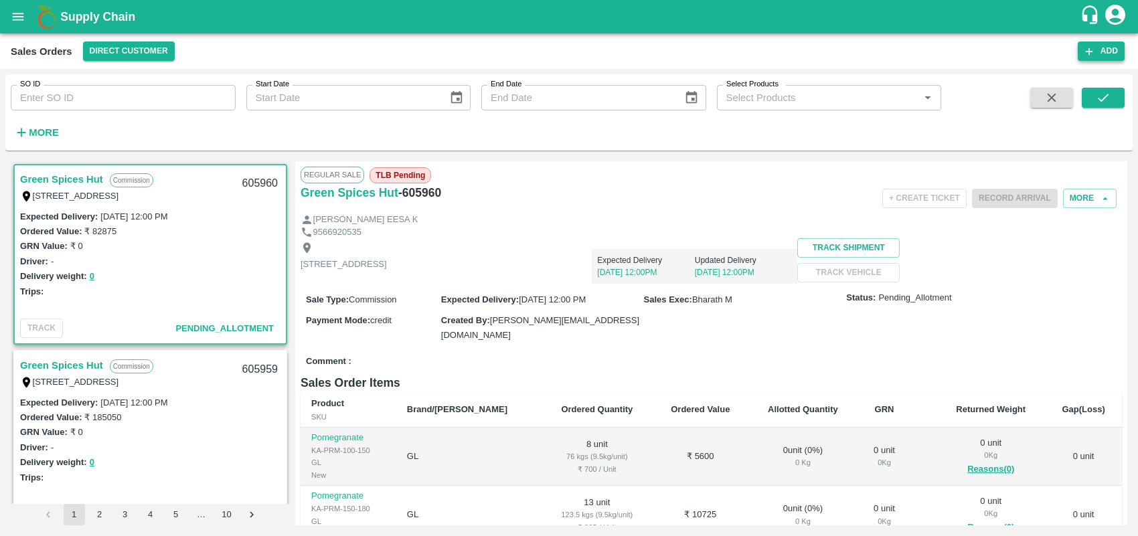
click at [1113, 48] on button "Add" at bounding box center [1101, 50] width 47 height 19
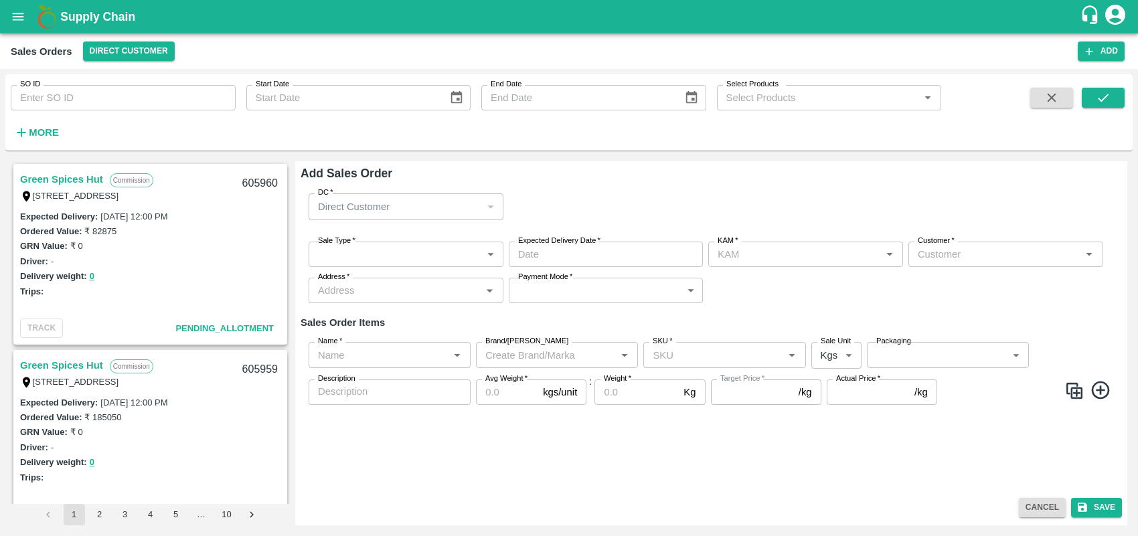
type input "Bharath M"
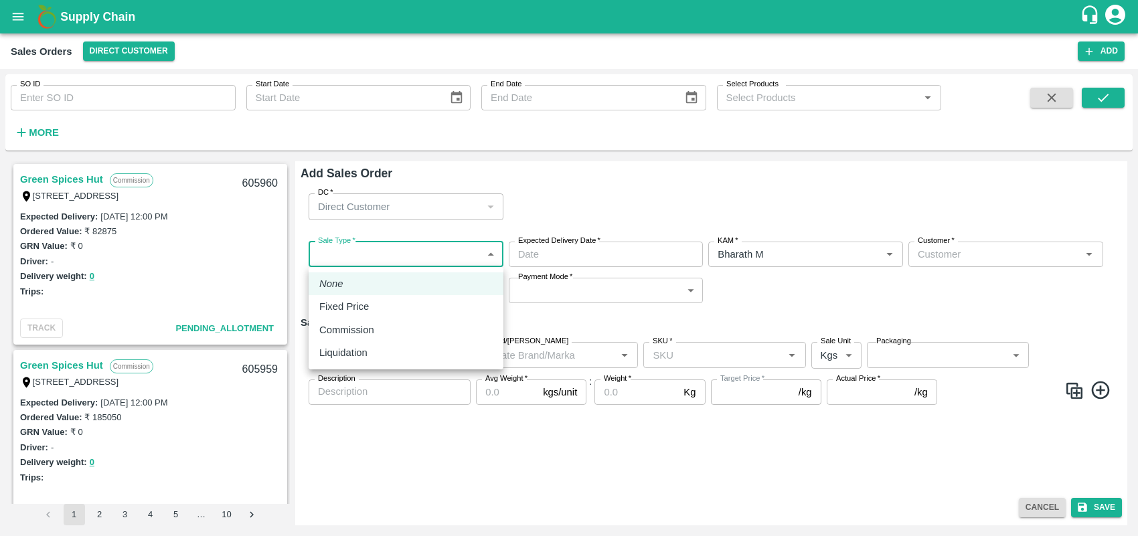
click at [459, 256] on body "Supply Chain Sales Orders Direct Customer Add SO ID SO ID Start Date Start Date…" at bounding box center [569, 268] width 1138 height 536
click at [348, 342] on li "Liquidation" at bounding box center [406, 352] width 195 height 23
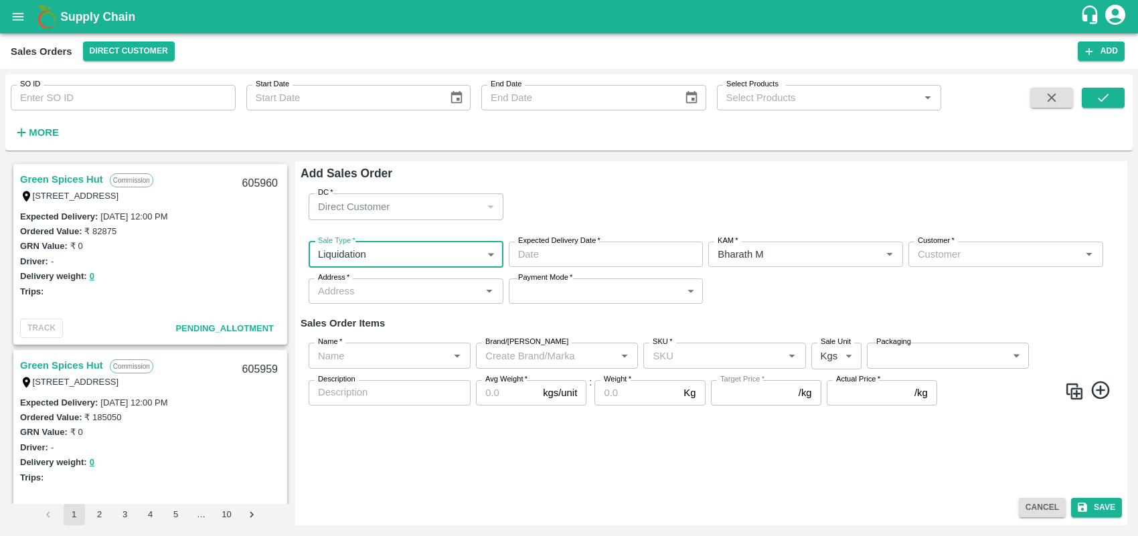
click at [415, 249] on body "Supply Chain Sales Orders Direct Customer Add SO ID SO ID Start Date Start Date…" at bounding box center [569, 268] width 1138 height 536
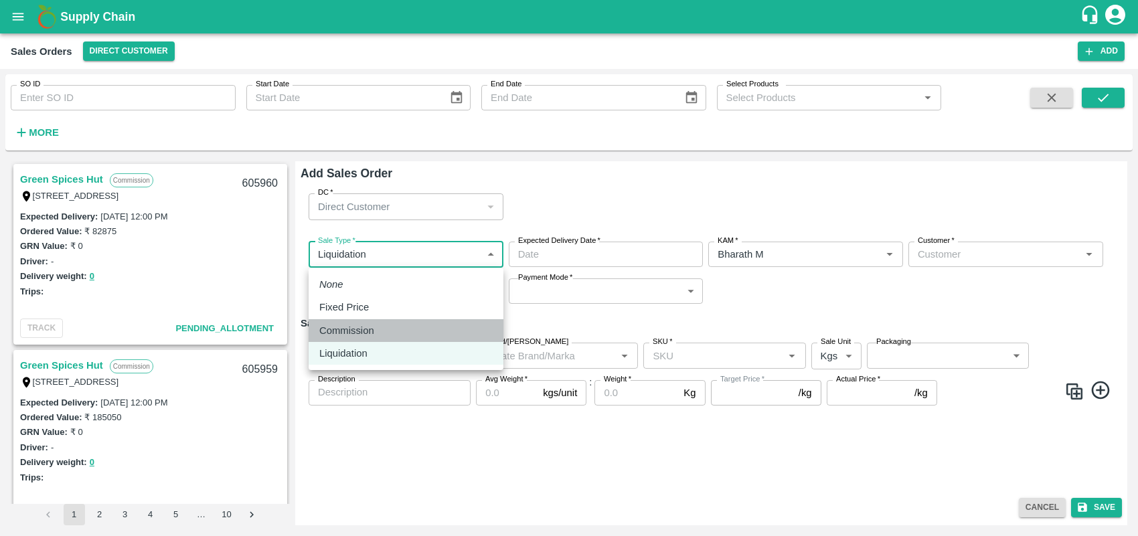
click at [369, 323] on p "Commission" at bounding box center [346, 330] width 55 height 15
type input "2"
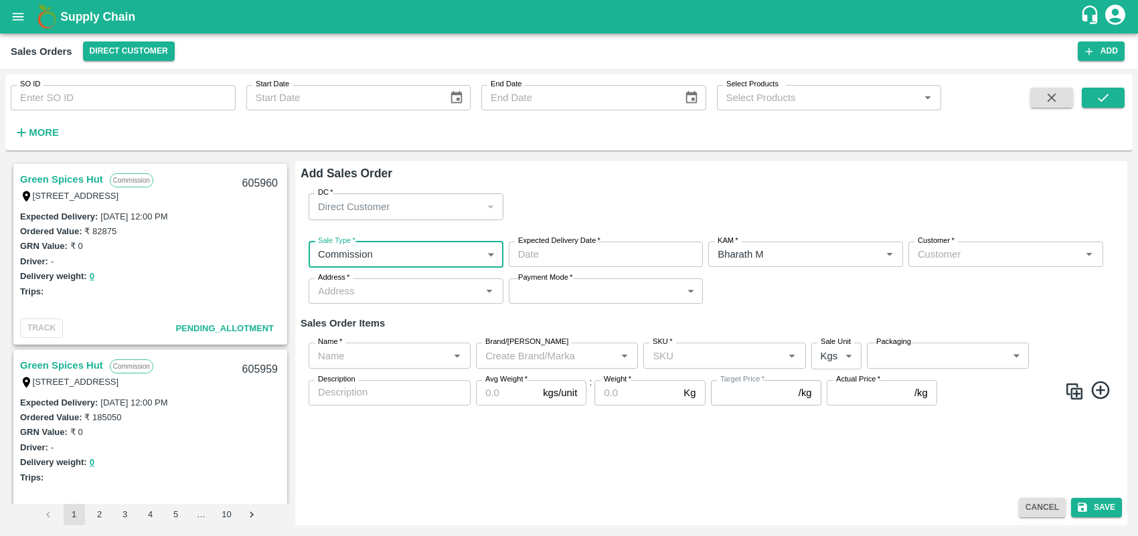
click at [613, 259] on input "Expected Delivery Date   *" at bounding box center [601, 254] width 185 height 25
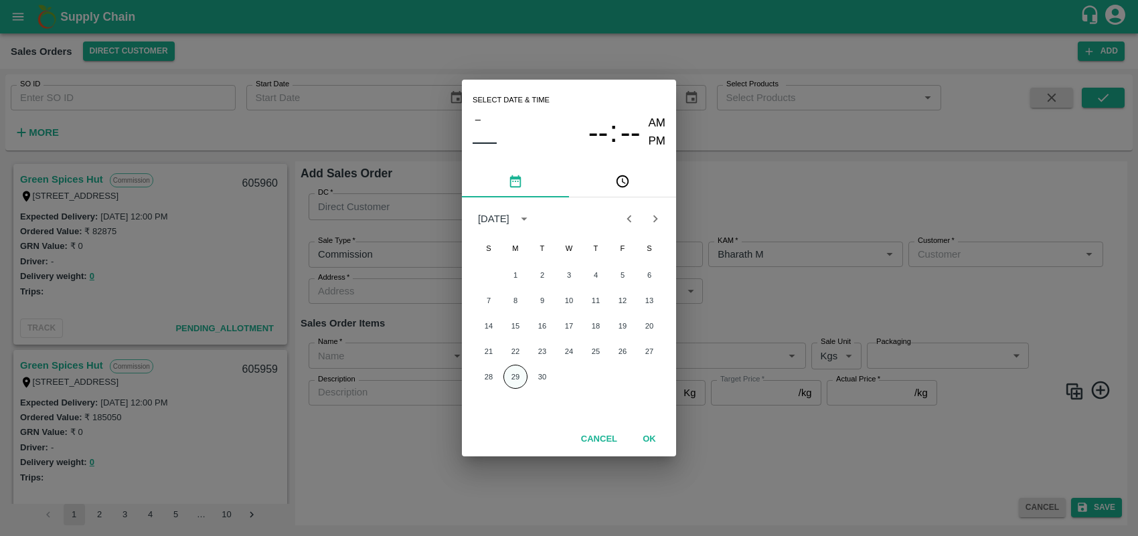
click at [505, 373] on button "29" at bounding box center [515, 377] width 24 height 24
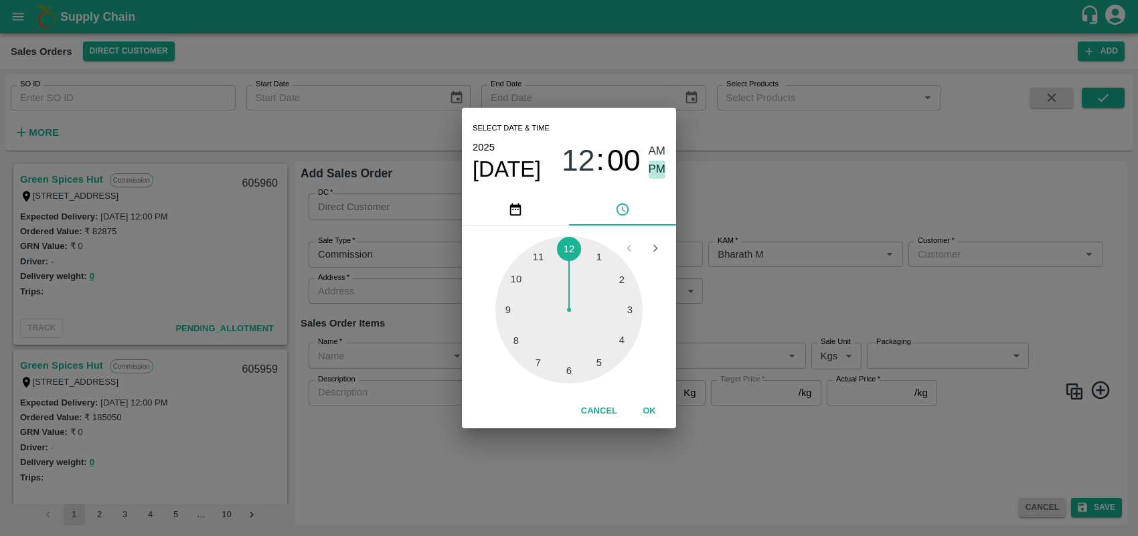
click at [656, 165] on span "PM" at bounding box center [657, 170] width 17 height 18
type input "[DATE] 12:00 PM"
click at [651, 414] on button "OK" at bounding box center [649, 411] width 43 height 23
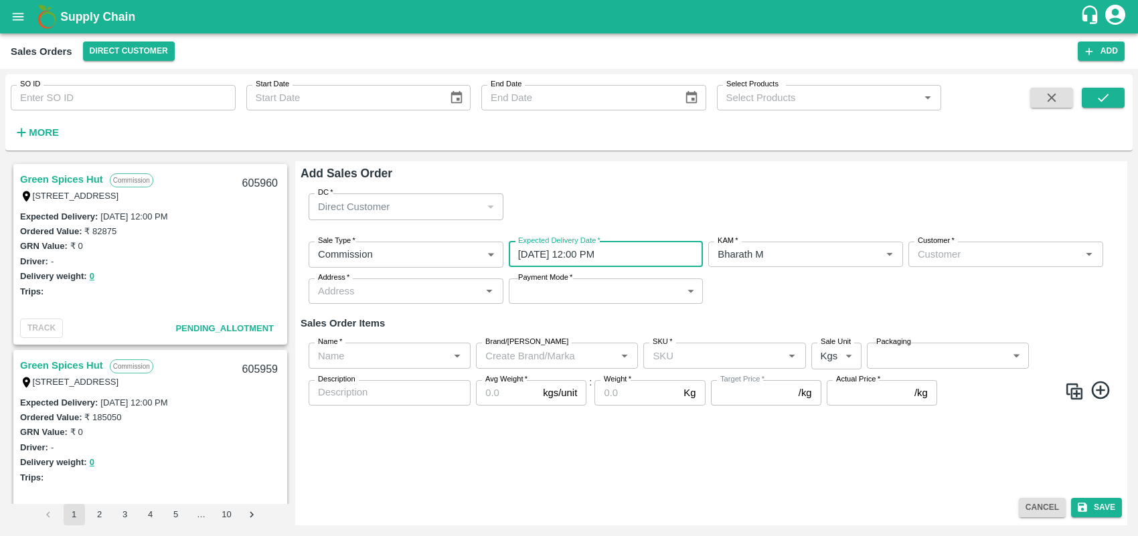
click at [946, 252] on input "Customer   *" at bounding box center [994, 254] width 165 height 17
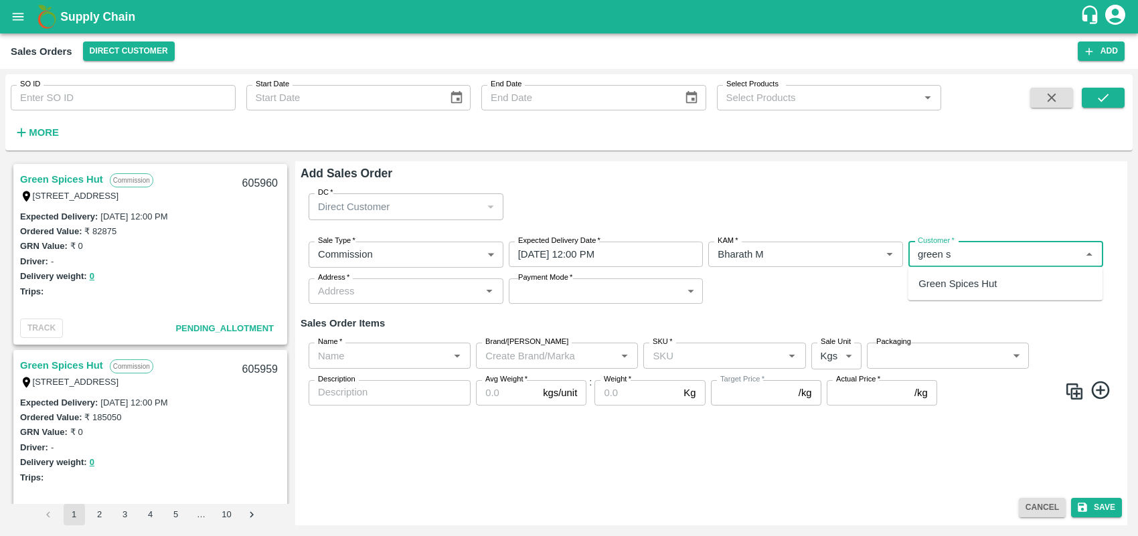
click at [969, 286] on p "Green Spices Hut" at bounding box center [957, 283] width 78 height 15
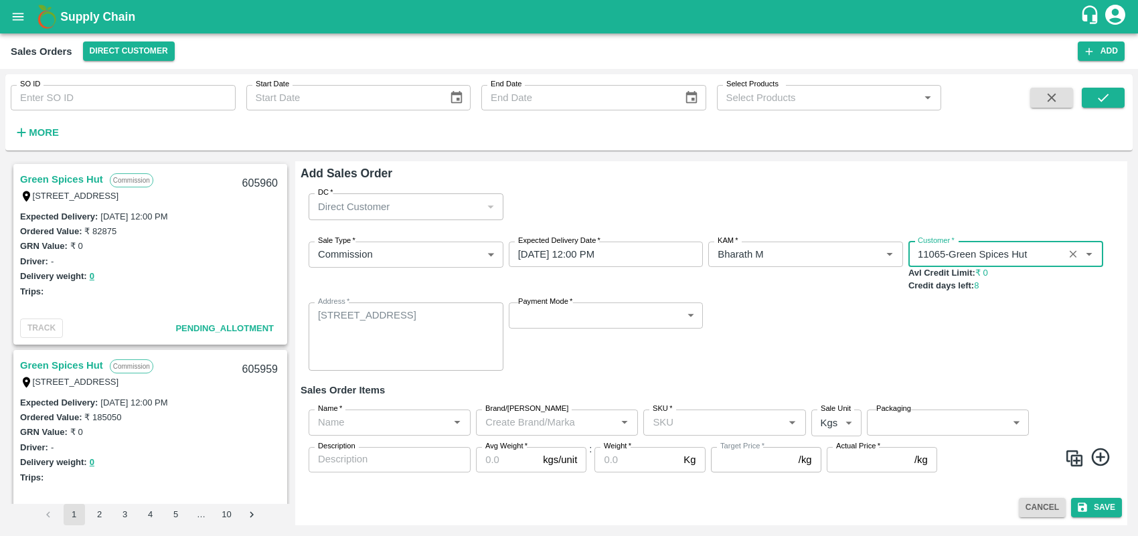
type input "11065-Green Spices Hut"
click at [640, 313] on body "Supply Chain Sales Orders Direct Customer Add SO ID SO ID Start Date Start Date…" at bounding box center [569, 268] width 1138 height 536
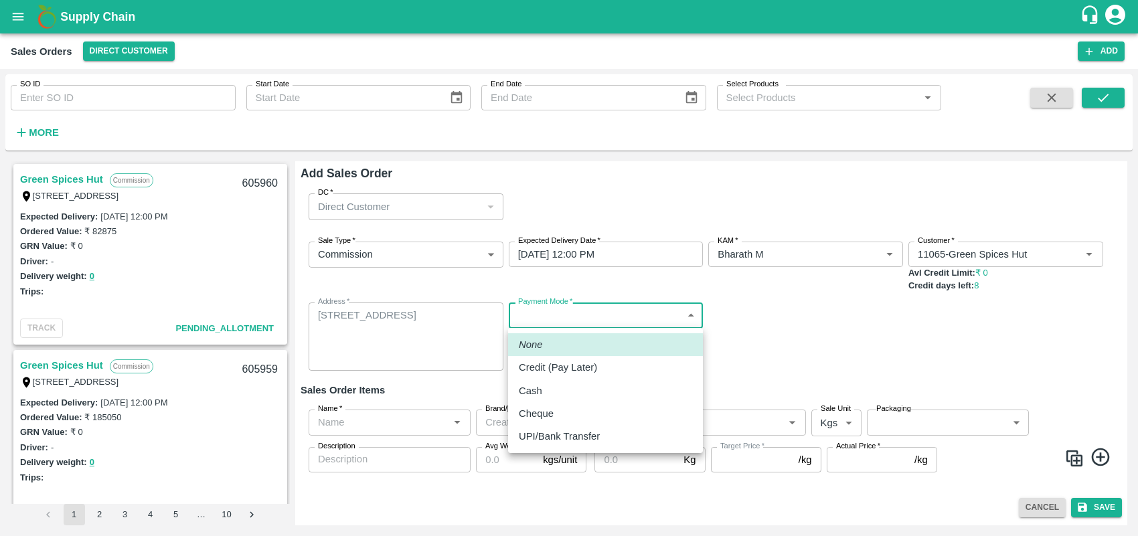
click at [593, 373] on p "Credit (Pay Later)" at bounding box center [558, 367] width 78 height 15
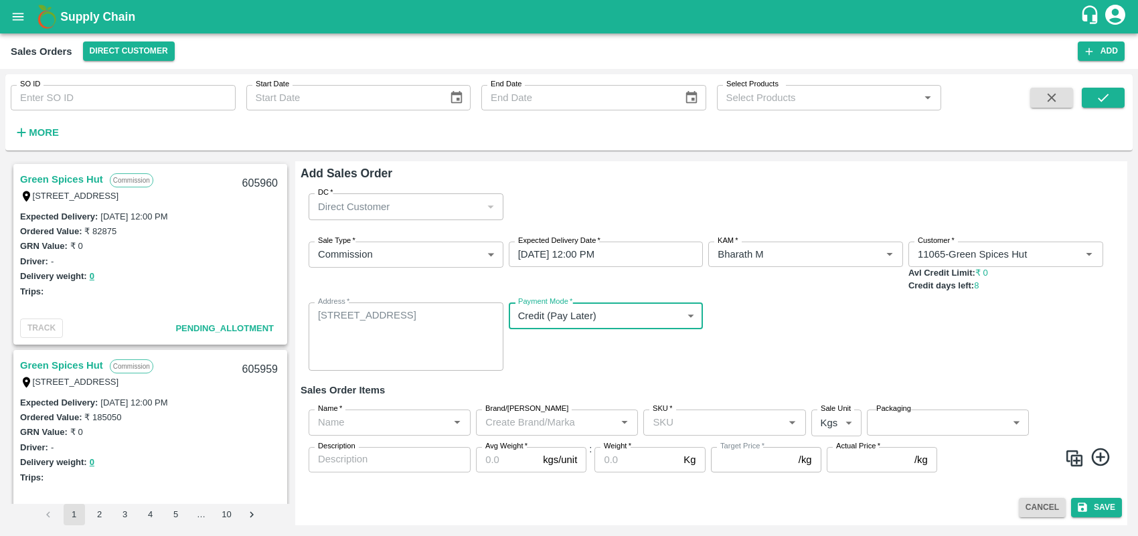
type input "credit"
click at [420, 422] on input "Name   *" at bounding box center [379, 422] width 132 height 17
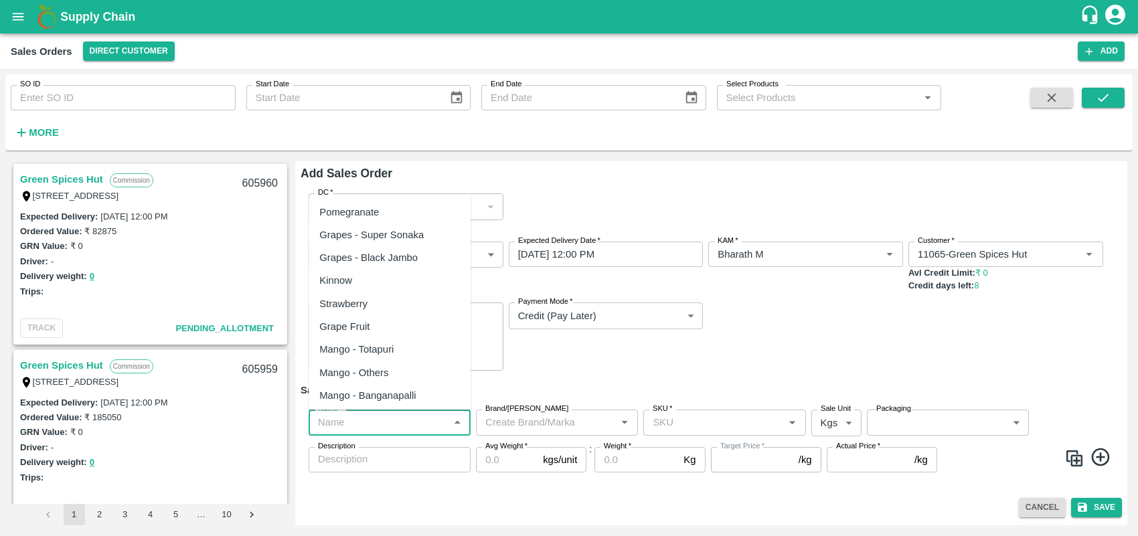
click at [384, 212] on div "Pomegranate" at bounding box center [390, 212] width 162 height 23
type input "Pomegranate"
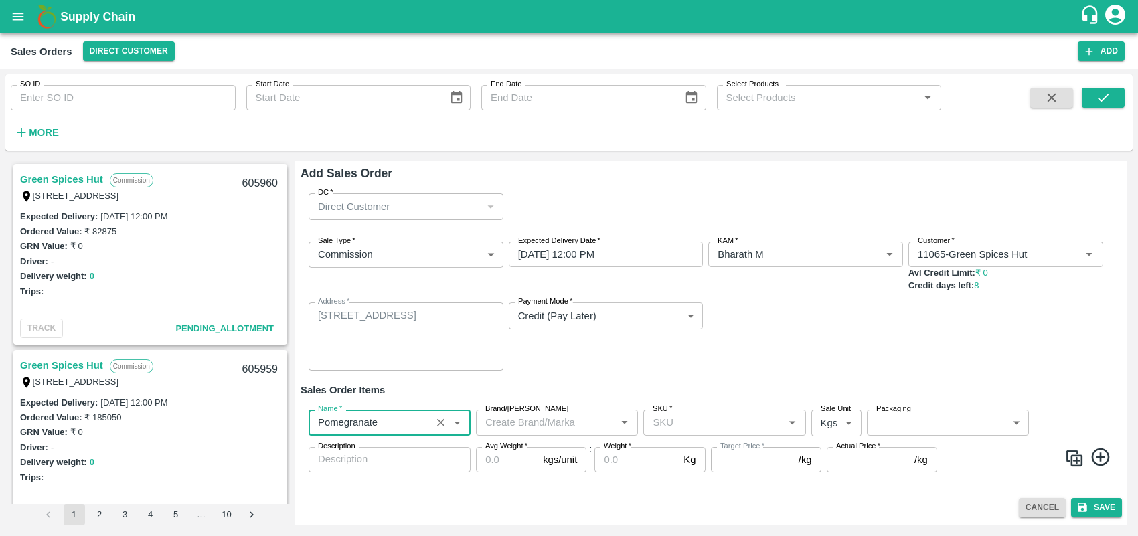
click at [539, 420] on input "Brand/[PERSON_NAME]" at bounding box center [546, 422] width 132 height 17
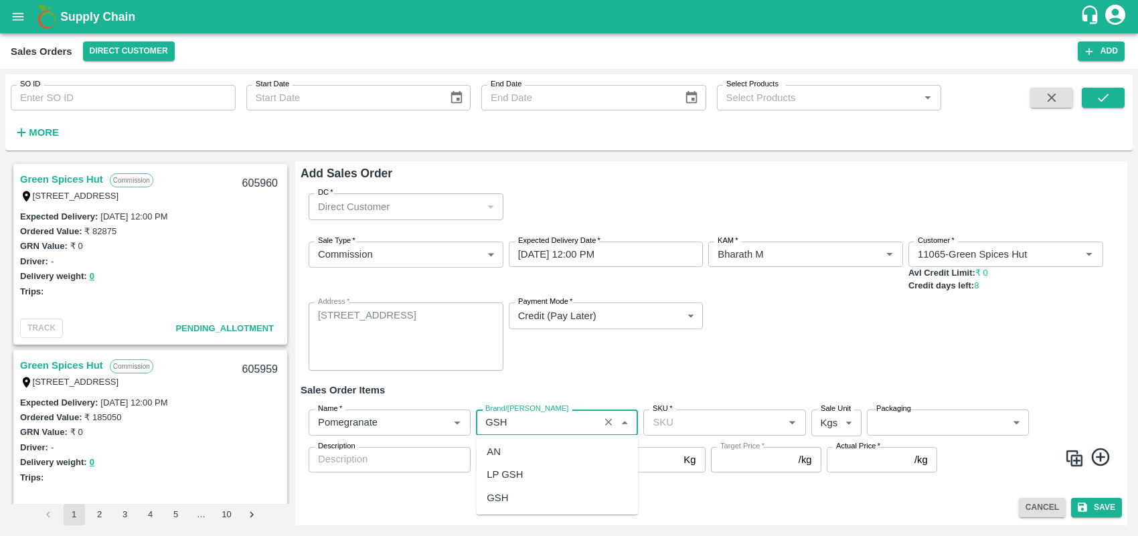
click at [523, 491] on div "GSH" at bounding box center [557, 498] width 162 height 23
type input "GSH"
click at [680, 430] on input "SKU   *" at bounding box center [713, 422] width 132 height 17
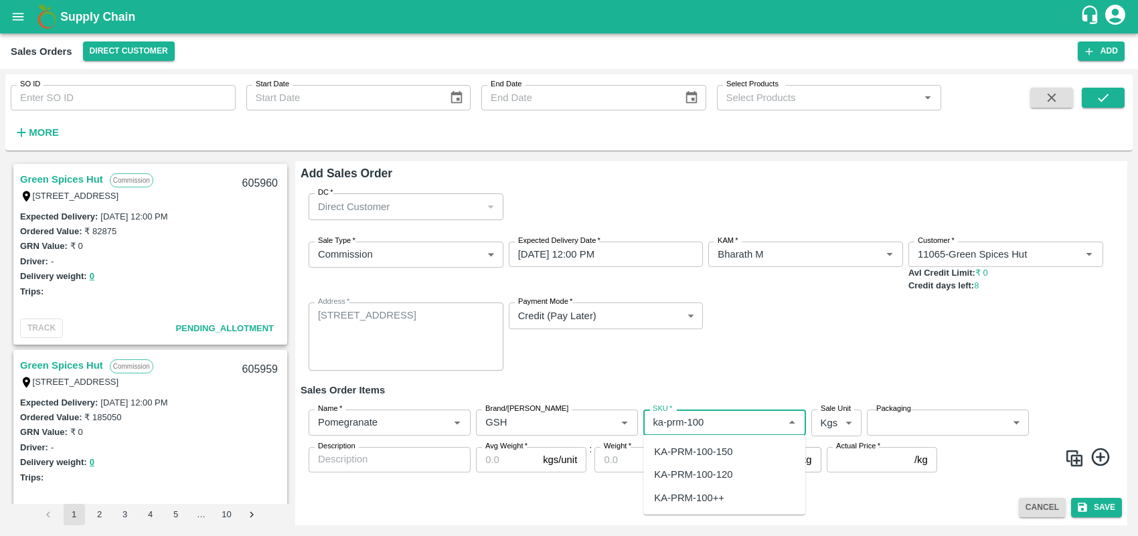
click at [701, 446] on div "KA-PRM-100-150" at bounding box center [693, 451] width 78 height 15
type input "KA-PRM-100-150"
click at [824, 423] on body "Supply Chain Sales Orders Direct Customer Add SO ID SO ID Start Date Start Date…" at bounding box center [569, 268] width 1138 height 536
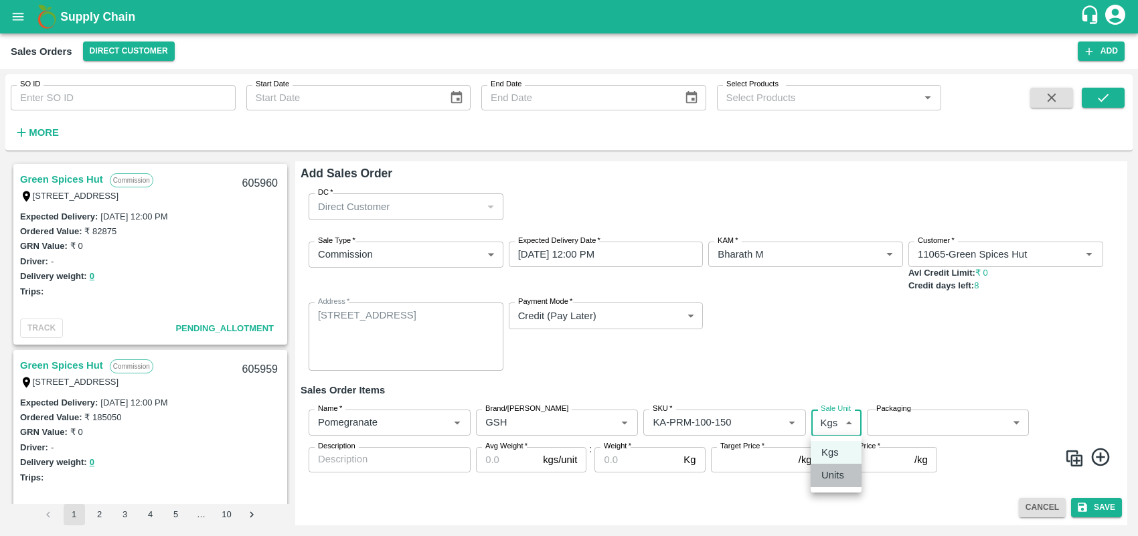
click at [835, 477] on p "Units" at bounding box center [832, 475] width 23 height 15
type input "2"
click at [928, 420] on body "Supply Chain Sales Orders Direct Customer Add SO ID SO ID Start Date Start Date…" at bounding box center [569, 268] width 1138 height 536
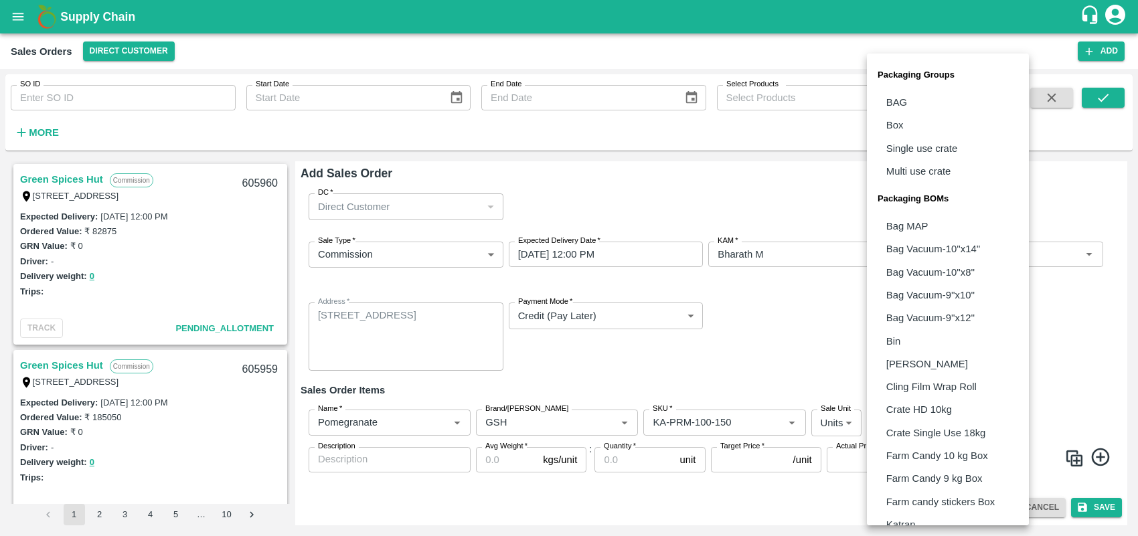
scroll to position [268, 0]
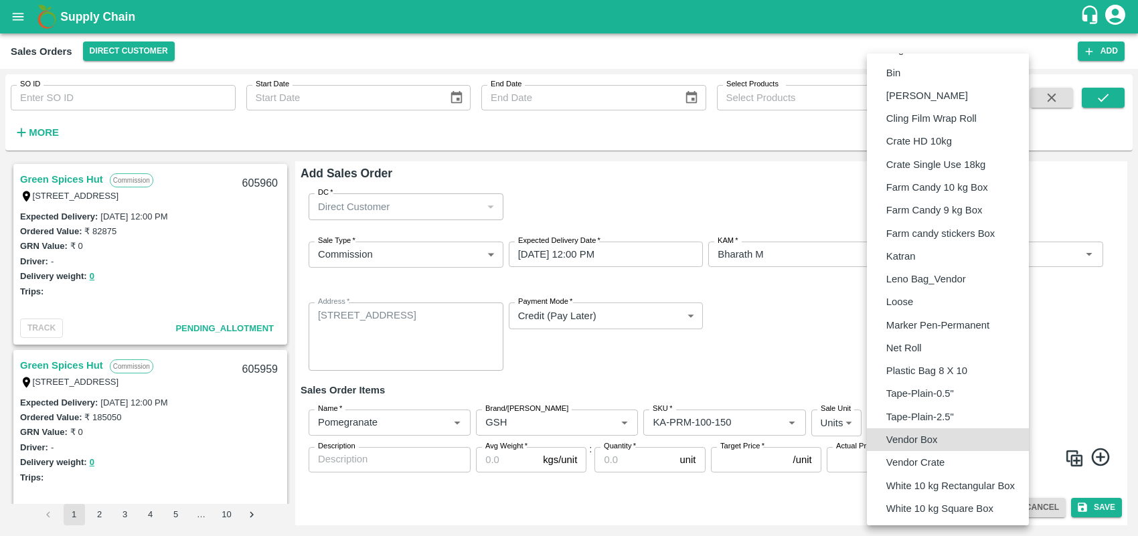
type input "BOM/276"
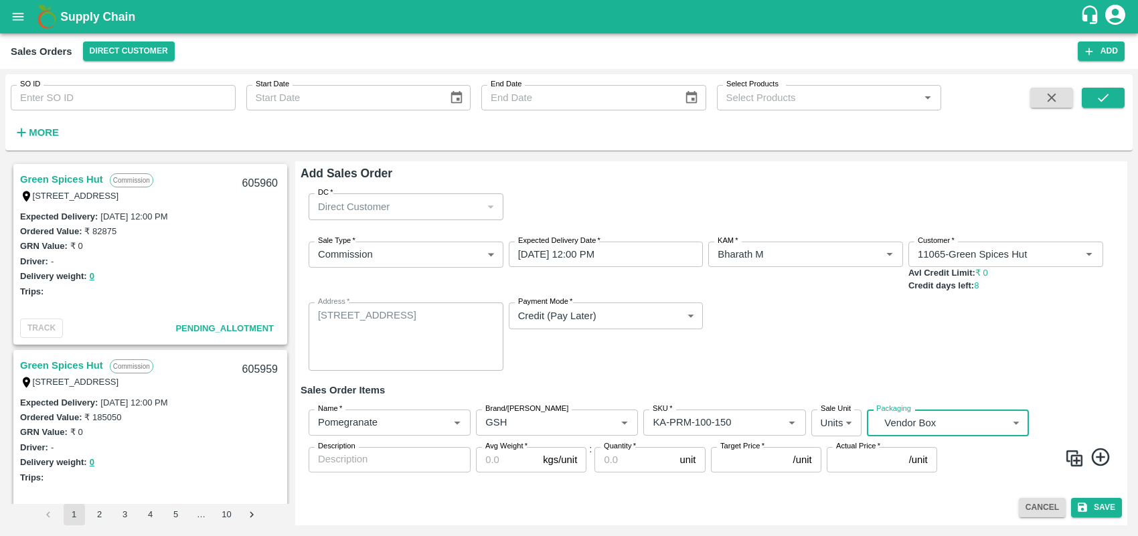
click at [398, 466] on textarea "Description" at bounding box center [389, 459] width 143 height 14
type textarea "GSH"
click at [479, 462] on input "Avg Weight   *" at bounding box center [507, 459] width 62 height 25
type input "9.5"
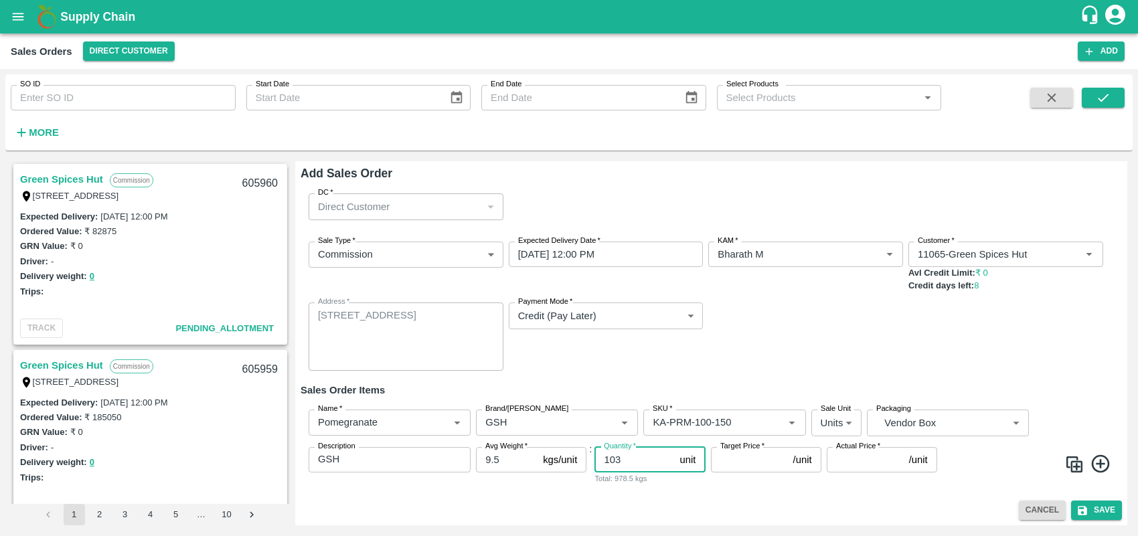
type input "103"
click at [1068, 466] on img at bounding box center [1074, 464] width 20 height 20
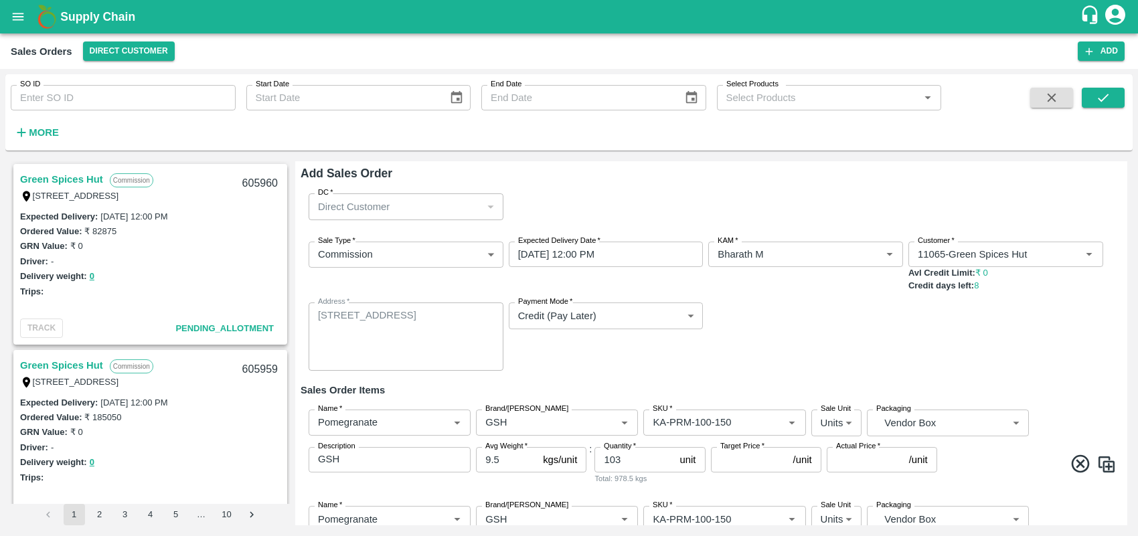
scroll to position [98, 0]
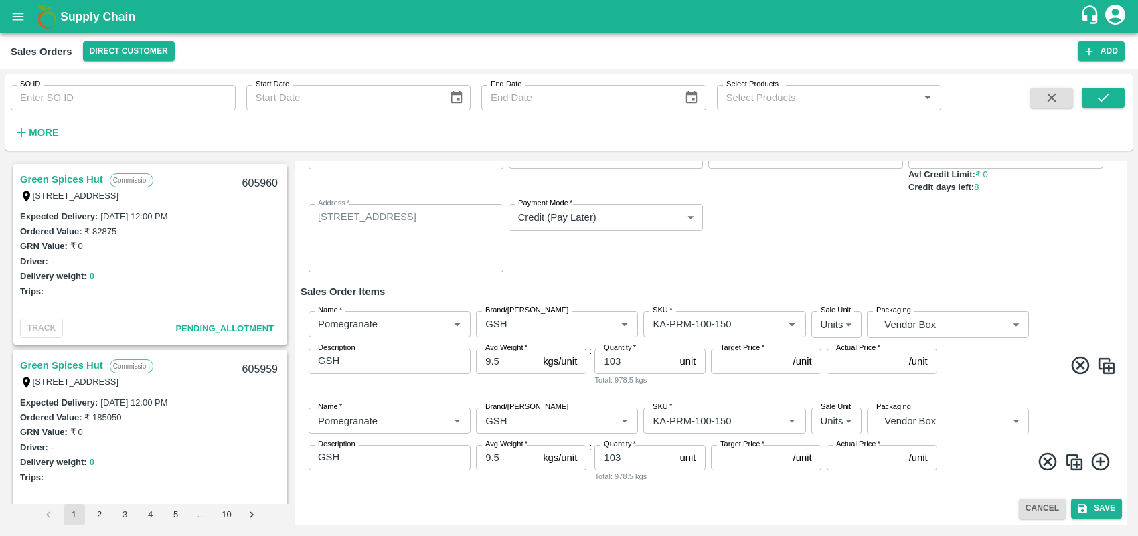
click at [1074, 467] on img at bounding box center [1074, 462] width 20 height 20
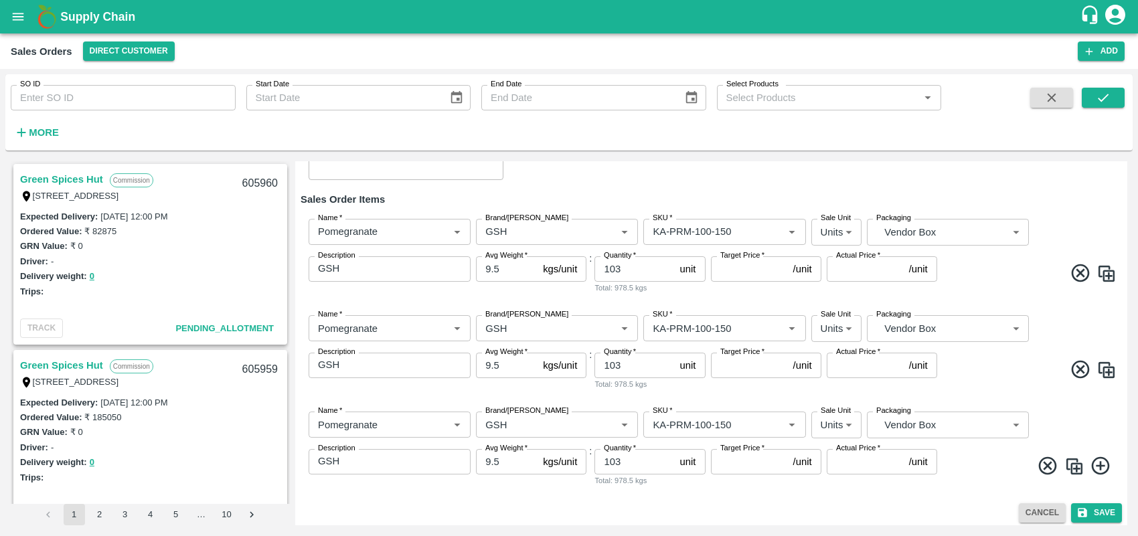
scroll to position [195, 0]
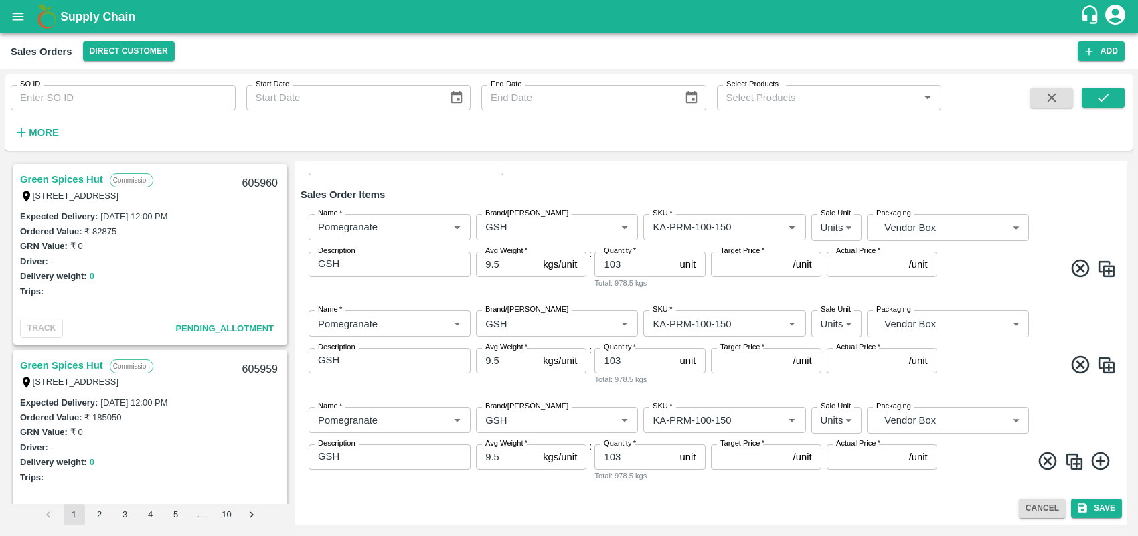
click at [1074, 465] on img at bounding box center [1074, 462] width 20 height 20
click at [1066, 459] on img at bounding box center [1074, 462] width 20 height 20
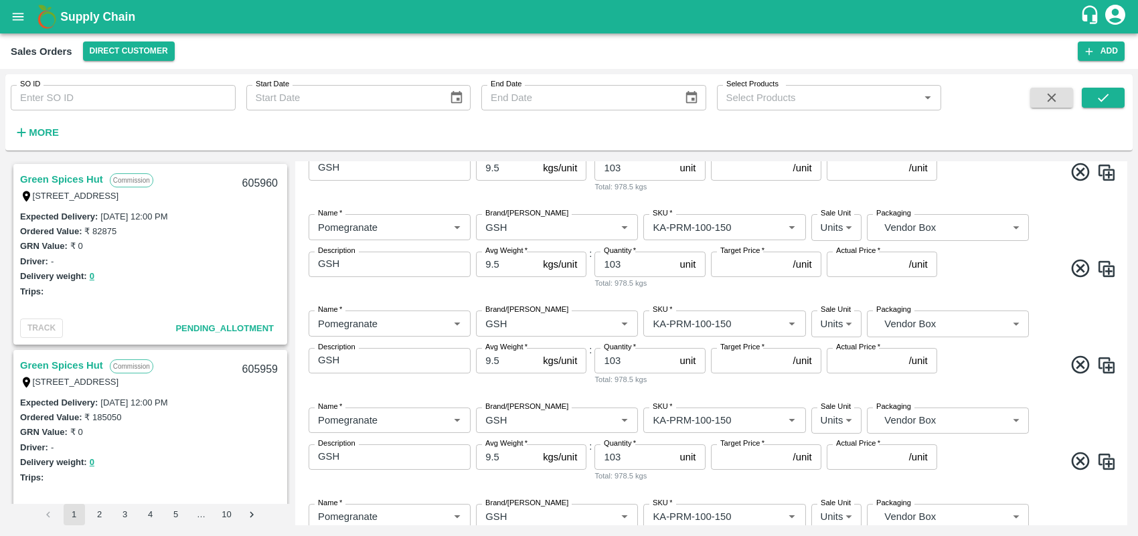
scroll to position [388, 0]
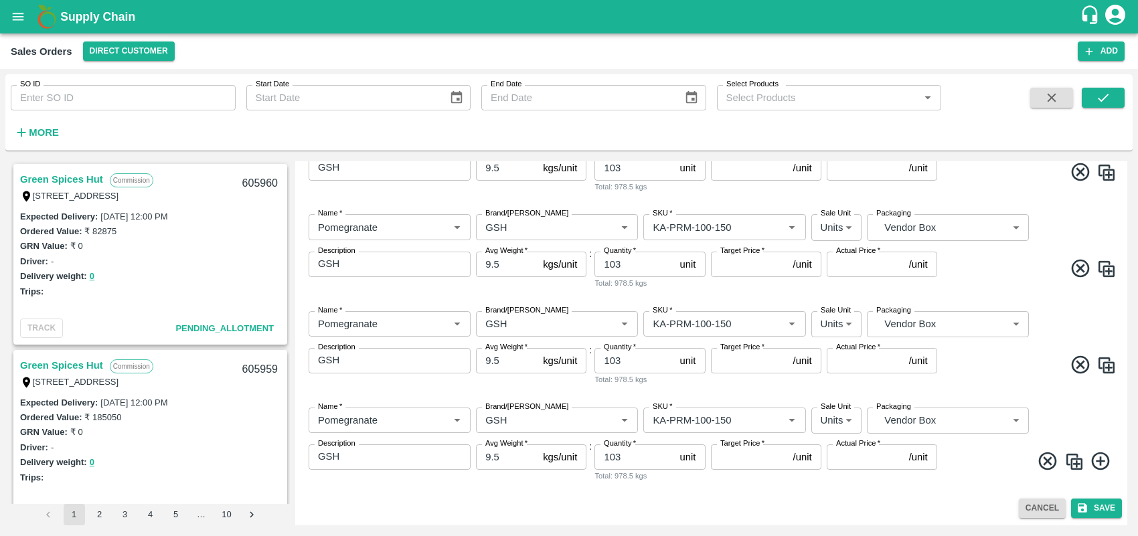
click at [1074, 461] on img at bounding box center [1074, 462] width 20 height 20
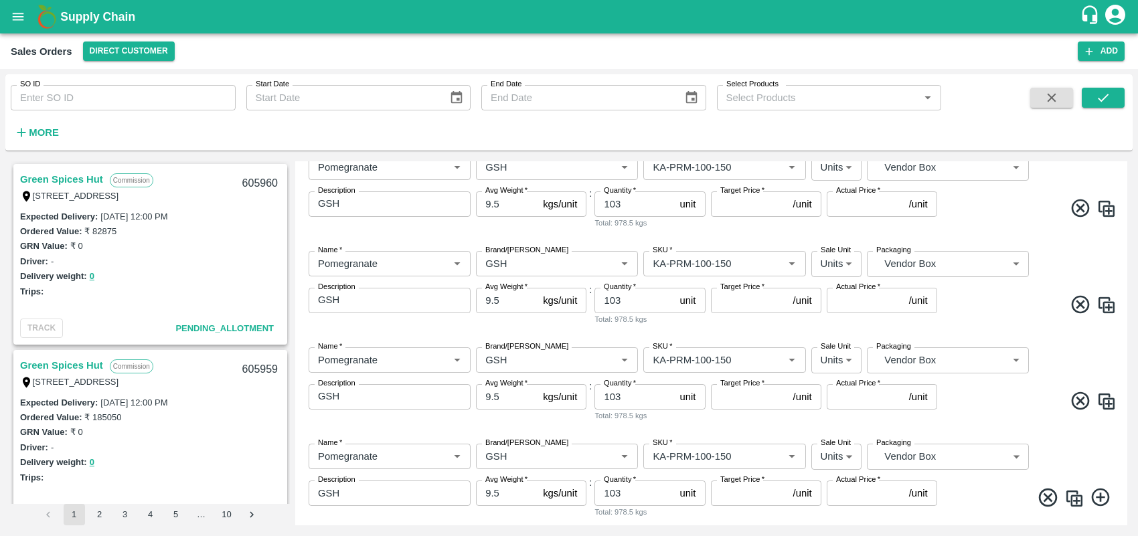
scroll to position [484, 0]
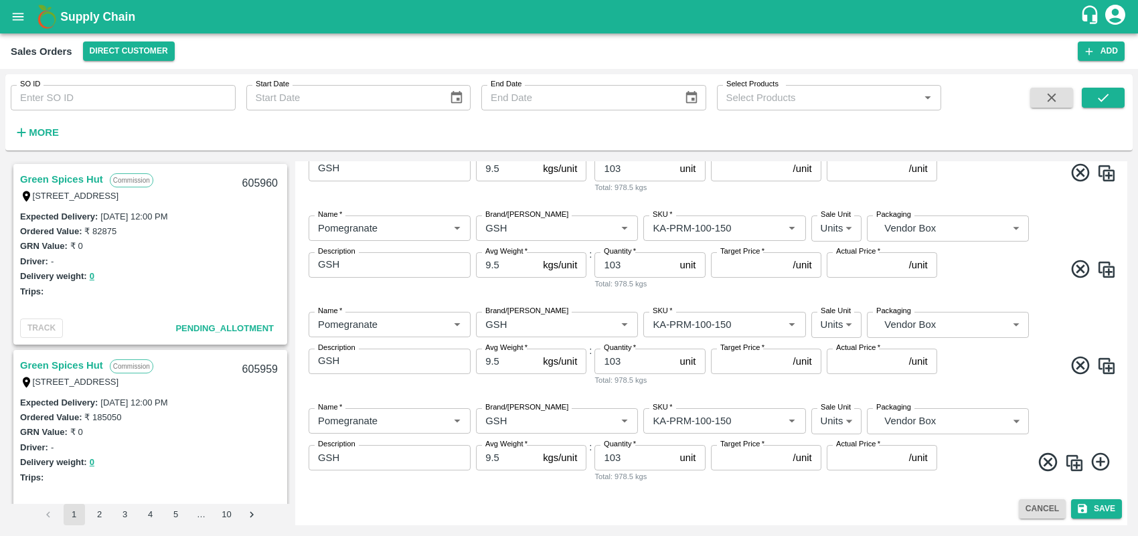
click at [1078, 464] on img at bounding box center [1074, 463] width 20 height 20
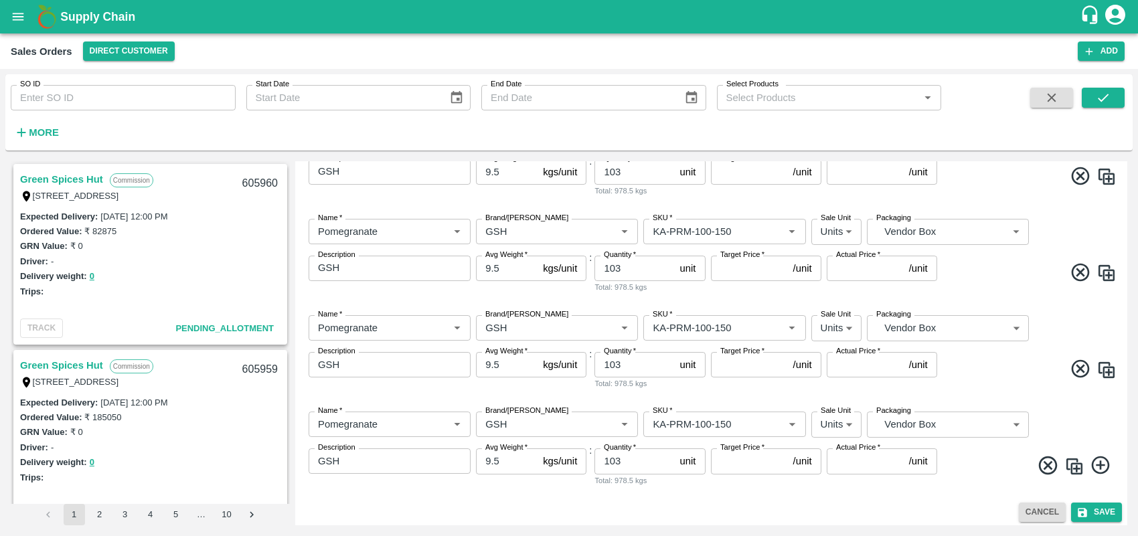
scroll to position [581, 0]
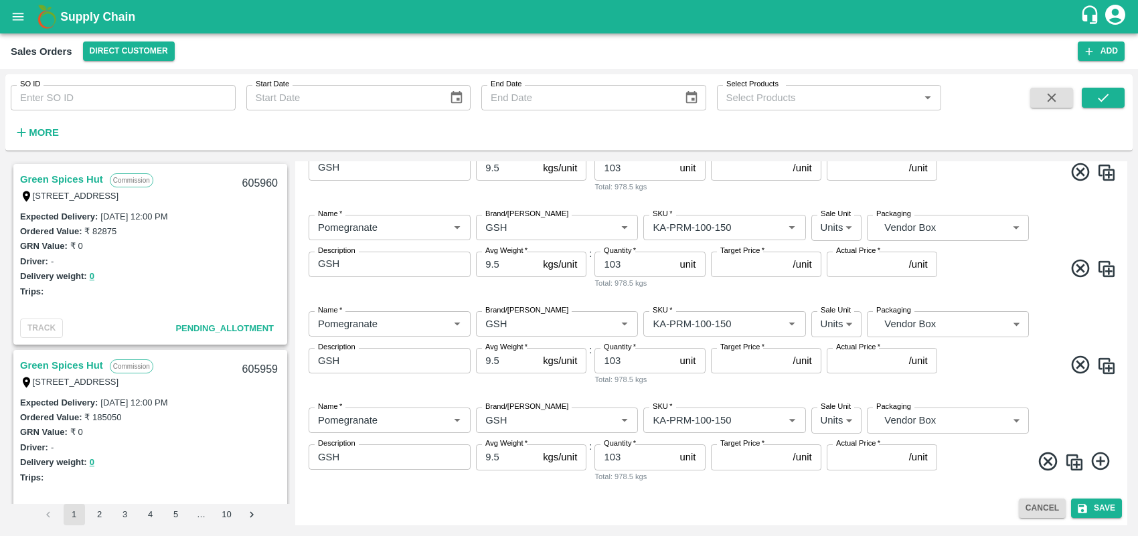
click at [1072, 455] on img at bounding box center [1074, 462] width 20 height 20
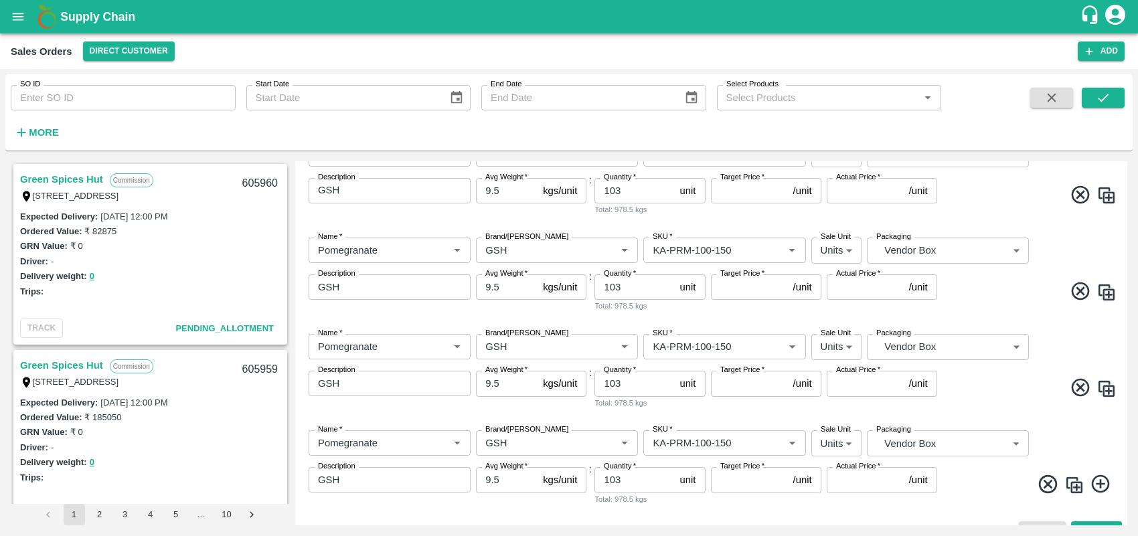
scroll to position [677, 0]
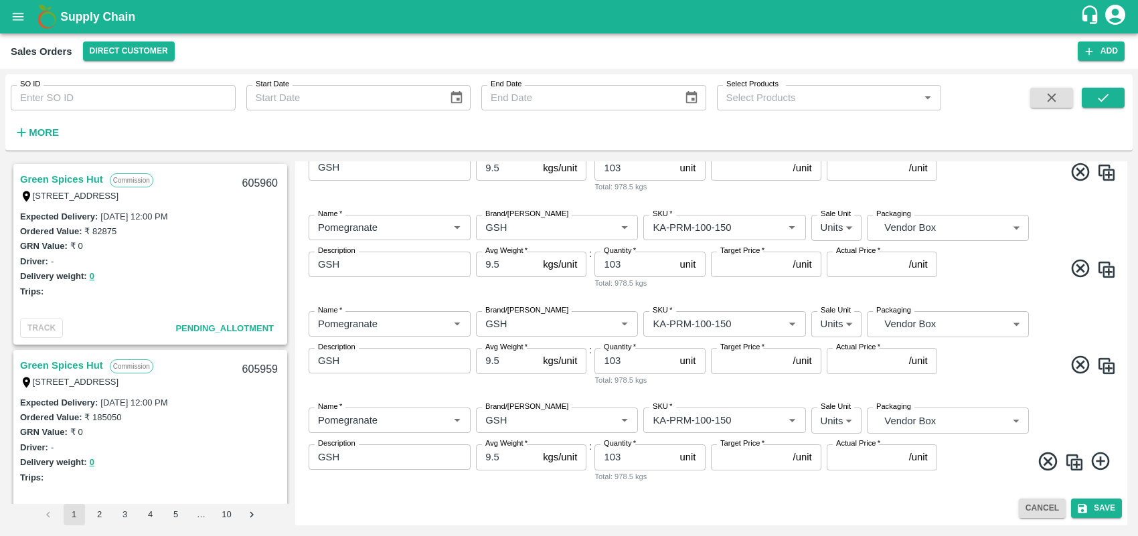
click at [1076, 464] on img at bounding box center [1074, 462] width 20 height 20
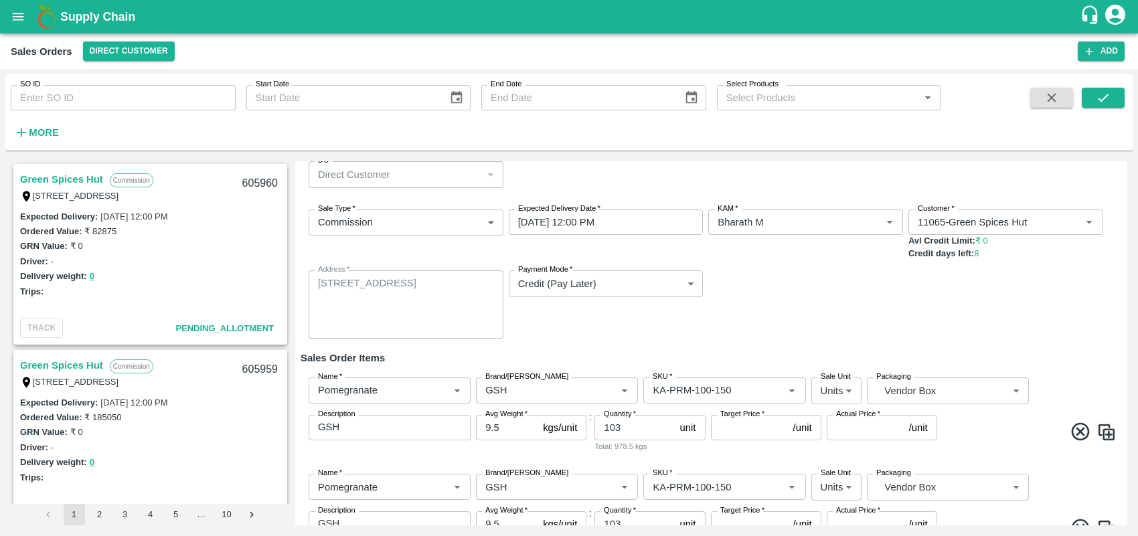
scroll to position [0, 0]
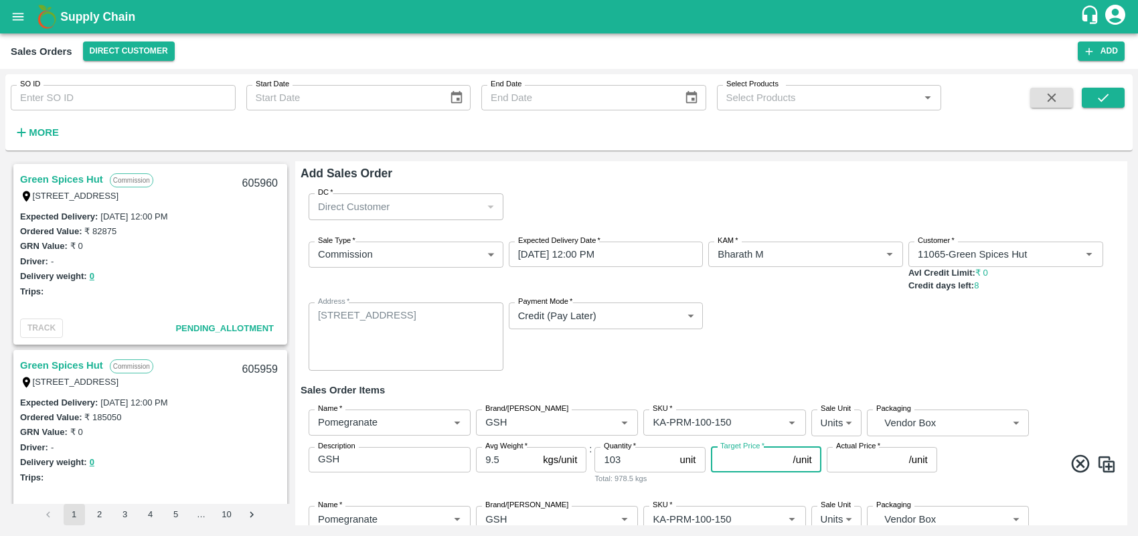
click at [748, 463] on input "Target Price   *" at bounding box center [749, 459] width 77 height 25
type input "700"
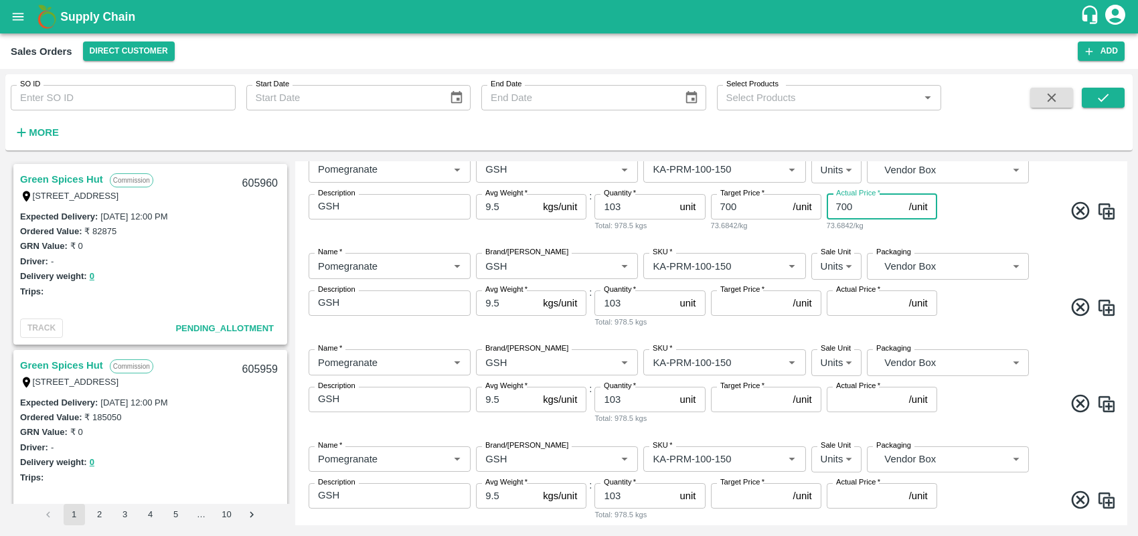
scroll to position [266, 0]
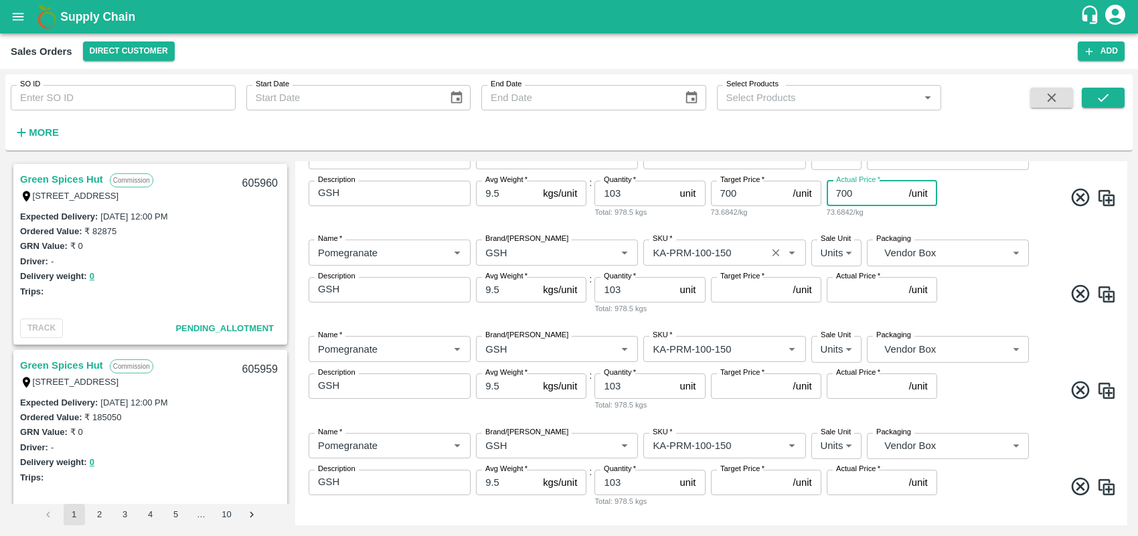
type input "700"
click at [750, 258] on input "SKU   *" at bounding box center [704, 252] width 114 height 17
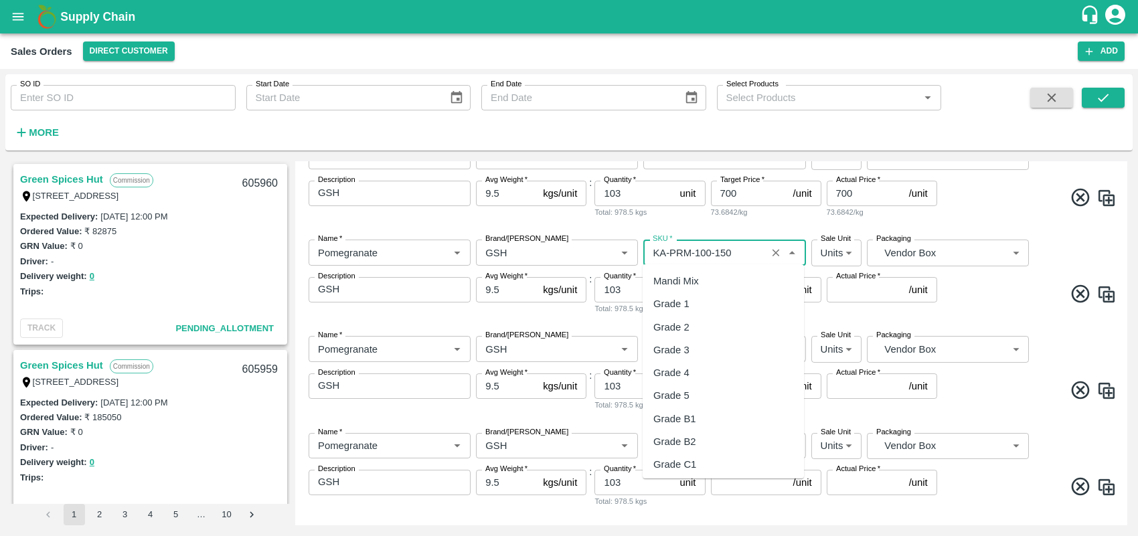
scroll to position [3255, 0]
click at [750, 258] on input "SKU   *" at bounding box center [704, 252] width 114 height 17
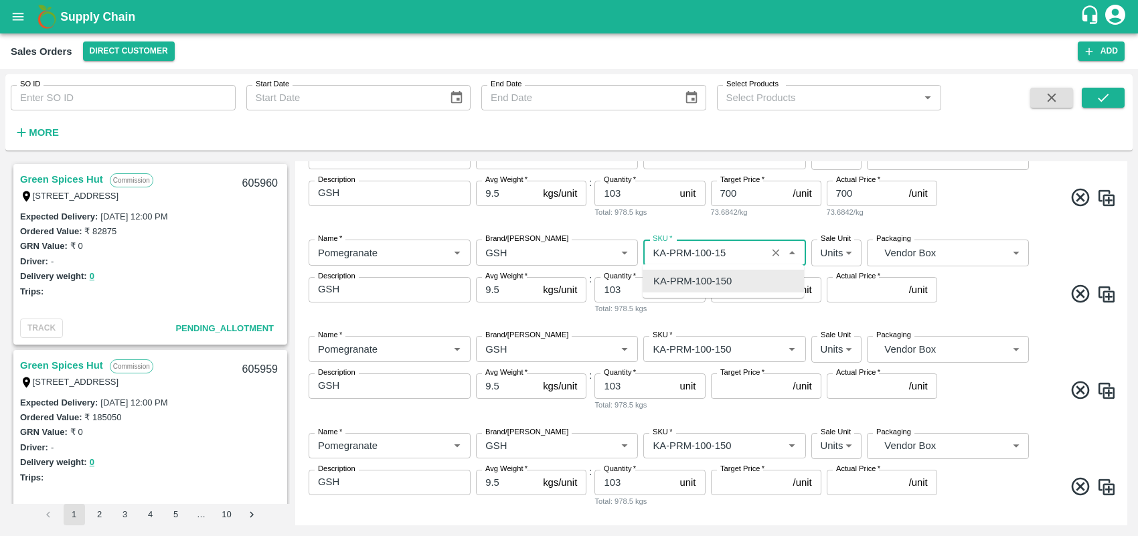
scroll to position [0, 0]
click at [717, 285] on div "KA-PRM-150-180" at bounding box center [692, 281] width 78 height 15
type input "KA-PRM-150-180"
click at [647, 288] on input "103" at bounding box center [634, 289] width 80 height 25
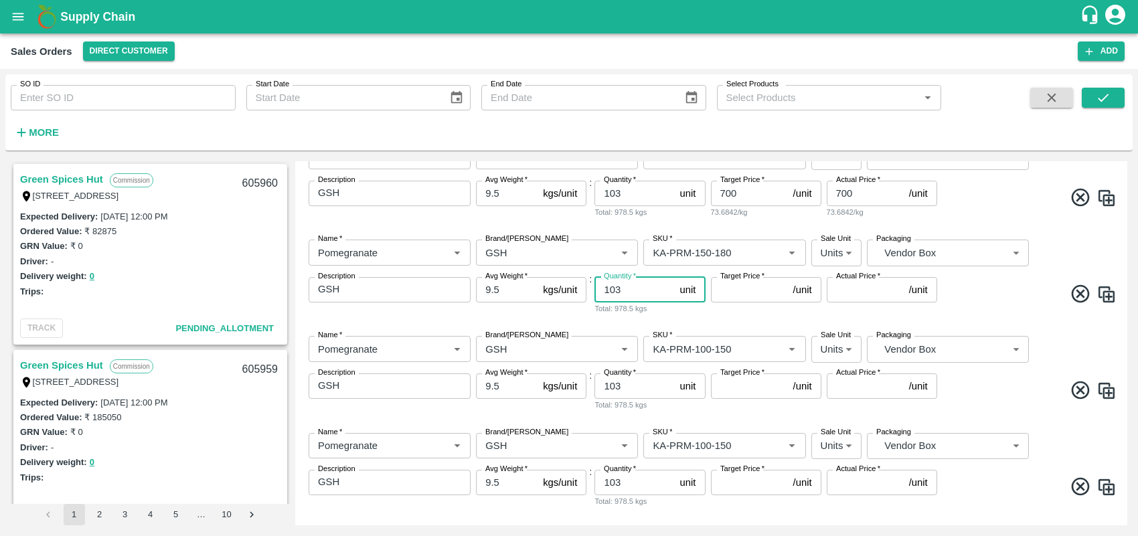
click at [620, 187] on input "103" at bounding box center [634, 193] width 80 height 25
type input "1"
type input "51"
click at [737, 299] on input "Target Price   *" at bounding box center [749, 289] width 77 height 25
type input "825"
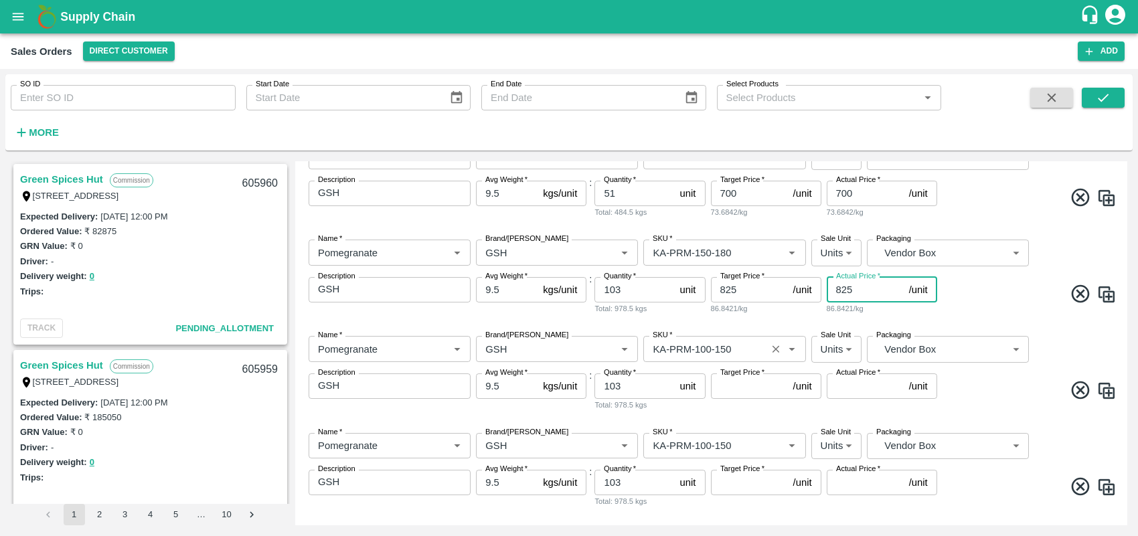
type input "825"
click at [724, 352] on input "SKU   *" at bounding box center [704, 348] width 114 height 17
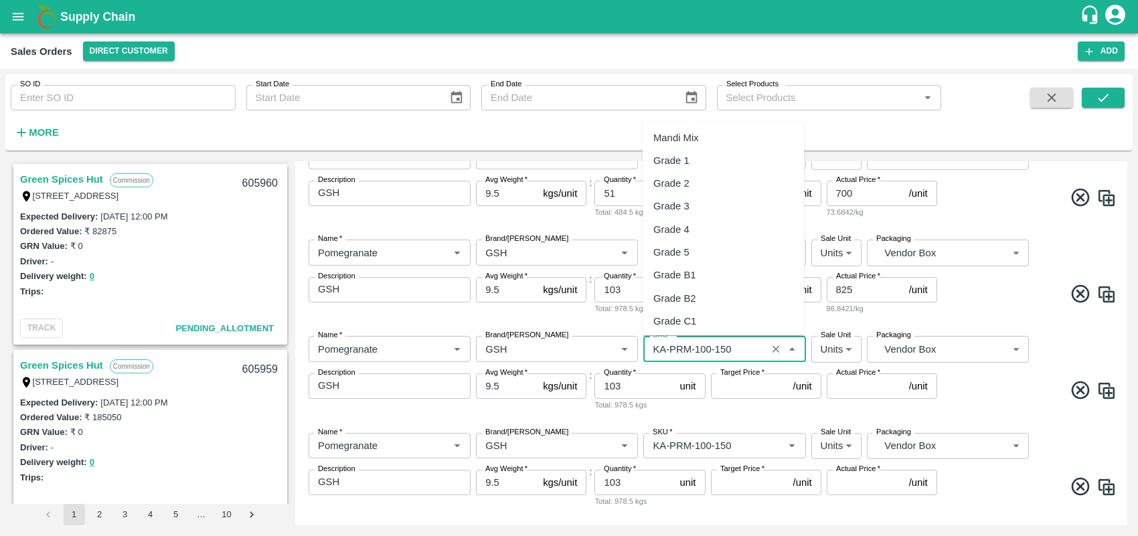
scroll to position [3255, 0]
click at [740, 349] on input "SKU   *" at bounding box center [704, 348] width 114 height 17
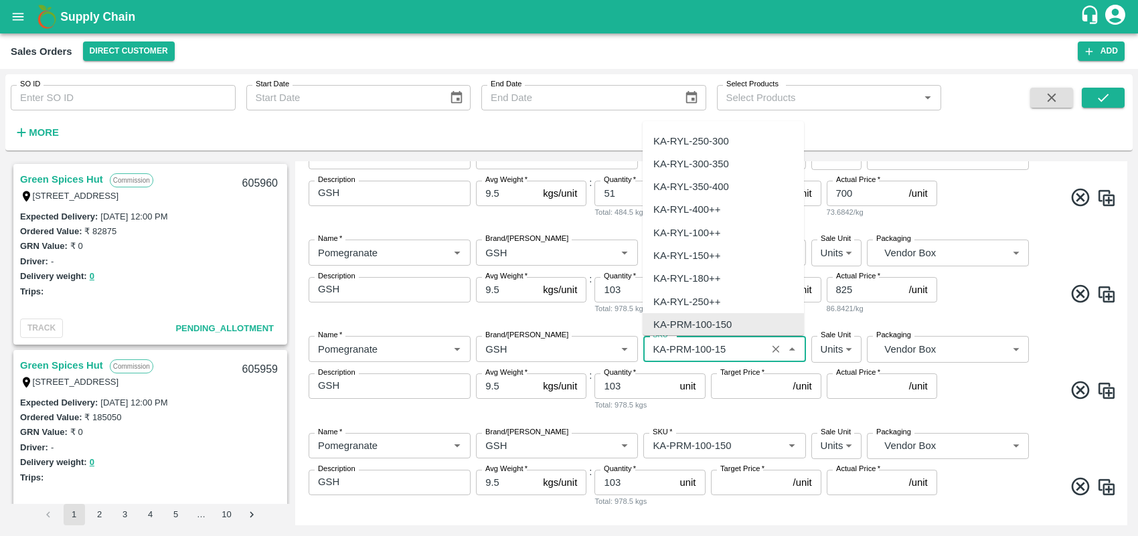
scroll to position [0, 0]
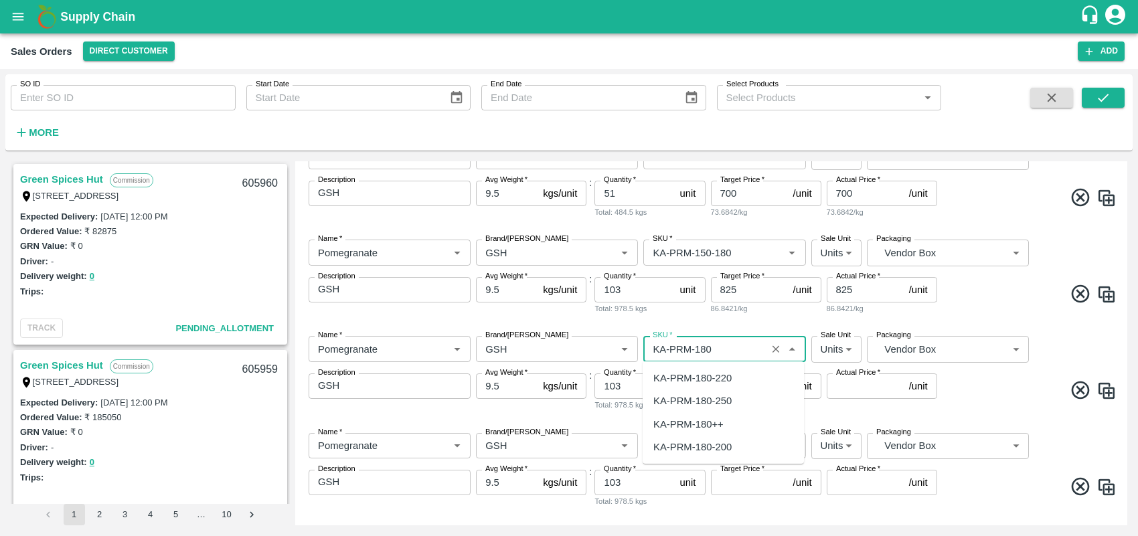
click at [728, 371] on div "KA-PRM-180-220" at bounding box center [692, 378] width 78 height 15
type input "KA-PRM-180-220"
click at [635, 392] on input "103" at bounding box center [634, 385] width 80 height 25
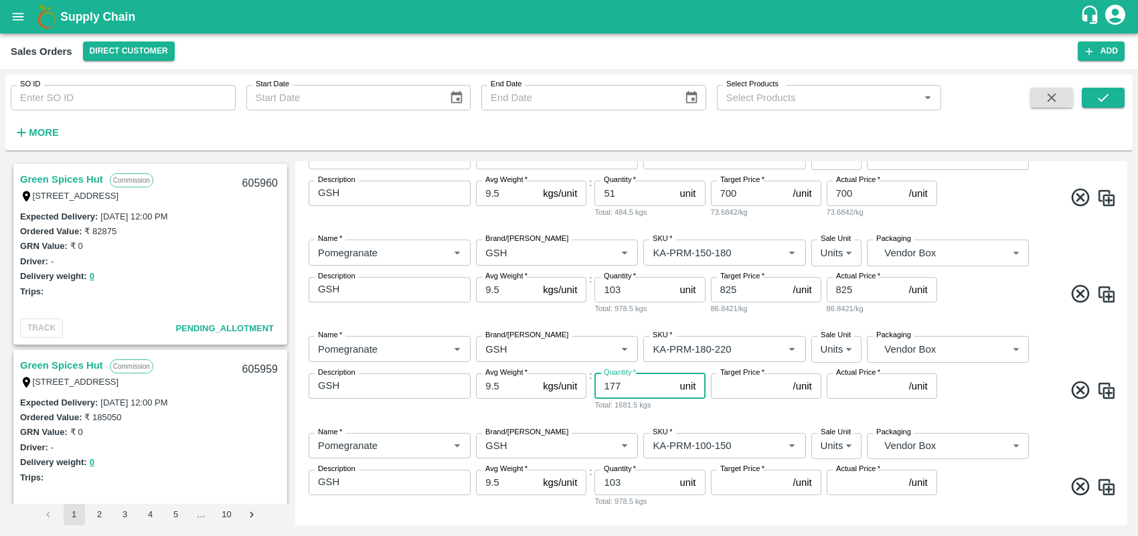
type input "177"
click at [728, 392] on input "Target Price   *" at bounding box center [749, 385] width 77 height 25
type input "950"
click at [740, 446] on input "SKU   *" at bounding box center [704, 445] width 114 height 17
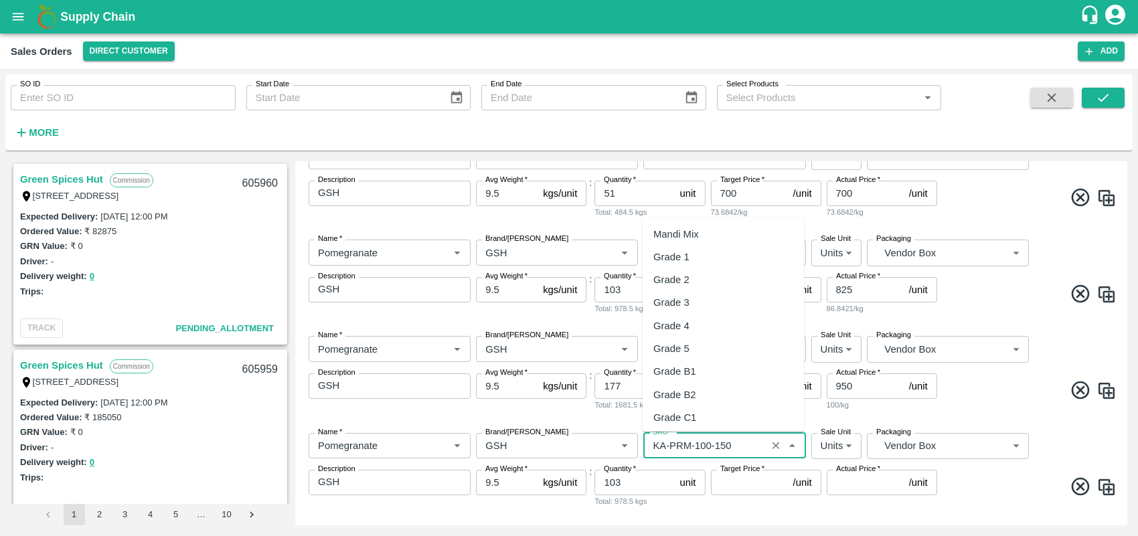
scroll to position [3255, 0]
click at [740, 446] on input "SKU   *" at bounding box center [704, 445] width 114 height 17
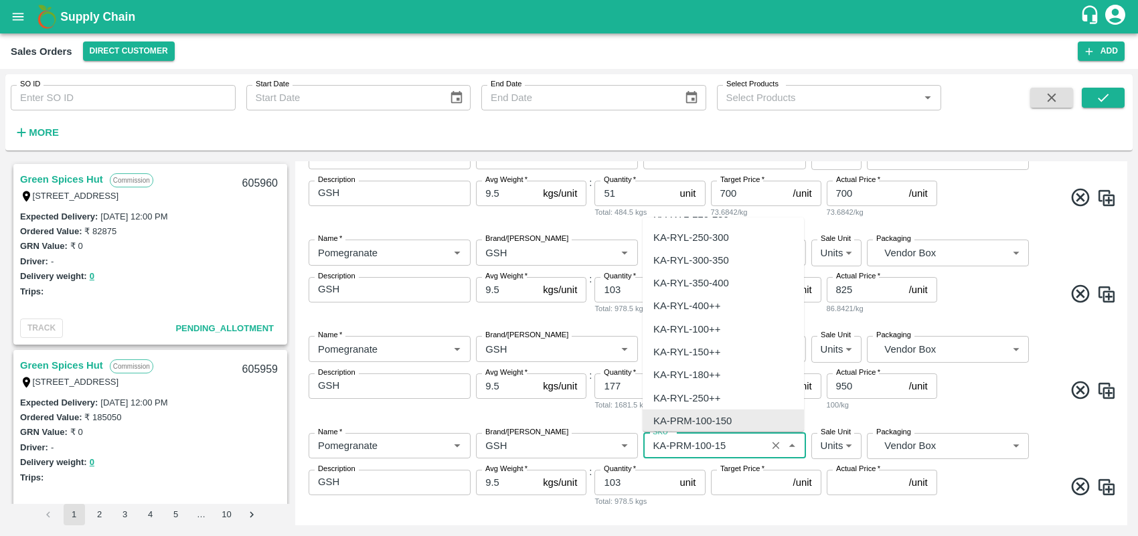
scroll to position [0, 0]
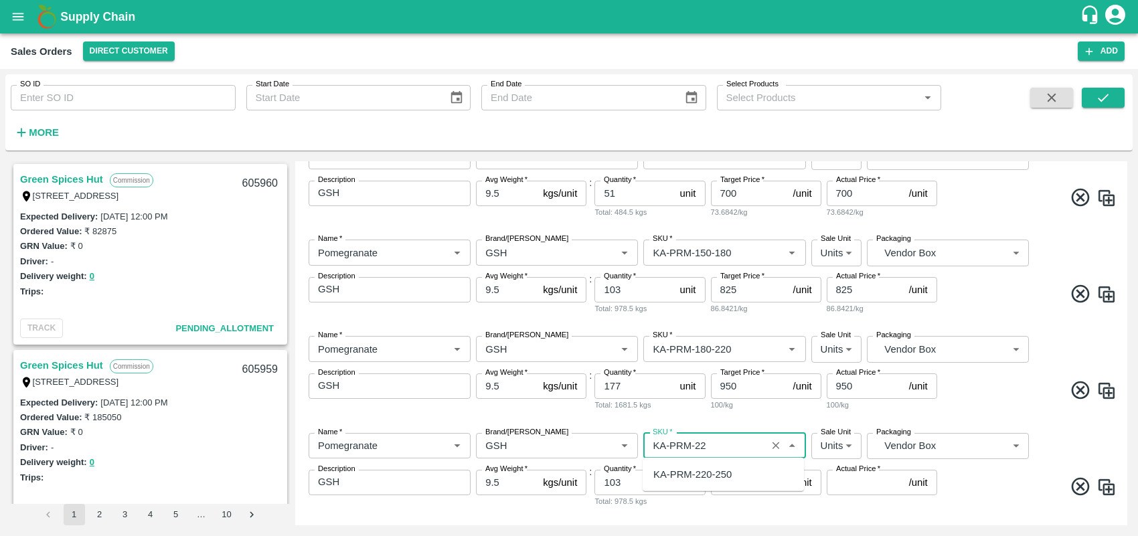
click at [728, 477] on div "KA-PRM-220-250" at bounding box center [692, 474] width 78 height 15
type input "KA-PRM-220-250"
click at [638, 482] on input "103" at bounding box center [634, 482] width 80 height 25
type input "1"
type input "211"
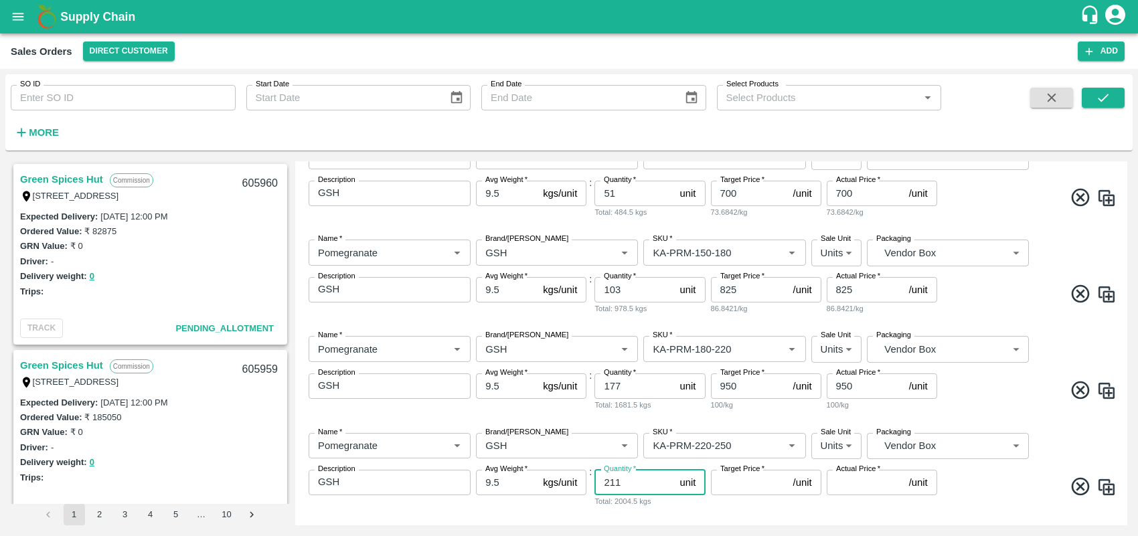
click at [720, 485] on input "Target Price   *" at bounding box center [749, 482] width 77 height 25
type input "11100"
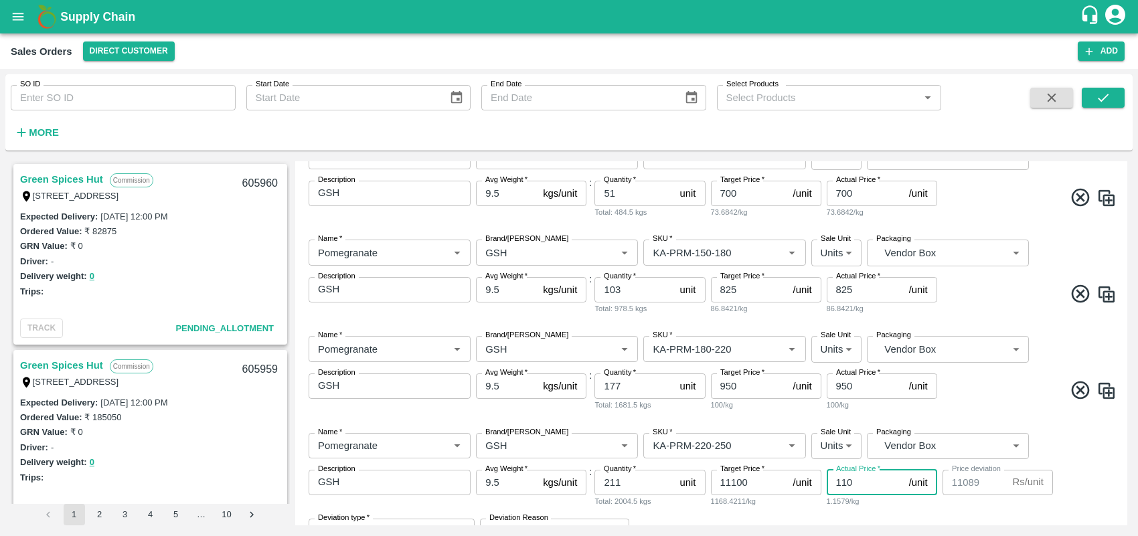
type input "1100"
type input "10000"
type input "1100"
click at [724, 486] on input "11100" at bounding box center [749, 482] width 77 height 25
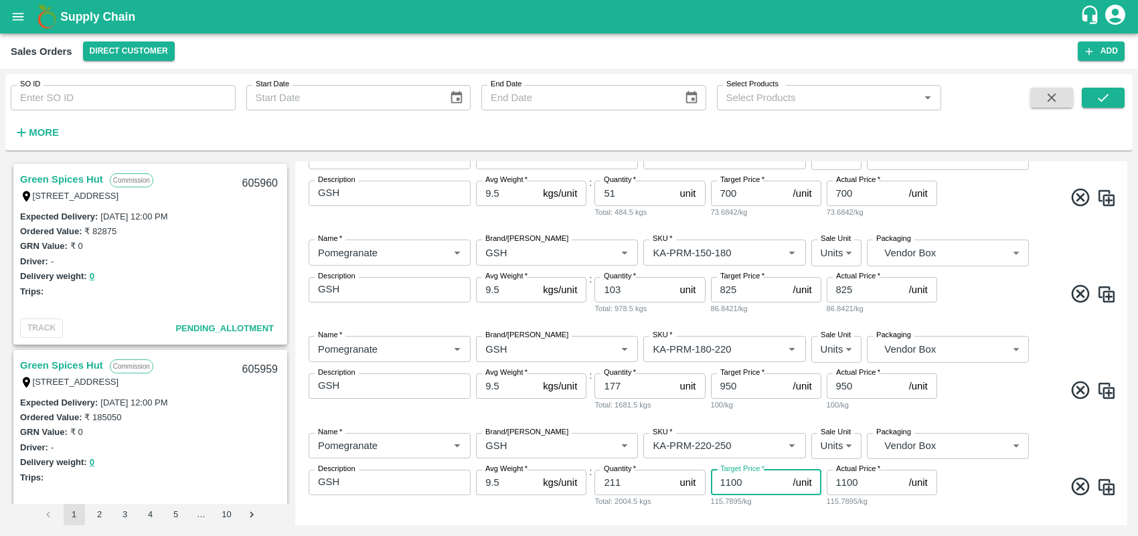
type input "1100"
click at [1026, 502] on div "Name   * Name   * Brand/[PERSON_NAME]/[PERSON_NAME]   * SKU   * Sale Unit Units…" at bounding box center [711, 470] width 821 height 96
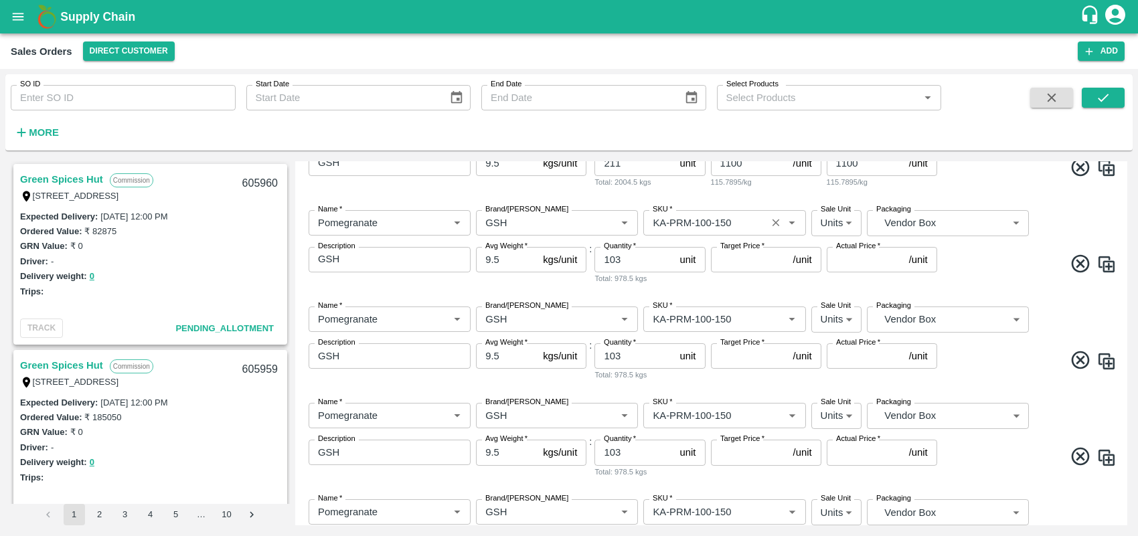
click at [753, 228] on input "SKU   *" at bounding box center [704, 222] width 114 height 17
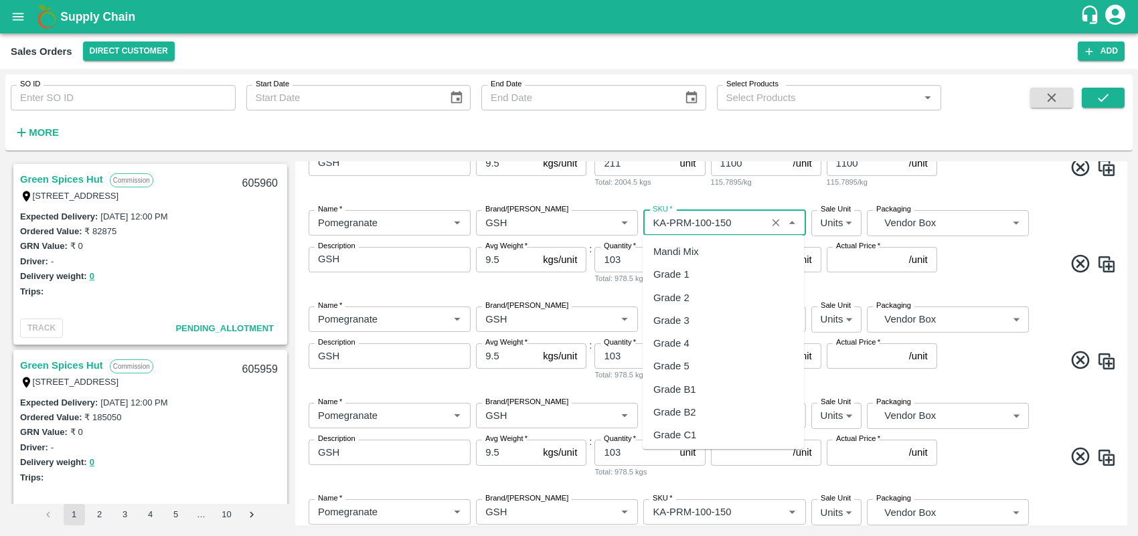
scroll to position [3255, 0]
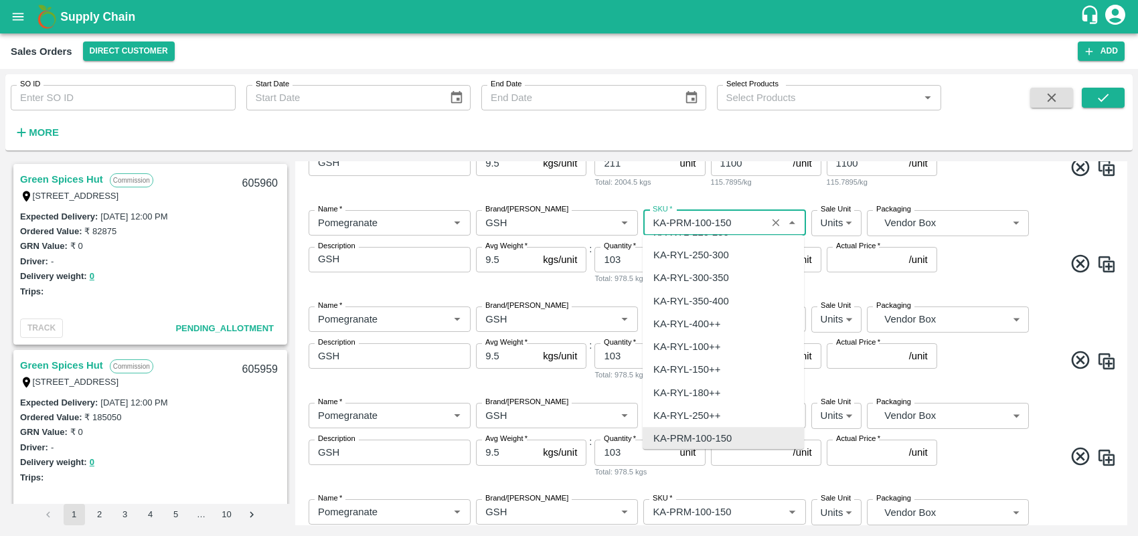
click at [753, 228] on input "SKU   *" at bounding box center [704, 222] width 114 height 17
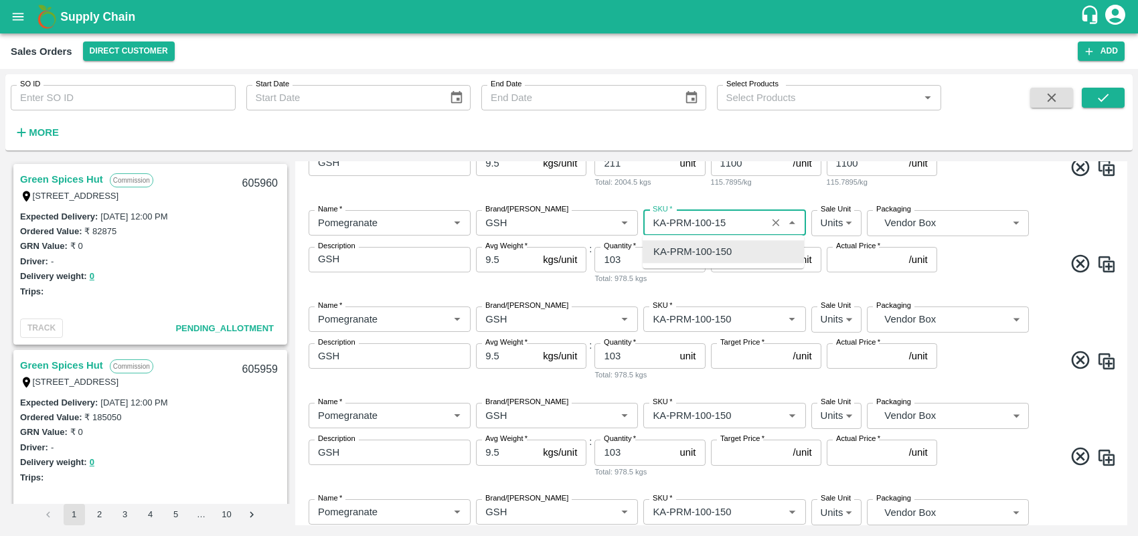
scroll to position [0, 0]
click at [718, 253] on div "KA-PRM-250-300" at bounding box center [692, 251] width 78 height 15
type input "KA-PRM-250-300"
click at [637, 259] on input "103" at bounding box center [634, 259] width 80 height 25
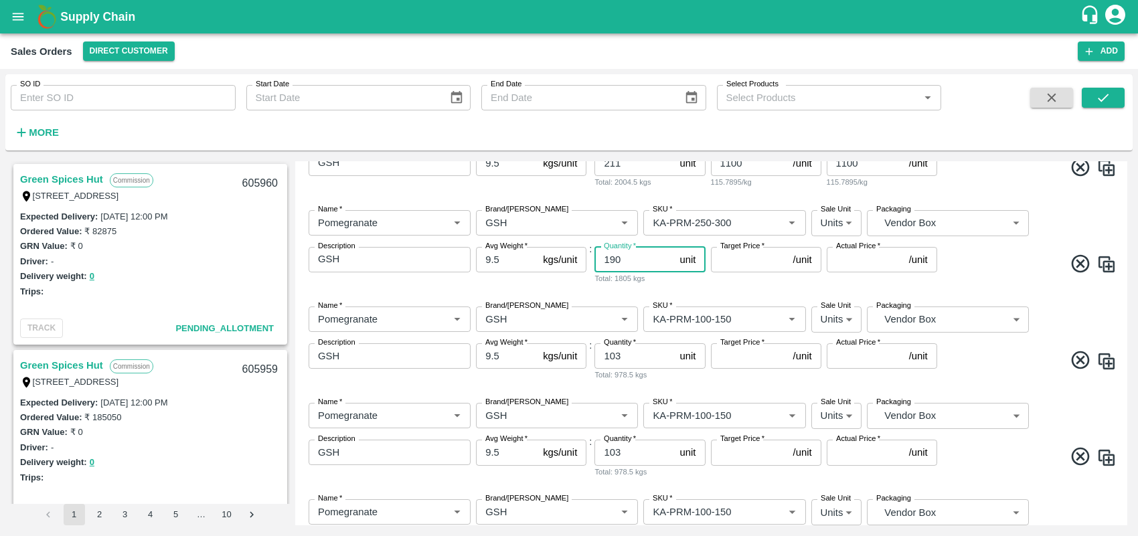
type input "190"
click at [734, 262] on input "Target Price   *" at bounding box center [749, 259] width 77 height 25
type input "1200"
click at [732, 316] on input "SKU   *" at bounding box center [704, 319] width 114 height 17
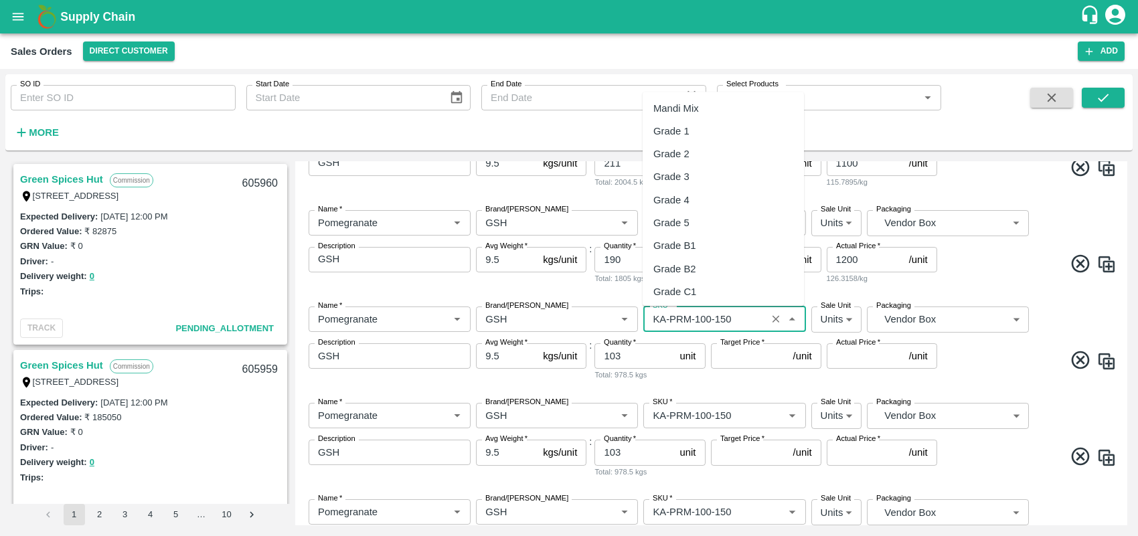
scroll to position [3255, 0]
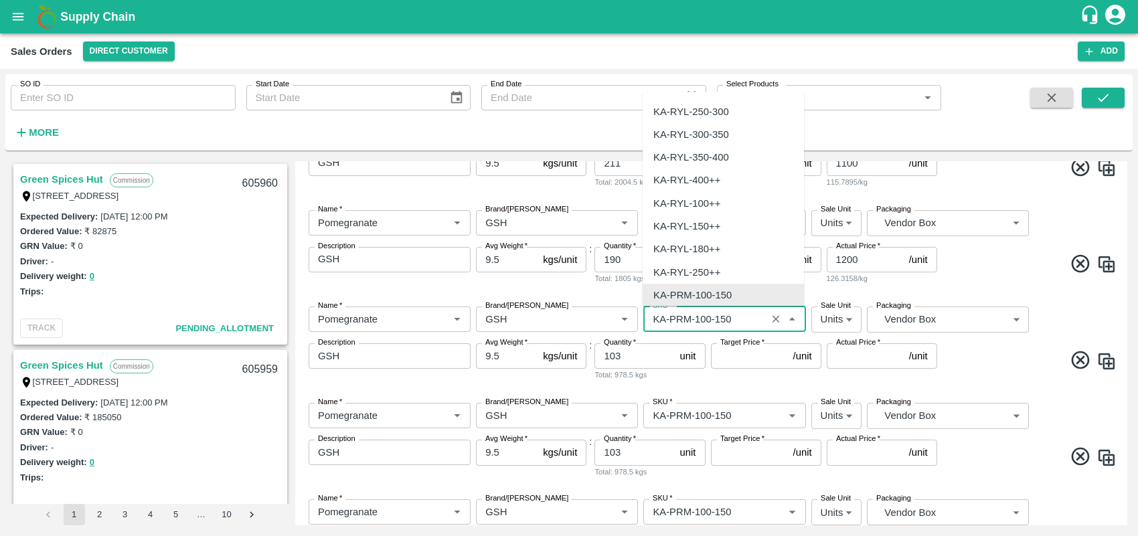
click at [740, 322] on input "SKU   *" at bounding box center [704, 319] width 114 height 17
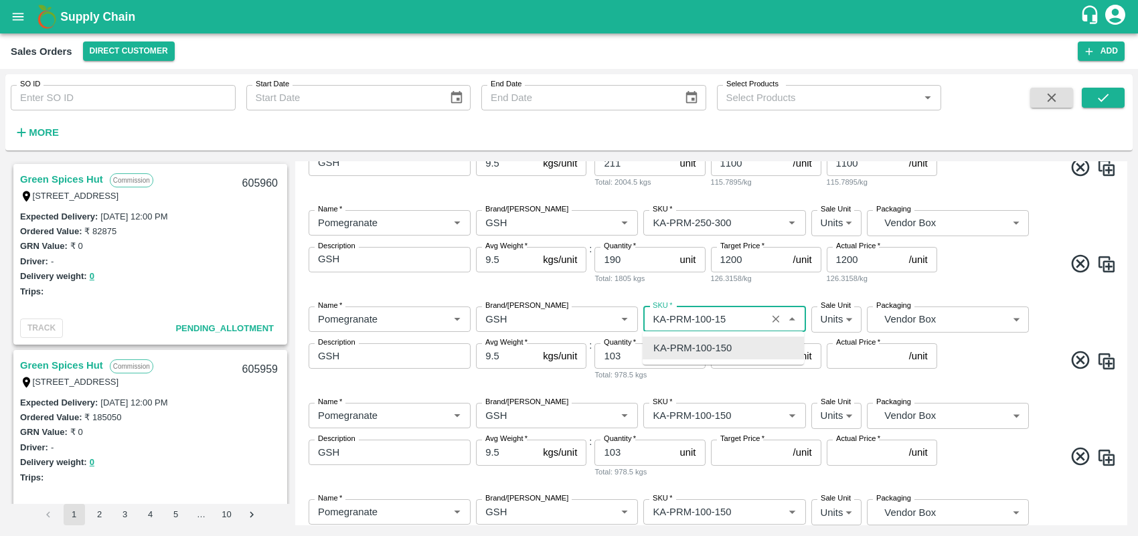
scroll to position [0, 0]
click at [728, 346] on div "KA-PRM-300-350" at bounding box center [692, 348] width 78 height 15
type input "KA-PRM-300-350"
click at [643, 359] on input "103" at bounding box center [634, 355] width 80 height 25
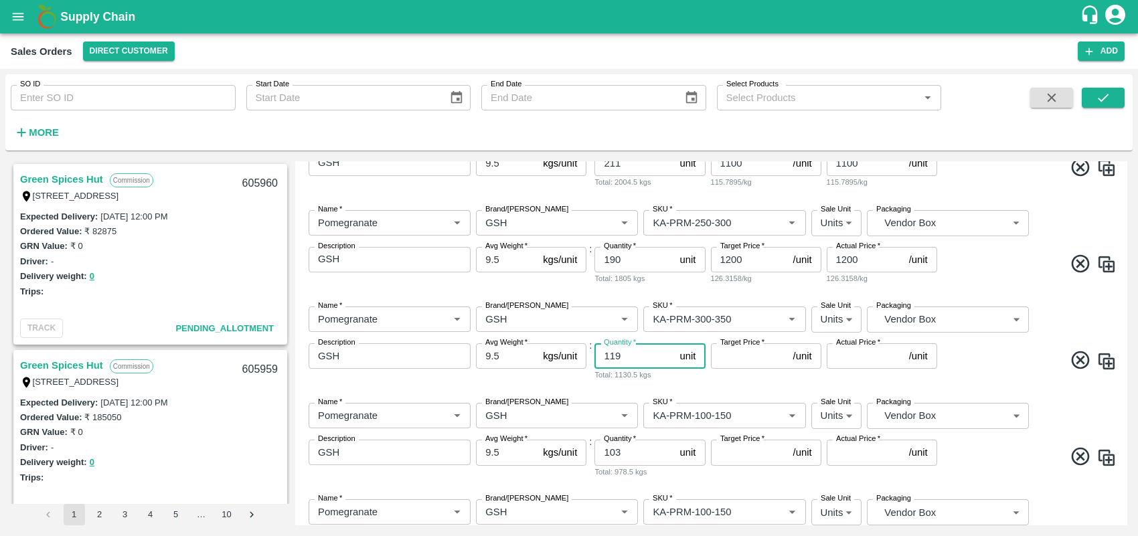
type input "119"
click at [723, 355] on input "Target Price   *" at bounding box center [749, 355] width 77 height 25
type input "1300"
click at [738, 412] on input "SKU   *" at bounding box center [704, 415] width 114 height 17
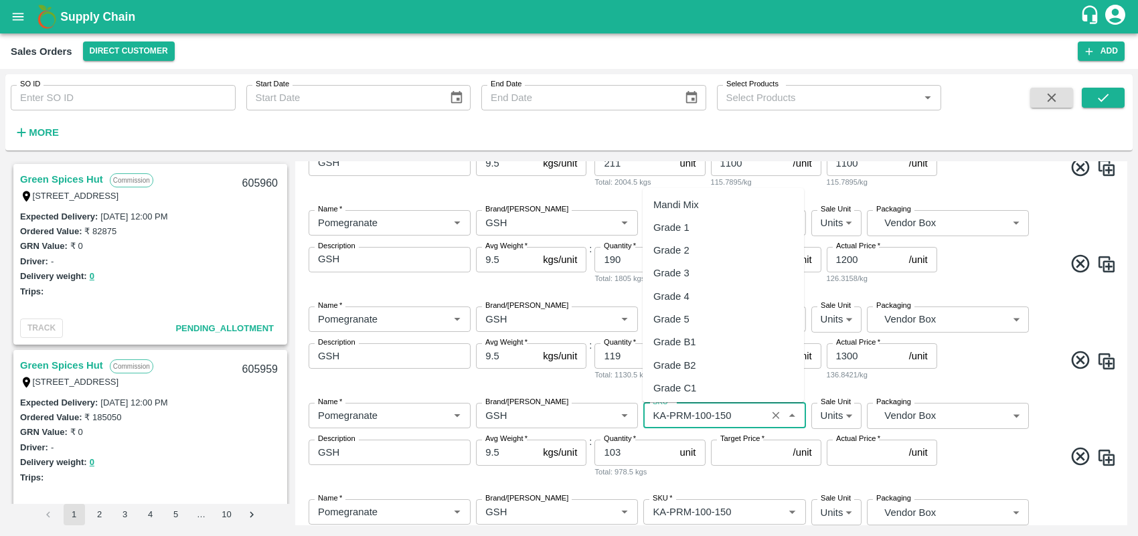
scroll to position [3255, 0]
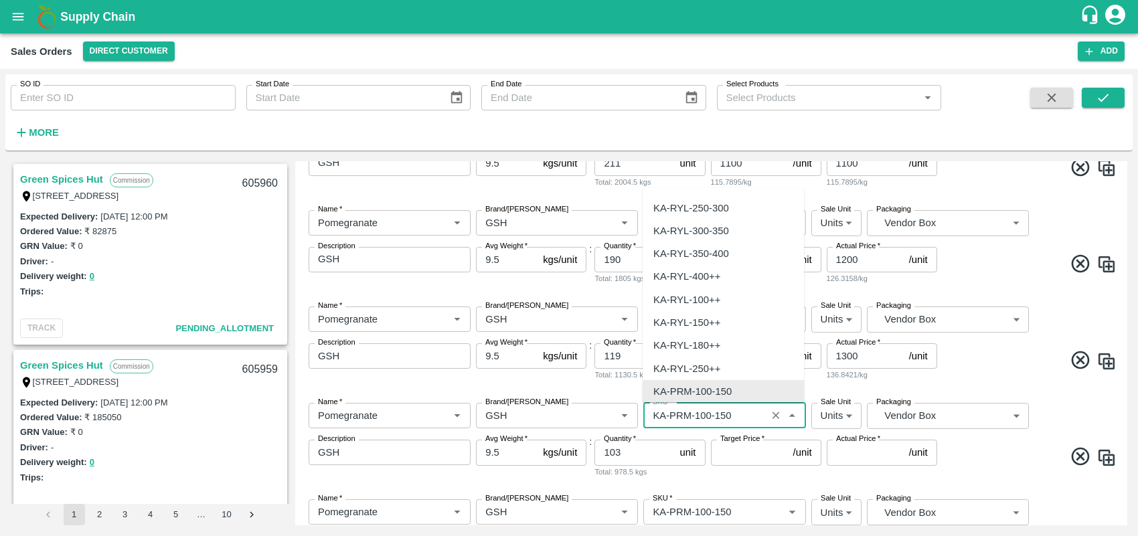
click at [738, 412] on input "SKU   *" at bounding box center [704, 415] width 114 height 17
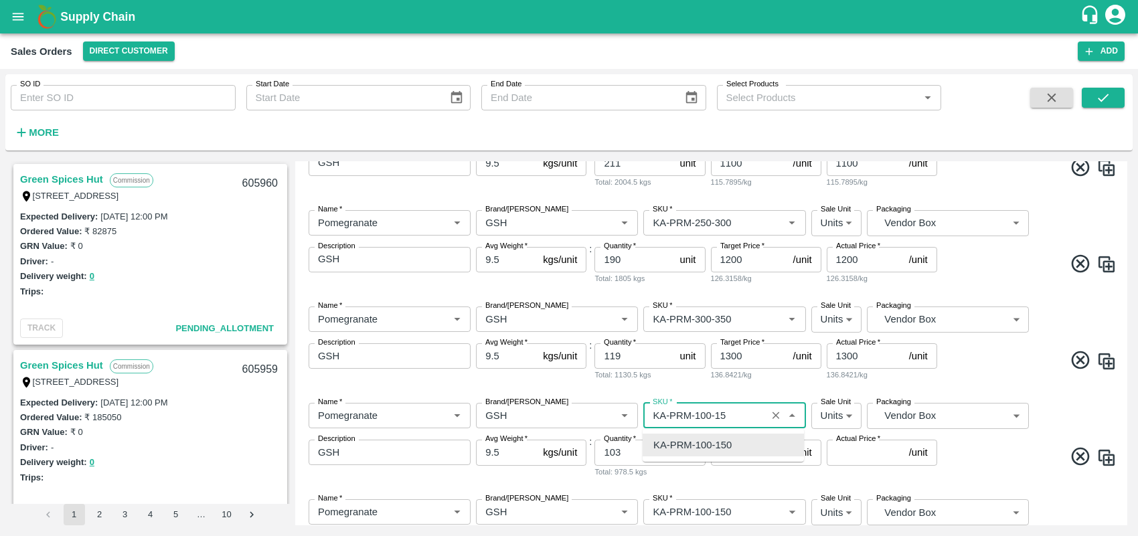
scroll to position [0, 0]
click at [734, 439] on div "KA-PRM-350-400" at bounding box center [723, 445] width 161 height 23
type input "KA-PRM-350-400"
click at [661, 450] on input "103" at bounding box center [634, 452] width 80 height 25
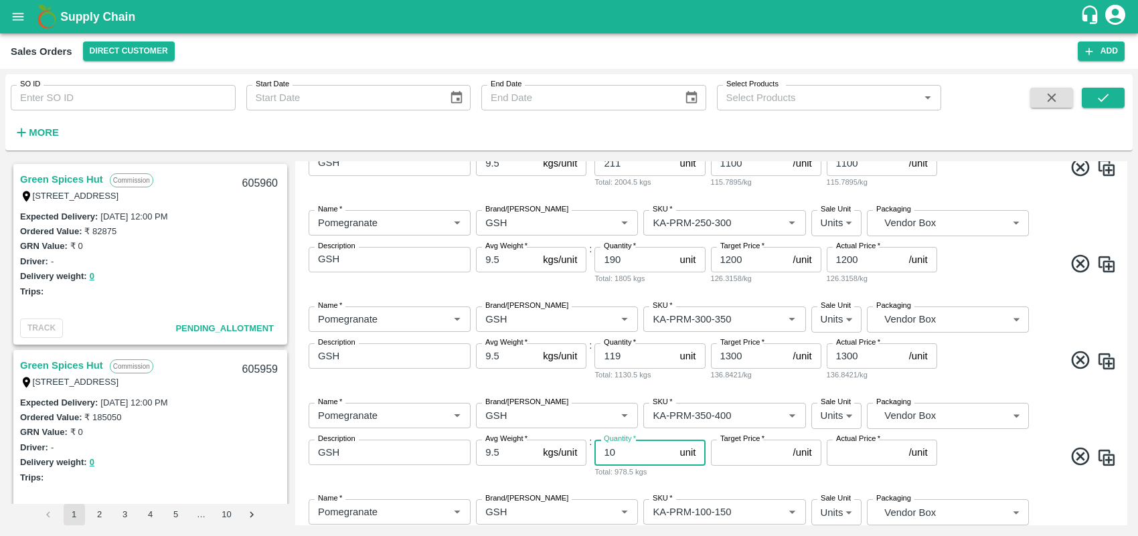
type input "1"
type input "60"
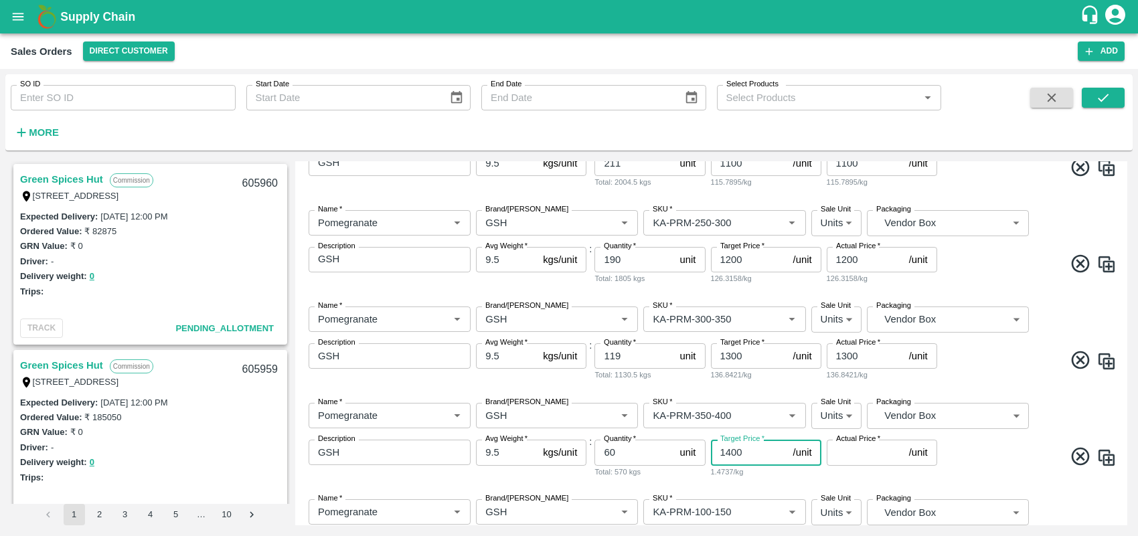
type input "1400"
click at [1037, 479] on div "Name   * Name   * Brand/[PERSON_NAME]/[PERSON_NAME]   * SKU   * Sale Unit Units…" at bounding box center [711, 440] width 821 height 96
click at [1123, 483] on div "Add Sales Order DC   * Direct Customer 6 DC Sale Type   * Commission 2 Sale Typ…" at bounding box center [711, 343] width 832 height 364
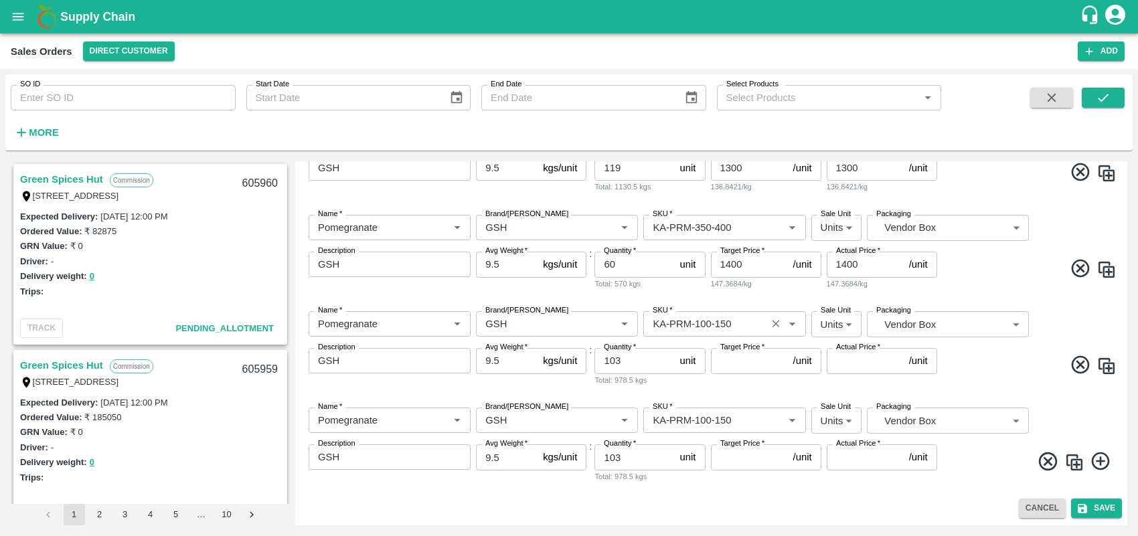
click at [714, 325] on input "SKU   *" at bounding box center [704, 323] width 114 height 17
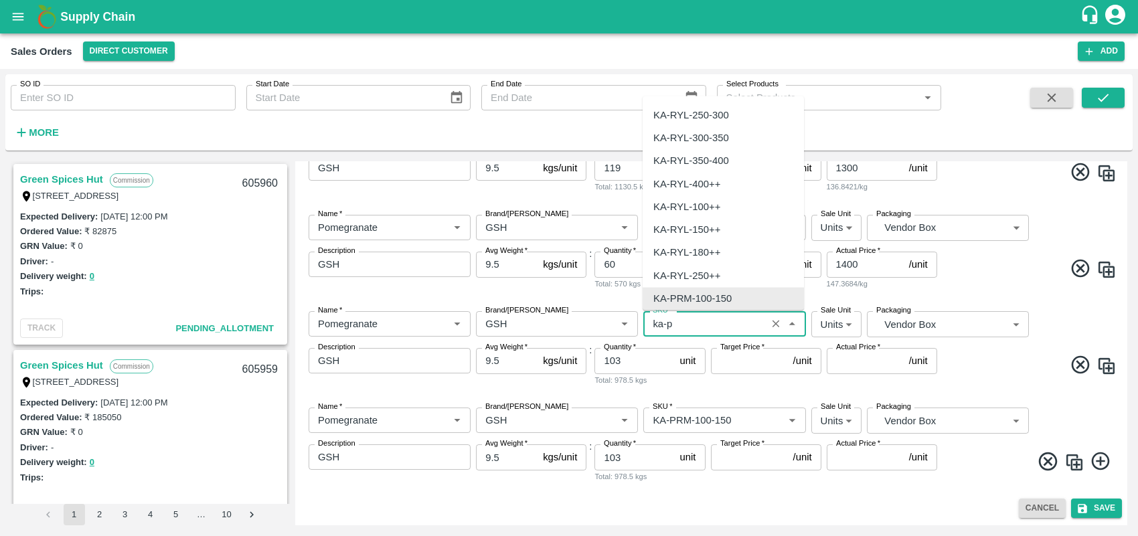
scroll to position [0, 0]
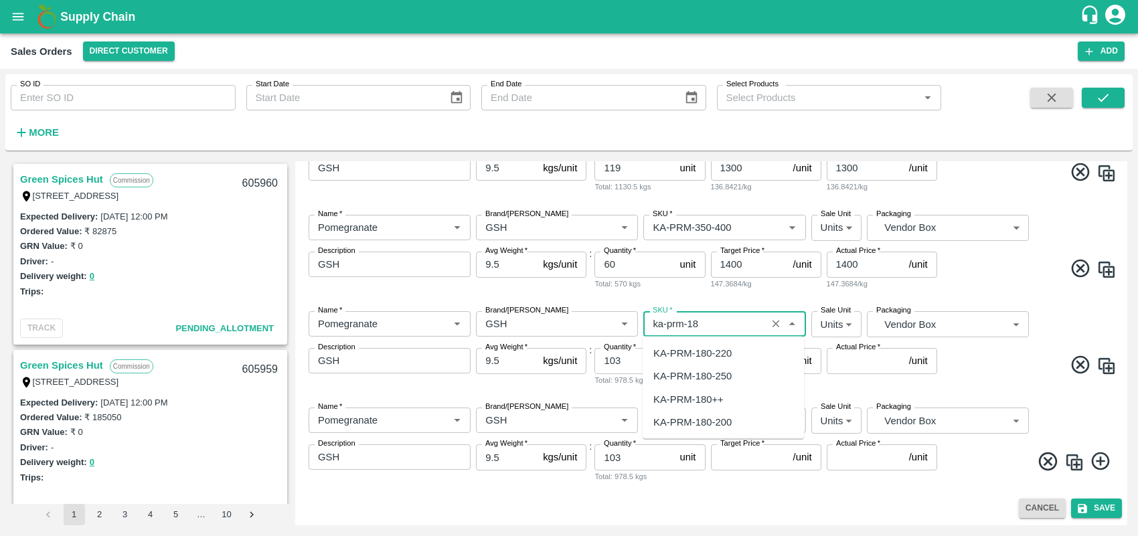
click at [701, 396] on div "KA-PRM-180++" at bounding box center [688, 399] width 70 height 15
type input "KA-PRM-180++"
click at [649, 365] on input "103" at bounding box center [634, 360] width 80 height 25
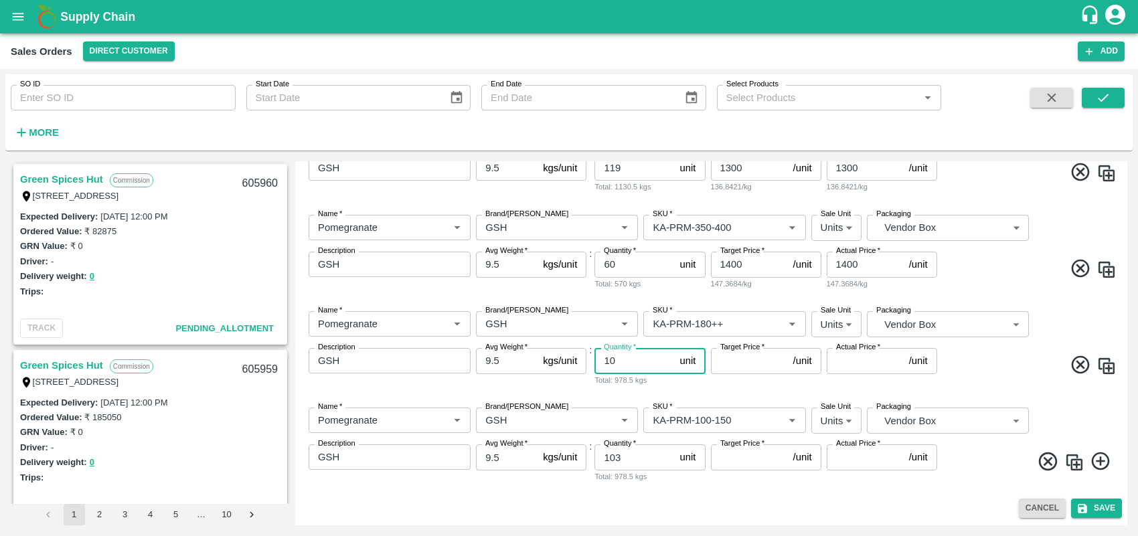
type input "1"
type input "9"
type input "600"
click at [732, 427] on input "SKU   *" at bounding box center [704, 420] width 114 height 17
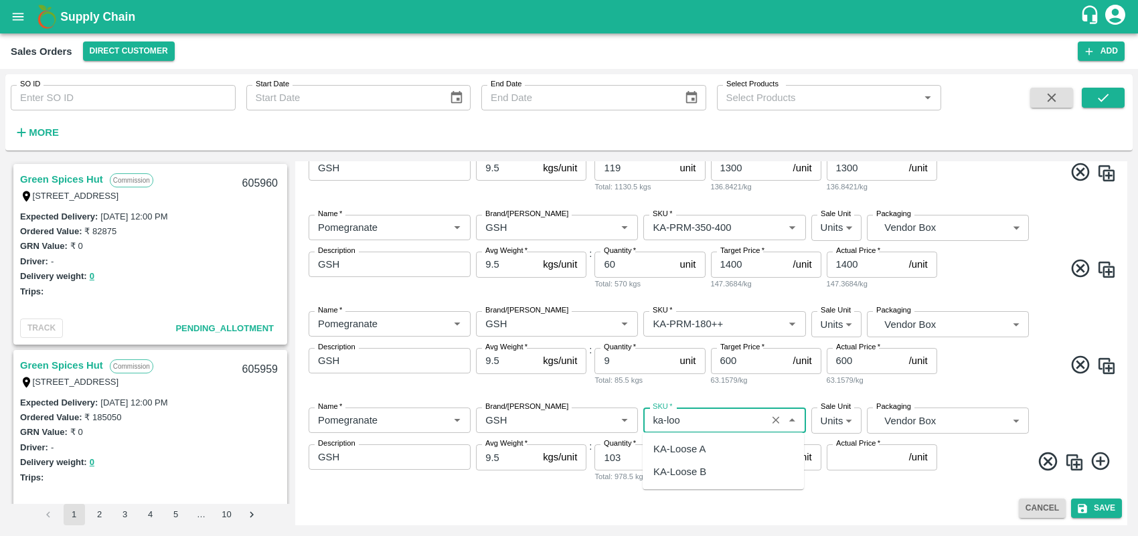
click at [685, 453] on div "KA-Loose A" at bounding box center [679, 449] width 52 height 15
type input "KA-Loose A"
click at [650, 456] on input "103" at bounding box center [634, 456] width 80 height 25
type input "1"
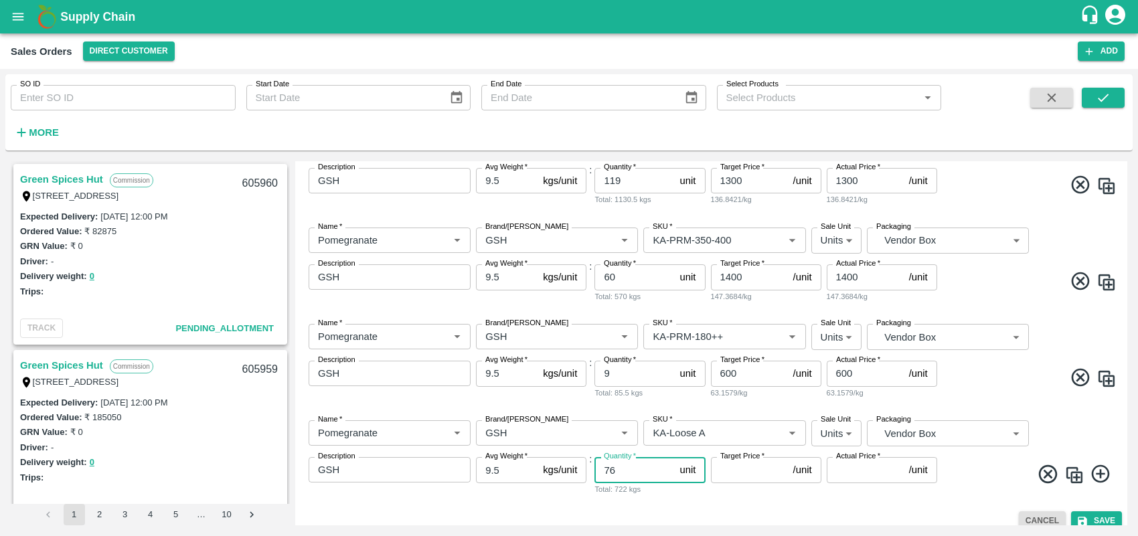
scroll to position [774, 0]
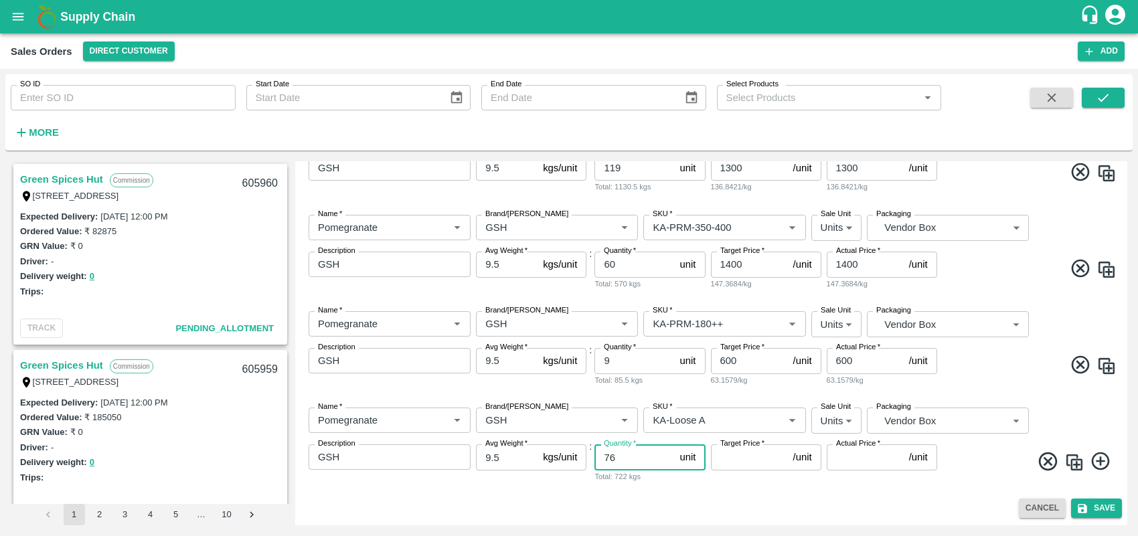
type input "76"
click at [722, 456] on input "Target Price   *" at bounding box center [749, 456] width 77 height 25
type input "500"
click at [956, 479] on div "Name   * Name   * Brand/[PERSON_NAME]/[PERSON_NAME]   * SKU   * Sale Unit Units…" at bounding box center [711, 445] width 821 height 96
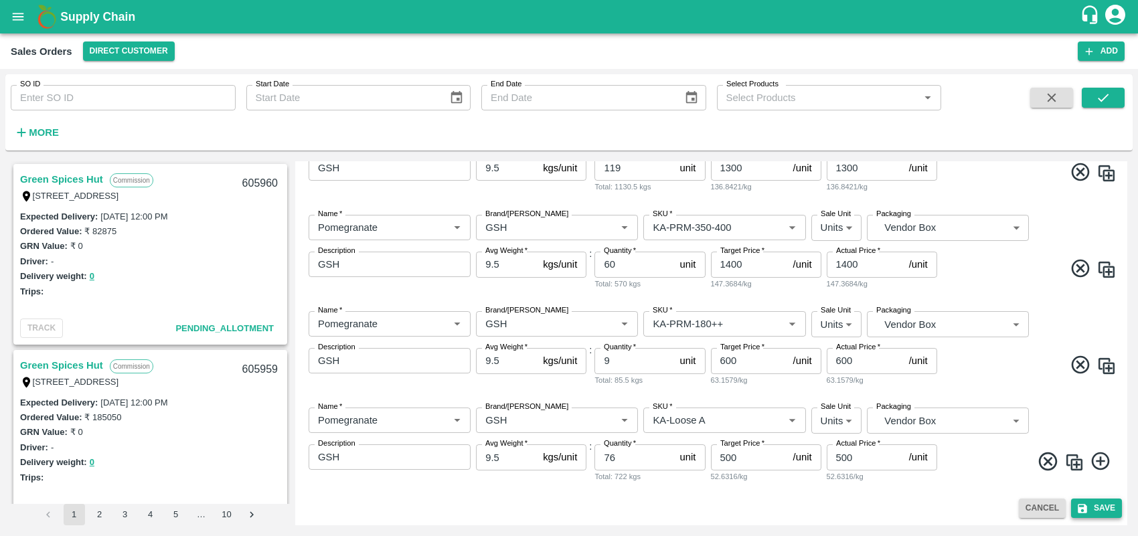
click at [1098, 502] on button "Save" at bounding box center [1096, 508] width 51 height 19
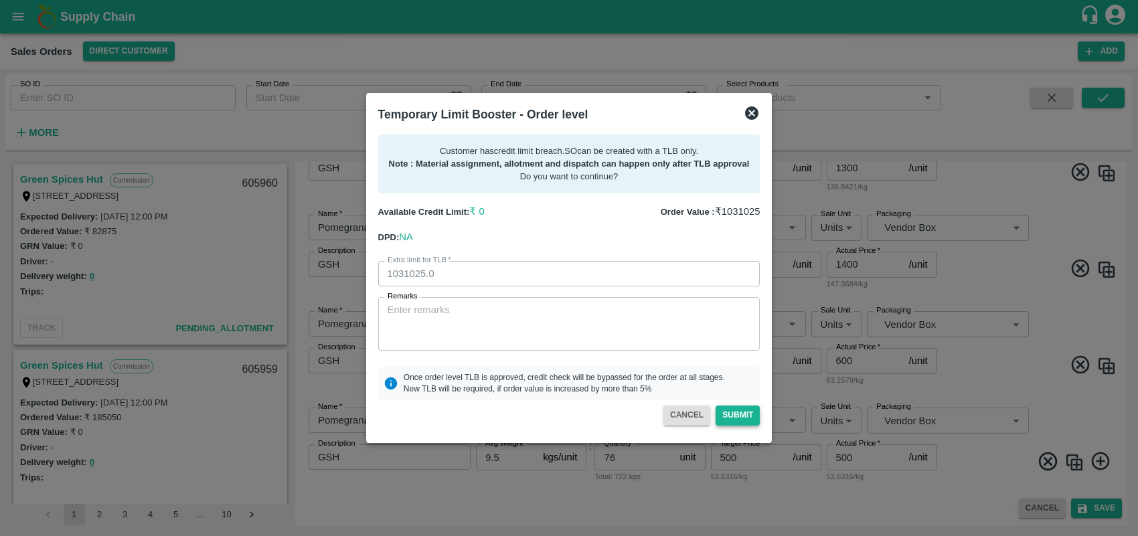
click at [747, 416] on button "Submit" at bounding box center [738, 415] width 44 height 19
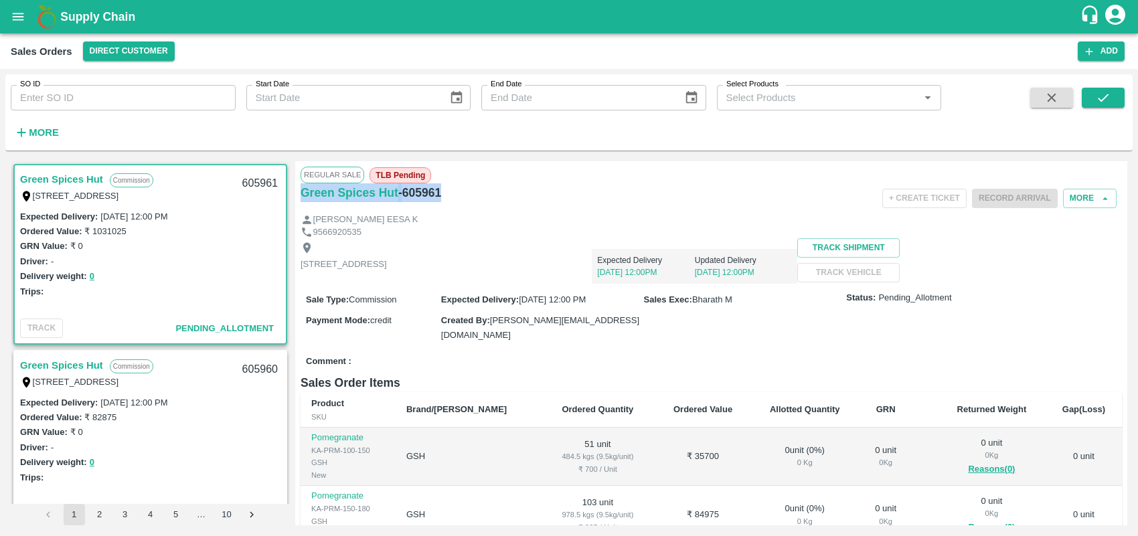
drag, startPoint x: 452, startPoint y: 191, endPoint x: 296, endPoint y: 204, distance: 156.5
click at [296, 204] on div "Regular Sale TLB Pending Green Spices Hut - 605961 + Create Ticket Record Arriv…" at bounding box center [711, 343] width 832 height 364
copy div "Green Spices Hut - 605961"
click at [82, 359] on link "Green Spices Hut" at bounding box center [61, 365] width 83 height 17
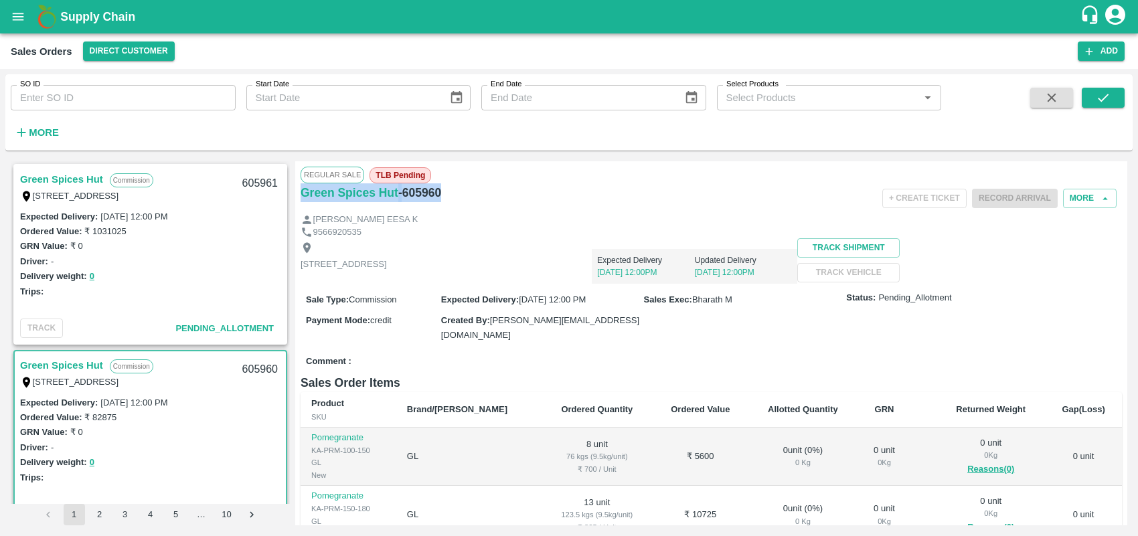
drag, startPoint x: 447, startPoint y: 191, endPoint x: 303, endPoint y: 210, distance: 145.7
click at [303, 210] on div "Green Spices Hut - 605960" at bounding box center [438, 198] width 274 height 30
copy div "Green Spices Hut - 605960"
click at [223, 205] on div "Green Spices Hut Commission [STREET_ADDRESS] 605961 Expected Delivery : [DATE] …" at bounding box center [150, 254] width 274 height 181
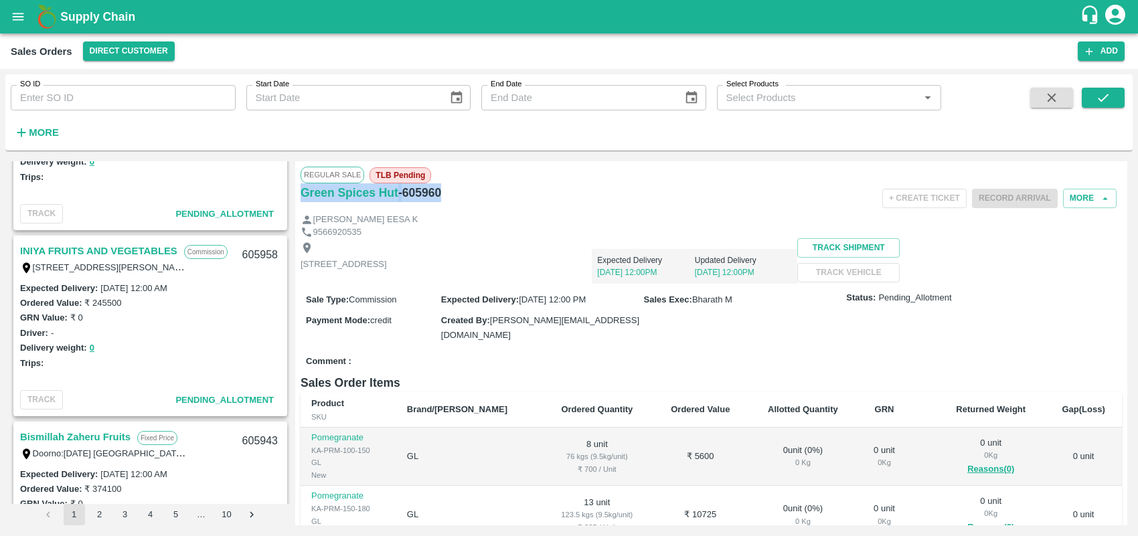
scroll to position [363, 0]
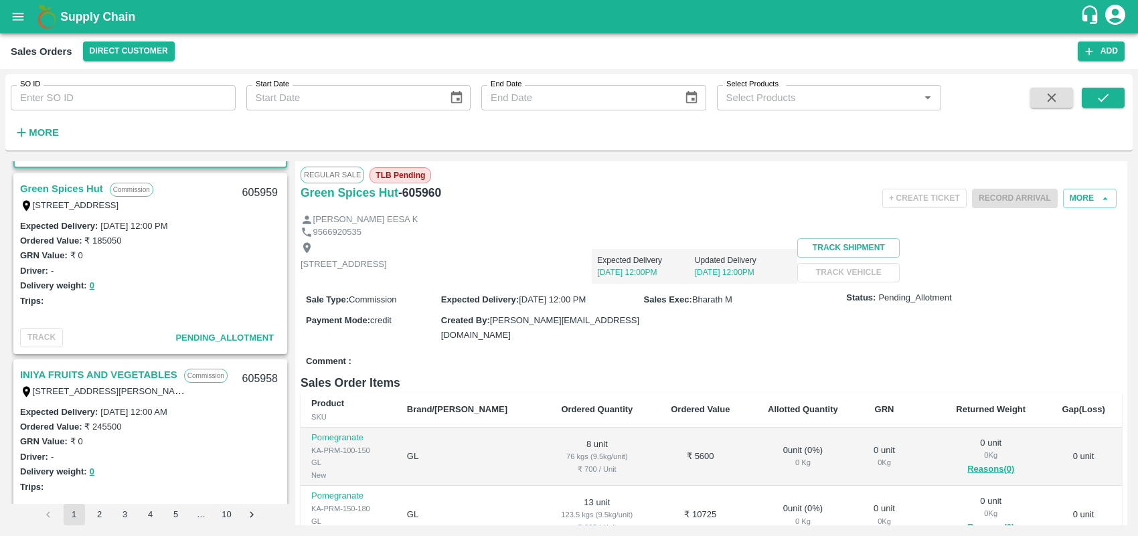
click at [84, 186] on link "Green Spices Hut" at bounding box center [61, 188] width 83 height 17
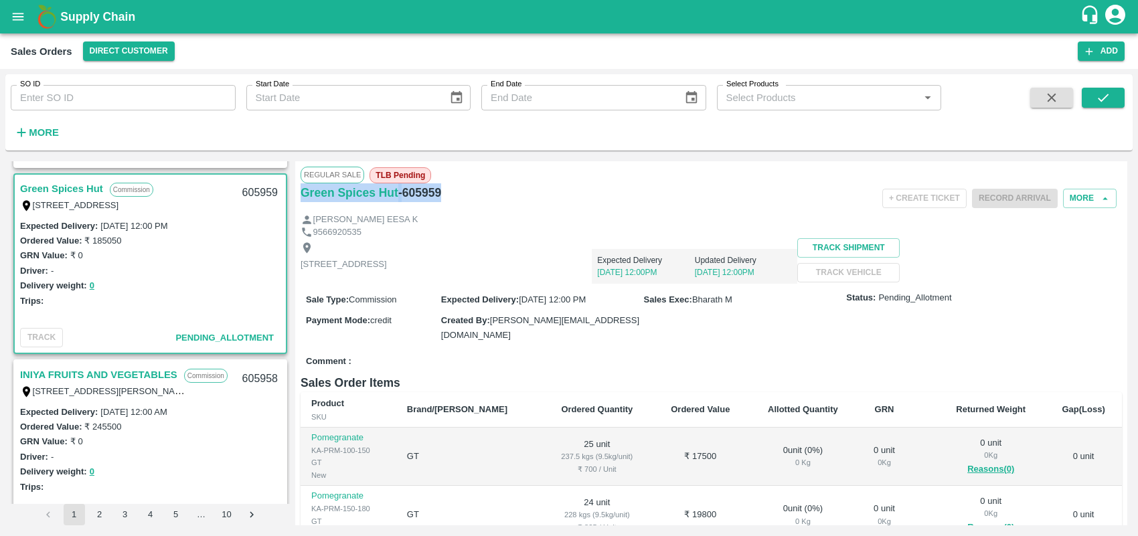
drag, startPoint x: 445, startPoint y: 195, endPoint x: 303, endPoint y: 211, distance: 142.7
click at [303, 211] on div "Green Spices Hut - 605959" at bounding box center [438, 198] width 274 height 30
copy div "Green Spices Hut - 605959"
